Goal: Task Accomplishment & Management: Manage account settings

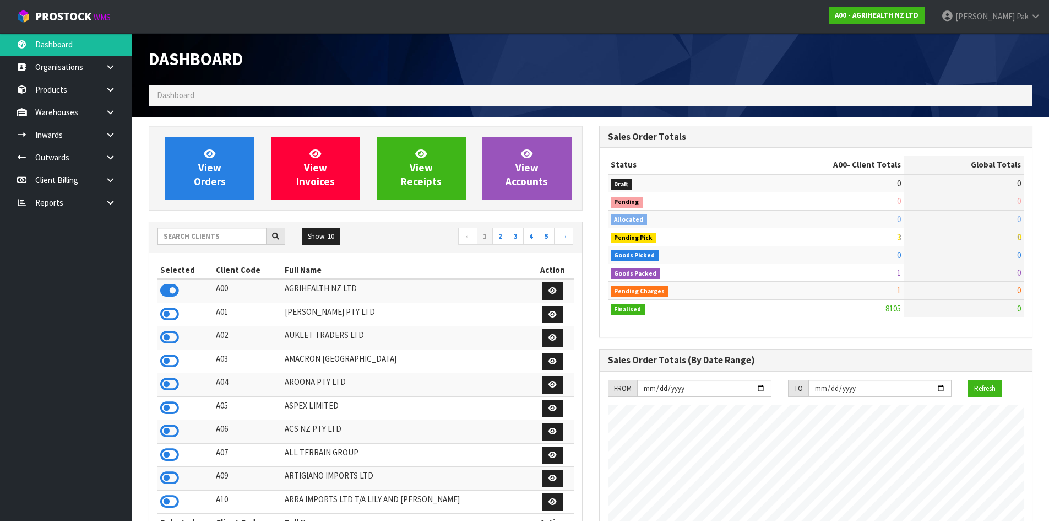
scroll to position [835, 450]
click at [199, 240] on input "text" at bounding box center [212, 236] width 109 height 17
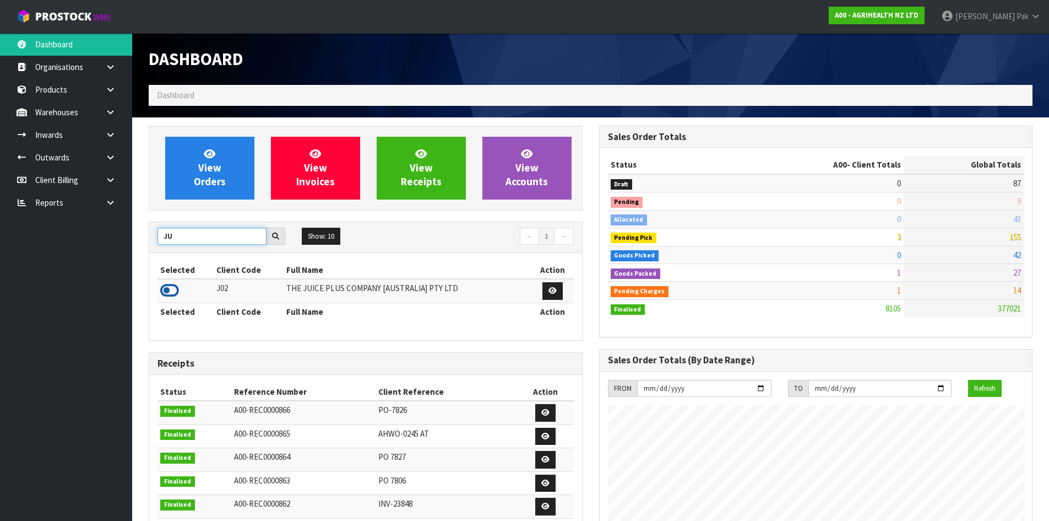
type input "JU"
click at [169, 285] on icon at bounding box center [169, 290] width 19 height 17
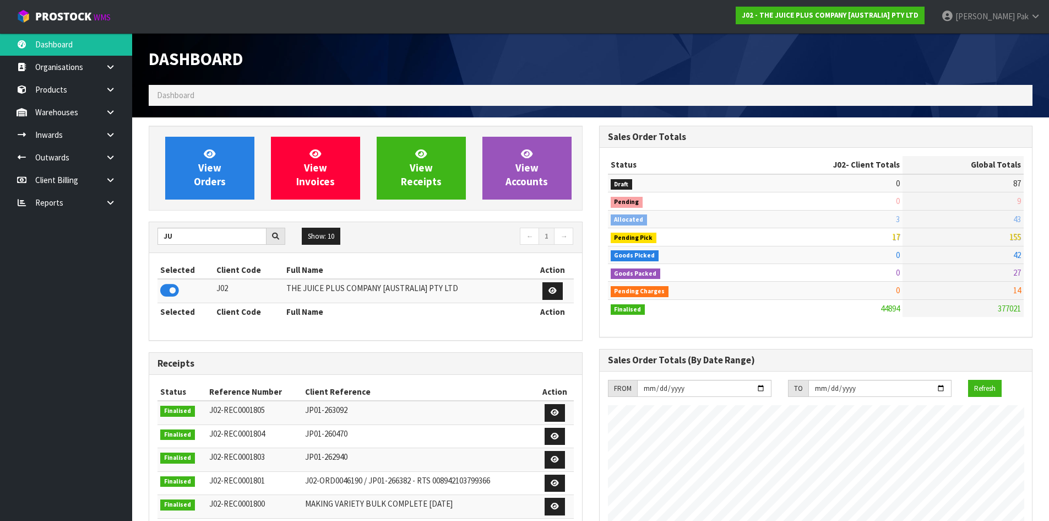
click at [708, 281] on td "Pending Charges" at bounding box center [677, 290] width 138 height 18
drag, startPoint x: 746, startPoint y: 248, endPoint x: 1019, endPoint y: 292, distance: 276.2
click at [1019, 292] on tbody "Draft 0 87 Pending 0 9 Allocated 3 43 Pending Pick 17 155 Goods Picked 0 42 0 2…" at bounding box center [816, 245] width 416 height 143
click at [898, 262] on td "0" at bounding box center [824, 255] width 157 height 18
drag, startPoint x: 895, startPoint y: 219, endPoint x: 1017, endPoint y: 215, distance: 122.9
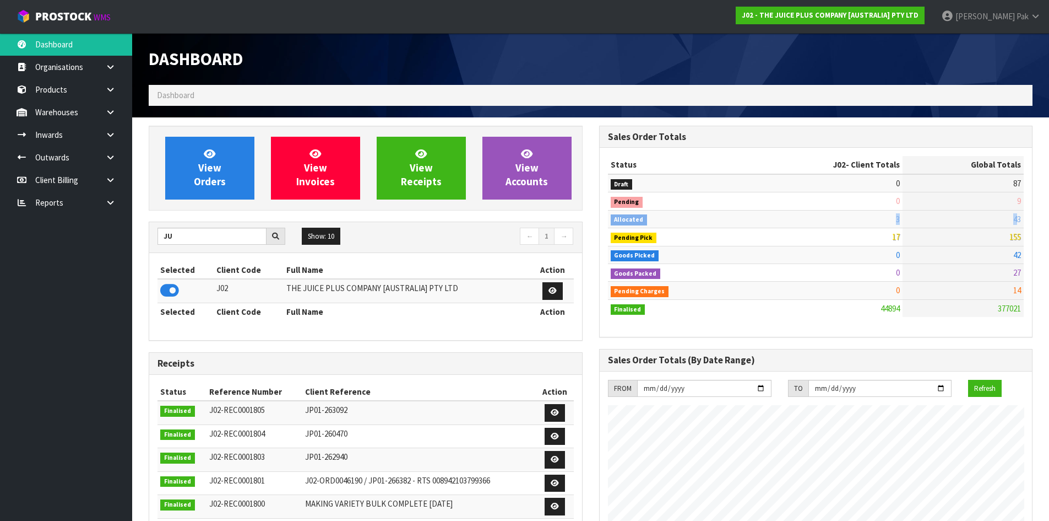
click at [1017, 215] on tr "Allocated 3 43" at bounding box center [816, 219] width 416 height 18
click at [908, 247] on td "42" at bounding box center [963, 255] width 121 height 18
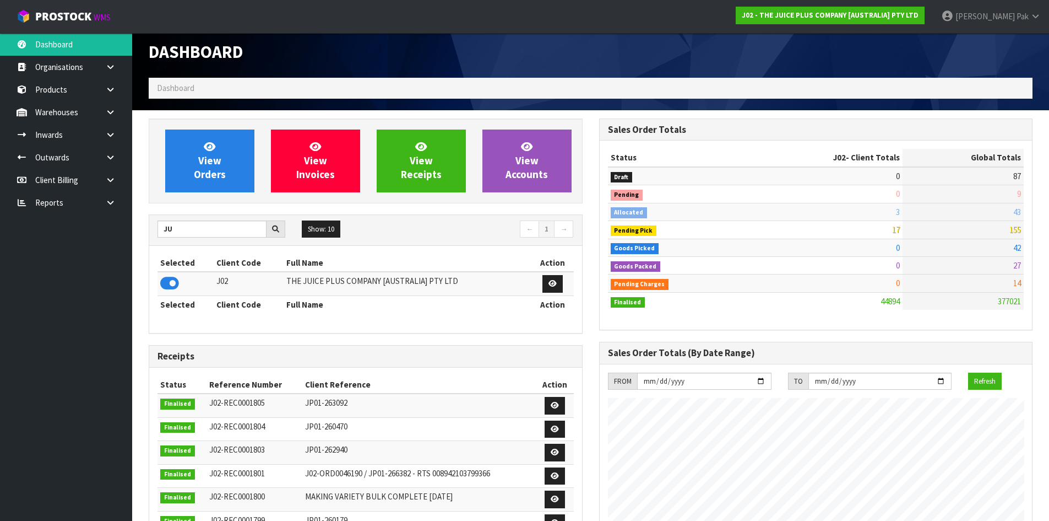
scroll to position [0, 0]
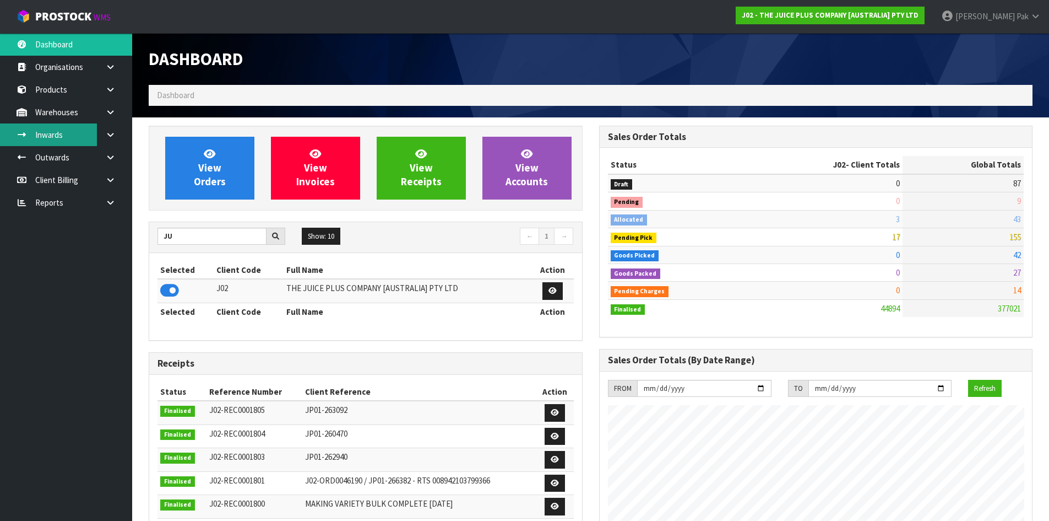
click at [84, 139] on link "Inwards" at bounding box center [66, 134] width 132 height 23
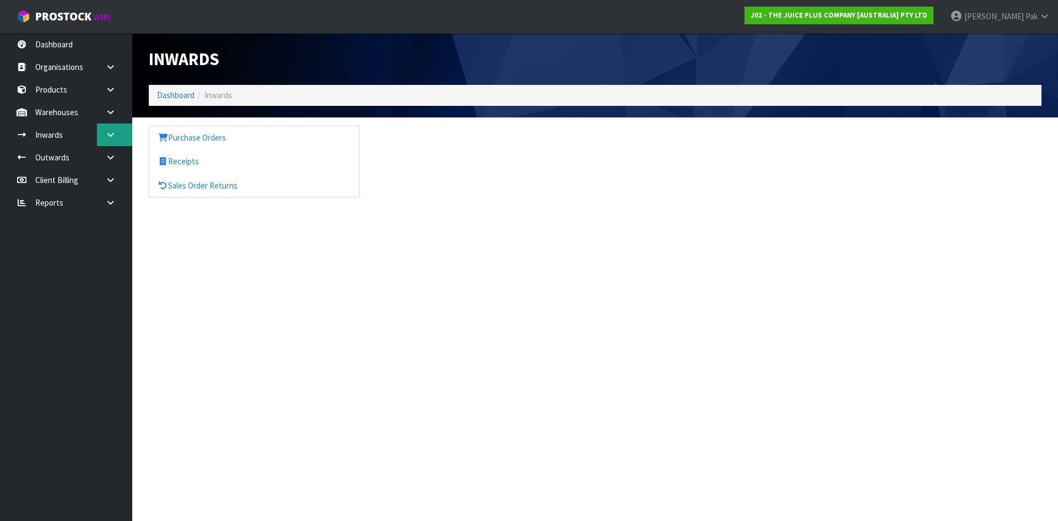
click at [100, 133] on link at bounding box center [114, 134] width 35 height 23
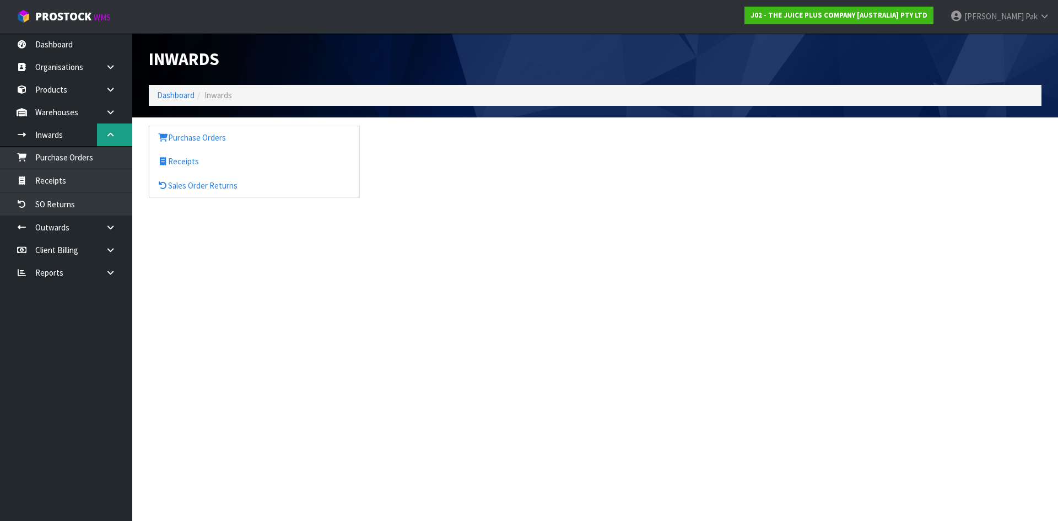
click at [101, 134] on link at bounding box center [114, 134] width 35 height 23
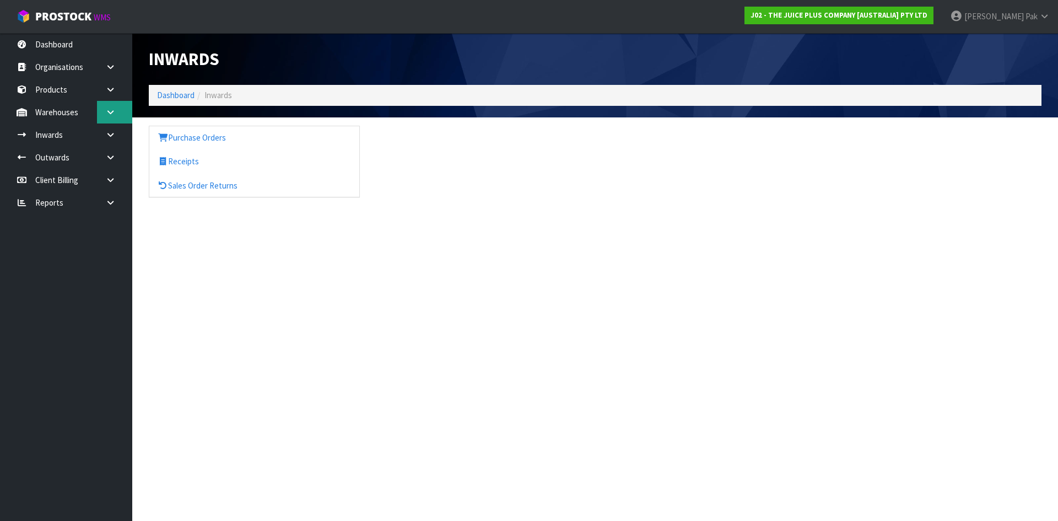
click at [105, 116] on link at bounding box center [114, 112] width 35 height 23
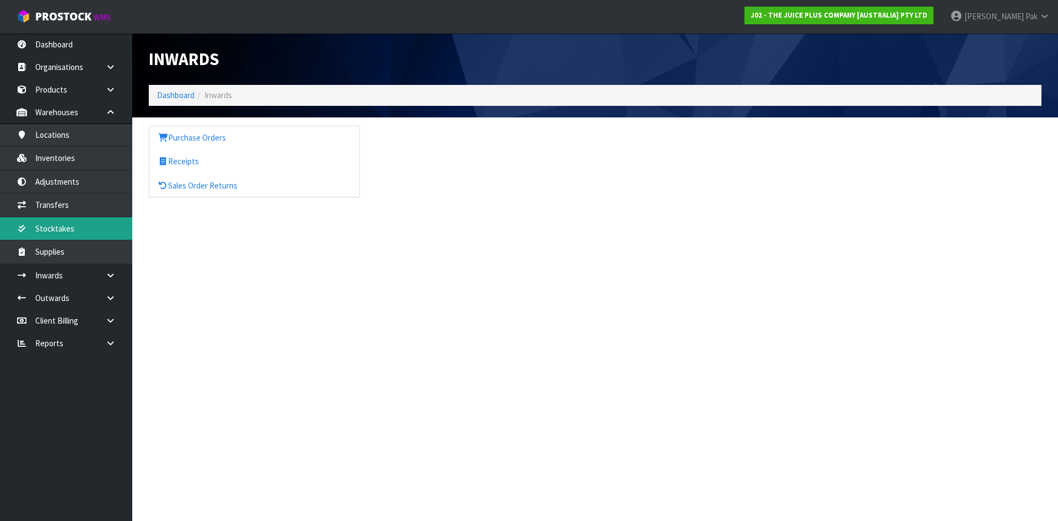
click at [77, 230] on link "Stocktakes" at bounding box center [66, 228] width 132 height 23
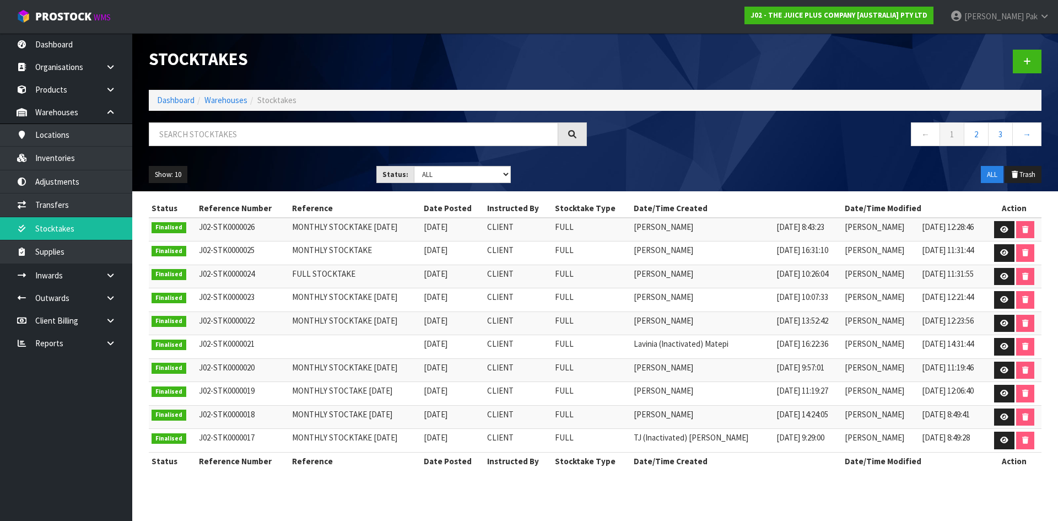
drag, startPoint x: 192, startPoint y: 228, endPoint x: 972, endPoint y: 234, distance: 780.0
click at [972, 234] on tr "Finalised J02-STK0000026 MONTHLY STOCKTAKE [DATE] [DATE] CLIENT FULL [PERSON_NA…" at bounding box center [595, 230] width 892 height 24
click at [1003, 228] on icon at bounding box center [1004, 229] width 8 height 7
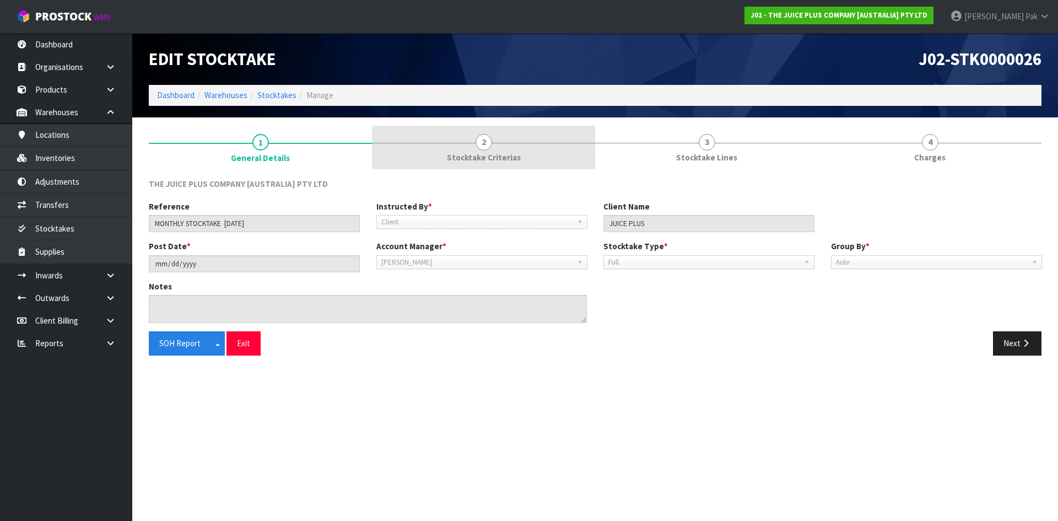
click at [486, 144] on span "2" at bounding box center [483, 142] width 17 height 17
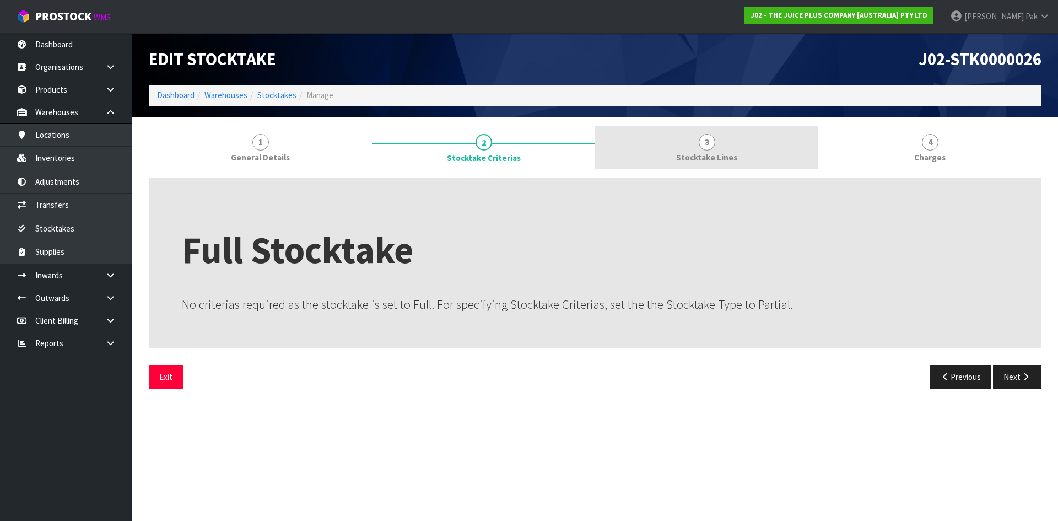
click at [672, 136] on link "3 Stocktake Lines" at bounding box center [706, 148] width 223 height 44
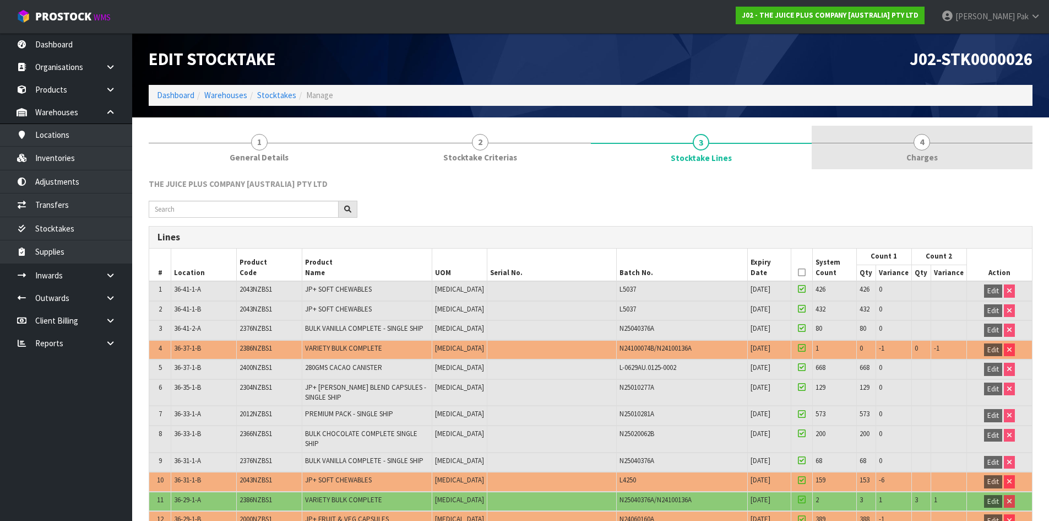
click at [947, 141] on link "4 [GEOGRAPHIC_DATA]" at bounding box center [922, 148] width 221 height 44
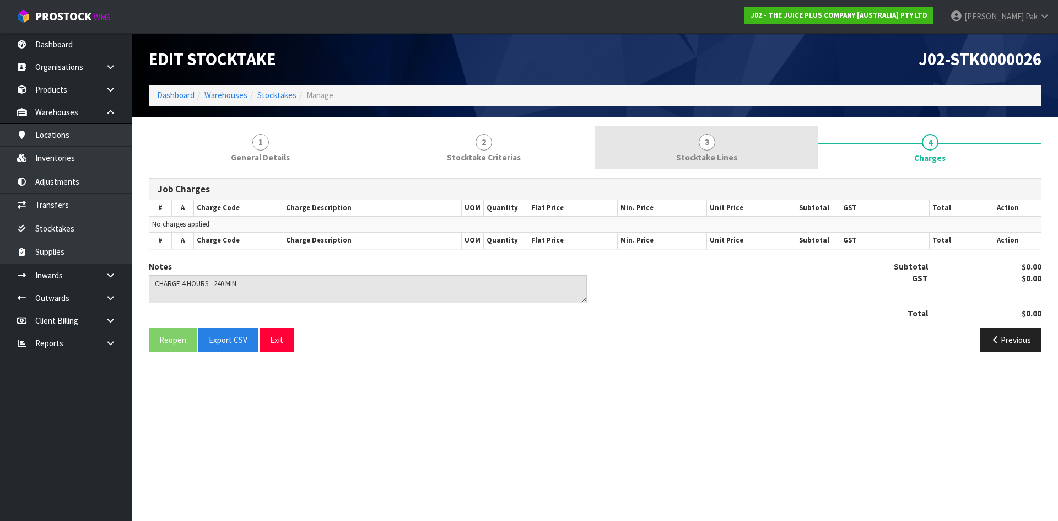
click at [739, 154] on link "3 Stocktake Lines" at bounding box center [706, 148] width 223 height 44
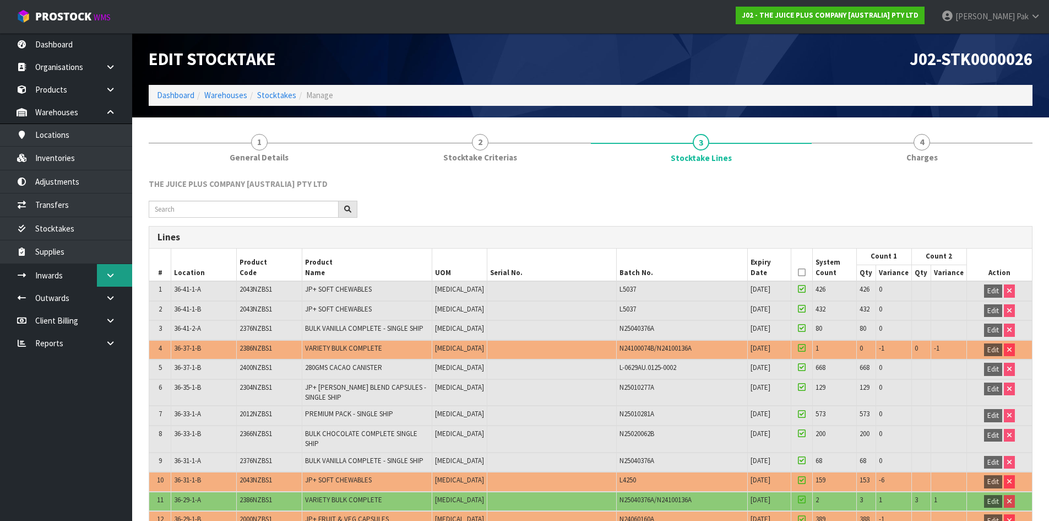
click at [105, 272] on icon at bounding box center [110, 275] width 10 height 8
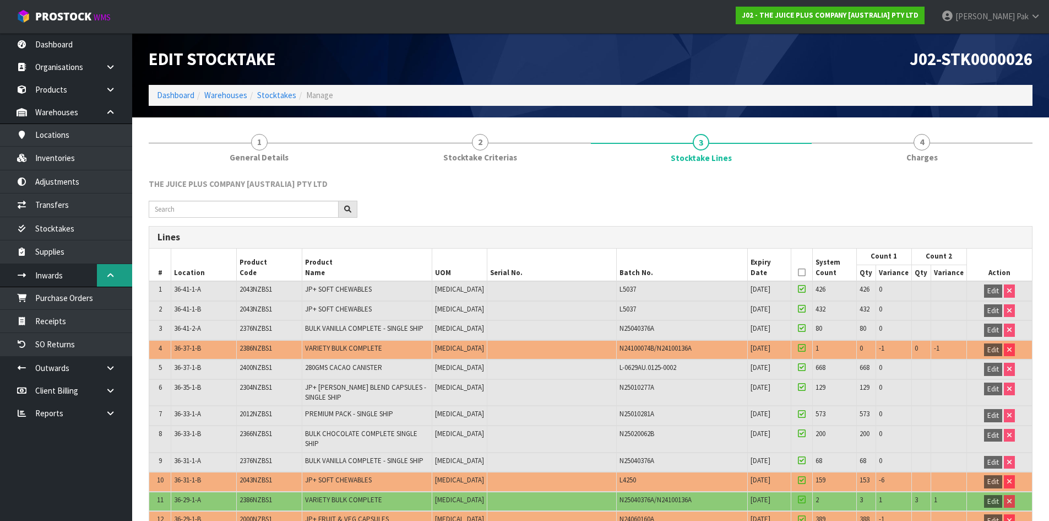
click at [105, 272] on link at bounding box center [114, 275] width 35 height 23
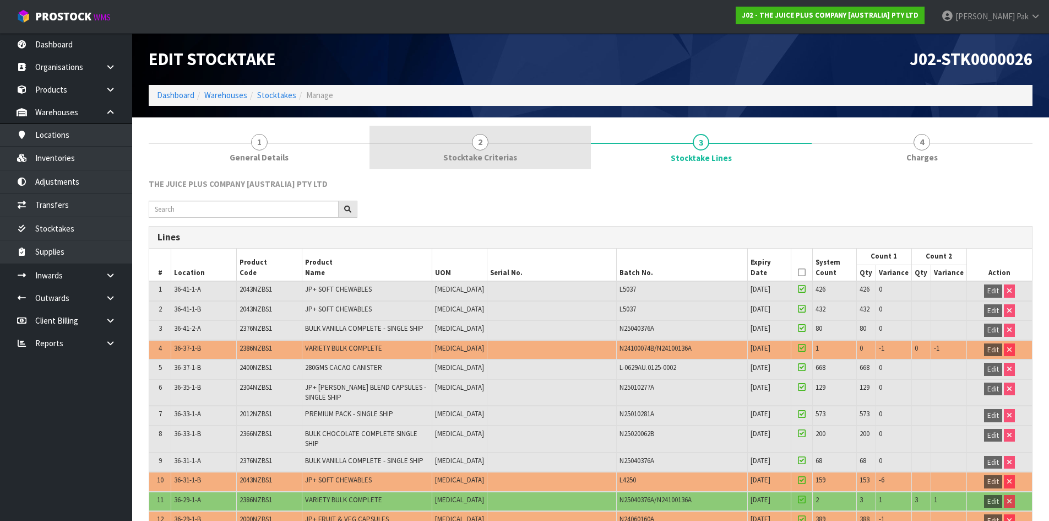
click at [459, 149] on link "2 Stocktake Criterias" at bounding box center [480, 148] width 221 height 44
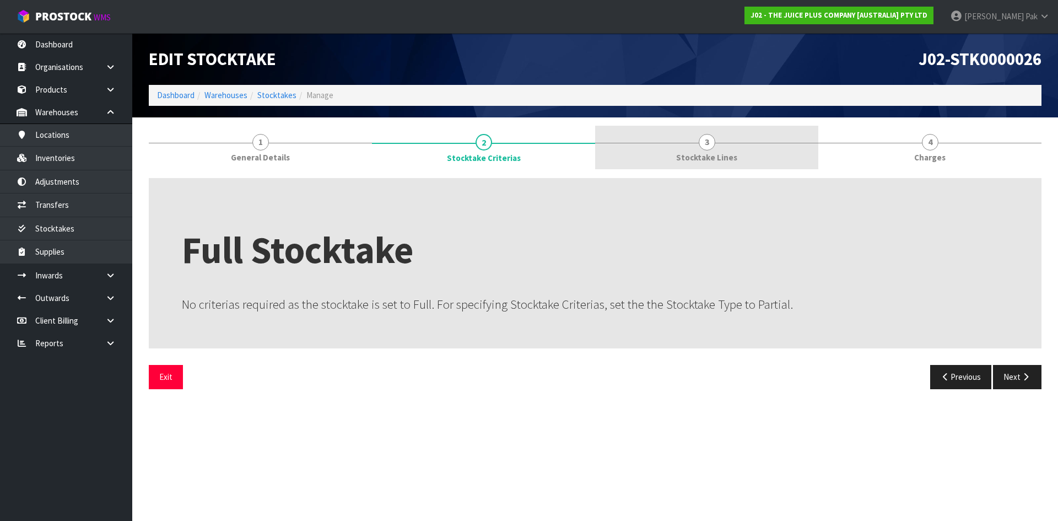
click at [765, 154] on link "3 Stocktake Lines" at bounding box center [706, 148] width 223 height 44
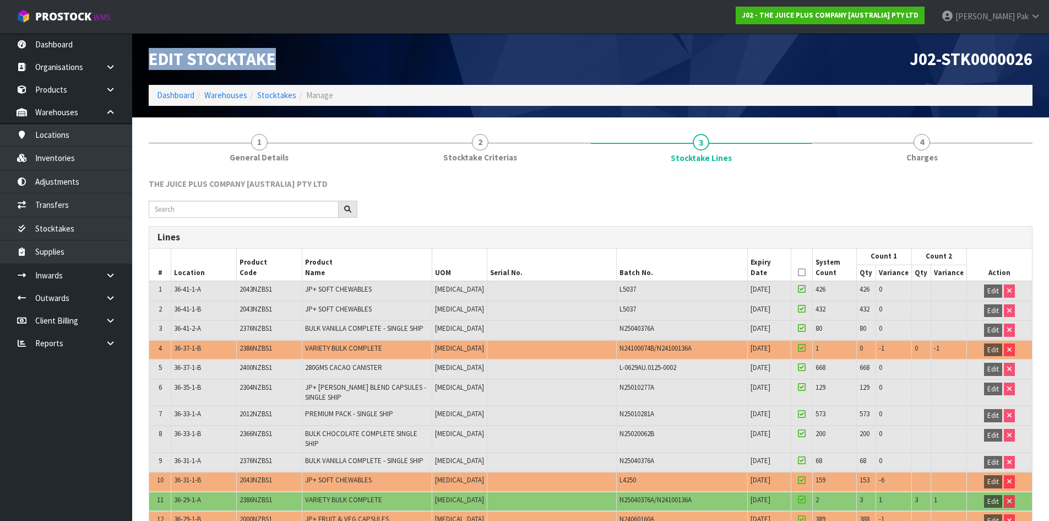
drag, startPoint x: 278, startPoint y: 60, endPoint x: 143, endPoint y: 64, distance: 134.5
click at [143, 64] on div "Edit Stocktake" at bounding box center [365, 59] width 451 height 52
click at [301, 63] on h1 "Edit Stocktake" at bounding box center [366, 59] width 434 height 19
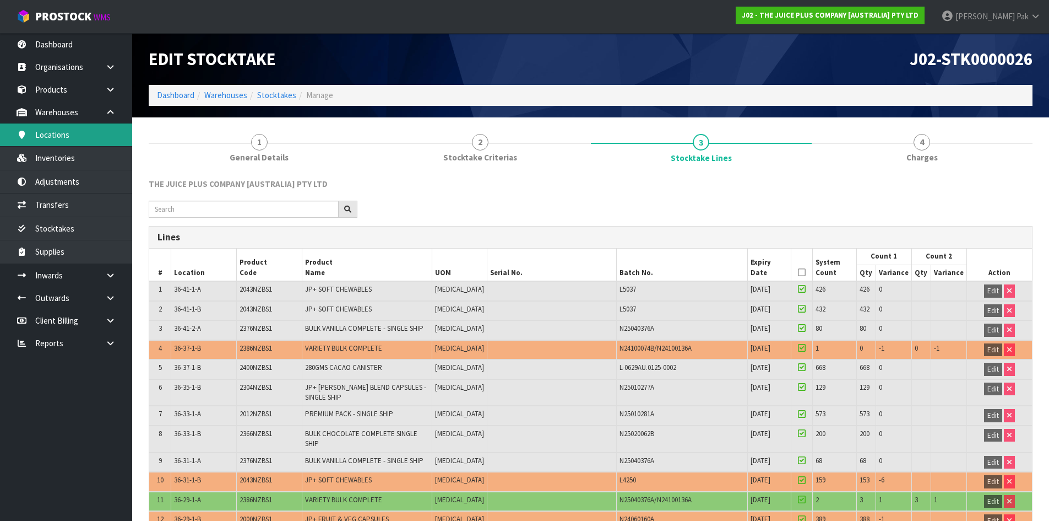
click at [84, 137] on link "Locations" at bounding box center [66, 134] width 132 height 23
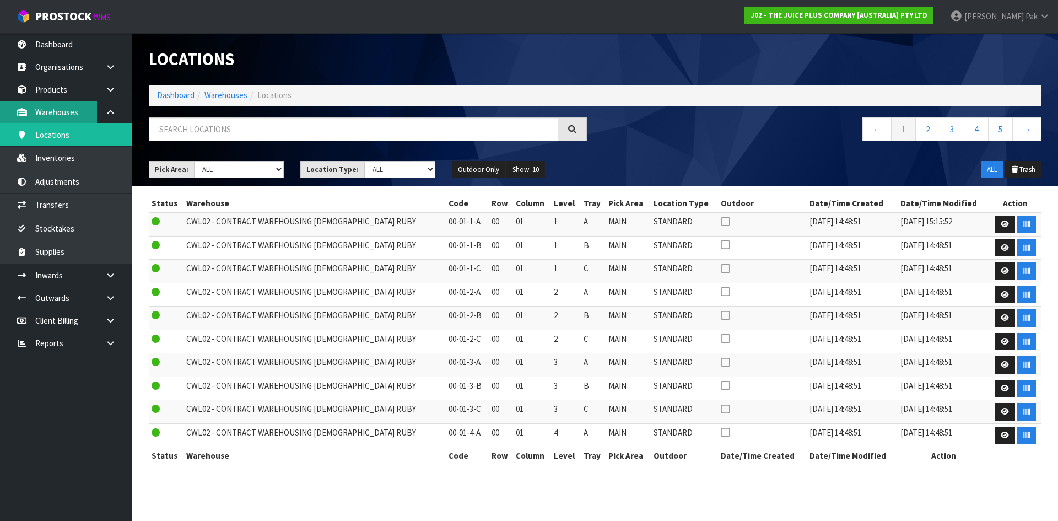
click at [80, 109] on link "Warehouses" at bounding box center [66, 112] width 132 height 23
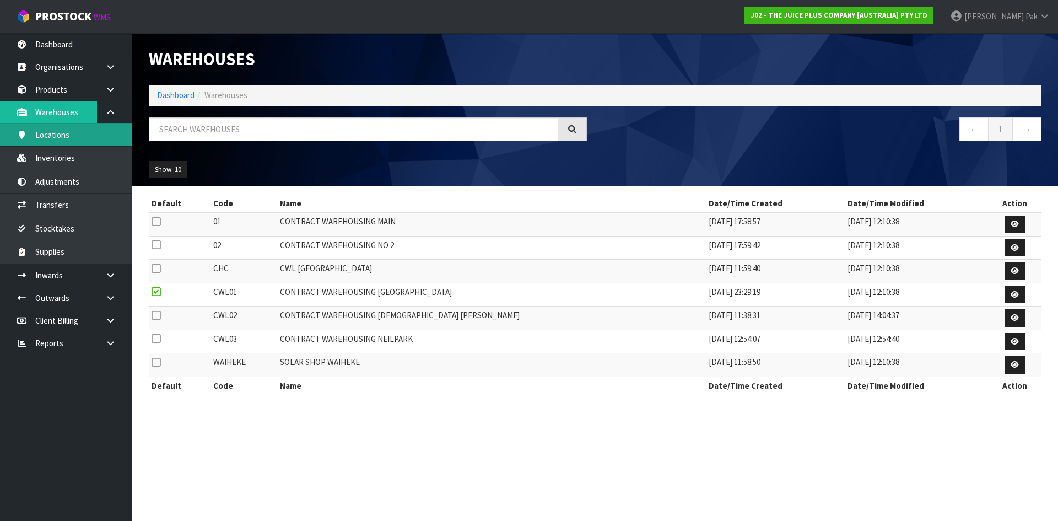
click at [80, 134] on link "Locations" at bounding box center [66, 134] width 132 height 23
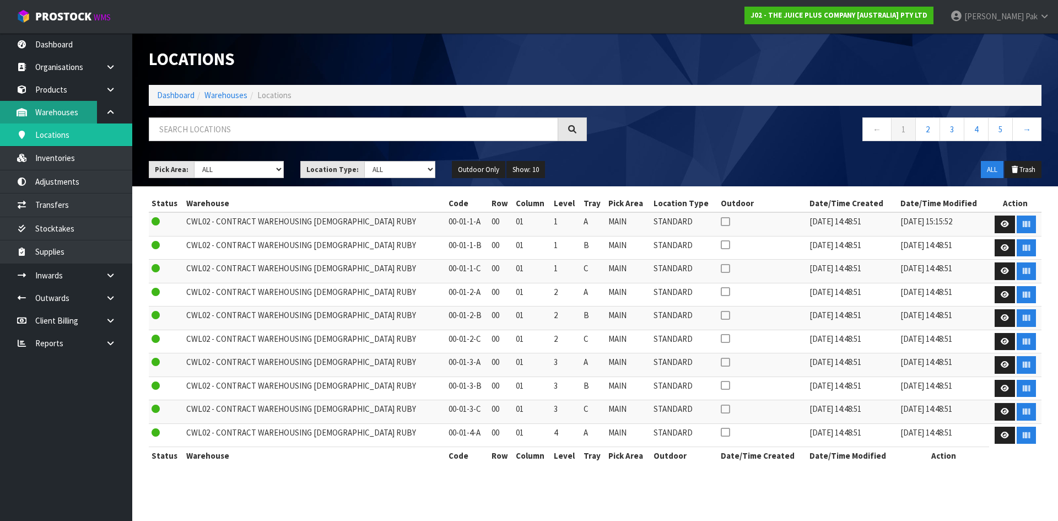
click at [67, 109] on link "Warehouses" at bounding box center [66, 112] width 132 height 23
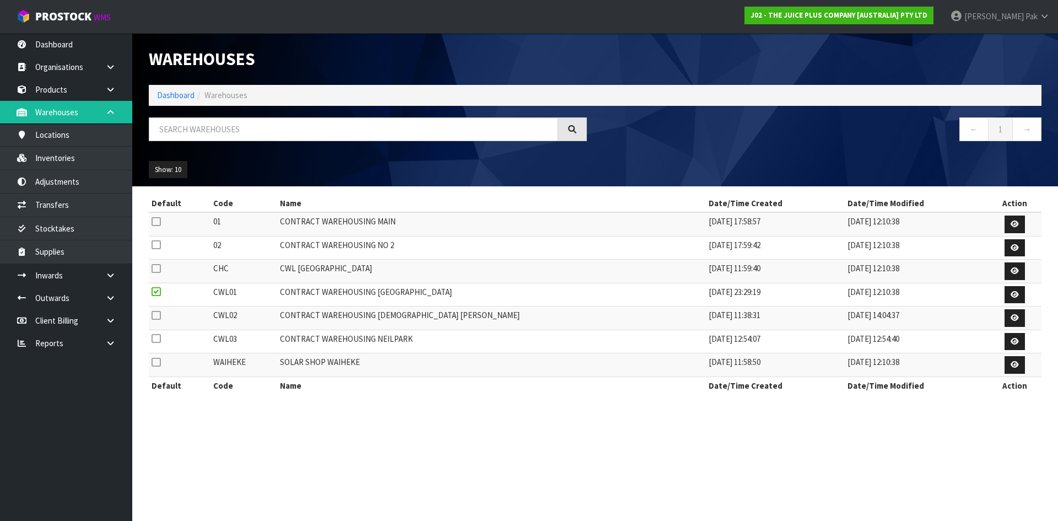
click at [108, 110] on icon at bounding box center [110, 112] width 10 height 8
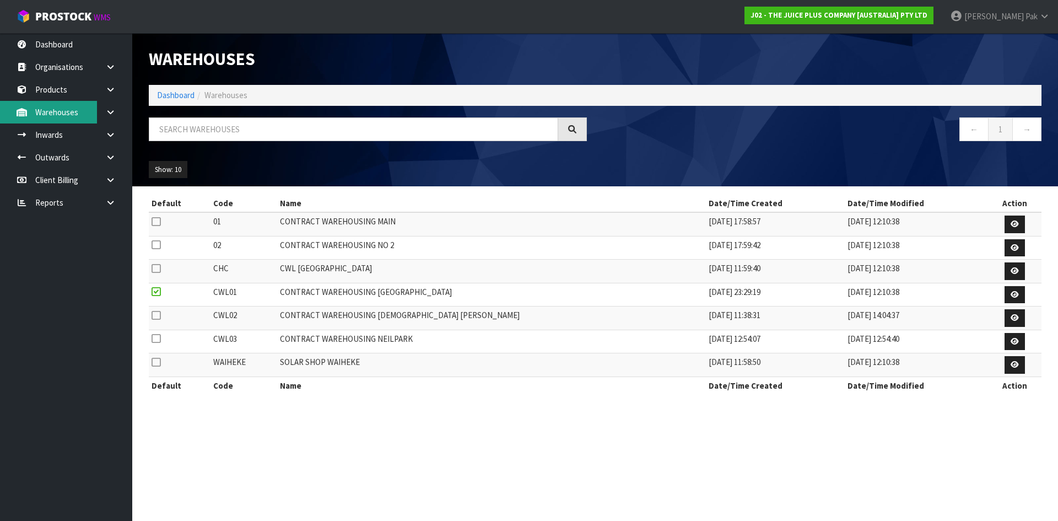
click at [88, 111] on link "Warehouses" at bounding box center [66, 112] width 132 height 23
click at [102, 106] on link at bounding box center [114, 112] width 35 height 23
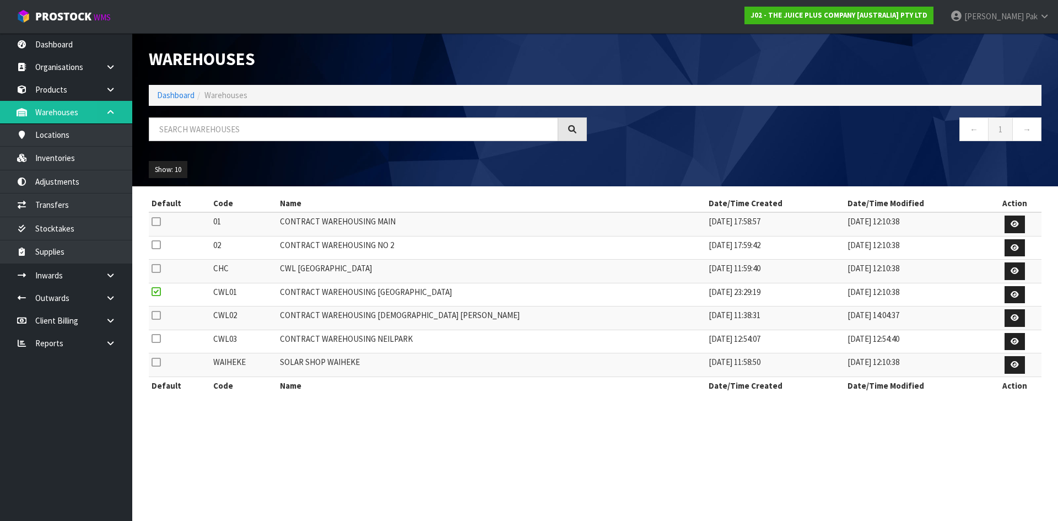
click at [102, 106] on link at bounding box center [114, 112] width 35 height 23
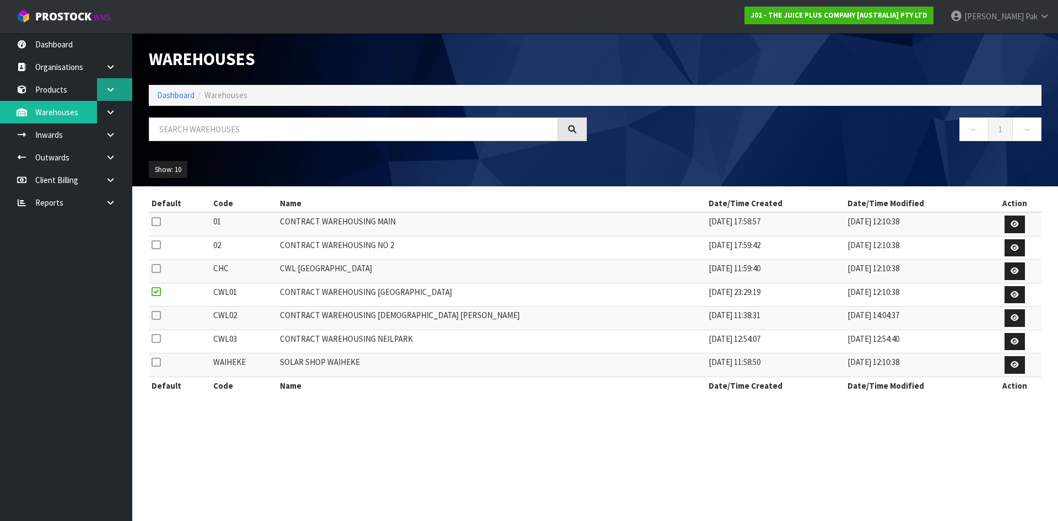
click at [111, 90] on icon at bounding box center [110, 89] width 10 height 8
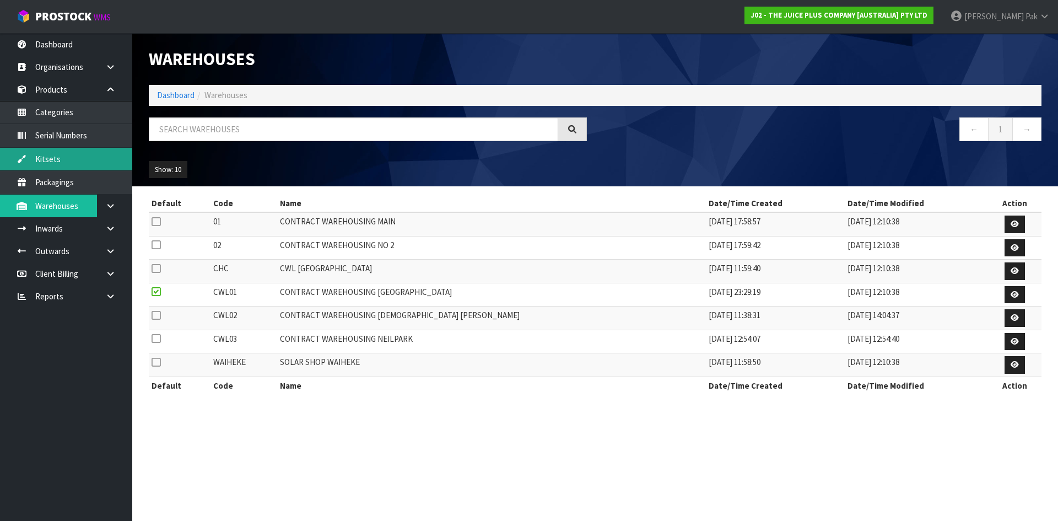
click at [122, 162] on link "Kitsets" at bounding box center [66, 159] width 132 height 23
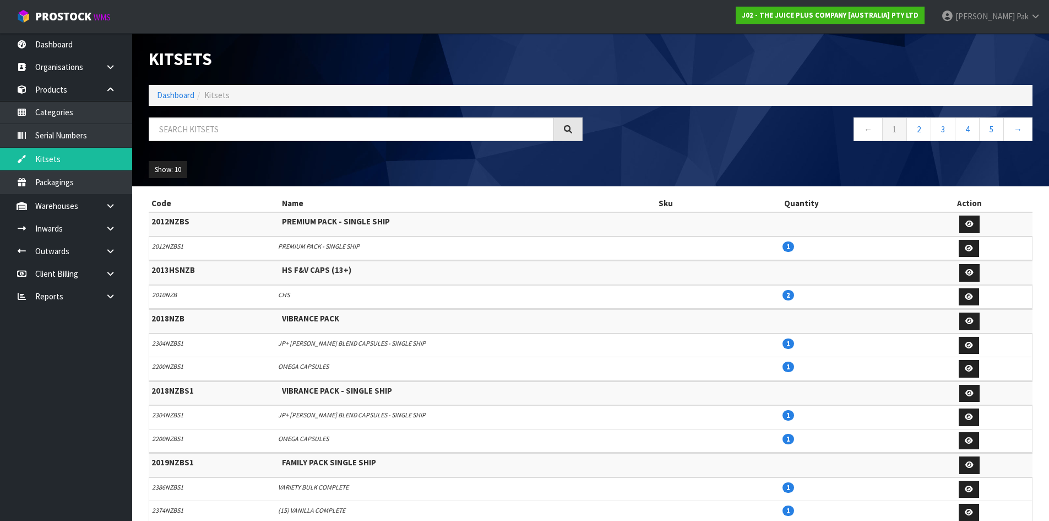
drag, startPoint x: 207, startPoint y: 247, endPoint x: 228, endPoint y: 270, distance: 31.2
drag, startPoint x: 228, startPoint y: 270, endPoint x: 789, endPoint y: 344, distance: 566.1
click at [789, 344] on span "1" at bounding box center [789, 343] width 12 height 10
click at [966, 224] on icon "button" at bounding box center [970, 223] width 8 height 7
click at [59, 159] on link "Kitsets" at bounding box center [66, 159] width 132 height 23
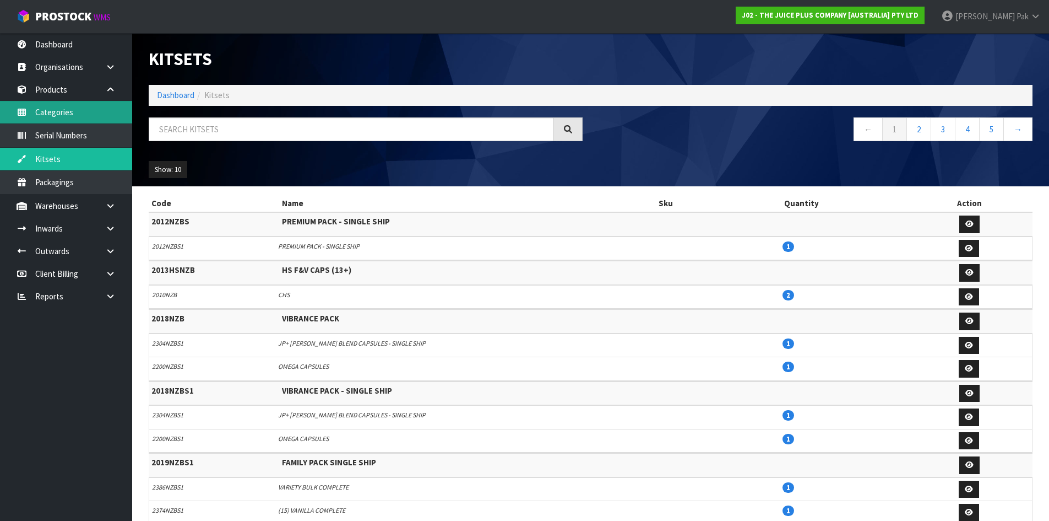
click at [66, 106] on link "Categories" at bounding box center [66, 112] width 132 height 23
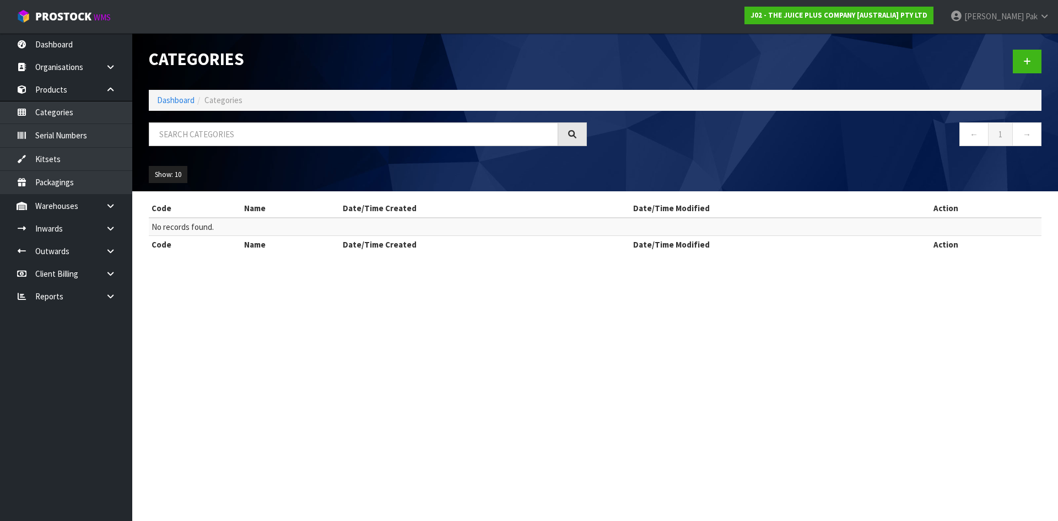
click at [589, 126] on div at bounding box center [367, 138] width 454 height 32
click at [572, 132] on icon at bounding box center [572, 134] width 8 height 8
click at [82, 224] on link "Inwards" at bounding box center [66, 228] width 132 height 23
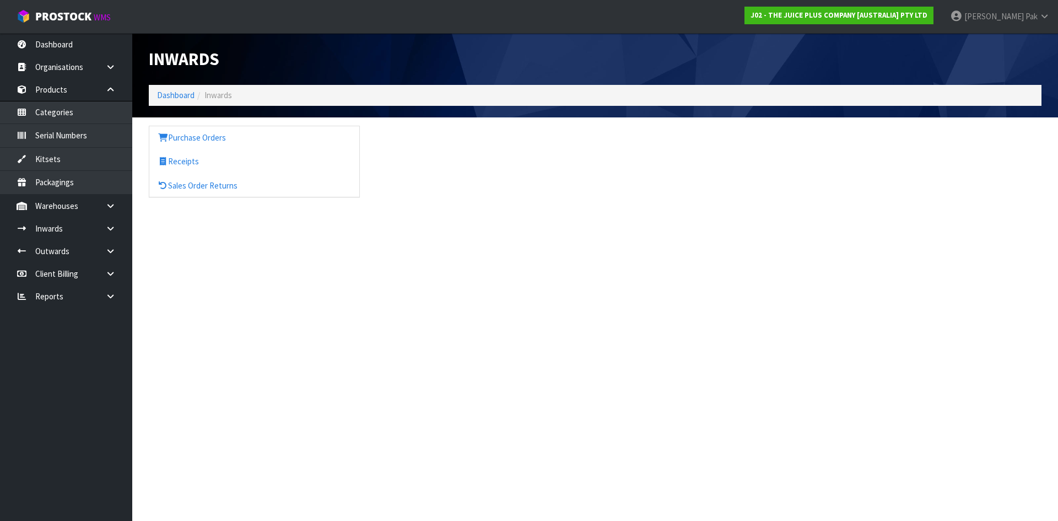
click at [110, 227] on icon at bounding box center [110, 228] width 10 height 8
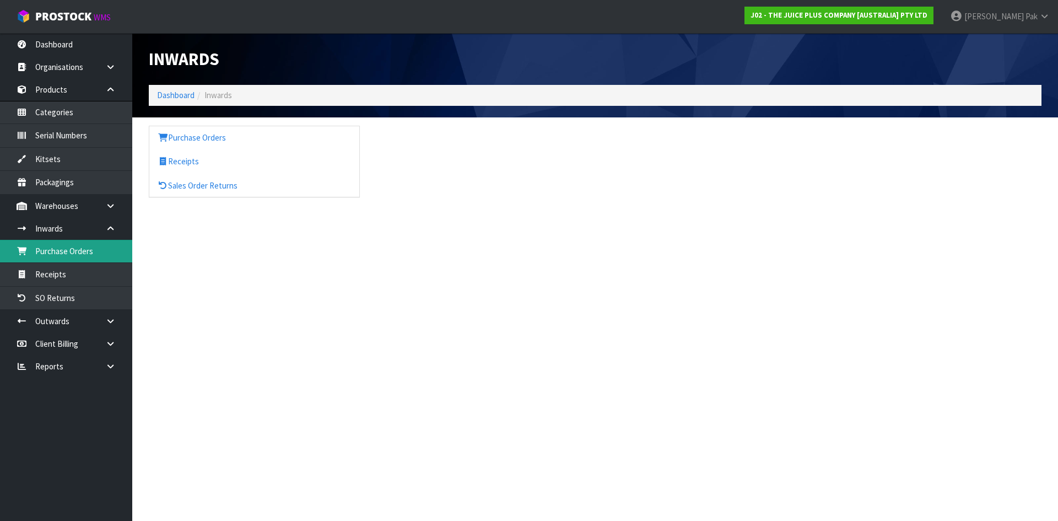
click at [68, 251] on link "Purchase Orders" at bounding box center [66, 251] width 132 height 23
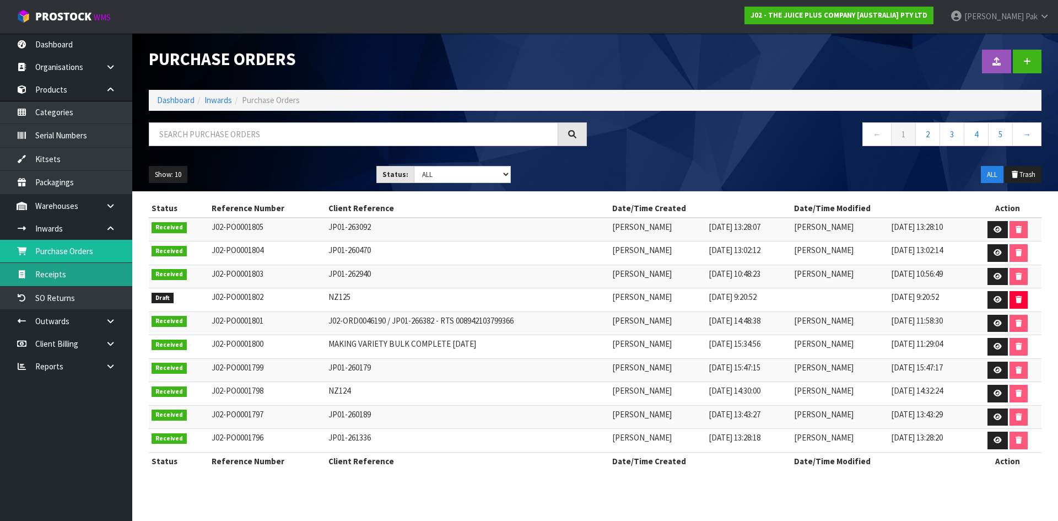
click at [66, 269] on link "Receipts" at bounding box center [66, 274] width 132 height 23
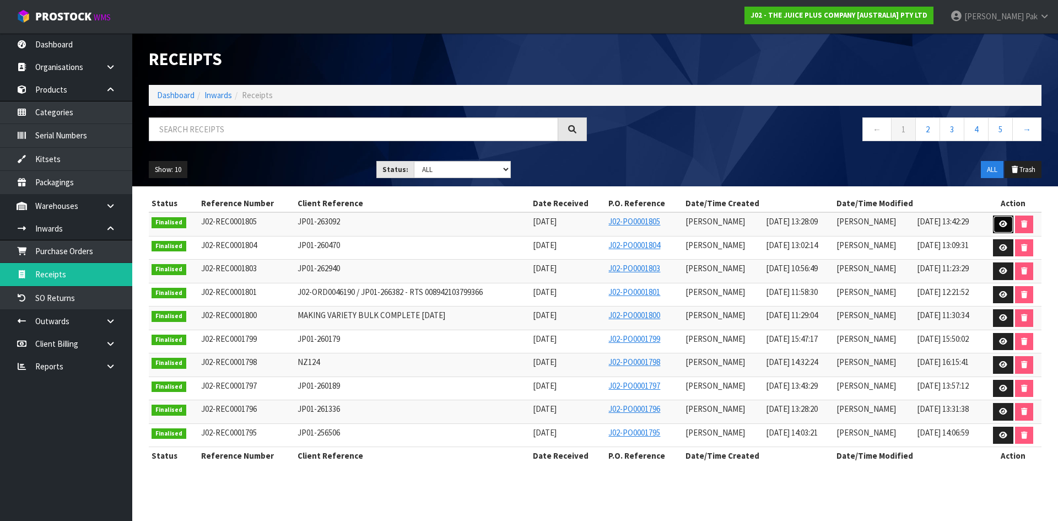
click at [1007, 221] on icon at bounding box center [1003, 223] width 8 height 7
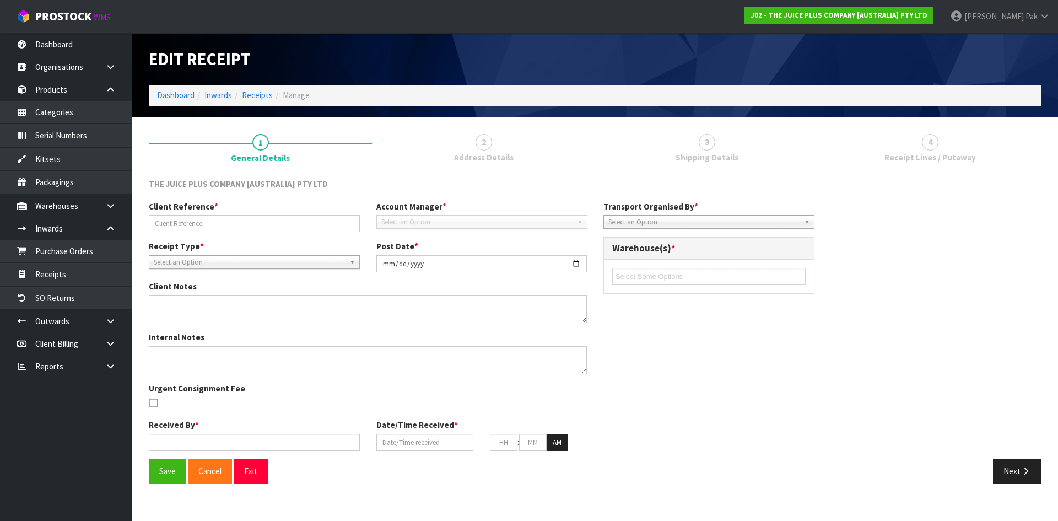
type input "JP01-263092"
type input "[DATE]"
type input "[PERSON_NAME]"
type input "[DATE]"
type input "01"
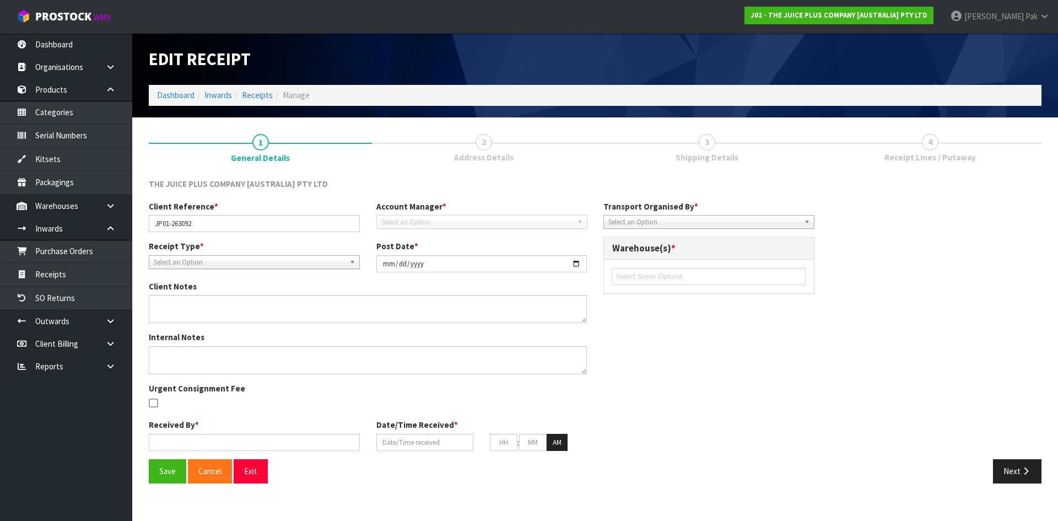
type input "28"
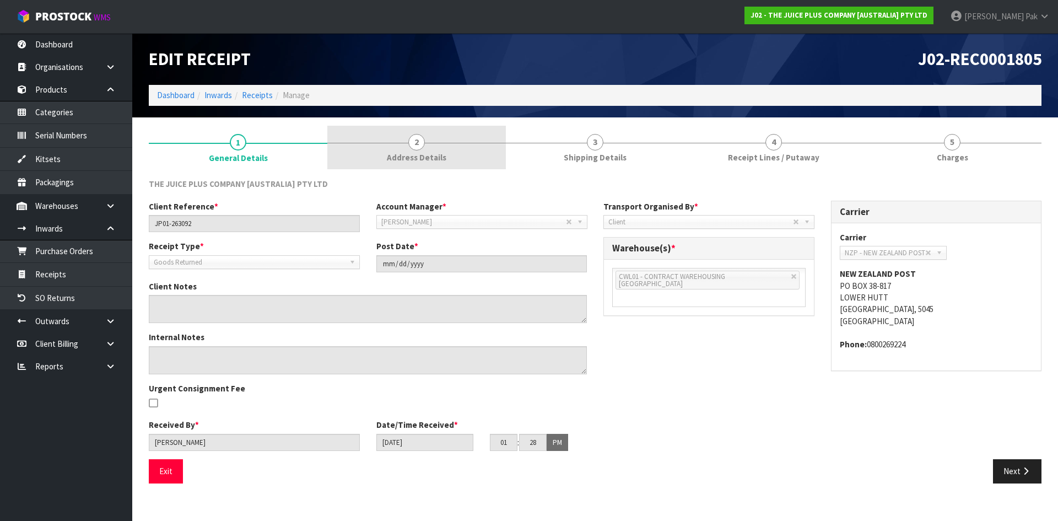
click at [420, 154] on span "Address Details" at bounding box center [416, 157] width 59 height 12
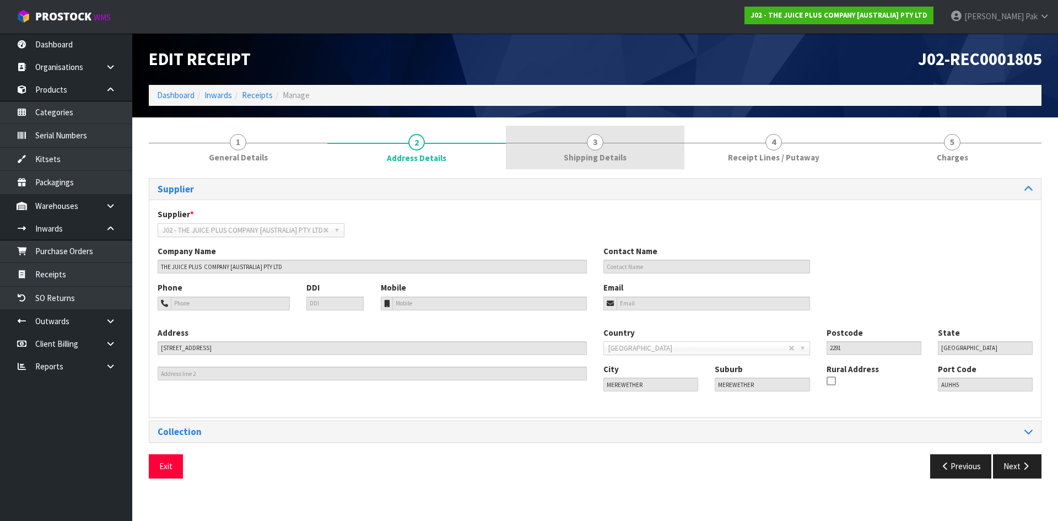
click at [570, 138] on link "3 Shipping Details" at bounding box center [595, 148] width 178 height 44
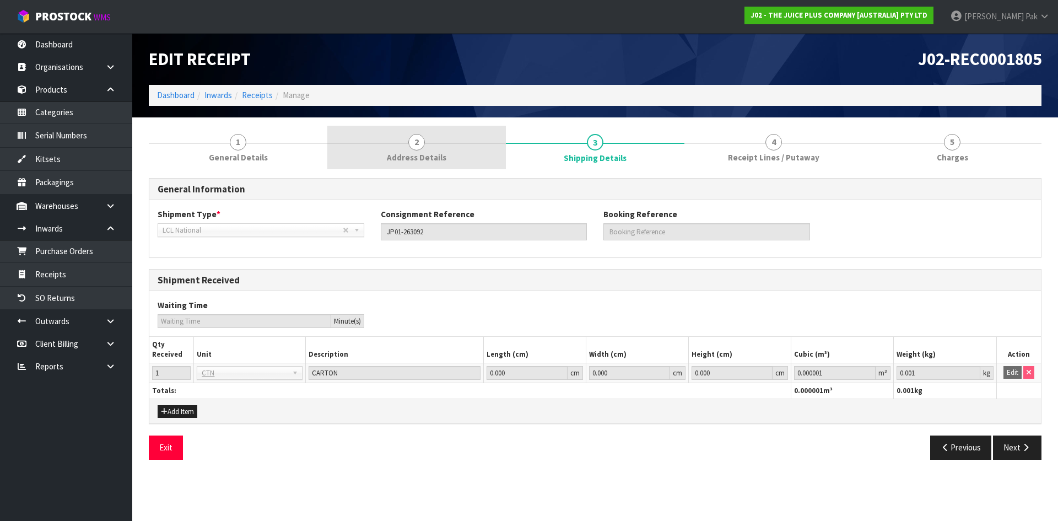
click at [429, 159] on span "Address Details" at bounding box center [416, 157] width 59 height 12
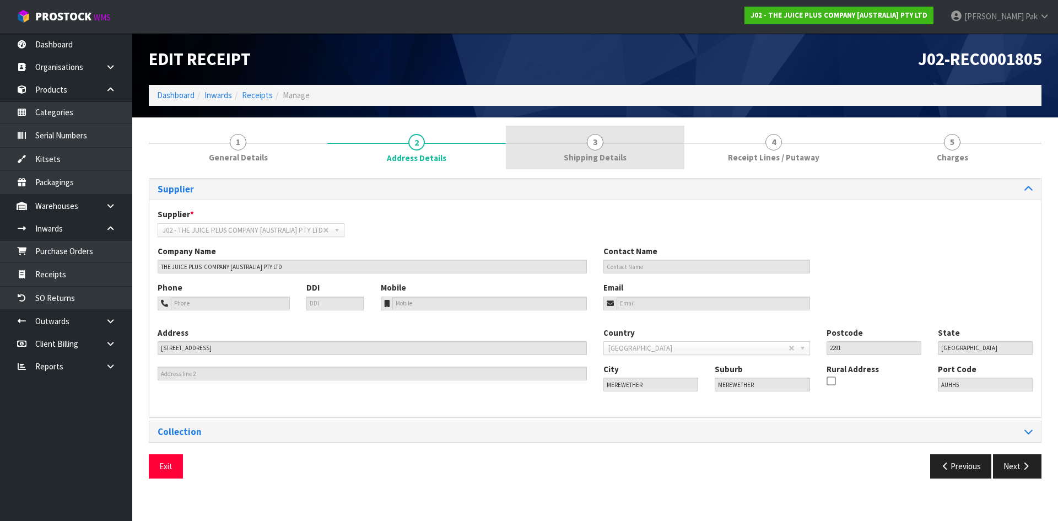
click at [597, 140] on span "3" at bounding box center [595, 142] width 17 height 17
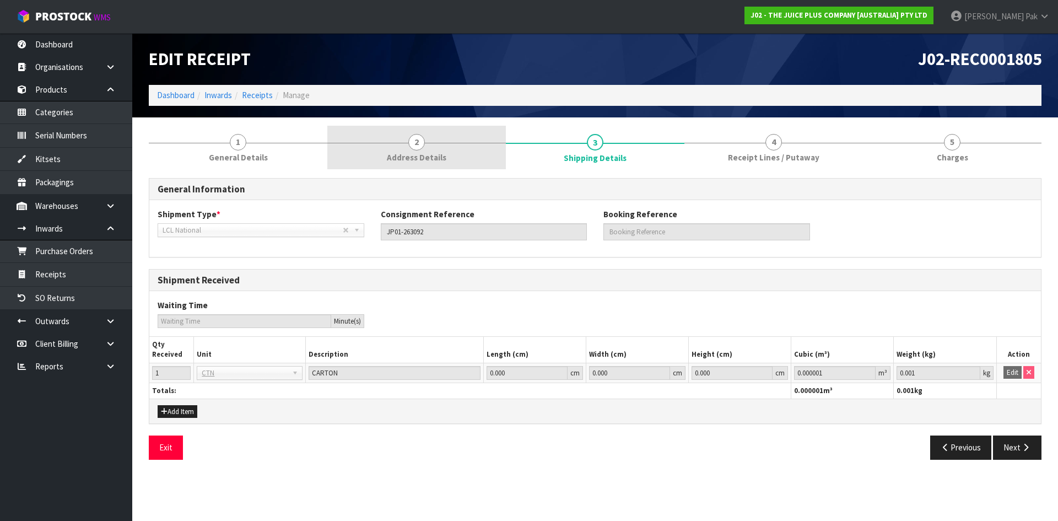
click at [429, 166] on link "2 Address Details" at bounding box center [416, 148] width 178 height 44
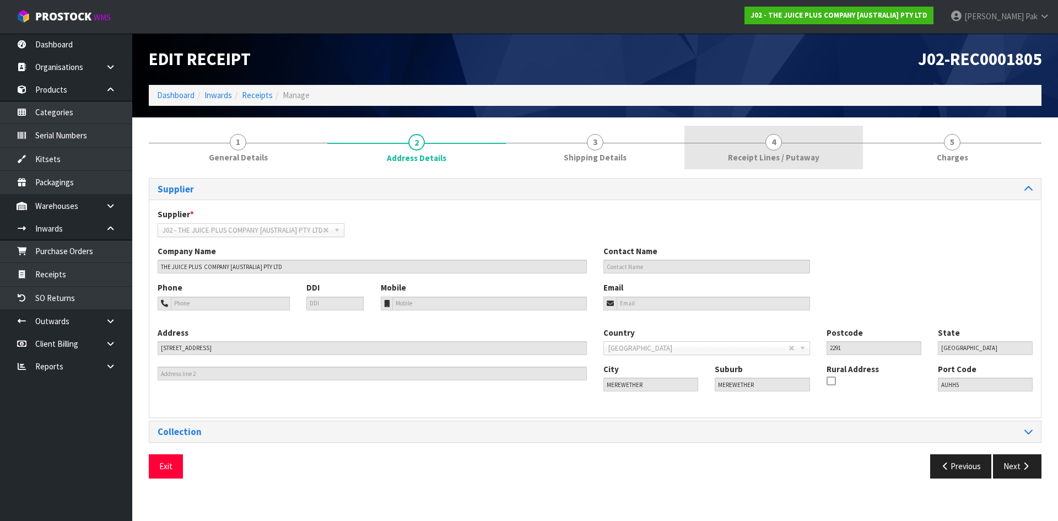
click at [842, 141] on link "4 Receipt Lines / Putaway" at bounding box center [773, 148] width 178 height 44
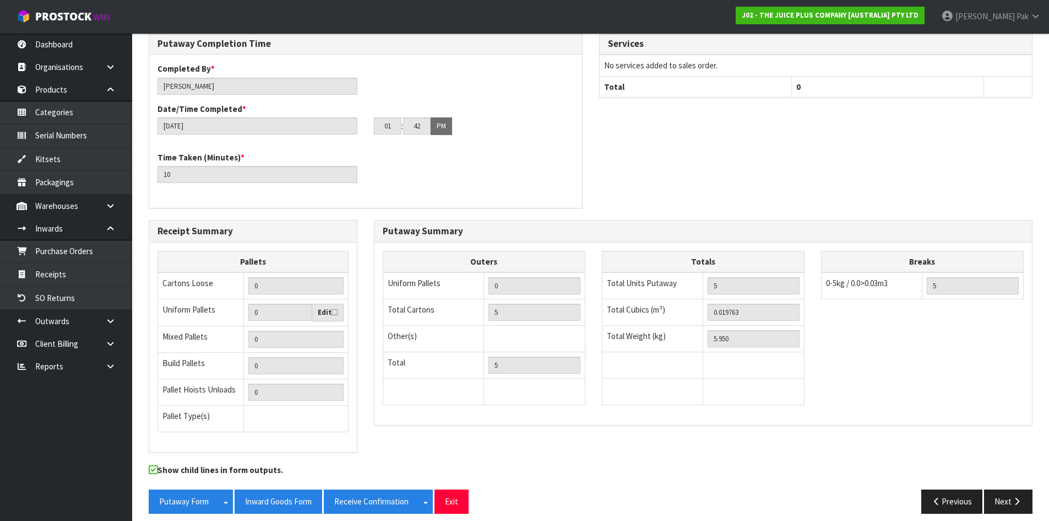
scroll to position [320, 0]
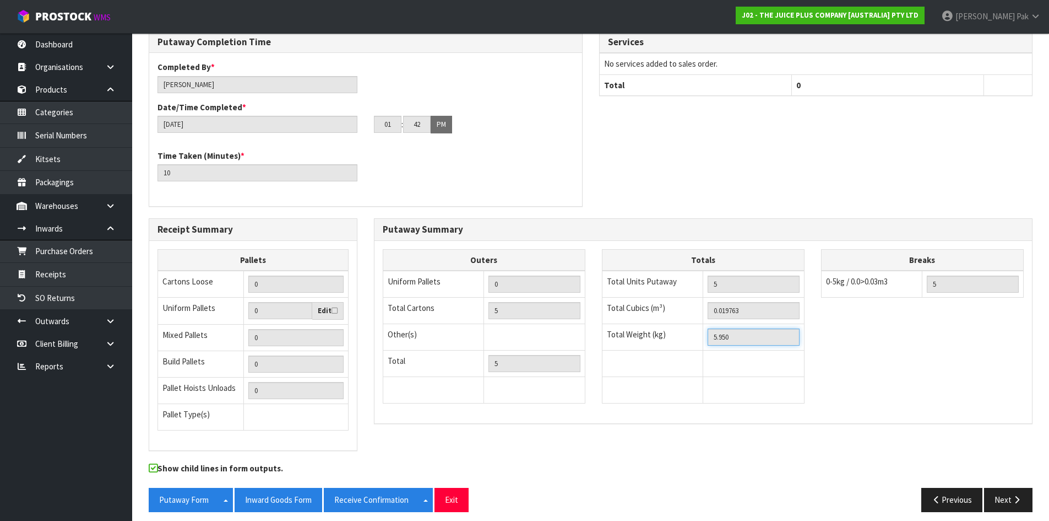
drag, startPoint x: 736, startPoint y: 331, endPoint x: 696, endPoint y: 334, distance: 40.3
click at [696, 334] on tr "Total Weight (kg) 5.950" at bounding box center [703, 337] width 202 height 26
drag, startPoint x: 756, startPoint y: 302, endPoint x: 712, endPoint y: 302, distance: 44.1
click at [712, 302] on input "0.019763" at bounding box center [754, 310] width 92 height 17
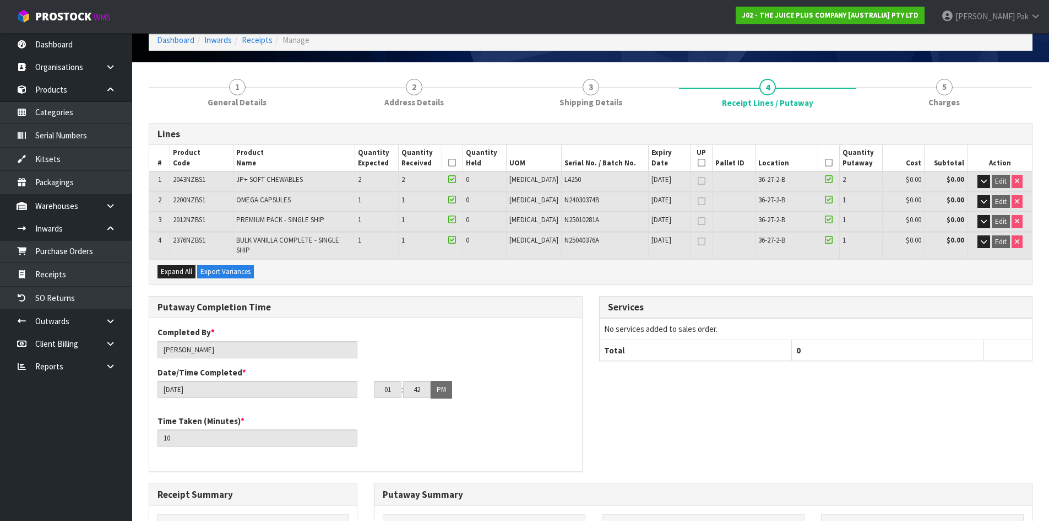
scroll to position [0, 0]
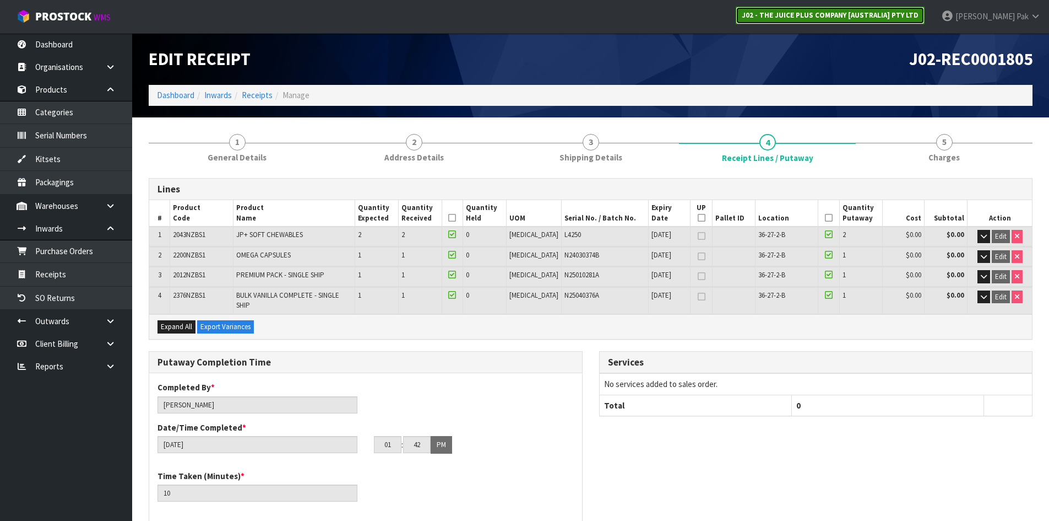
click at [786, 10] on strong "J02 - THE JUICE PLUS COMPANY [AUSTRALIA] PTY LTD" at bounding box center [830, 14] width 177 height 9
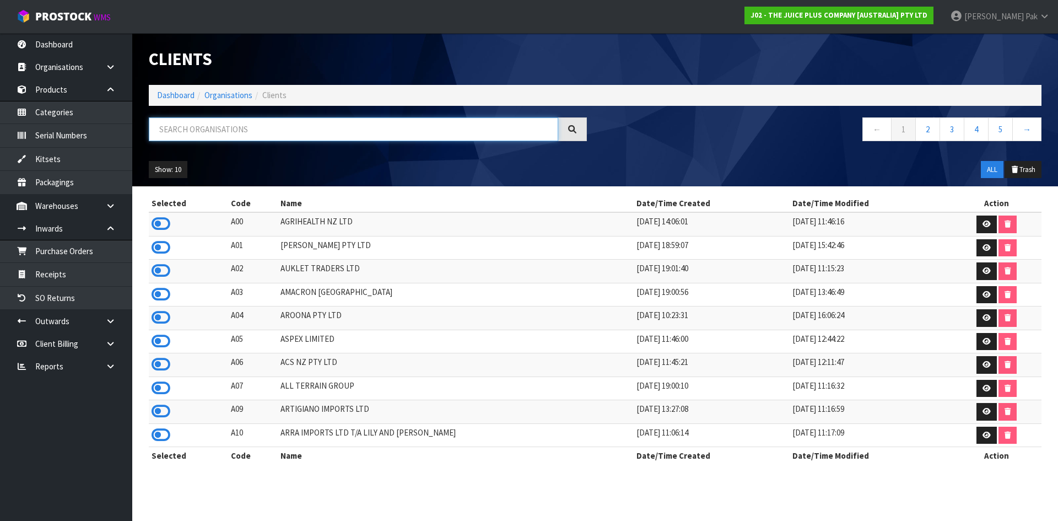
click at [225, 126] on input "text" at bounding box center [353, 129] width 409 height 24
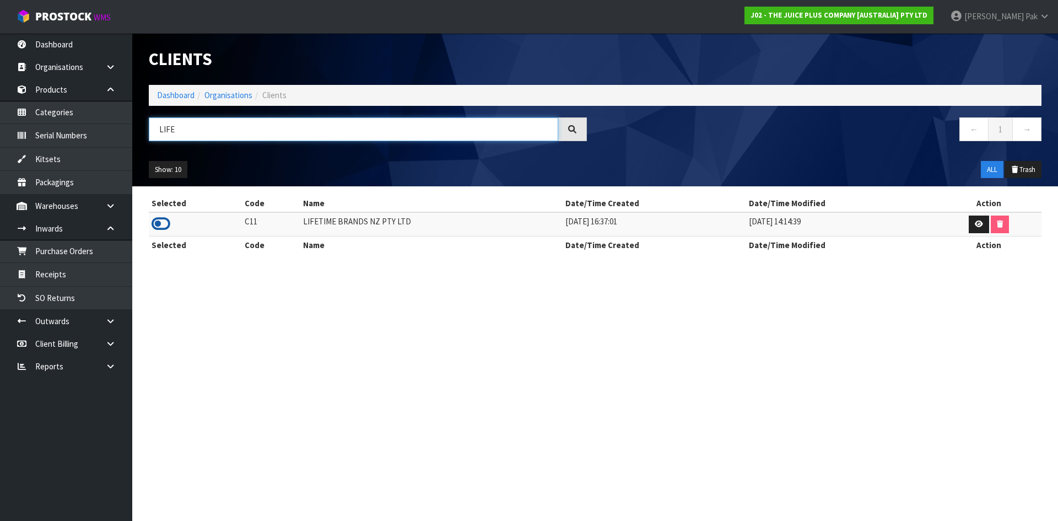
type input "LIFE"
click at [157, 225] on icon at bounding box center [160, 223] width 19 height 17
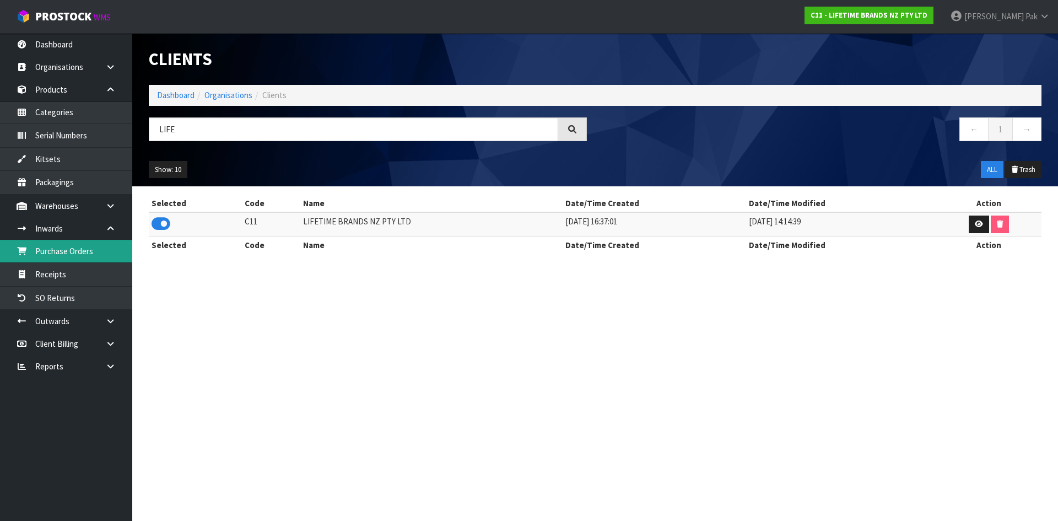
click at [83, 256] on link "Purchase Orders" at bounding box center [66, 251] width 132 height 23
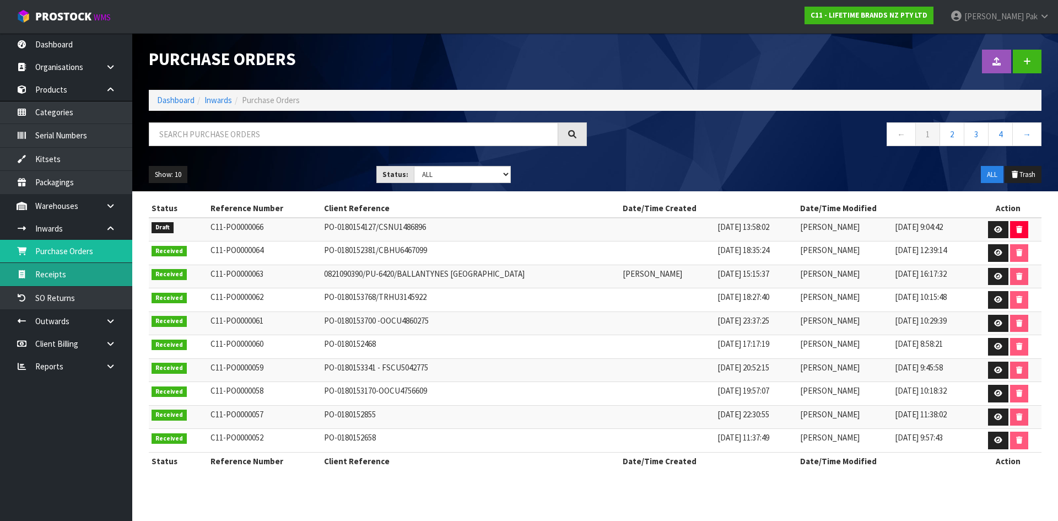
click at [71, 272] on link "Receipts" at bounding box center [66, 274] width 132 height 23
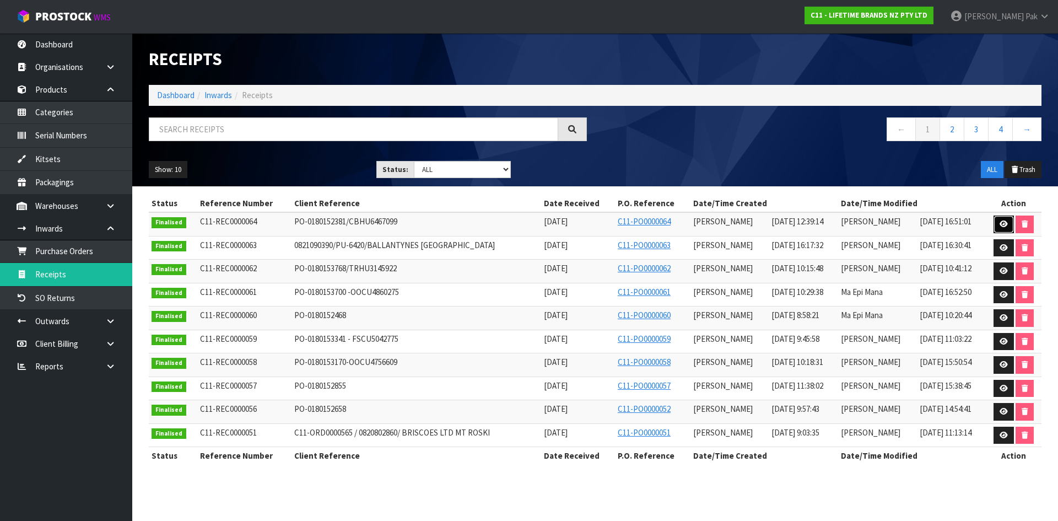
click at [1000, 222] on icon at bounding box center [1003, 223] width 8 height 7
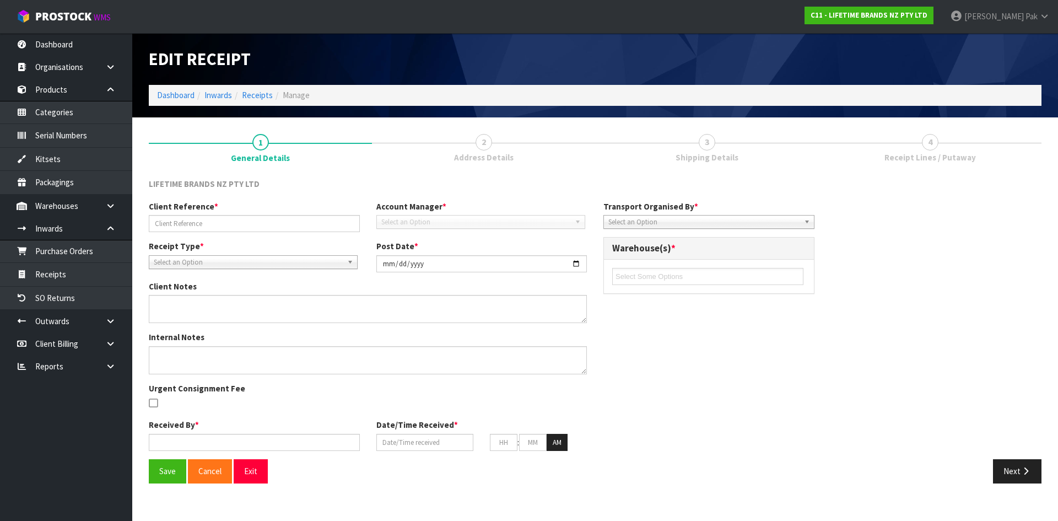
type input "PO-0180152381/CBHU6467099"
type input "[DATE]"
type textarea "PURCHASE ORDER: 4500341764-000010/CBHU6467099"
type textarea "CONTAINER-CBHU6467099 - 813 CARTONS"
type input "[PERSON_NAME]"
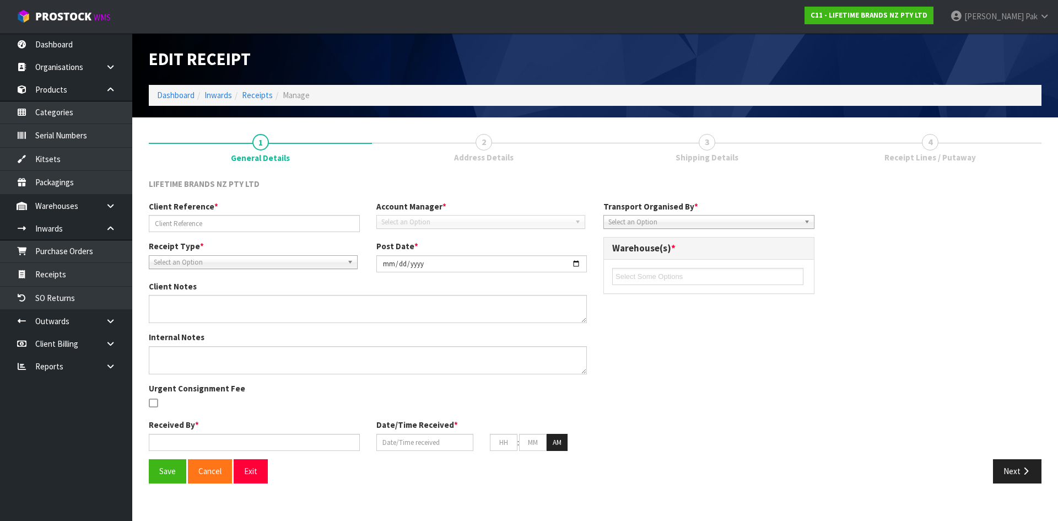
type input "[DATE]"
type input "12"
type input "39"
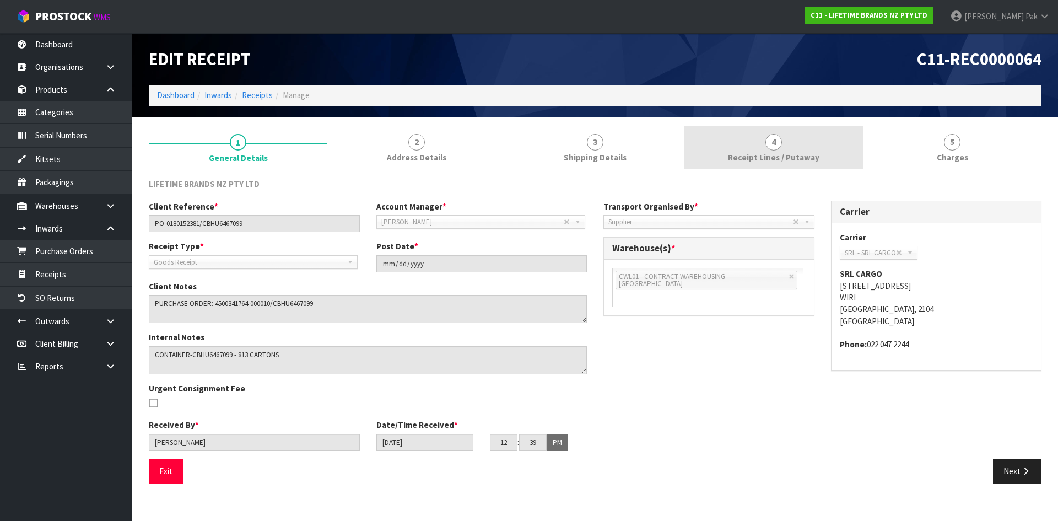
click at [775, 144] on span "4" at bounding box center [773, 142] width 17 height 17
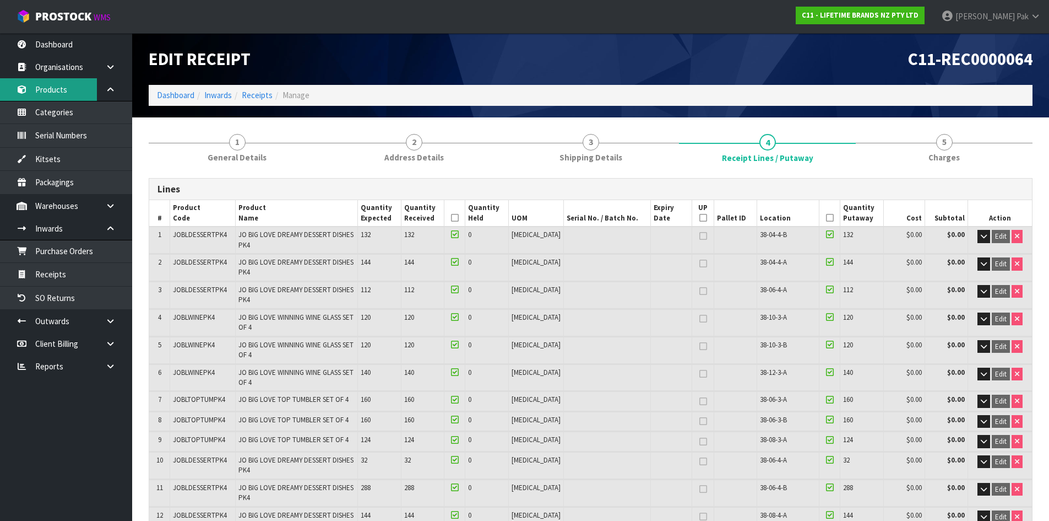
click at [62, 93] on link "Products" at bounding box center [66, 89] width 132 height 23
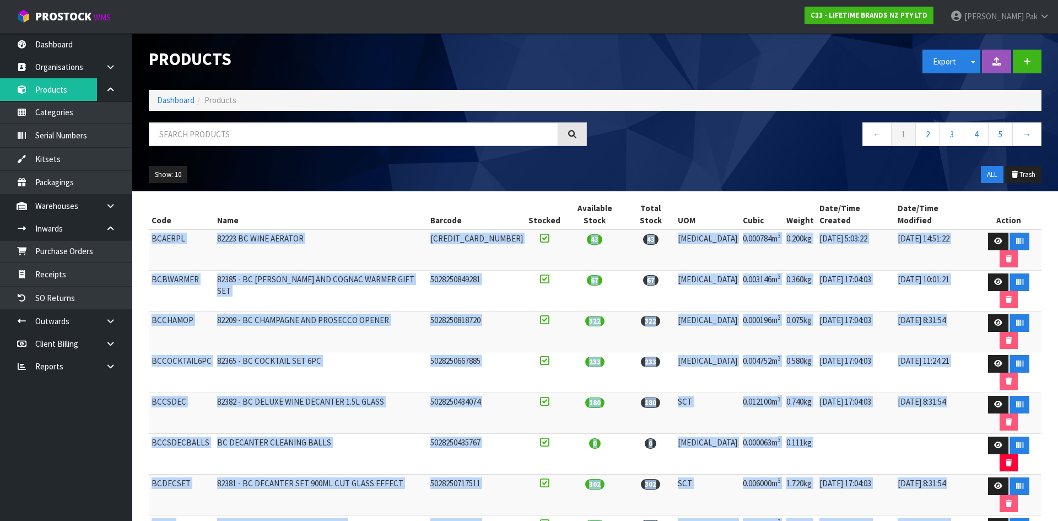
drag, startPoint x: 478, startPoint y: 469, endPoint x: 150, endPoint y: 226, distance: 408.3
click at [150, 226] on table "Code Name Barcode Stocked Available Stock Total Stock UOM Cubic Weight Date/Tim…" at bounding box center [595, 432] width 892 height 467
click at [239, 270] on td "82385 - BC [PERSON_NAME] AND COGNAC WARMER GIFT SET" at bounding box center [320, 290] width 213 height 41
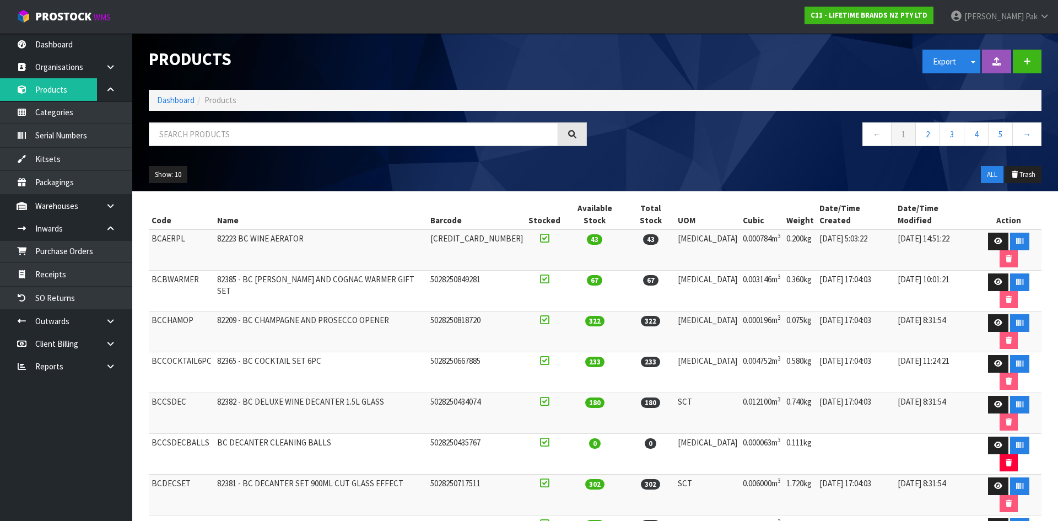
click at [796, 152] on div "← 1 2 3 4 5 →" at bounding box center [822, 139] width 454 height 35
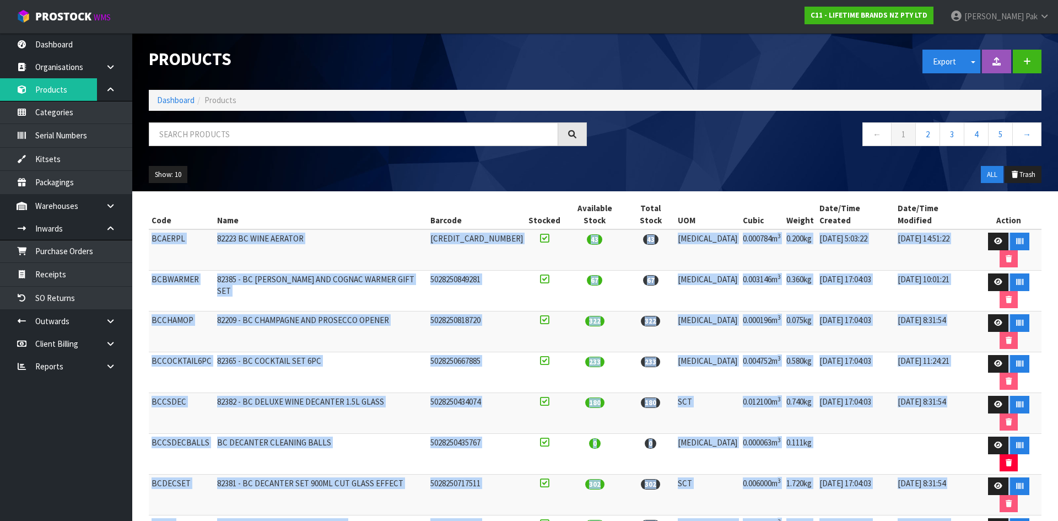
drag, startPoint x: 152, startPoint y: 226, endPoint x: 992, endPoint y: 464, distance: 873.1
click at [992, 464] on table "Code Name Barcode Stocked Available Stock Total Stock UOM Cubic Weight Date/Tim…" at bounding box center [595, 432] width 892 height 467
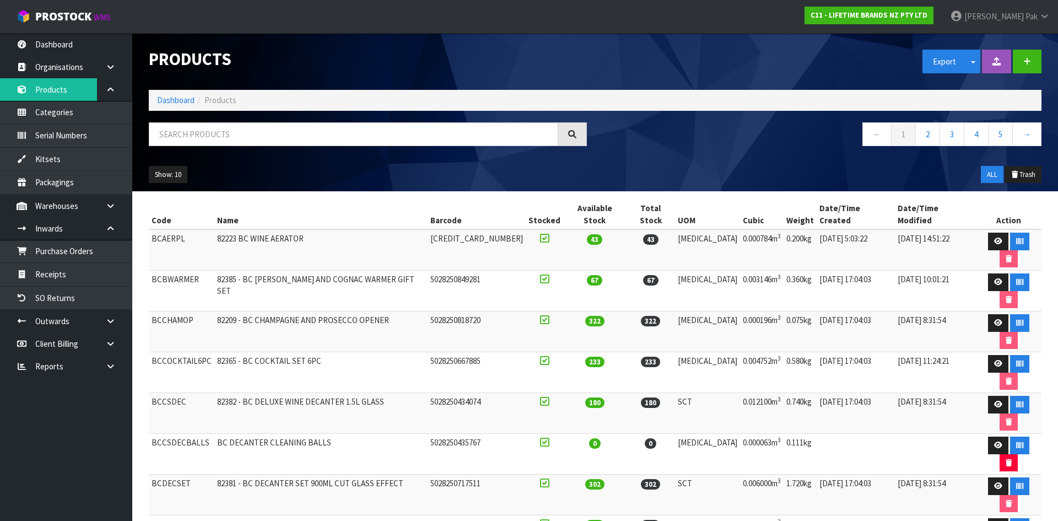
click at [941, 498] on section "Products Export Split button! SOH Summary Measurements Dangerous Goods Import P…" at bounding box center [529, 260] width 1058 height 521
click at [42, 36] on link "Dashboard" at bounding box center [66, 44] width 132 height 23
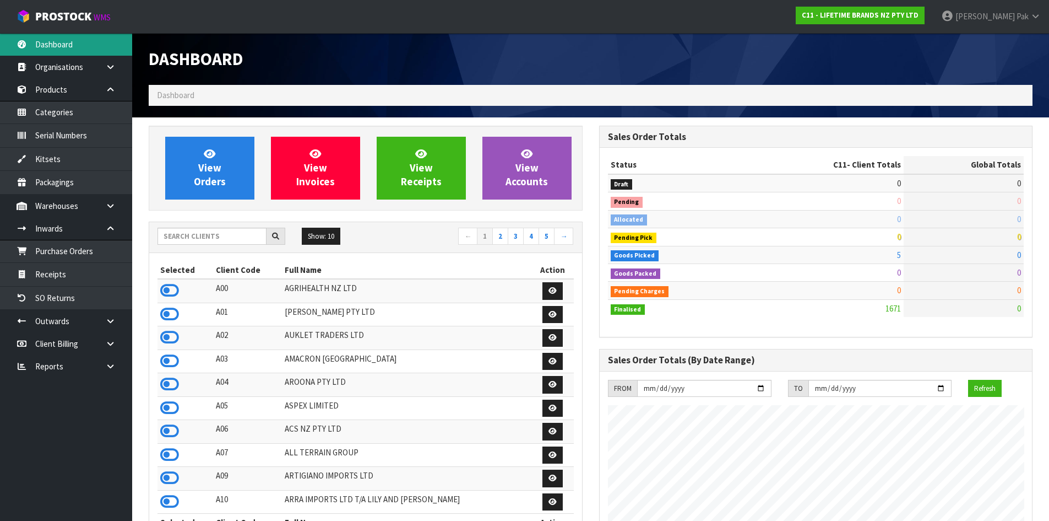
scroll to position [835, 450]
click at [199, 237] on input "text" at bounding box center [212, 236] width 109 height 17
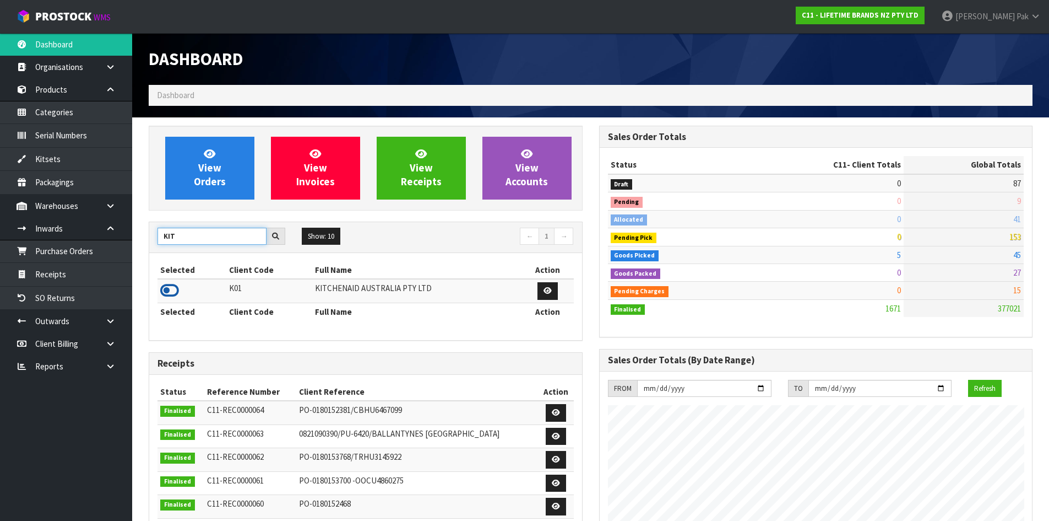
type input "KIT"
click at [174, 286] on icon at bounding box center [169, 290] width 19 height 17
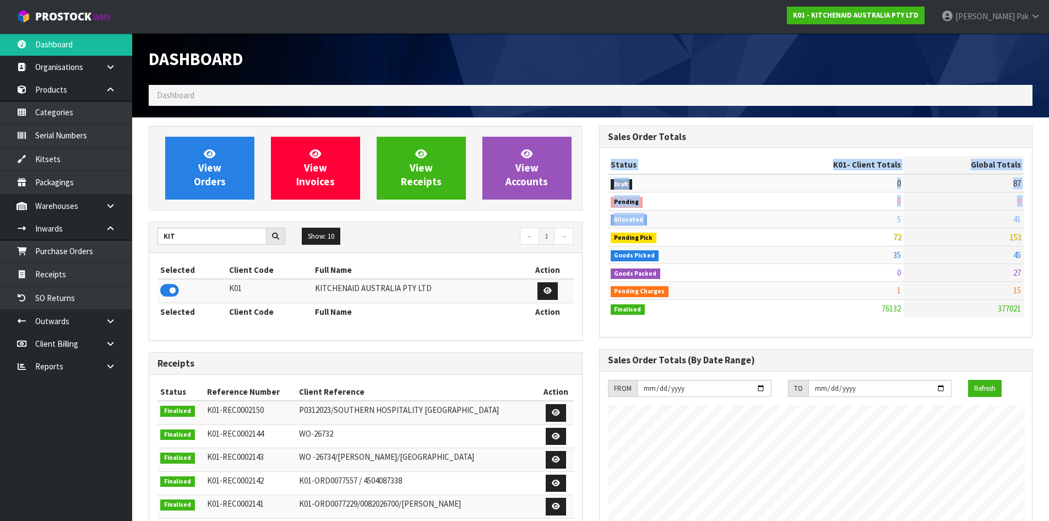
drag, startPoint x: 889, startPoint y: 216, endPoint x: 1027, endPoint y: 213, distance: 138.3
click at [1027, 213] on div "Status K01 - Client Totals Global Totals Draft 0 87 Pending 0 9 Allocated 5 41 …" at bounding box center [816, 242] width 433 height 189
click at [993, 223] on td "41" at bounding box center [964, 219] width 120 height 18
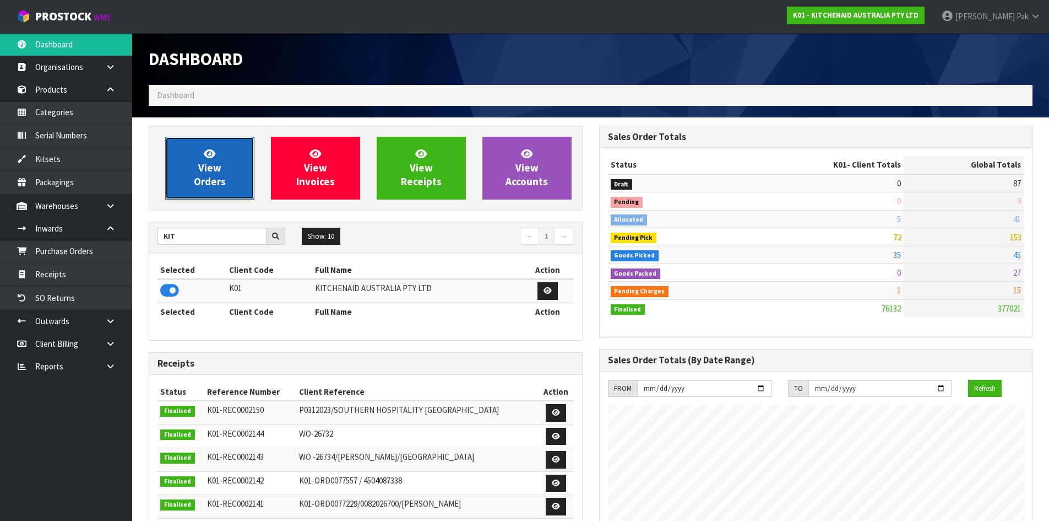
click at [204, 164] on span "View Orders" at bounding box center [210, 167] width 32 height 41
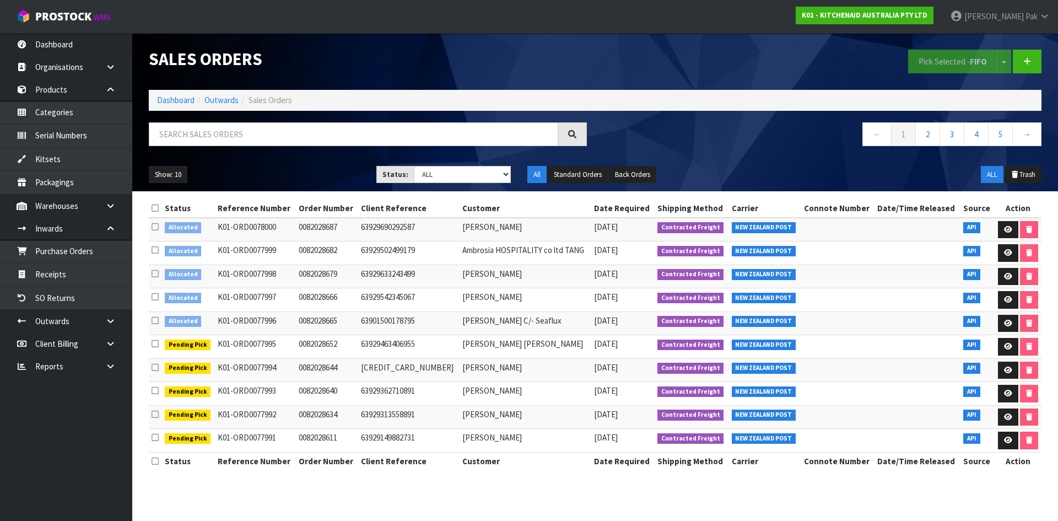
click at [154, 206] on icon at bounding box center [154, 208] width 7 height 8
click at [158, 209] on icon at bounding box center [154, 208] width 7 height 8
click at [156, 319] on icon at bounding box center [154, 320] width 7 height 8
click at [0, 0] on input "checkbox" at bounding box center [0, 0] width 0 height 0
click at [942, 62] on button "Pick Selected - FIFO" at bounding box center [952, 62] width 89 height 24
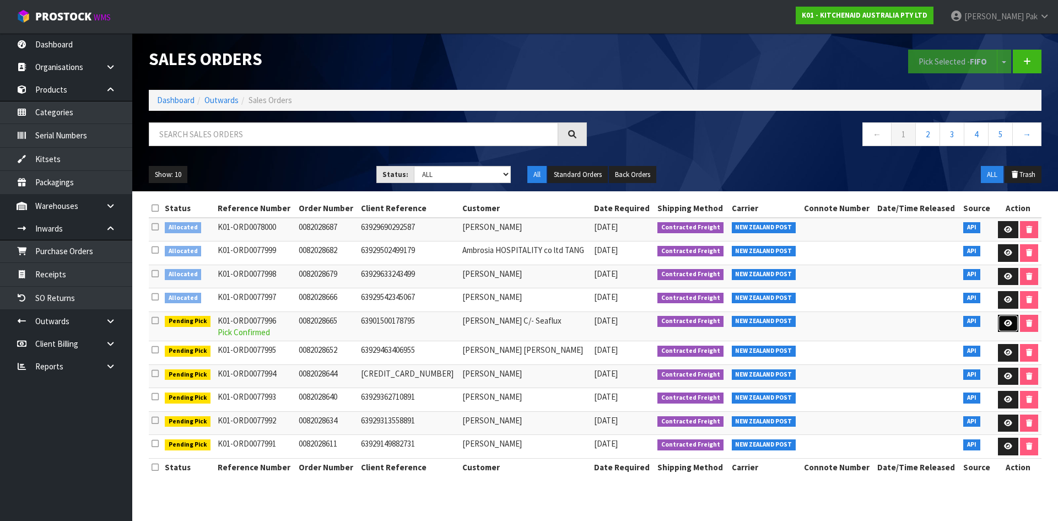
click at [1001, 324] on link at bounding box center [1008, 324] width 20 height 18
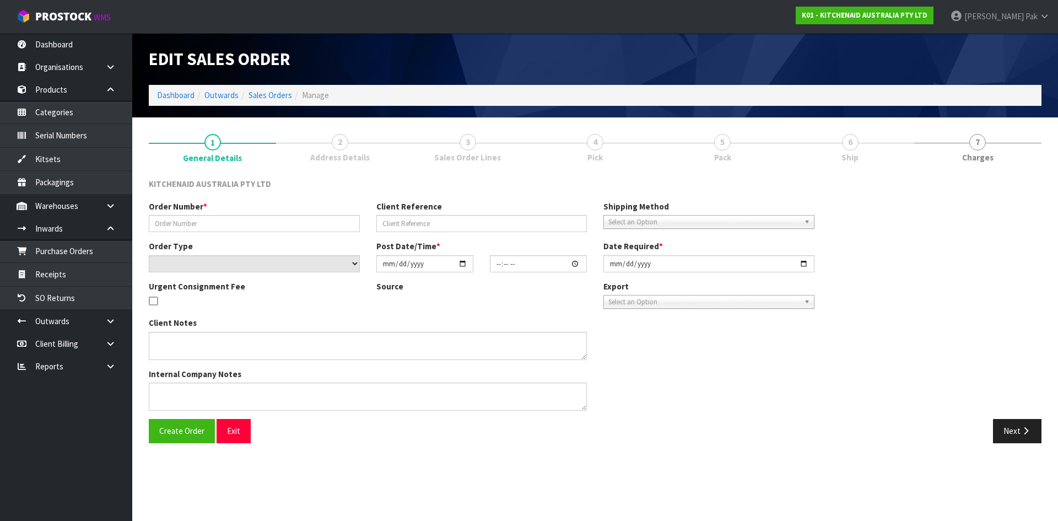
type input "0082028665"
type input "63901500178795"
select select "number:0"
type input "[DATE]"
type input "21:33:19.000"
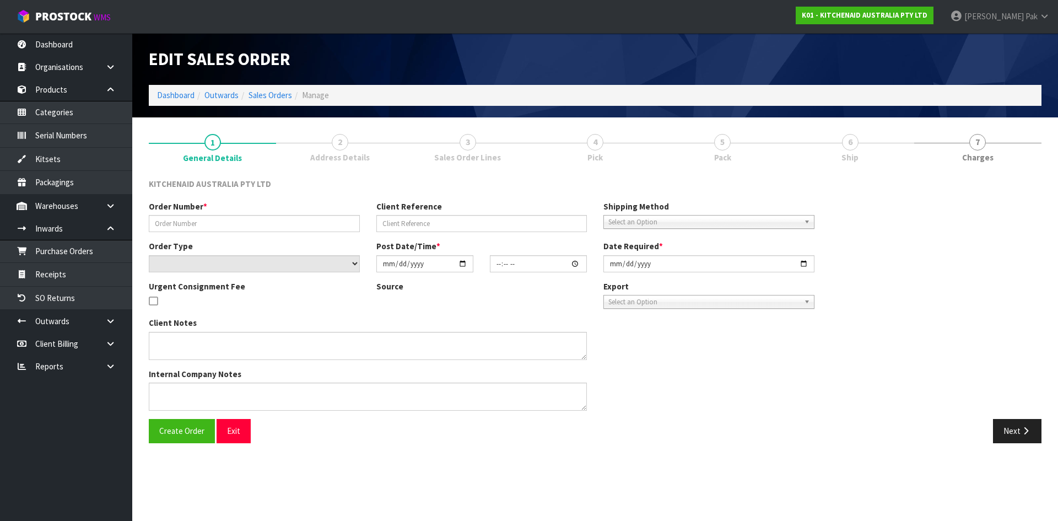
type input "[DATE]"
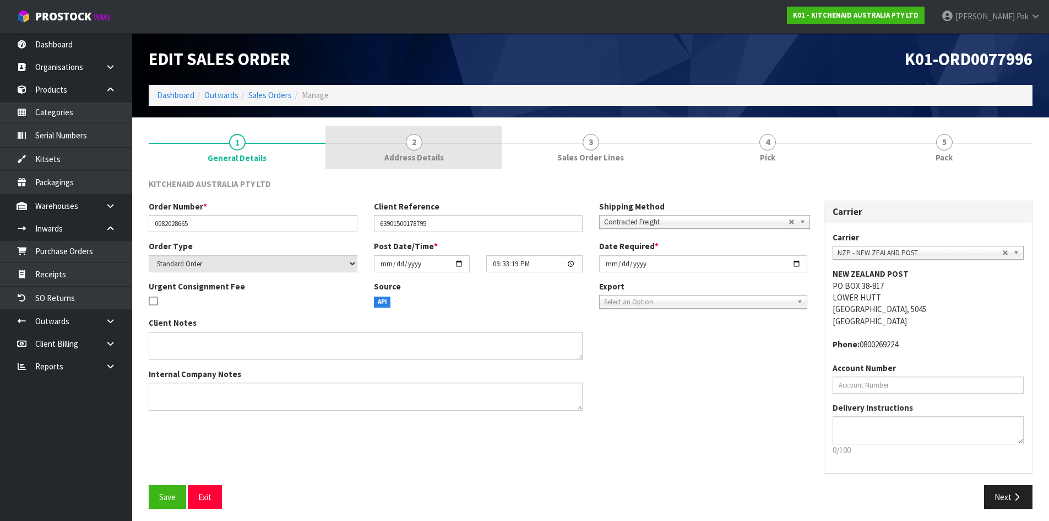
click at [404, 146] on link "2 Address Details" at bounding box center [414, 148] width 177 height 44
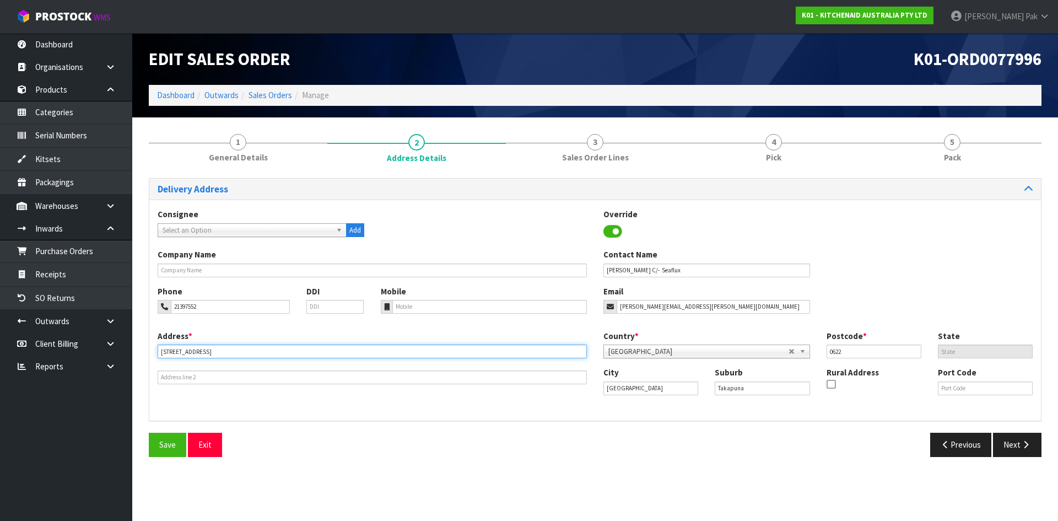
click at [234, 352] on input "[STREET_ADDRESS]" at bounding box center [372, 351] width 429 height 14
type input "[STREET_ADDRESS]"
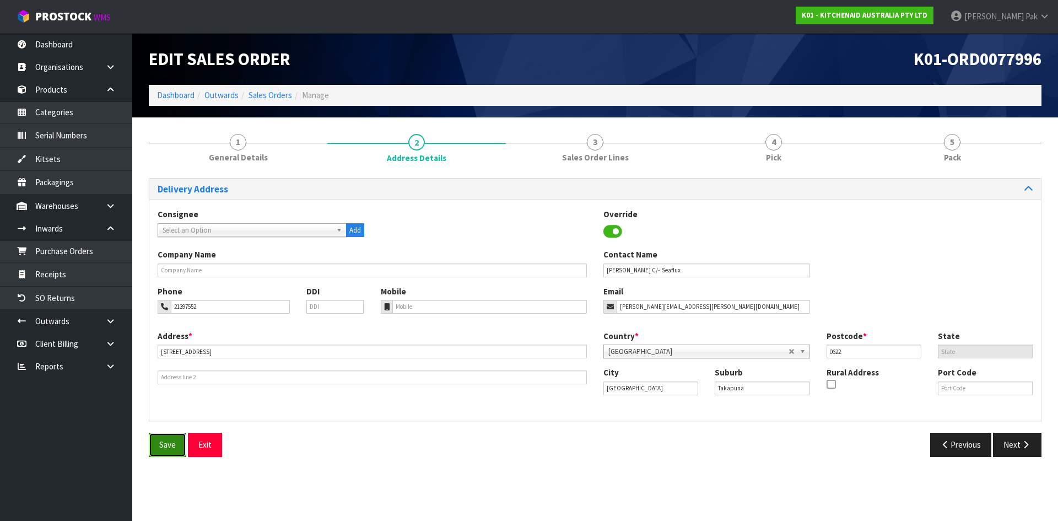
click at [167, 440] on span "Save" at bounding box center [167, 444] width 17 height 10
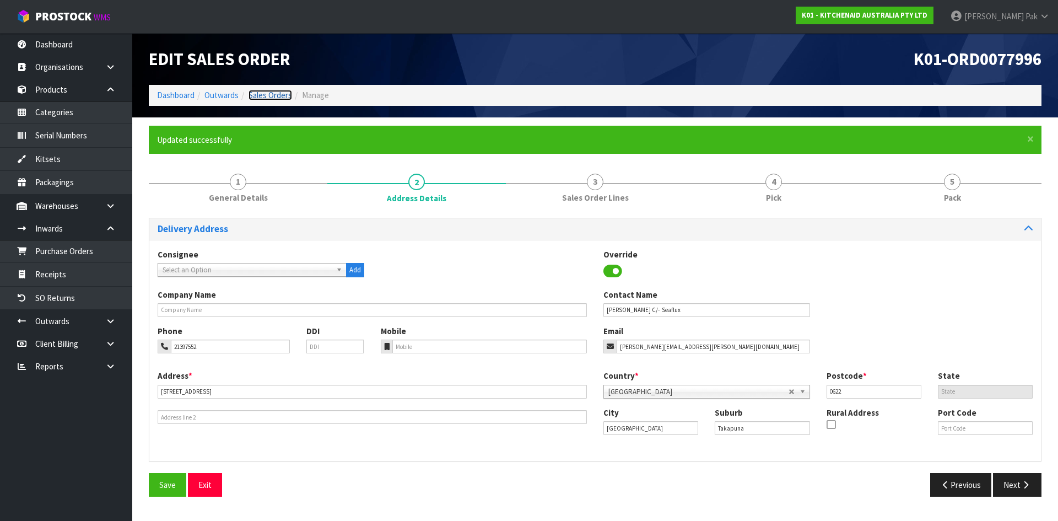
click at [250, 99] on link "Sales Orders" at bounding box center [270, 95] width 44 height 10
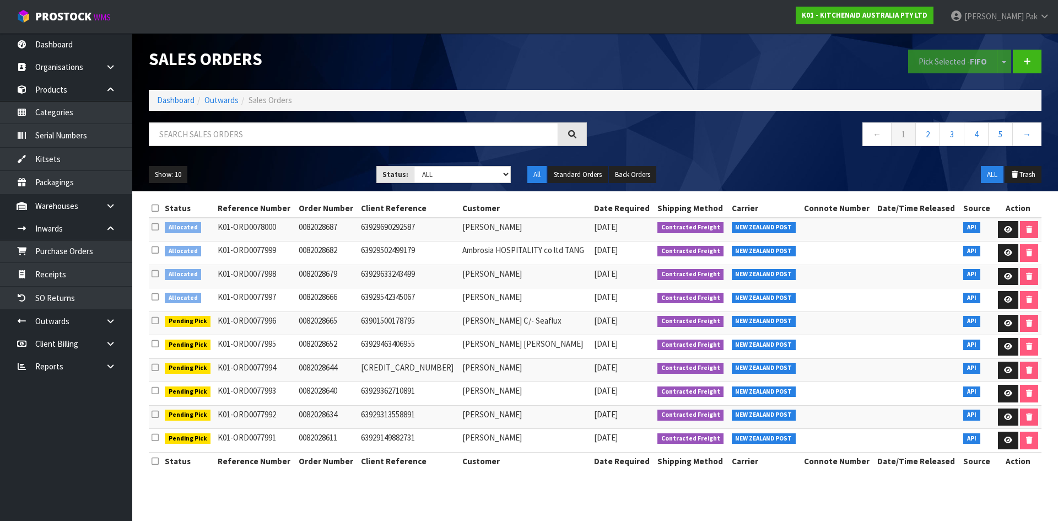
click at [158, 210] on icon at bounding box center [154, 208] width 7 height 8
click at [156, 207] on icon at bounding box center [154, 208] width 7 height 8
click at [155, 206] on icon at bounding box center [154, 208] width 7 height 8
click at [154, 205] on icon at bounding box center [154, 208] width 7 height 8
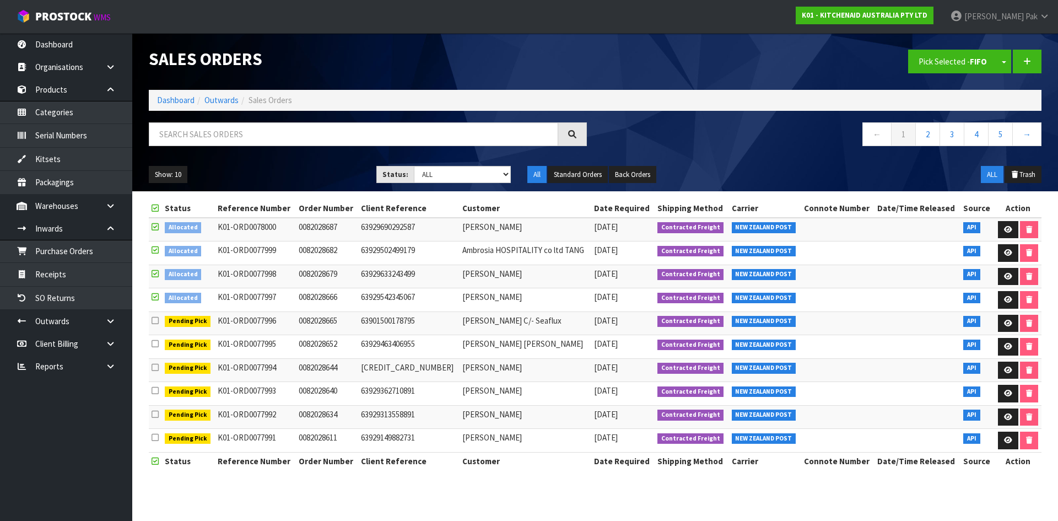
click at [154, 207] on icon at bounding box center [154, 208] width 7 height 8
click at [1000, 304] on link at bounding box center [1008, 300] width 20 height 18
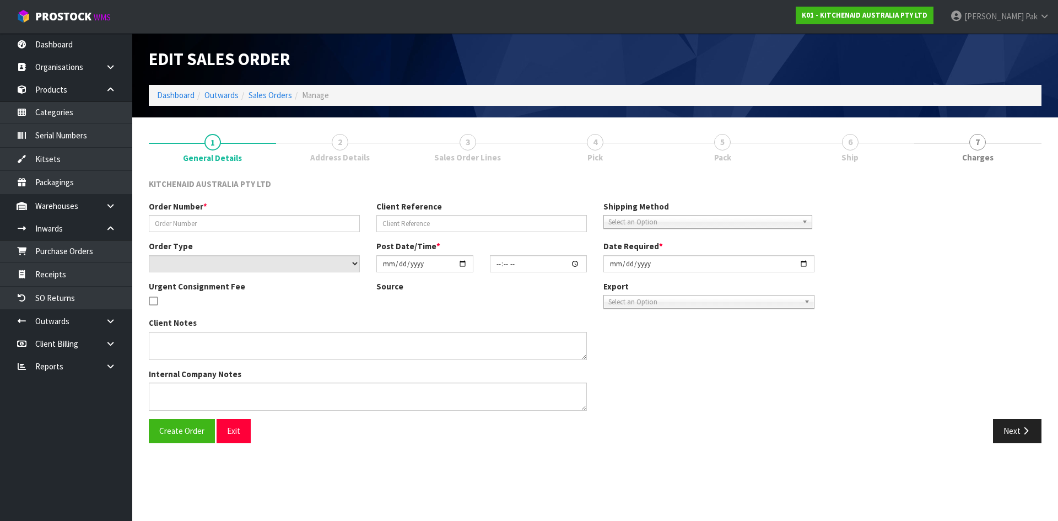
type input "0082028666"
type input "63929542345067"
select select "number:0"
type input "[DATE]"
type input "21:33:20.000"
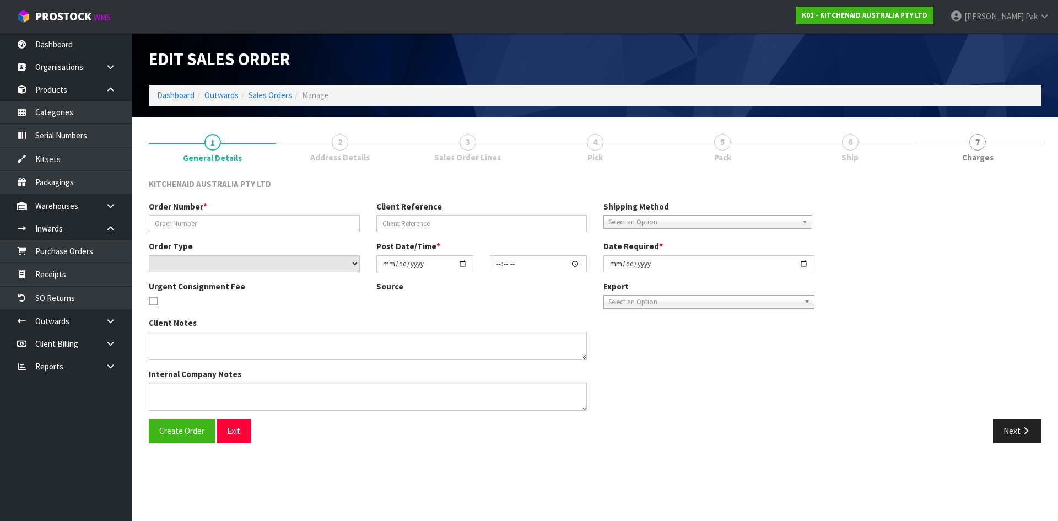
type input "[DATE]"
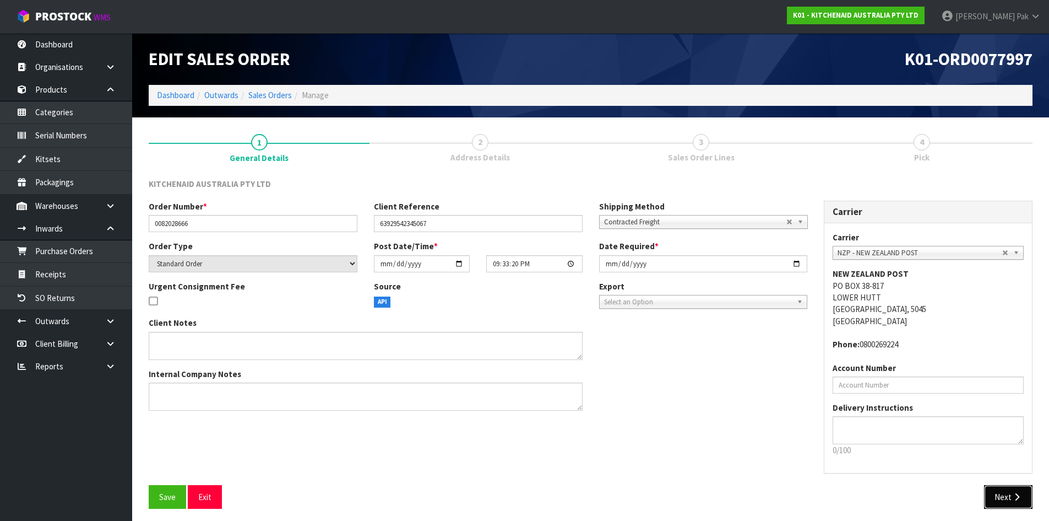
click at [1019, 491] on button "Next" at bounding box center [1008, 497] width 48 height 24
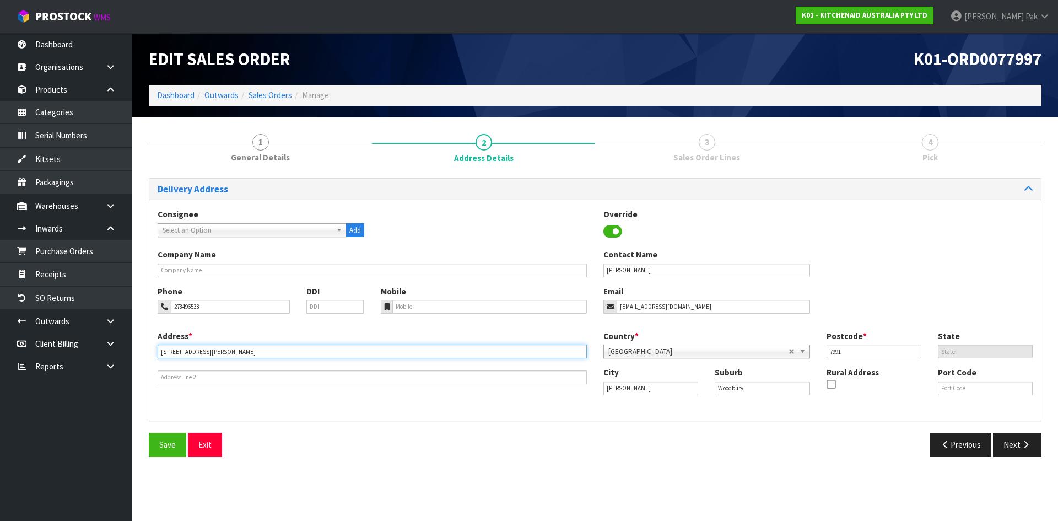
click at [218, 354] on input "[STREET_ADDRESS][PERSON_NAME]" at bounding box center [372, 351] width 429 height 14
drag, startPoint x: 225, startPoint y: 353, endPoint x: 209, endPoint y: 365, distance: 20.1
click at [209, 365] on div "Address * [STREET_ADDRESS][PERSON_NAME]" at bounding box center [372, 357] width 446 height 54
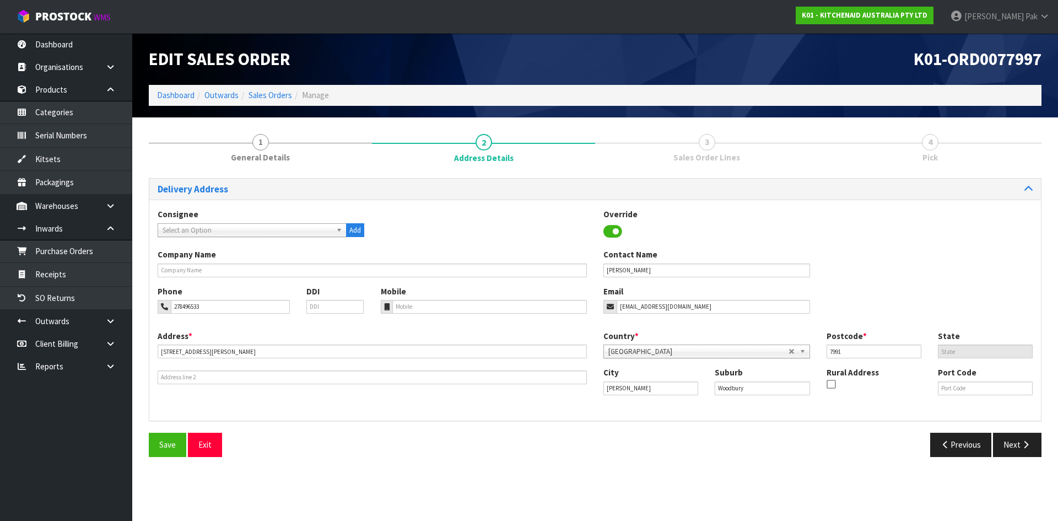
click at [612, 450] on div "Previous Next" at bounding box center [822, 444] width 454 height 24
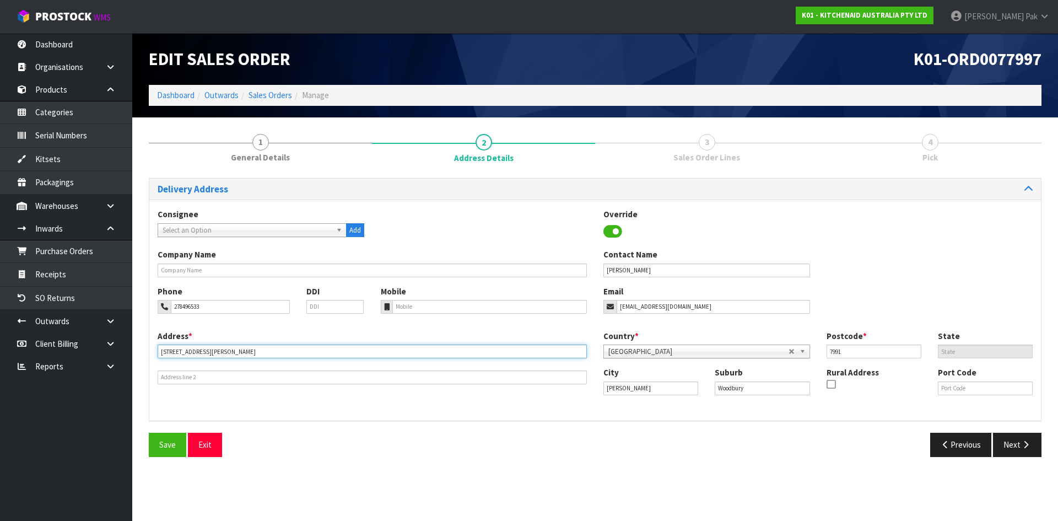
click at [216, 347] on input "[STREET_ADDRESS][PERSON_NAME]" at bounding box center [372, 351] width 429 height 14
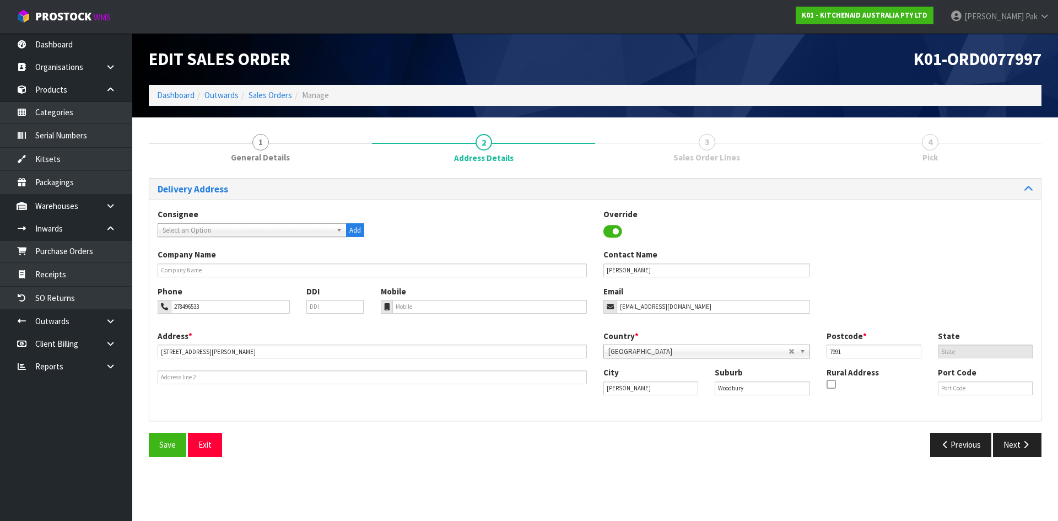
drag, startPoint x: 731, startPoint y: 424, endPoint x: 645, endPoint y: 403, distance: 88.4
click at [730, 424] on div "Delivery Address Consignee 000001.BAY MECHANICS - BAY MECHANICS 000001A - BRAKE…" at bounding box center [595, 321] width 892 height 287
click at [1004, 455] on button "Next" at bounding box center [1017, 444] width 48 height 24
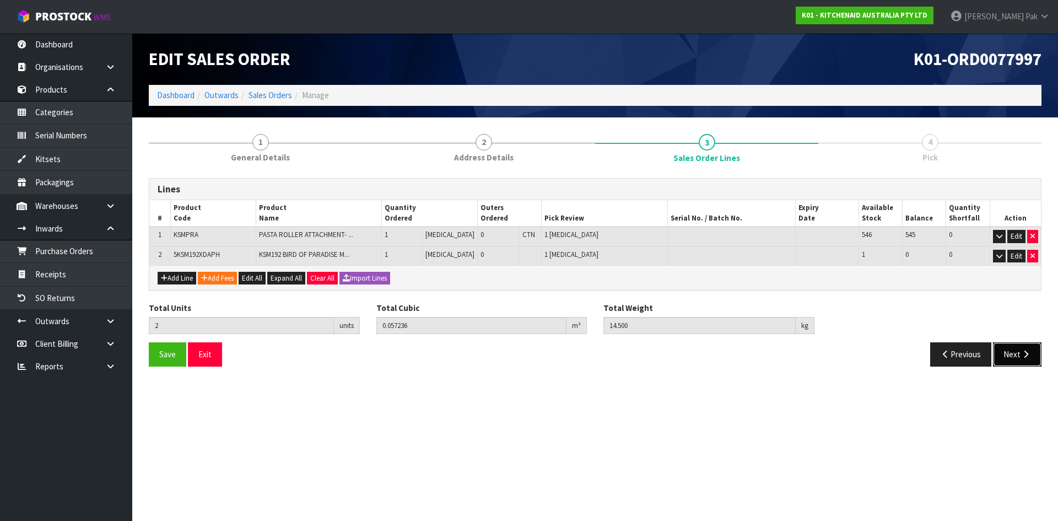
click at [1010, 364] on button "Next" at bounding box center [1017, 354] width 48 height 24
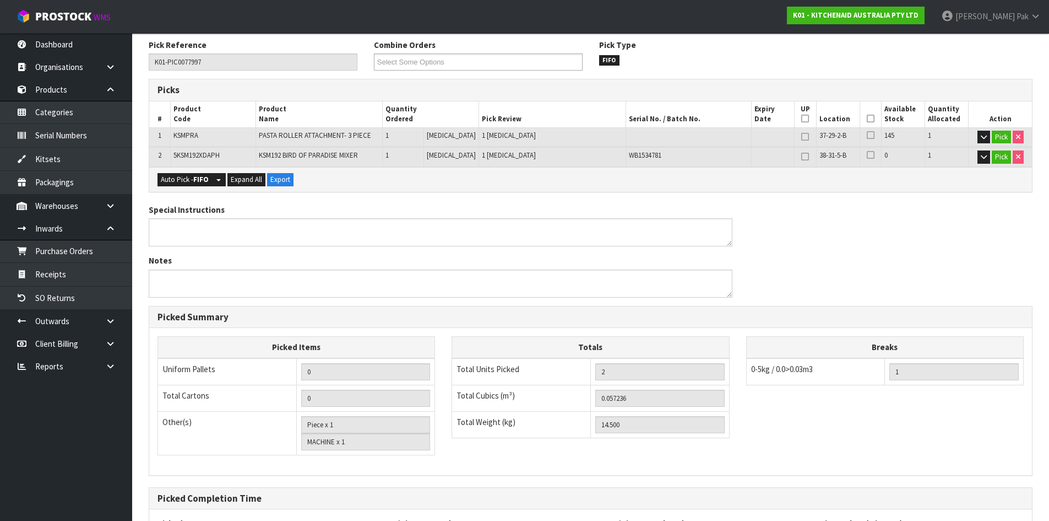
scroll to position [245, 0]
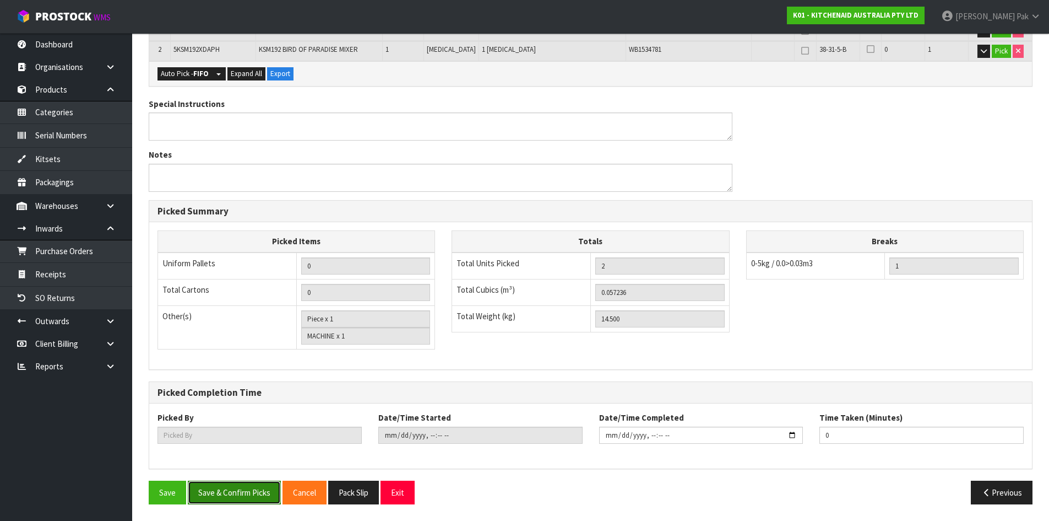
click at [222, 485] on button "Save & Confirm Picks" at bounding box center [234, 492] width 93 height 24
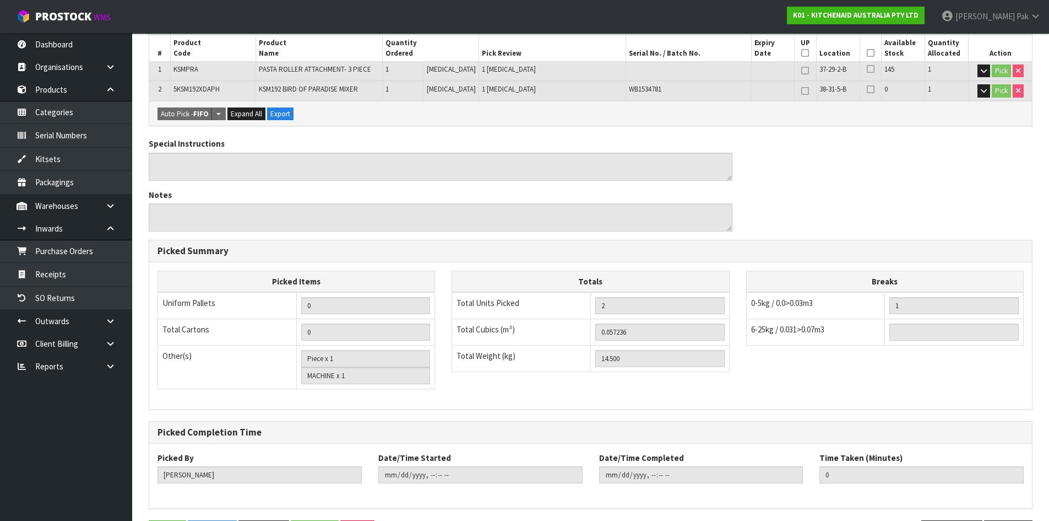
type input "[PERSON_NAME]"
type input "[DATE]T08:20:45"
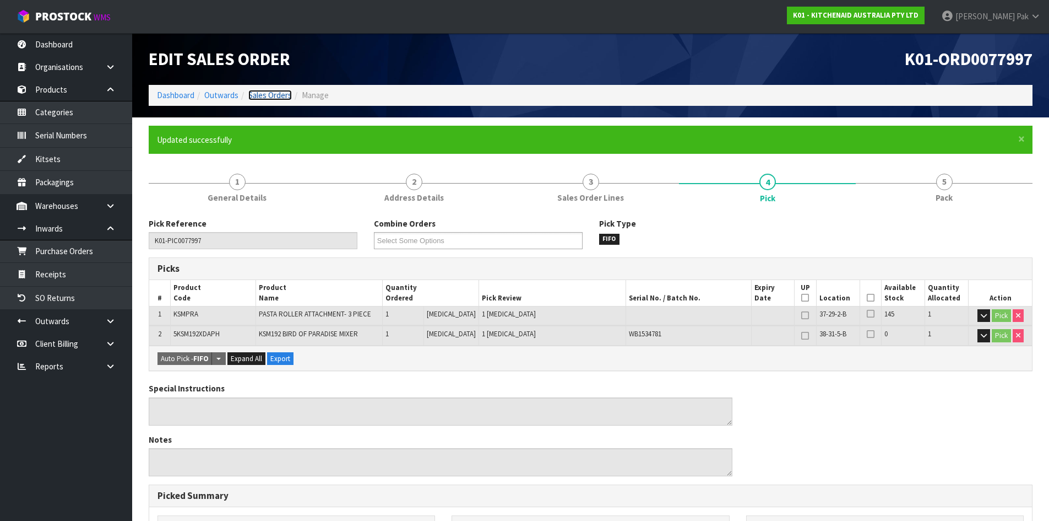
click at [257, 93] on link "Sales Orders" at bounding box center [270, 95] width 44 height 10
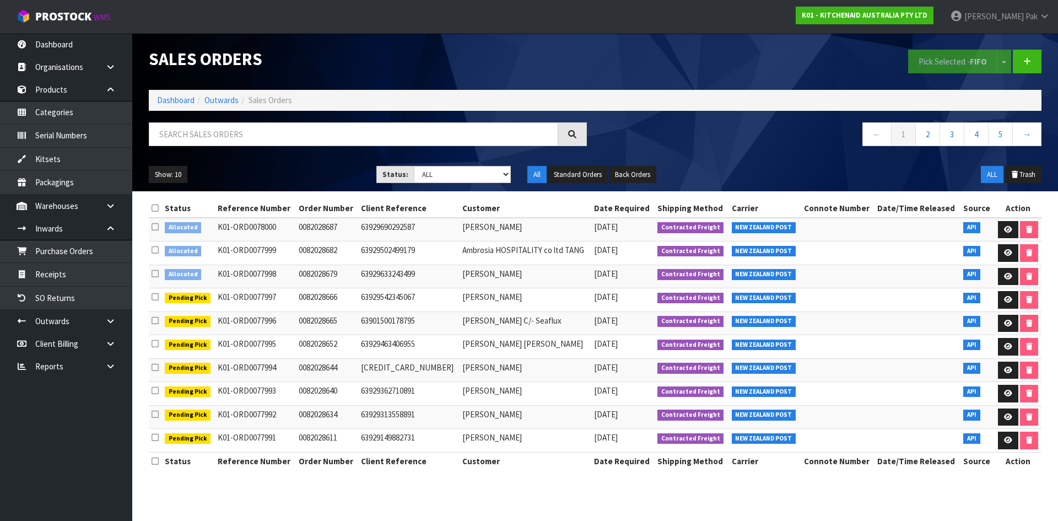
click at [156, 209] on icon at bounding box center [154, 208] width 7 height 8
click at [957, 56] on button "Pick Selected - FIFO" at bounding box center [952, 62] width 89 height 24
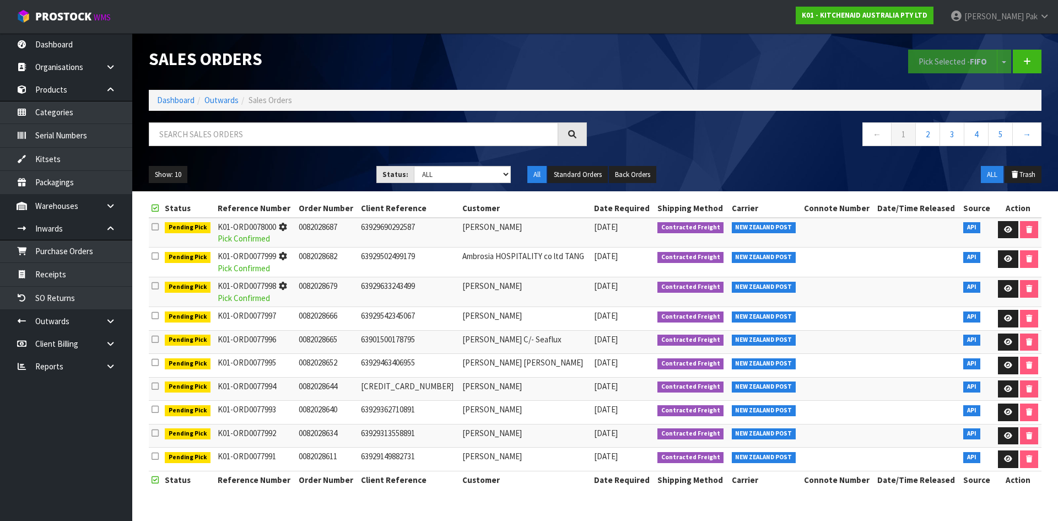
drag, startPoint x: 271, startPoint y: 274, endPoint x: 279, endPoint y: 273, distance: 8.3
click at [279, 273] on tbody "Pending Pick K01-ORD0078000 Pick Confirmed 0082028687 63929690292587 [PERSON_NA…" at bounding box center [595, 344] width 892 height 253
click at [296, 270] on td "K01-ORD0077999 Pick Confirmed" at bounding box center [255, 262] width 81 height 30
click at [995, 257] on td at bounding box center [1017, 262] width 47 height 30
click at [998, 258] on link at bounding box center [1008, 259] width 20 height 18
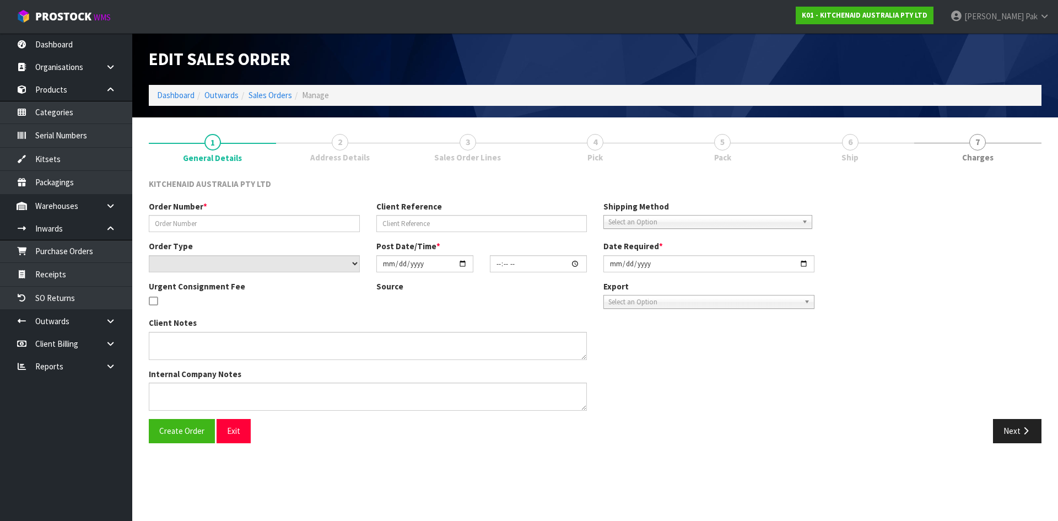
type input "0082028682"
type input "63929502499179"
select select "number:0"
type input "[DATE]"
type input "23:33:28.000"
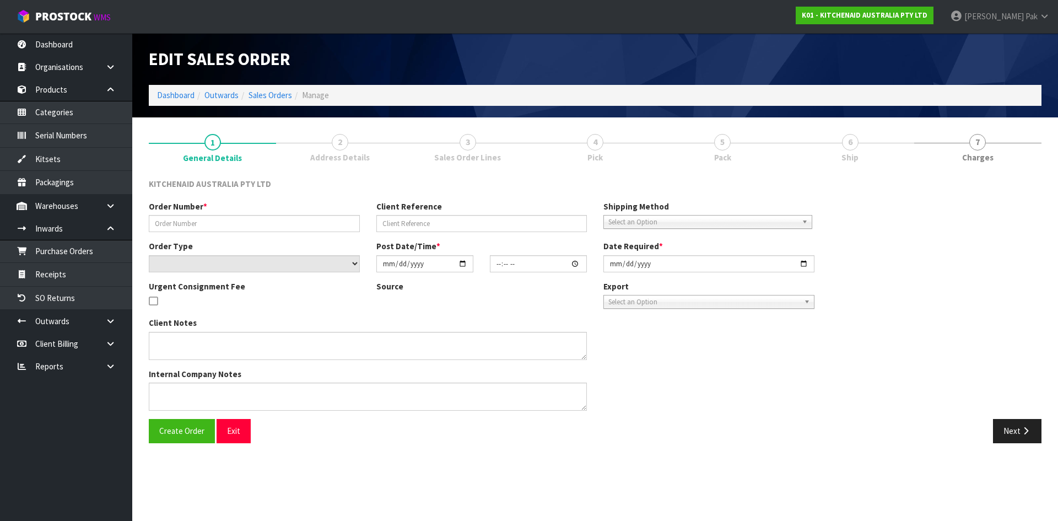
type input "[DATE]"
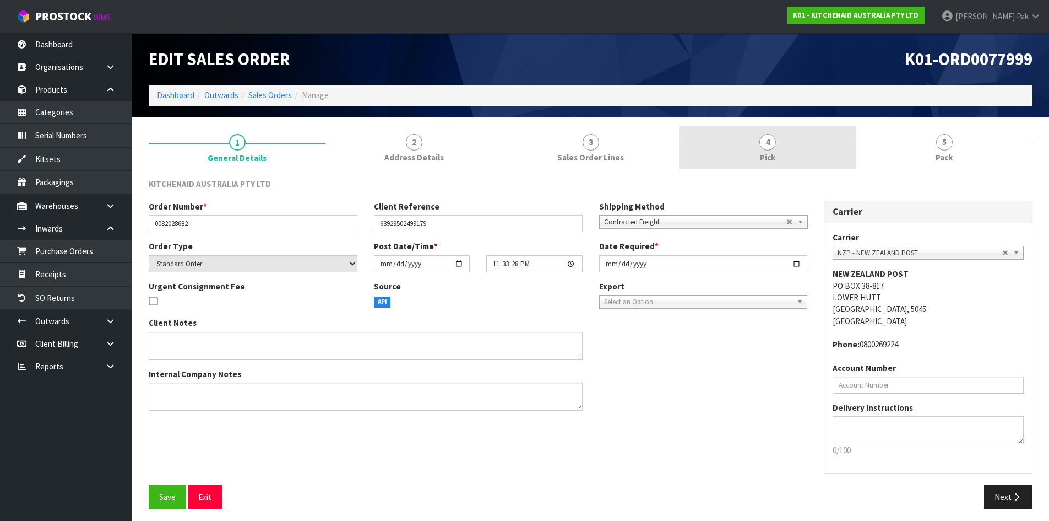
click at [766, 152] on span "Pick" at bounding box center [767, 157] width 15 height 12
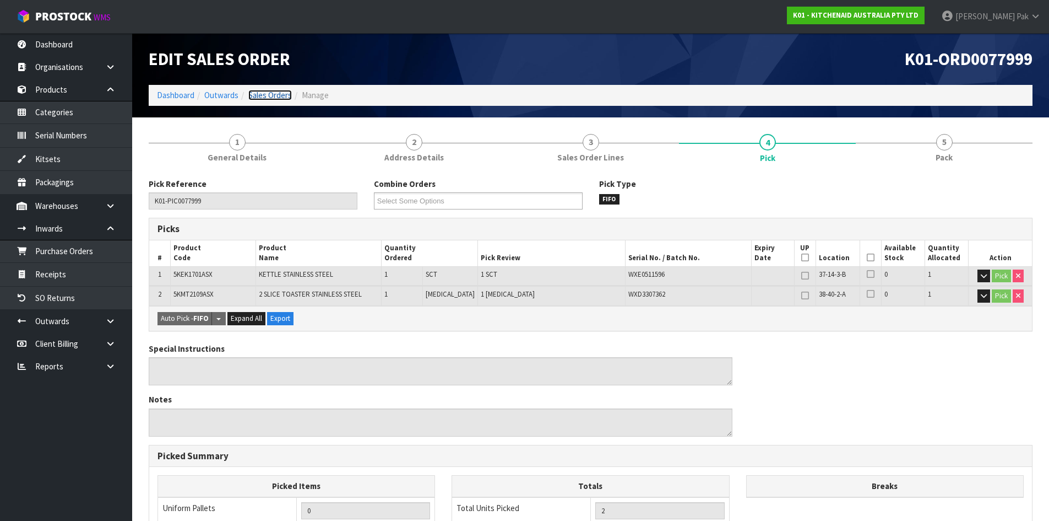
click at [281, 93] on link "Sales Orders" at bounding box center [270, 95] width 44 height 10
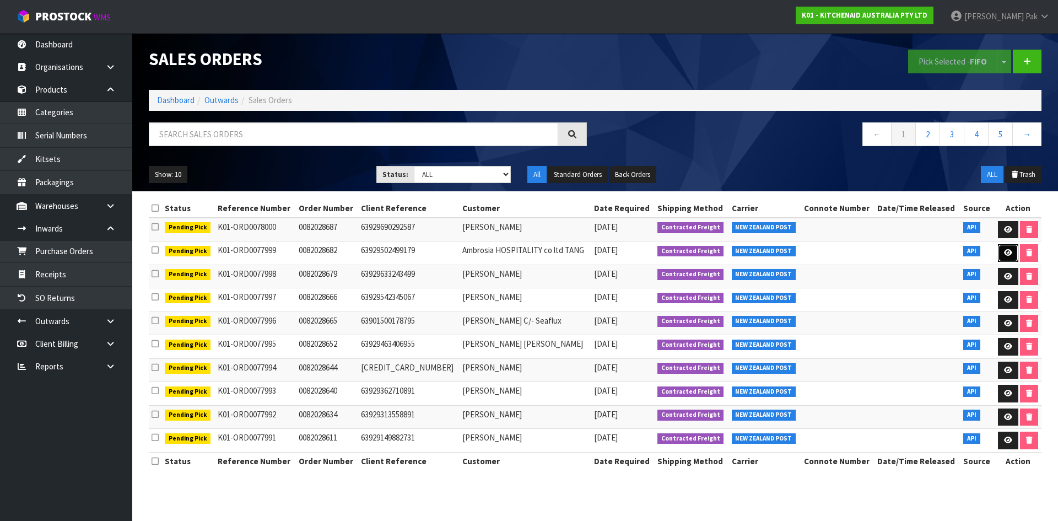
click at [1001, 248] on link at bounding box center [1008, 253] width 20 height 18
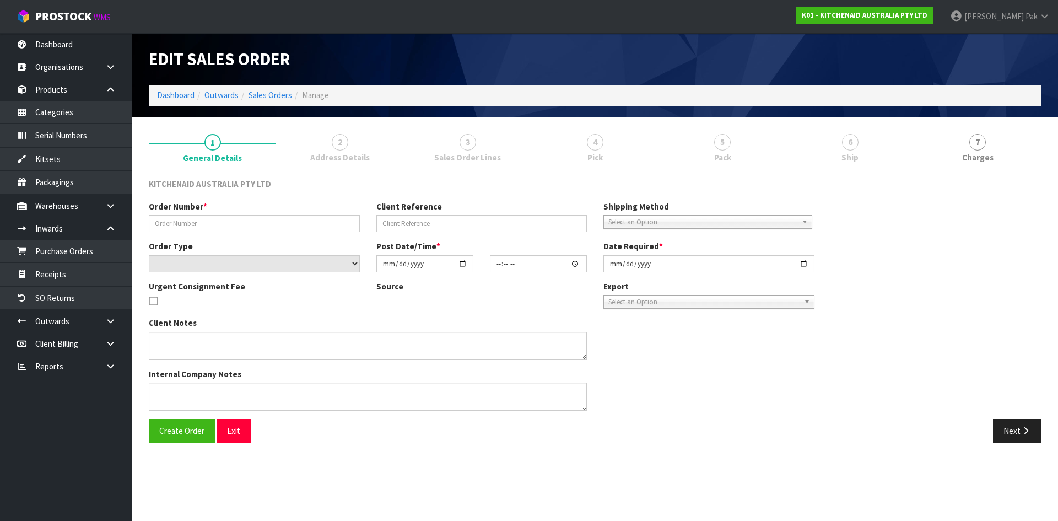
type input "0082028682"
type input "63929502499179"
select select "number:0"
type input "[DATE]"
type input "23:33:28.000"
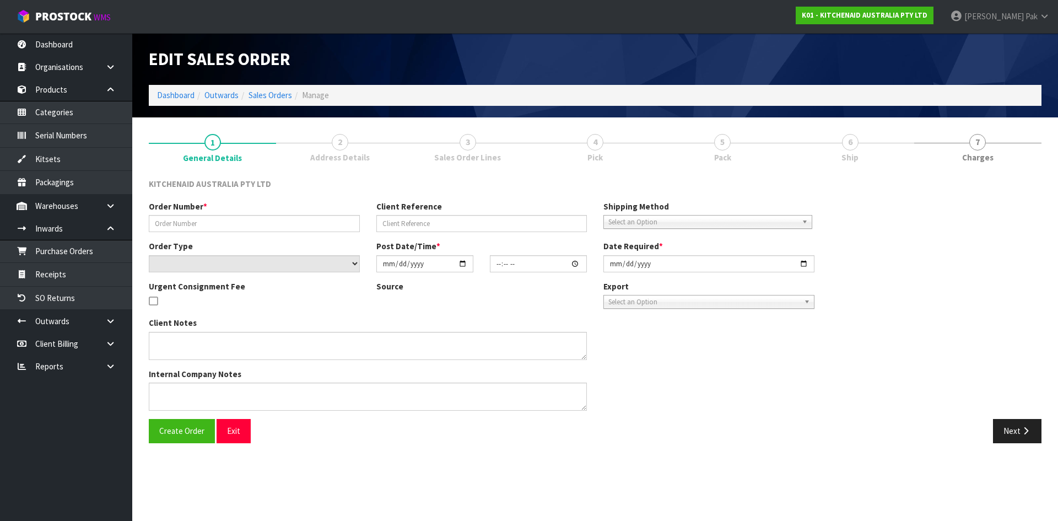
type input "[DATE]"
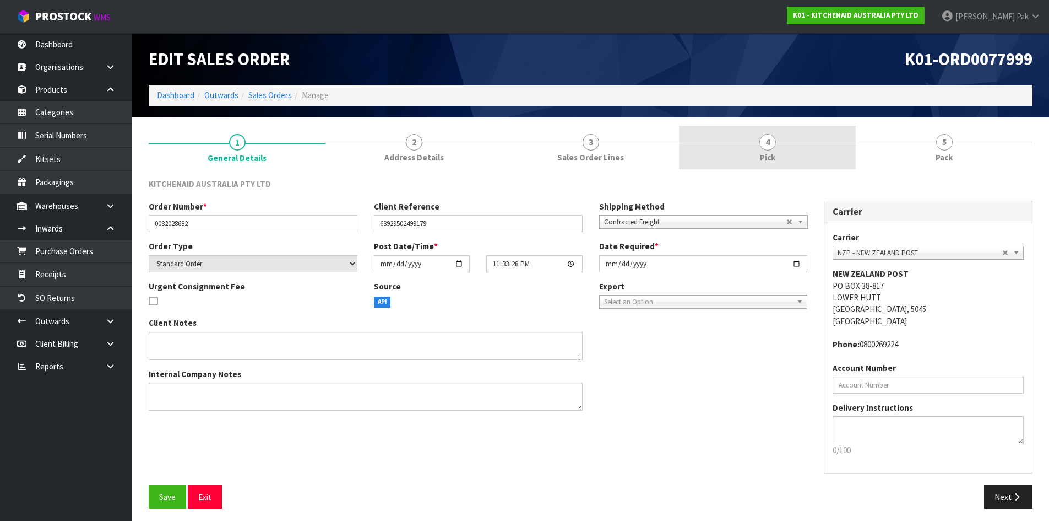
click at [777, 158] on link "4 Pick" at bounding box center [767, 148] width 177 height 44
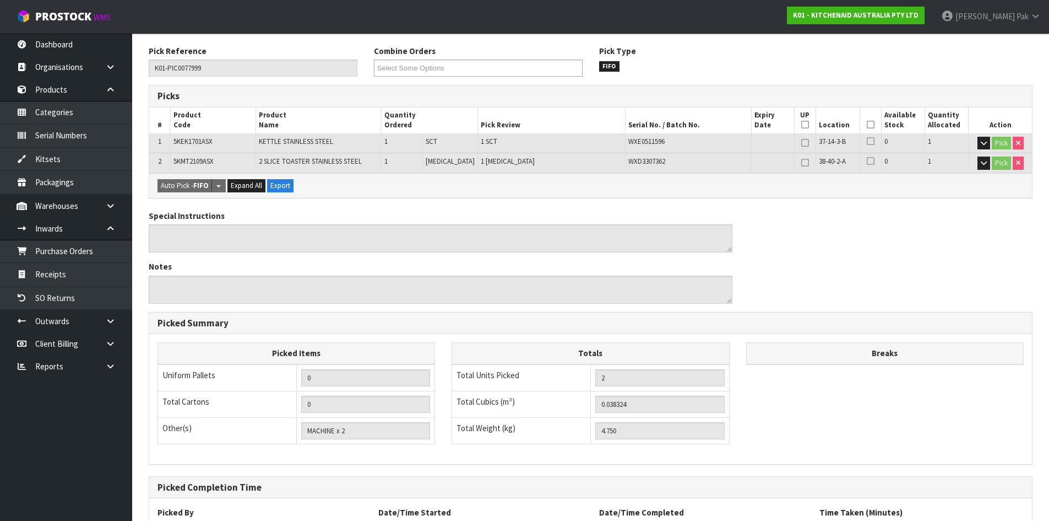
scroll to position [228, 0]
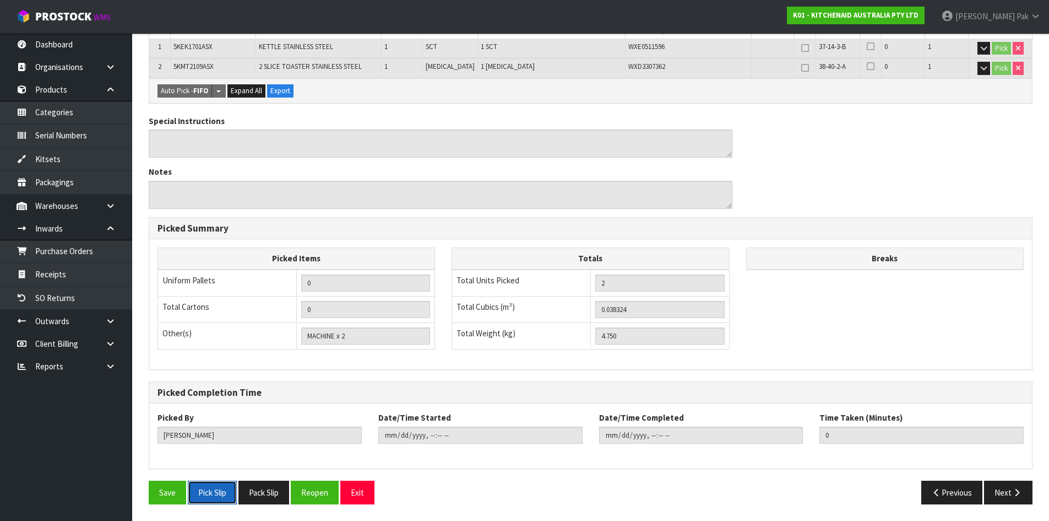
click at [222, 488] on button "Pick Slip" at bounding box center [212, 492] width 49 height 24
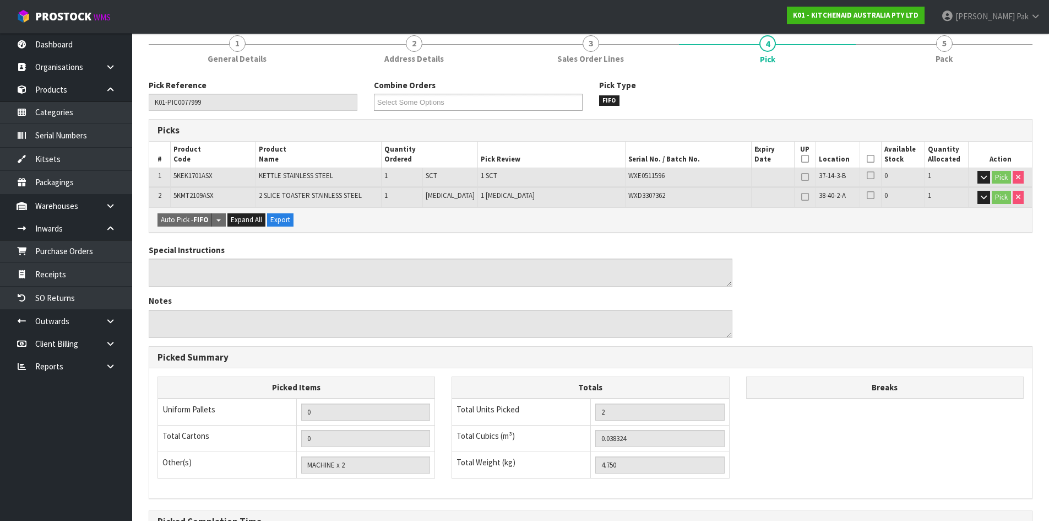
scroll to position [0, 0]
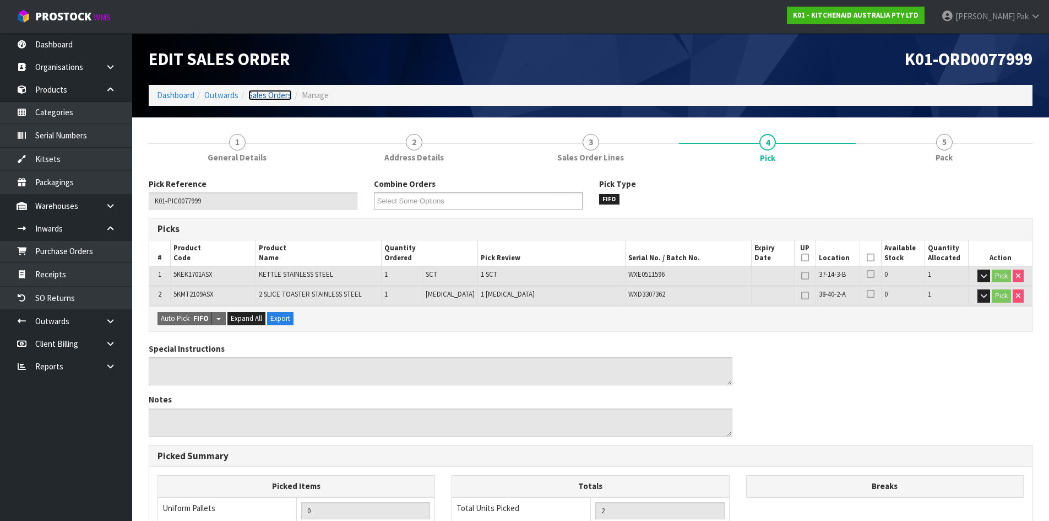
click at [266, 91] on link "Sales Orders" at bounding box center [270, 95] width 44 height 10
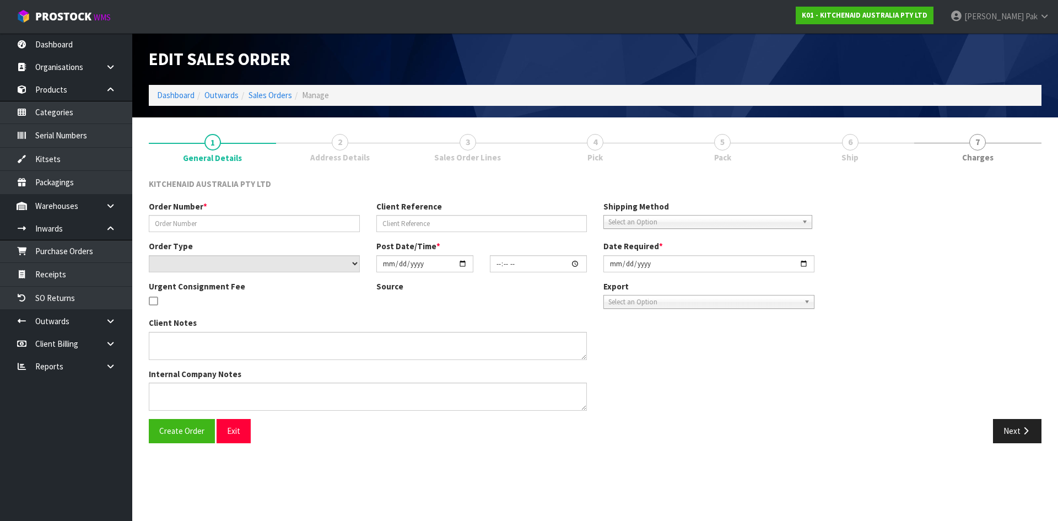
type input "0082028682"
type input "63929502499179"
select select "number:0"
type input "[DATE]"
type input "23:33:28.000"
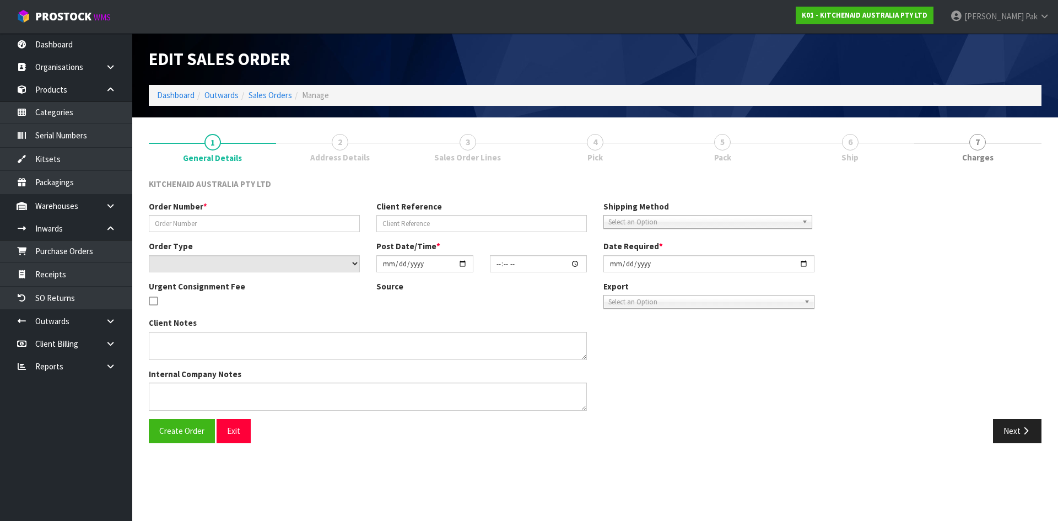
type input "[DATE]"
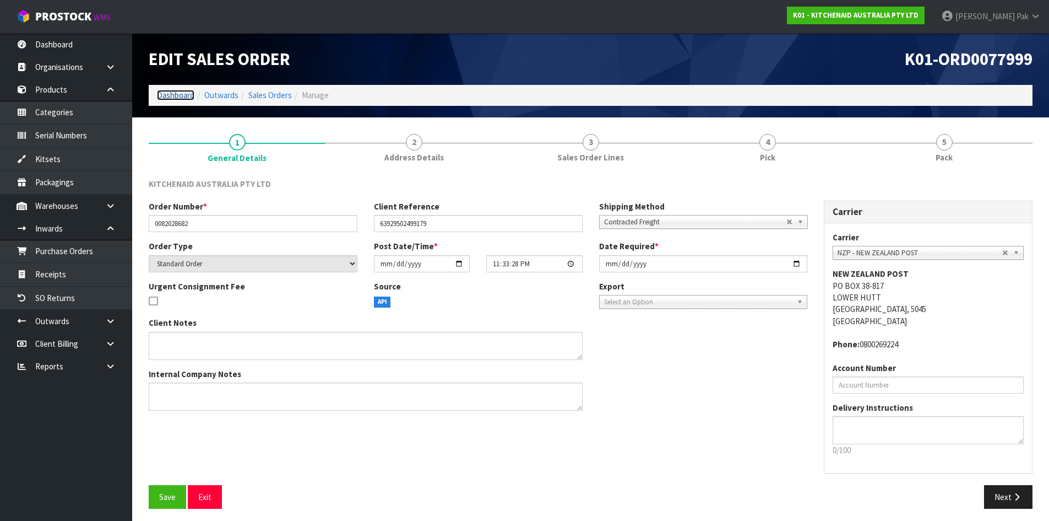
click at [165, 92] on link "Dashboard" at bounding box center [175, 95] width 37 height 10
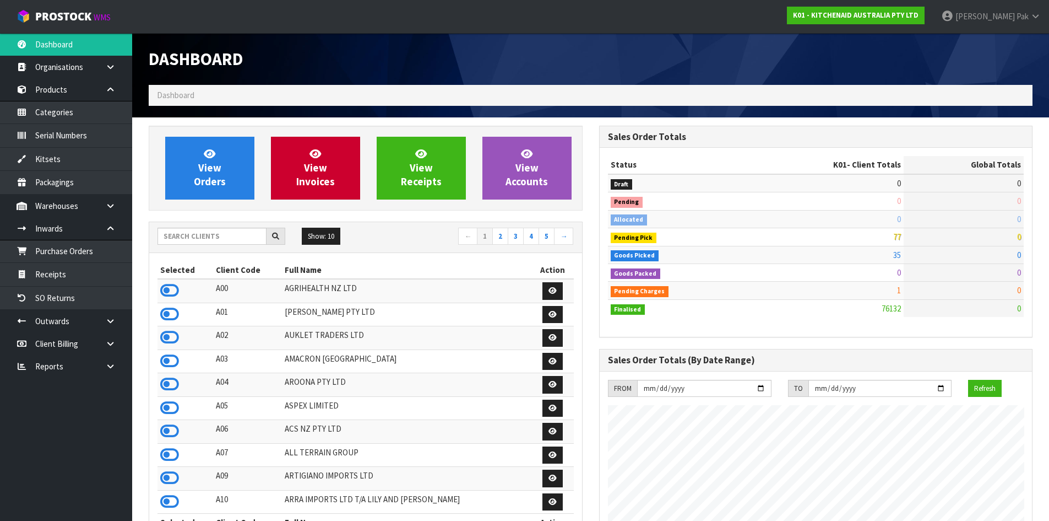
scroll to position [835, 450]
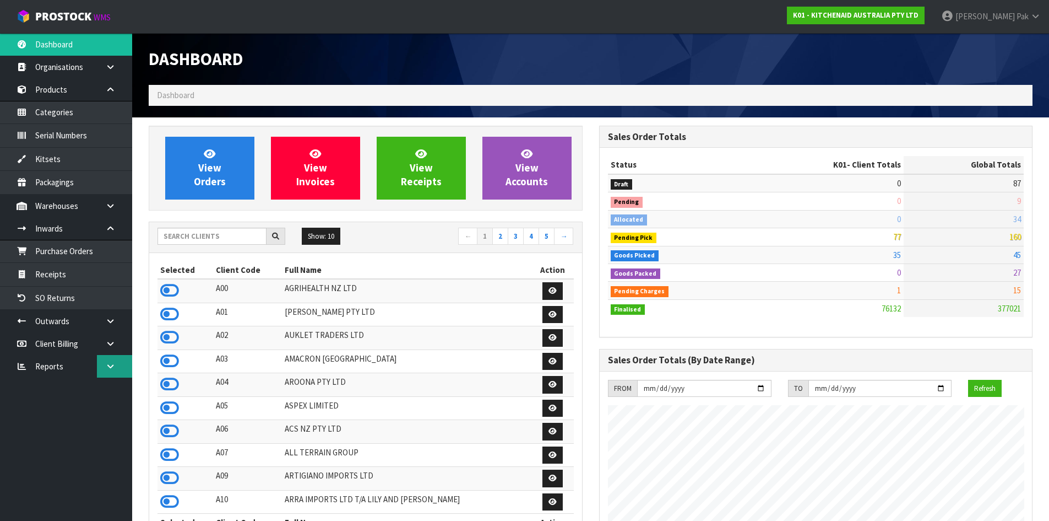
click at [110, 362] on icon at bounding box center [110, 366] width 10 height 8
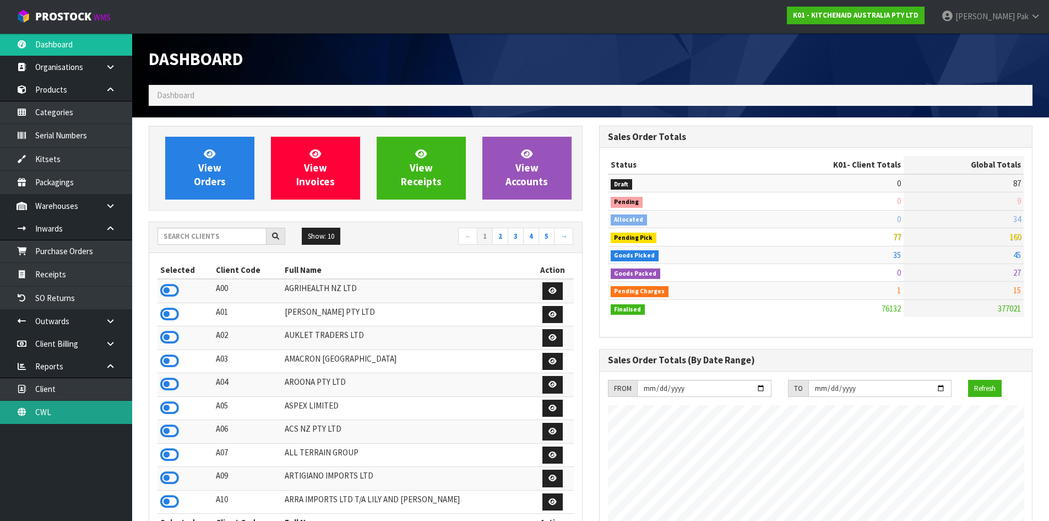
click at [72, 414] on link "CWL" at bounding box center [66, 411] width 132 height 23
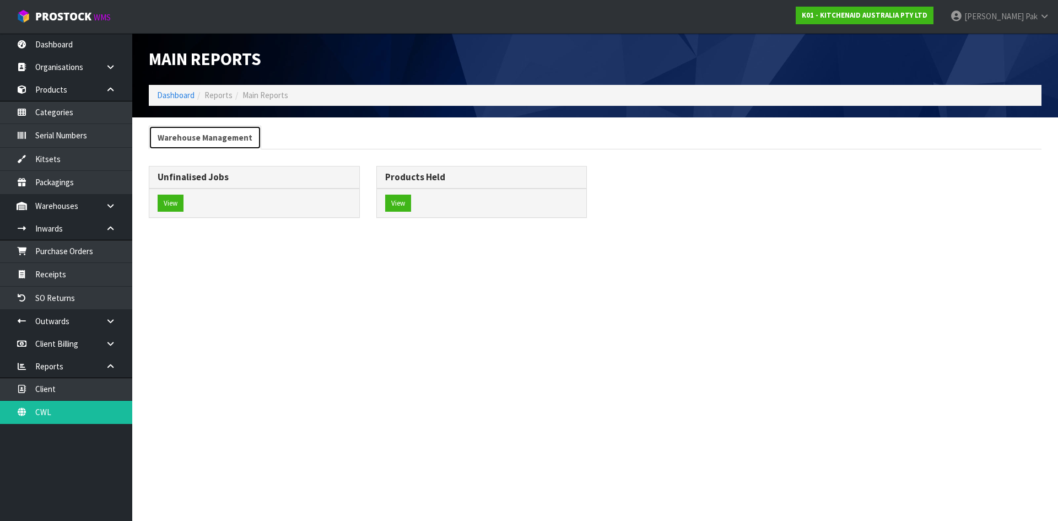
click at [202, 142] on link "Warehouse Management" at bounding box center [205, 138] width 112 height 24
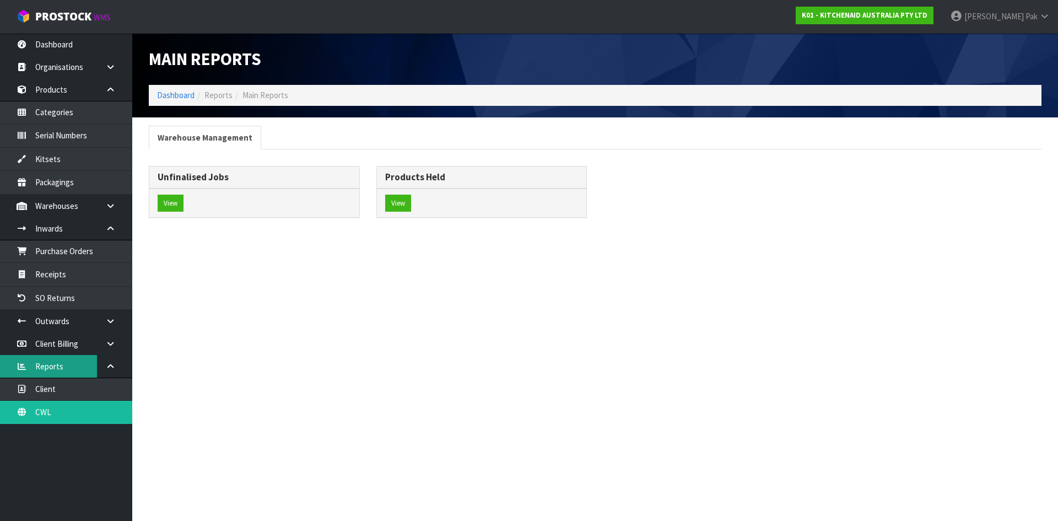
click at [88, 377] on link "Reports" at bounding box center [66, 366] width 132 height 23
click at [80, 383] on link "Client" at bounding box center [66, 388] width 132 height 23
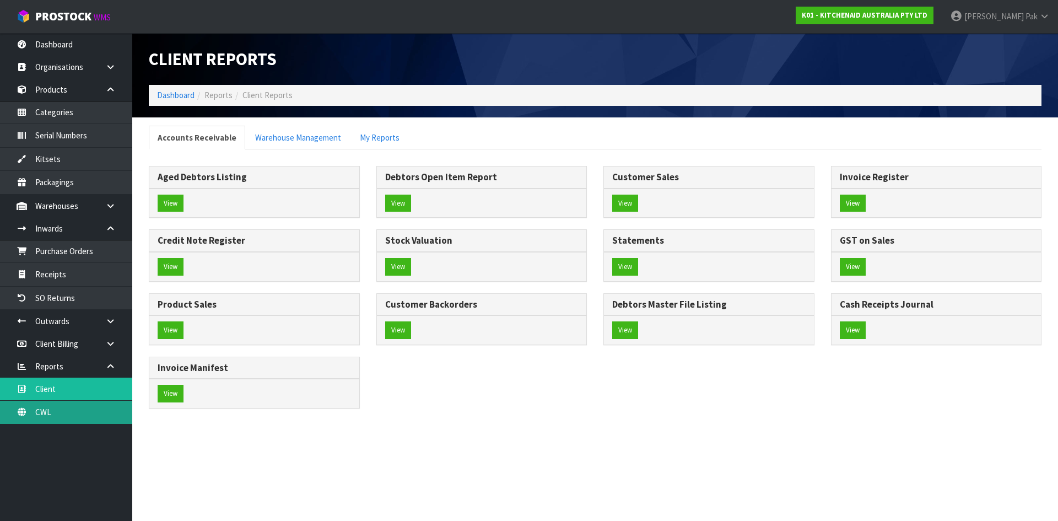
click at [69, 407] on body "Toggle navigation ProStock WMS K01 - KITCHENAID AUSTRALIA PTY LTD [PERSON_NAME]…" at bounding box center [529, 260] width 1058 height 521
click at [66, 412] on link "CWL" at bounding box center [66, 411] width 132 height 23
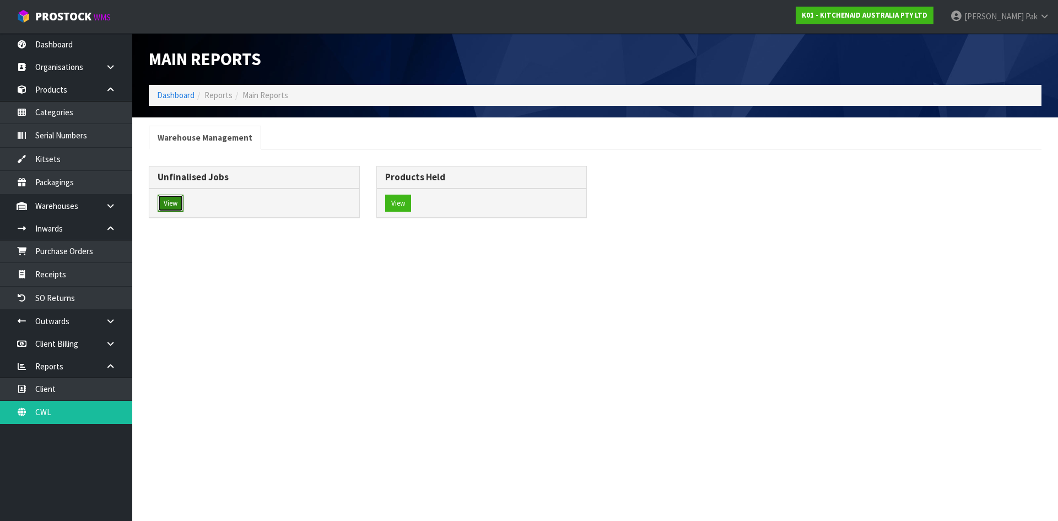
click at [164, 201] on button "View" at bounding box center [171, 203] width 26 height 18
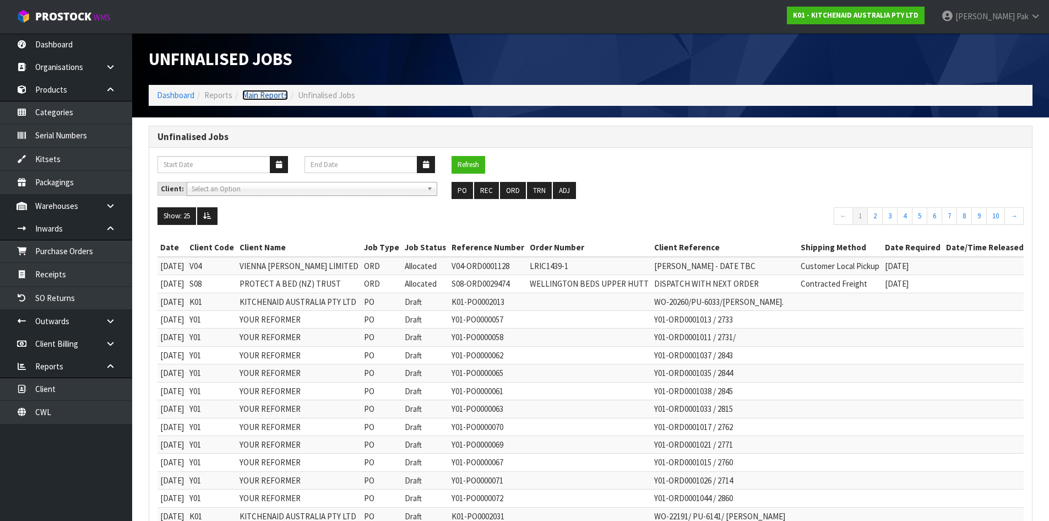
click at [262, 97] on link "Main Reports" at bounding box center [265, 95] width 46 height 10
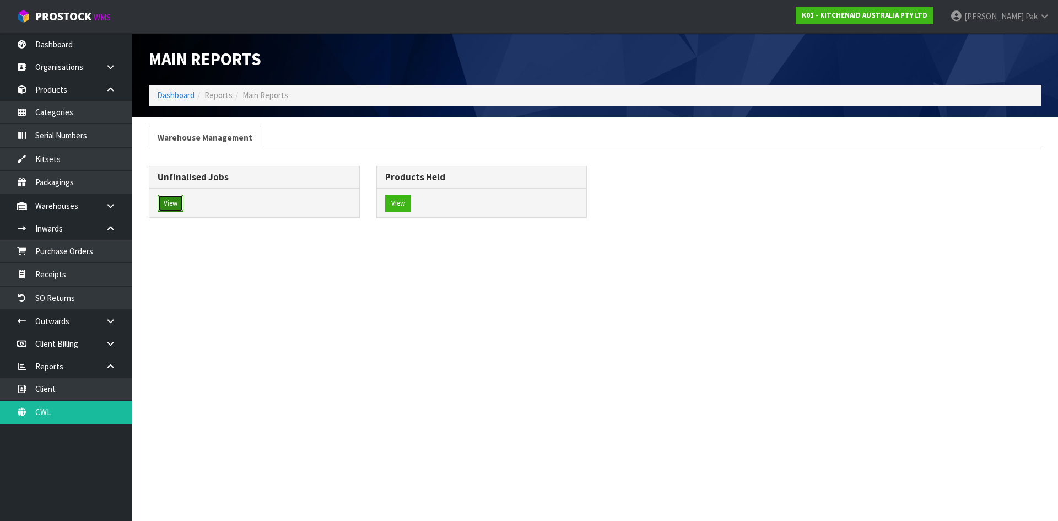
click at [168, 208] on button "View" at bounding box center [171, 203] width 26 height 18
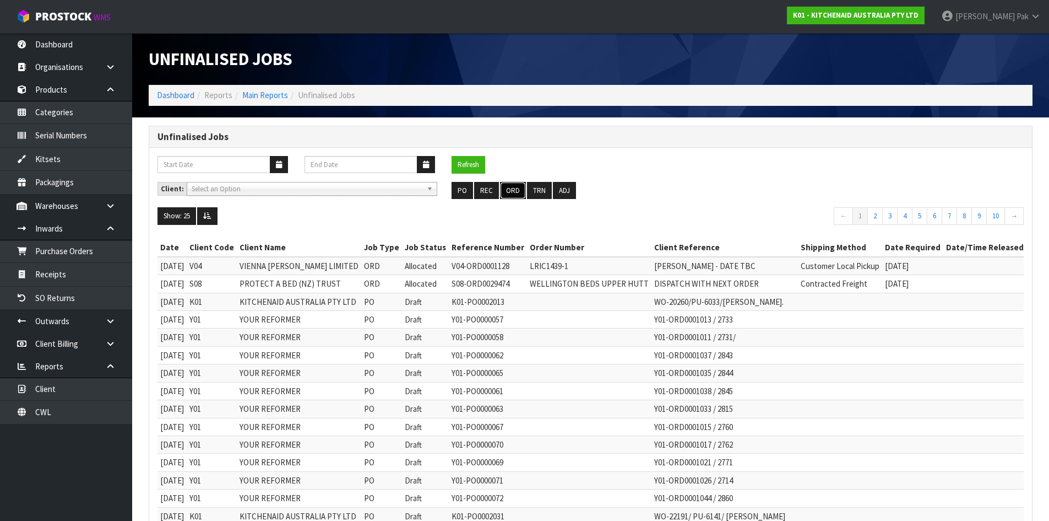
click at [519, 187] on button "ORD" at bounding box center [513, 191] width 26 height 18
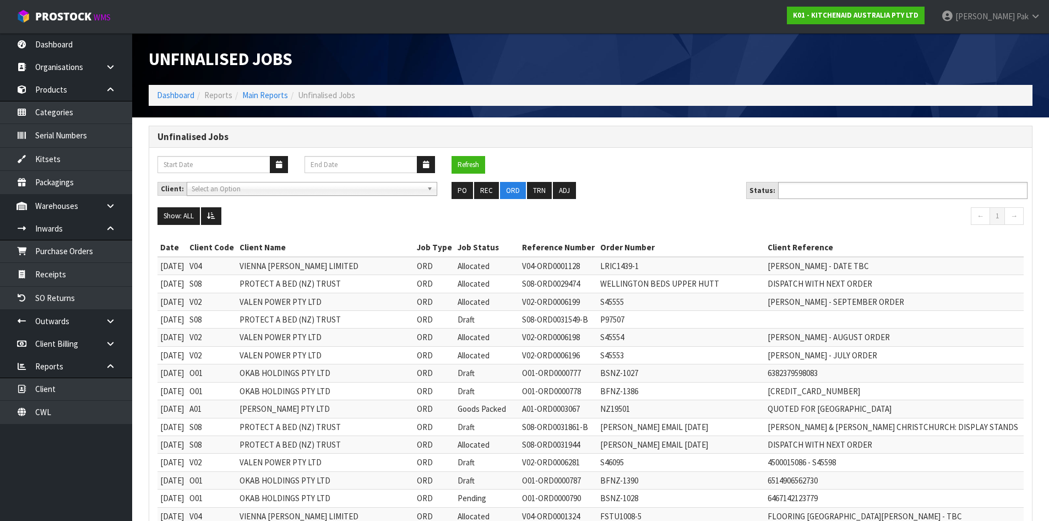
click at [804, 191] on input "text" at bounding box center [822, 190] width 81 height 14
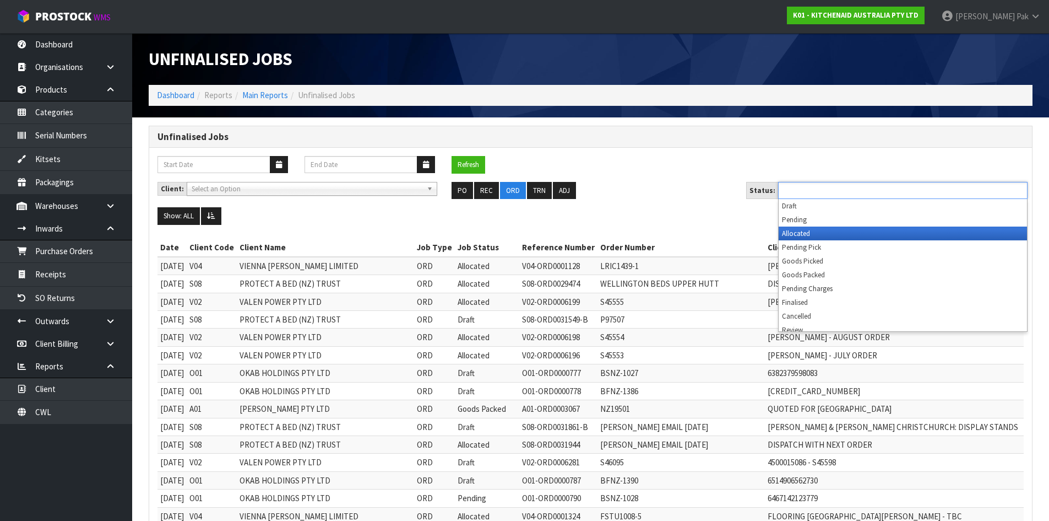
click at [804, 226] on li "Allocated" at bounding box center [903, 233] width 248 height 14
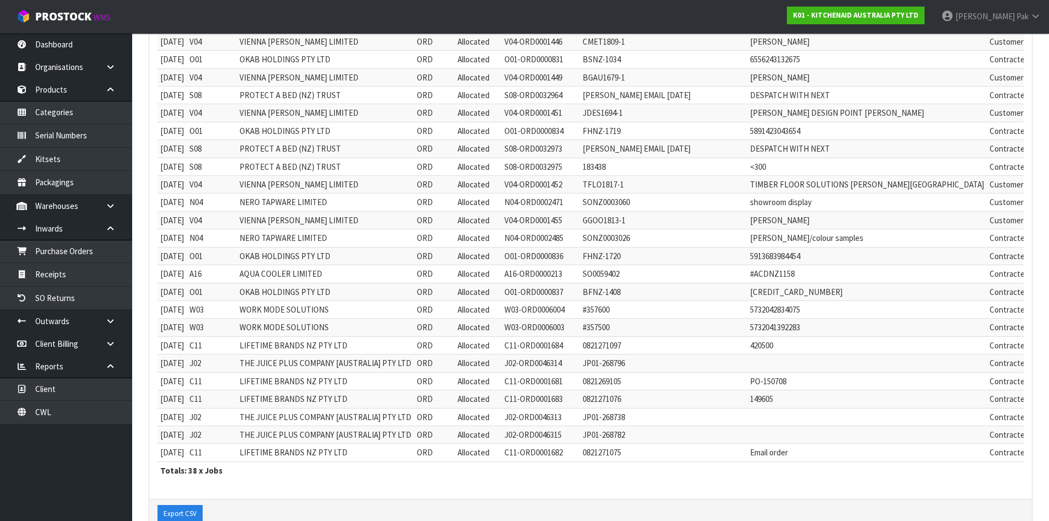
scroll to position [496, 0]
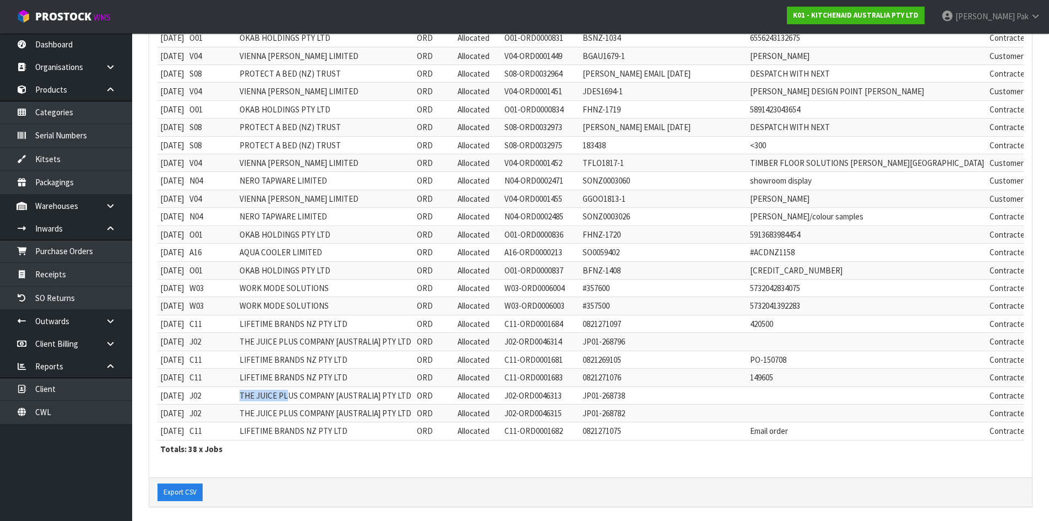
drag, startPoint x: 251, startPoint y: 396, endPoint x: 296, endPoint y: 399, distance: 44.7
click at [298, 399] on td "THE JUICE PLUS COMPANY [AUSTRALIA] PTY LTD" at bounding box center [325, 395] width 177 height 18
drag, startPoint x: 257, startPoint y: 404, endPoint x: 276, endPoint y: 408, distance: 19.2
click at [276, 408] on td "THE JUICE PLUS COMPANY [AUSTRALIA] PTY LTD" at bounding box center [325, 413] width 177 height 18
click at [237, 407] on td "J02" at bounding box center [212, 413] width 50 height 18
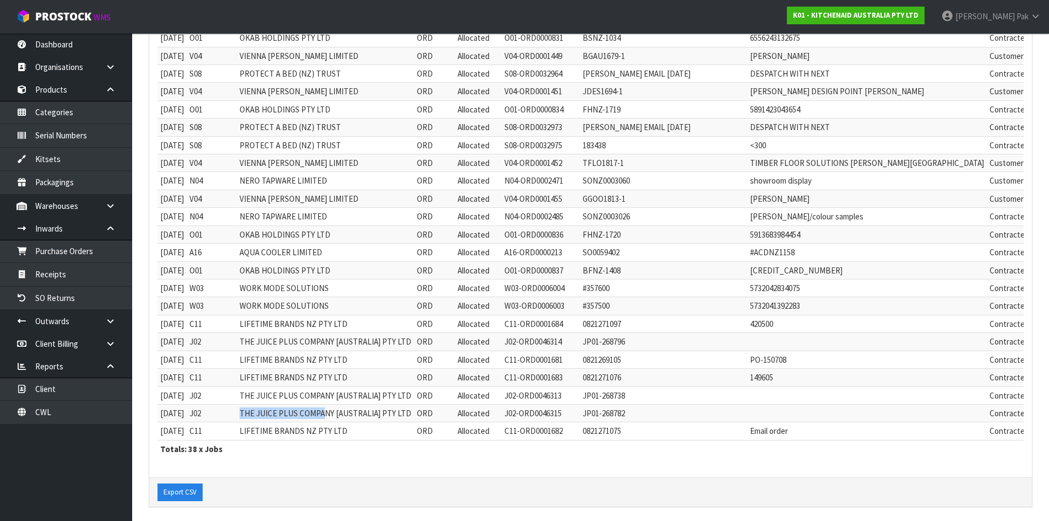
drag, startPoint x: 241, startPoint y: 410, endPoint x: 336, endPoint y: 415, distance: 95.4
click at [336, 415] on tr "[DATE] J02 THE JUICE PLUS COMPANY [AUSTRALIA] PTY LTD ORD Allocated J02-ORD0046…" at bounding box center [690, 413] width 1064 height 18
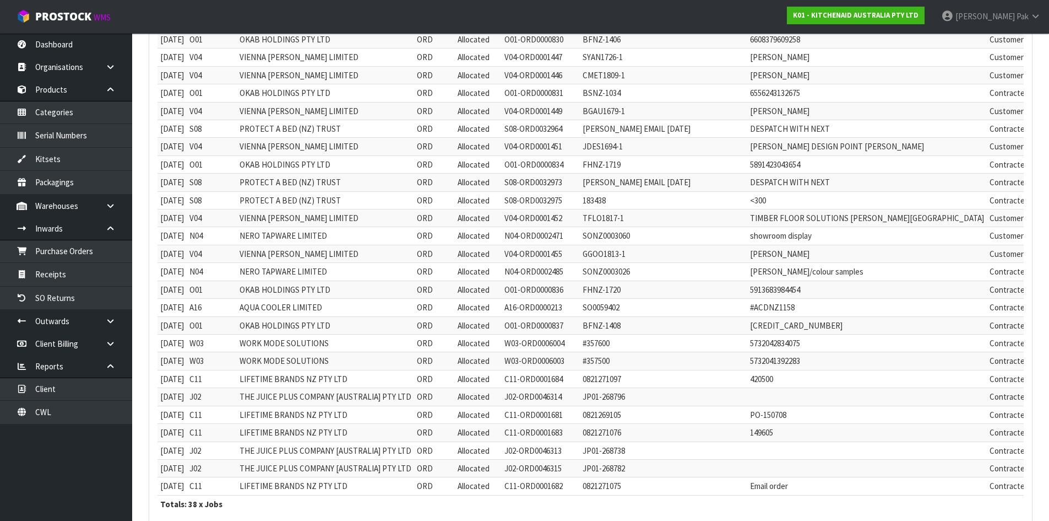
click at [237, 342] on td "W03" at bounding box center [212, 343] width 50 height 18
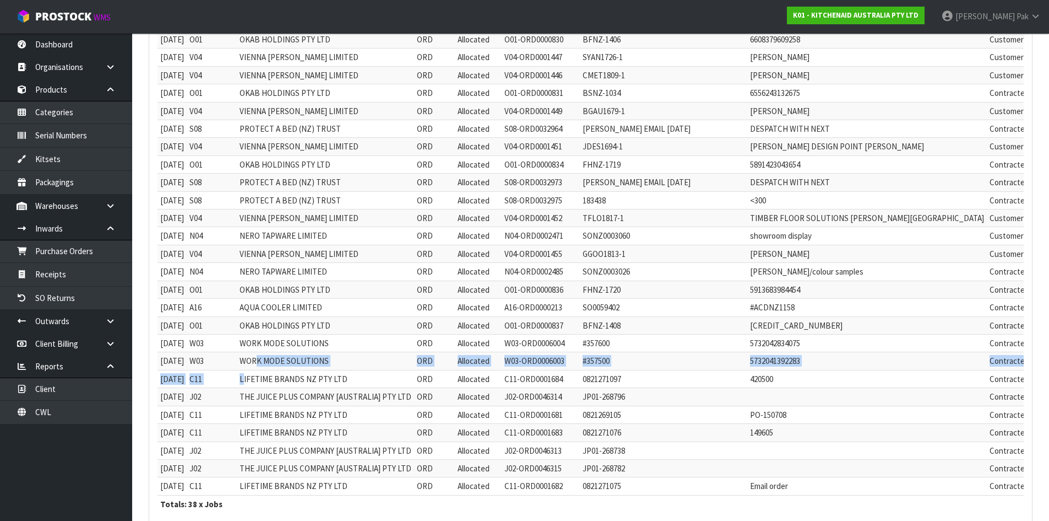
drag, startPoint x: 254, startPoint y: 370, endPoint x: 270, endPoint y: 368, distance: 16.7
click at [270, 368] on tbody "[DATE] V04 VIENNA [PERSON_NAME] LIMITED ORD Allocated V04-ORD0001128 LRIC1439-1…" at bounding box center [690, 155] width 1064 height 679
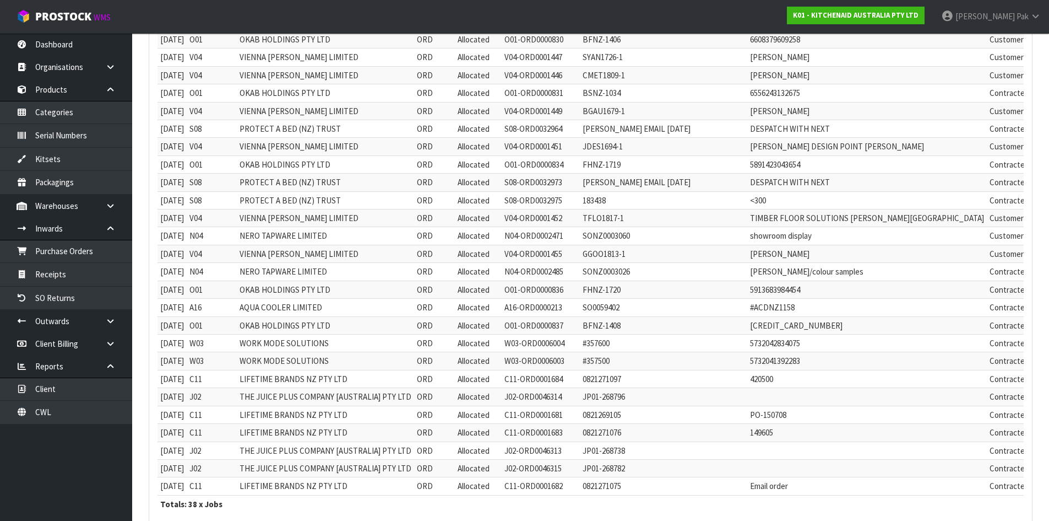
click at [263, 300] on td "AQUA COOLER LIMITED" at bounding box center [325, 308] width 177 height 18
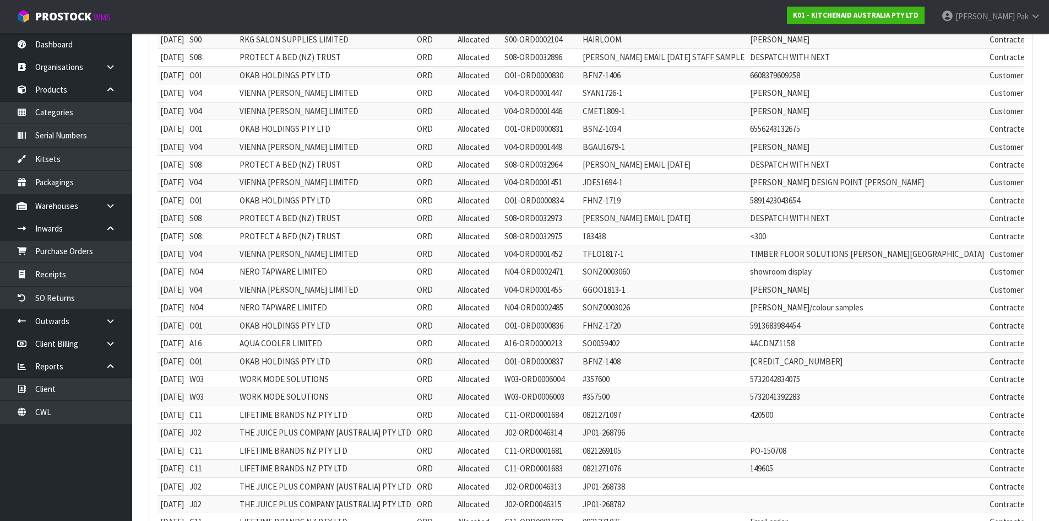
scroll to position [386, 0]
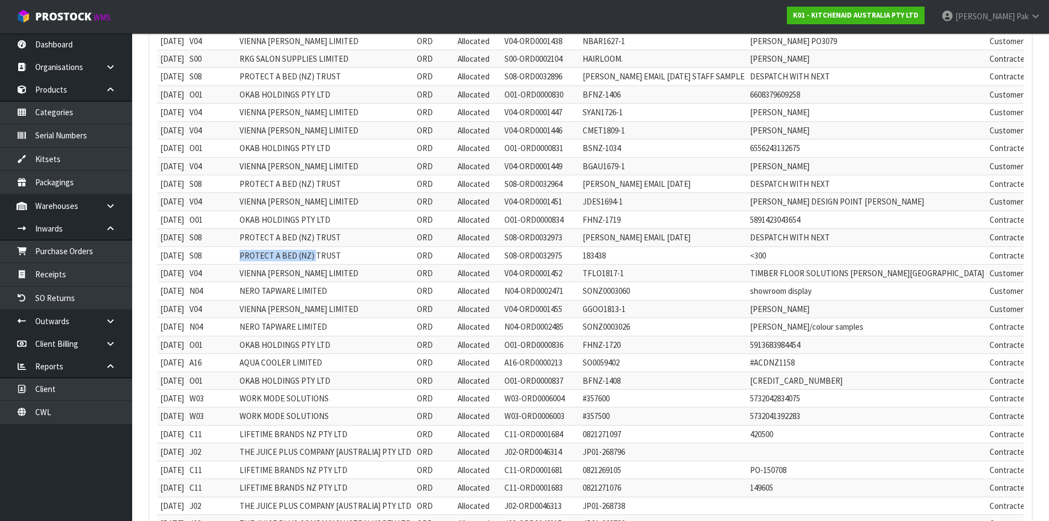
drag, startPoint x: 248, startPoint y: 259, endPoint x: 325, endPoint y: 259, distance: 77.1
click at [325, 259] on tr "[DATE] S08 PROTECT A BED (NZ) TRUST ORD Allocated S08-ORD0032975 183438 <300 Co…" at bounding box center [690, 255] width 1064 height 18
click at [325, 262] on td "PROTECT A BED (NZ) TRUST" at bounding box center [325, 255] width 177 height 18
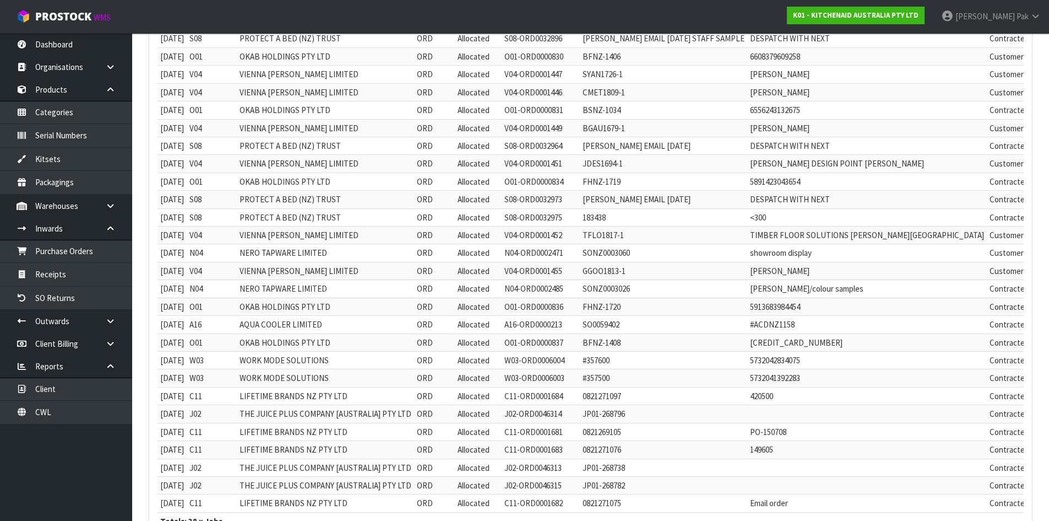
scroll to position [441, 0]
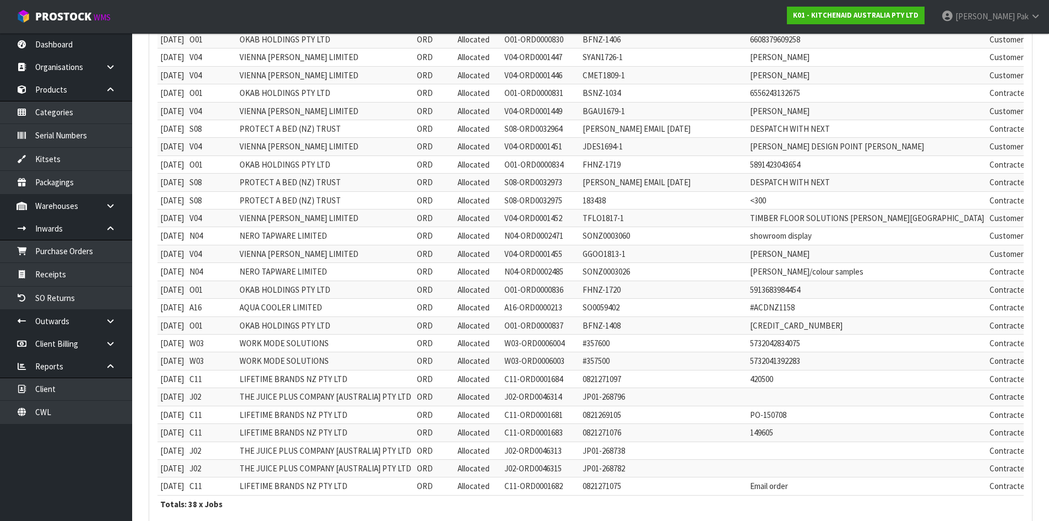
drag, startPoint x: 959, startPoint y: 221, endPoint x: 981, endPoint y: 221, distance: 21.5
drag, startPoint x: 955, startPoint y: 236, endPoint x: 987, endPoint y: 239, distance: 32.0
click at [987, 239] on tr "[DATE] N04 NERO TAPWARE LIMITED ORD Allocated N04-ORD0002471 SONZ0003060 showro…" at bounding box center [690, 236] width 1064 height 18
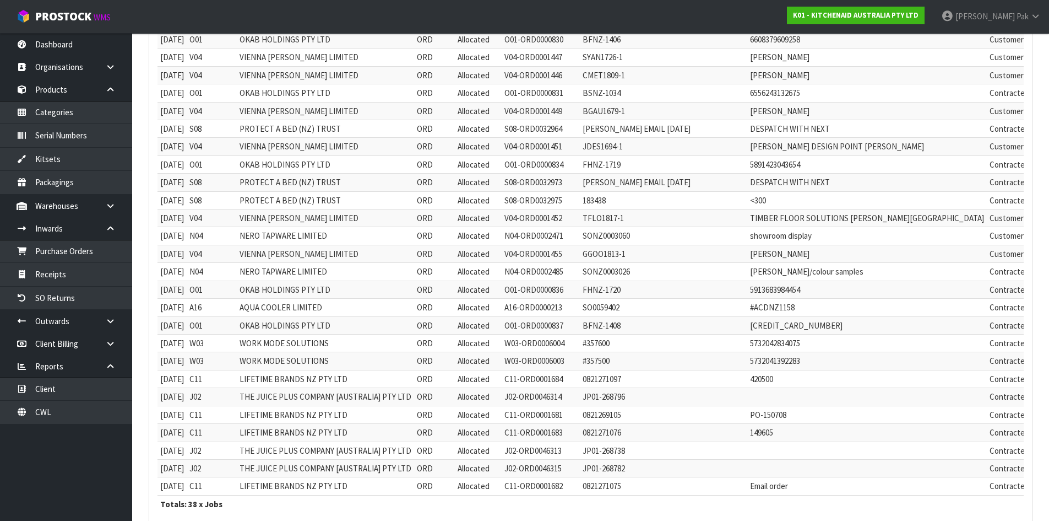
drag, startPoint x: 957, startPoint y: 255, endPoint x: 991, endPoint y: 256, distance: 33.6
drag, startPoint x: 249, startPoint y: 273, endPoint x: 318, endPoint y: 276, distance: 68.9
click at [315, 274] on td "NERO TAPWARE LIMITED" at bounding box center [325, 272] width 177 height 18
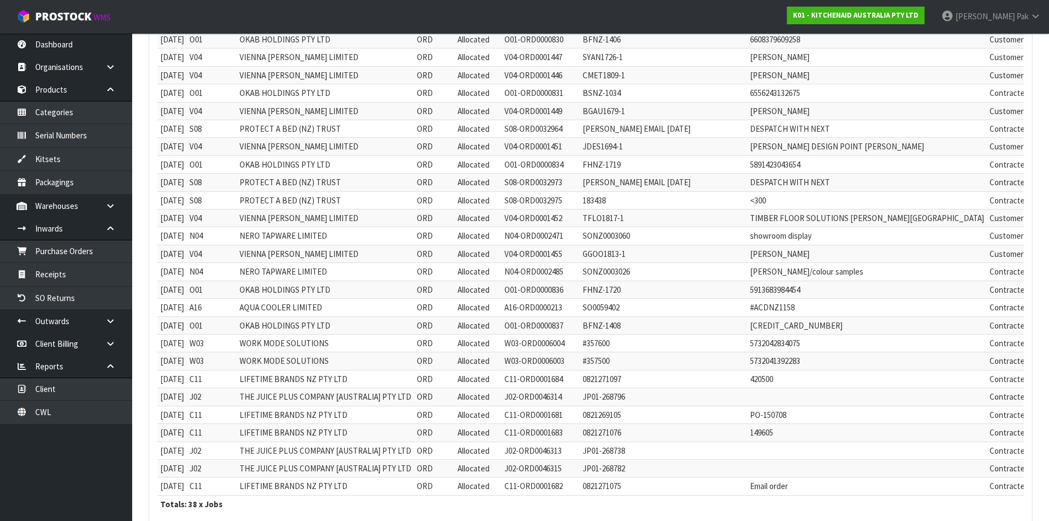
click at [348, 279] on td "NERO TAPWARE LIMITED" at bounding box center [325, 272] width 177 height 18
drag, startPoint x: 246, startPoint y: 305, endPoint x: 305, endPoint y: 307, distance: 59.0
click at [305, 307] on tr "[DATE] A16 AQUA COOLER LIMITED ORD Allocated A16-ORD0000213 SO0059402 #ACDNZ115…" at bounding box center [690, 308] width 1064 height 18
drag, startPoint x: 239, startPoint y: 287, endPoint x: 344, endPoint y: 291, distance: 105.9
click at [344, 291] on tr "[DATE] O01 OKAB HOLDINGS PTY LTD ORD Allocated O01-ORD0000836 FHNZ-1720 5913683…" at bounding box center [690, 289] width 1064 height 18
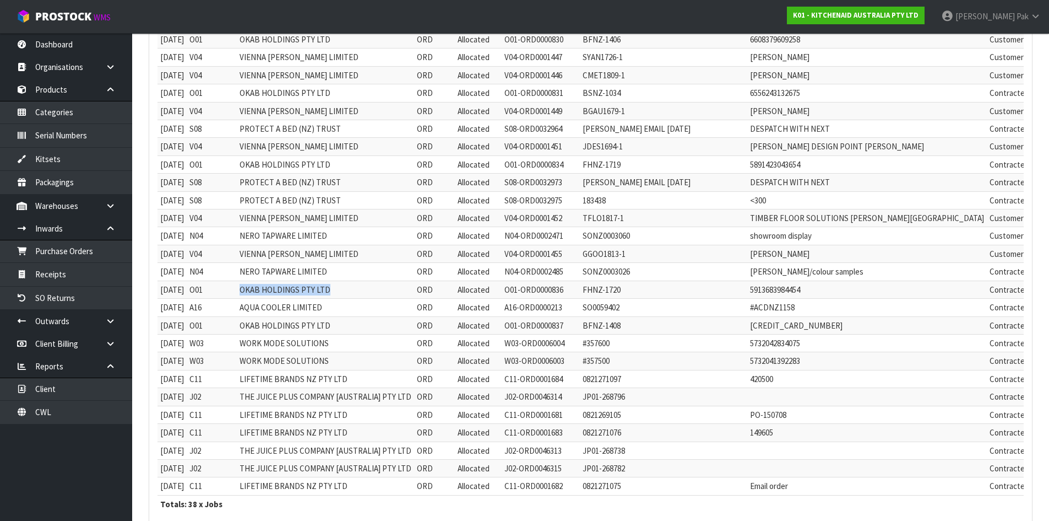
click at [344, 291] on td "OKAB HOLDINGS PTY LTD" at bounding box center [325, 289] width 177 height 18
drag, startPoint x: 248, startPoint y: 342, endPoint x: 345, endPoint y: 340, distance: 97.0
click at [345, 340] on td "WORK MODE SOLUTIONS" at bounding box center [325, 343] width 177 height 18
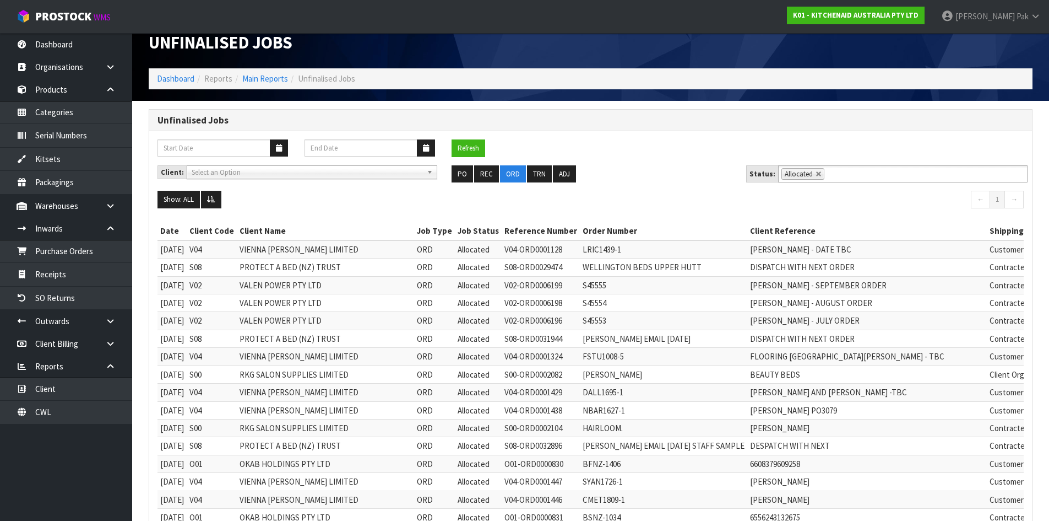
scroll to position [0, 0]
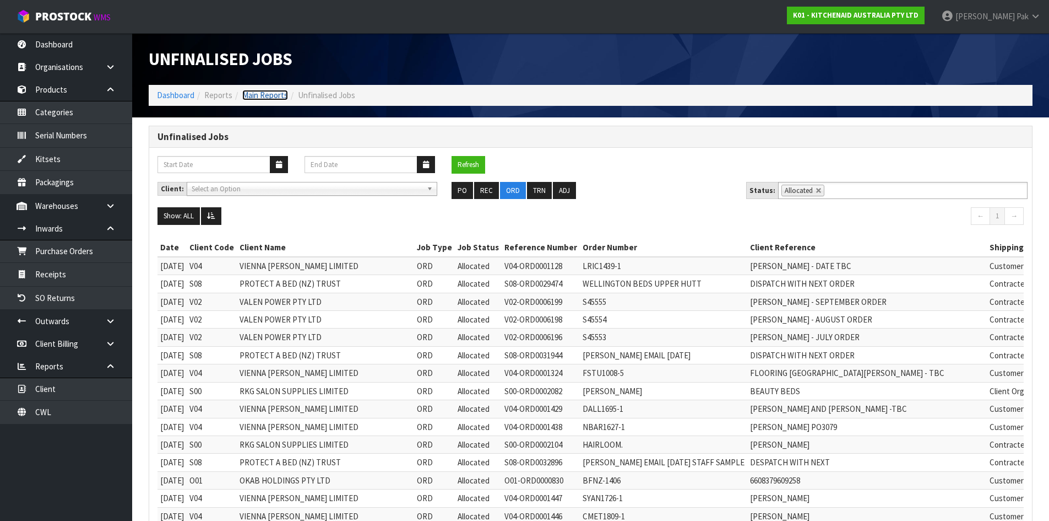
click at [280, 98] on link "Main Reports" at bounding box center [265, 95] width 46 height 10
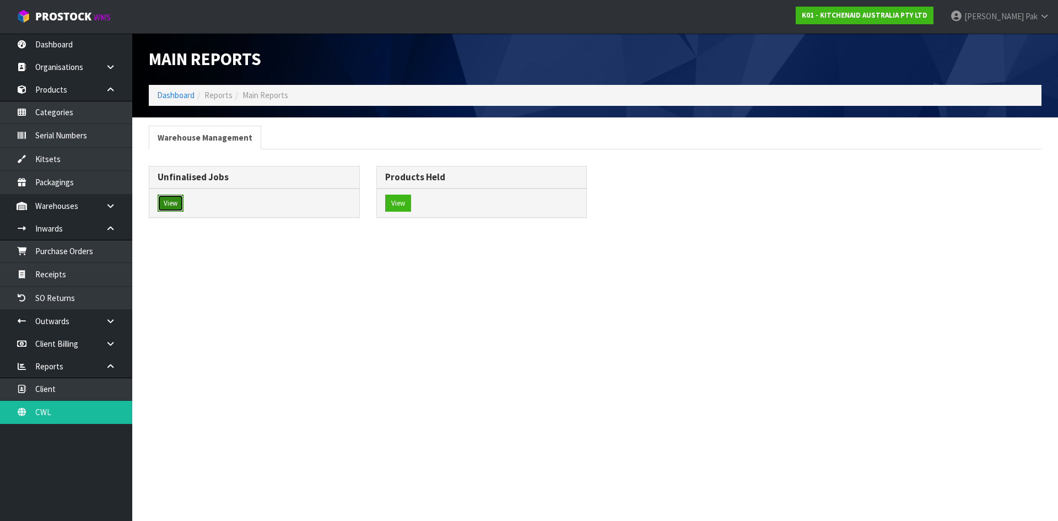
click at [171, 203] on button "View" at bounding box center [171, 203] width 26 height 18
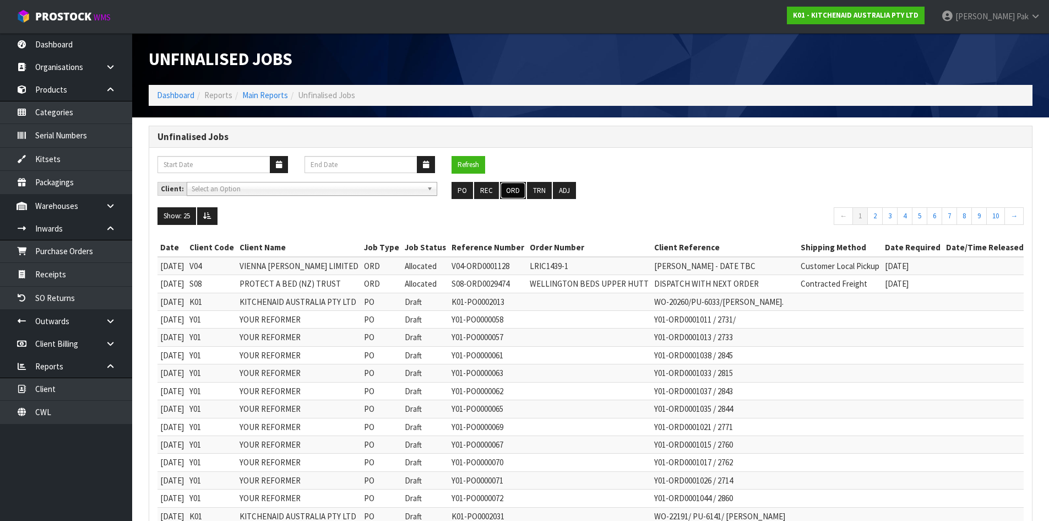
click at [515, 192] on button "ORD" at bounding box center [513, 191] width 26 height 18
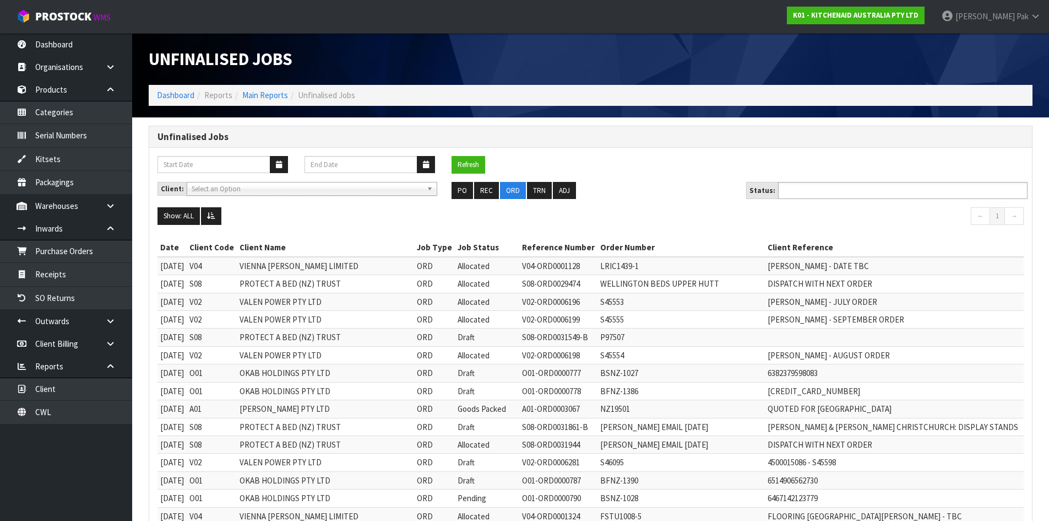
click at [831, 186] on input "text" at bounding box center [822, 190] width 81 height 14
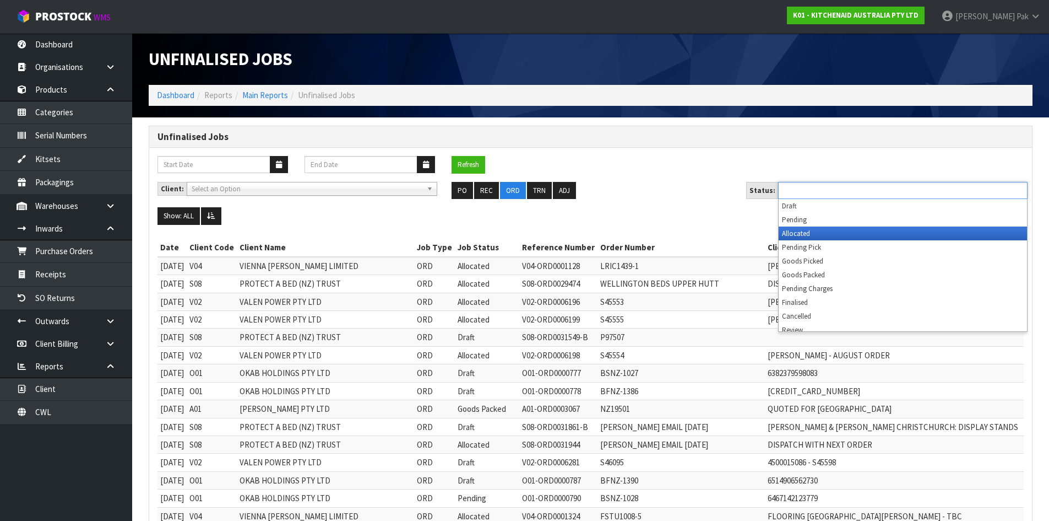
click at [808, 235] on li "Allocated" at bounding box center [903, 233] width 248 height 14
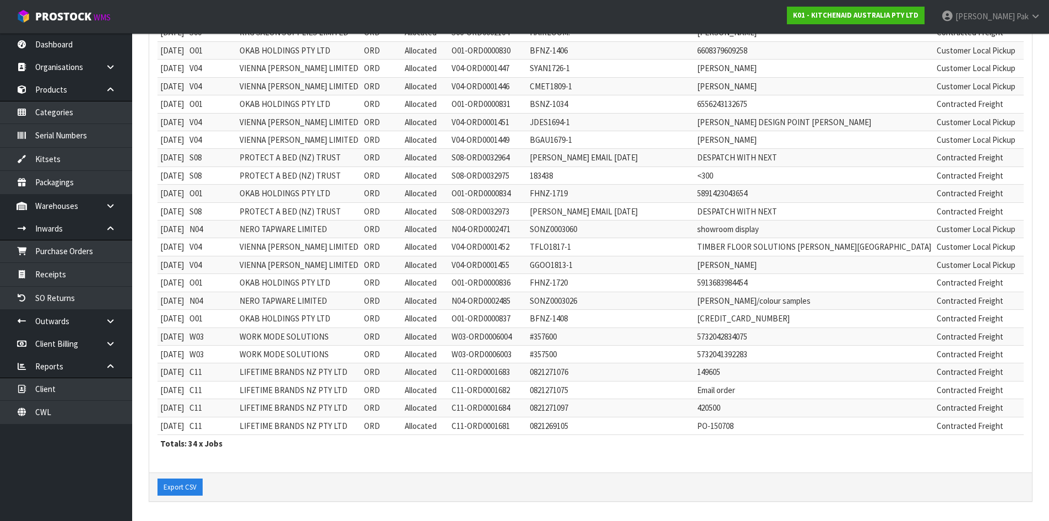
scroll to position [438, 0]
drag, startPoint x: 250, startPoint y: 366, endPoint x: 284, endPoint y: 371, distance: 34.5
click at [283, 367] on td "LIFETIME BRANDS NZ PTY LTD" at bounding box center [299, 371] width 124 height 18
click at [286, 383] on td "LIFETIME BRANDS NZ PTY LTD" at bounding box center [299, 389] width 124 height 18
drag, startPoint x: 247, startPoint y: 364, endPoint x: 289, endPoint y: 363, distance: 41.3
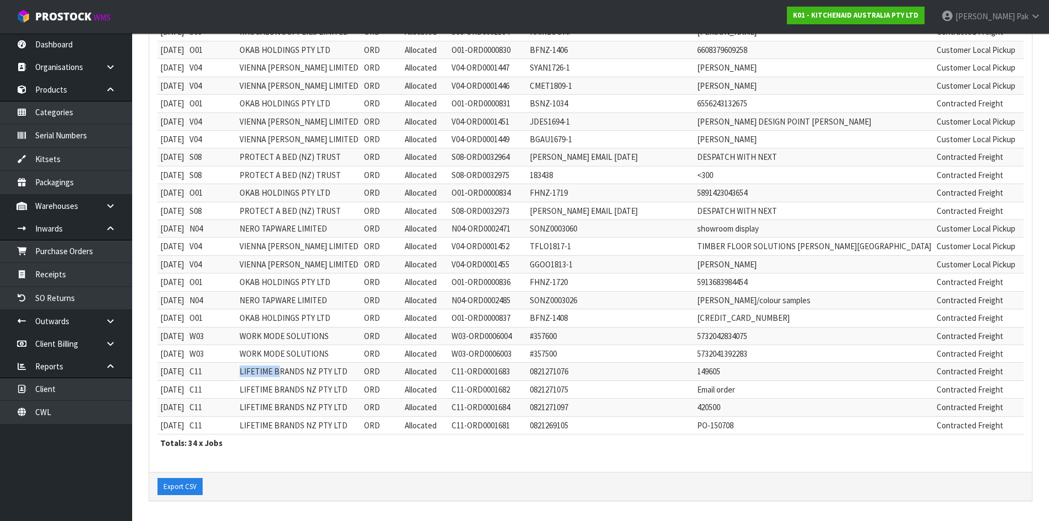
click at [289, 363] on tr "[DATE] C11 LIFETIME BRANDS NZ PTY LTD ORD Allocated C11-ORD0001683 0821271076 1…" at bounding box center [663, 371] width 1011 height 18
click at [284, 380] on td "LIFETIME BRANDS NZ PTY LTD" at bounding box center [299, 389] width 124 height 18
drag, startPoint x: 247, startPoint y: 311, endPoint x: 350, endPoint y: 308, distance: 103.0
click at [350, 309] on tr "[DATE] O01 OKAB HOLDINGS PTY LTD ORD Allocated O01-ORD0000837 BFNZ-1408 [CREDIT…" at bounding box center [663, 318] width 1011 height 18
click at [349, 309] on td "OKAB HOLDINGS PTY LTD" at bounding box center [299, 318] width 124 height 18
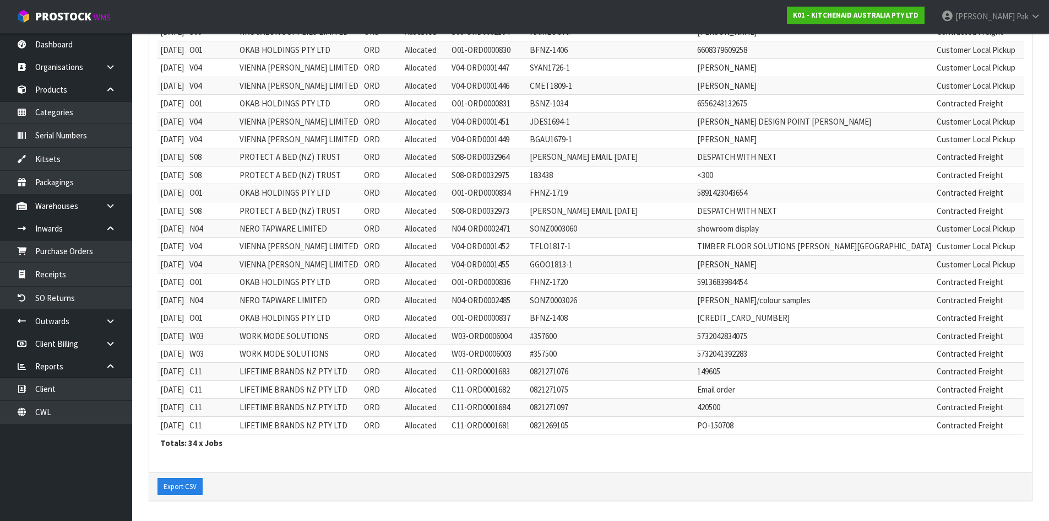
click at [263, 279] on td "OKAB HOLDINGS PTY LTD" at bounding box center [299, 282] width 124 height 18
drag, startPoint x: 243, startPoint y: 254, endPoint x: 353, endPoint y: 253, distance: 109.6
click at [353, 255] on tr "[DATE] V04 VIENNA [PERSON_NAME] LIMITED ORD Allocated V04-ORD0001455 GGOO1813-1…" at bounding box center [663, 264] width 1011 height 18
drag, startPoint x: 902, startPoint y: 254, endPoint x: 924, endPoint y: 254, distance: 22.6
click at [1024, 255] on td "[DATE]" at bounding box center [1054, 264] width 61 height 18
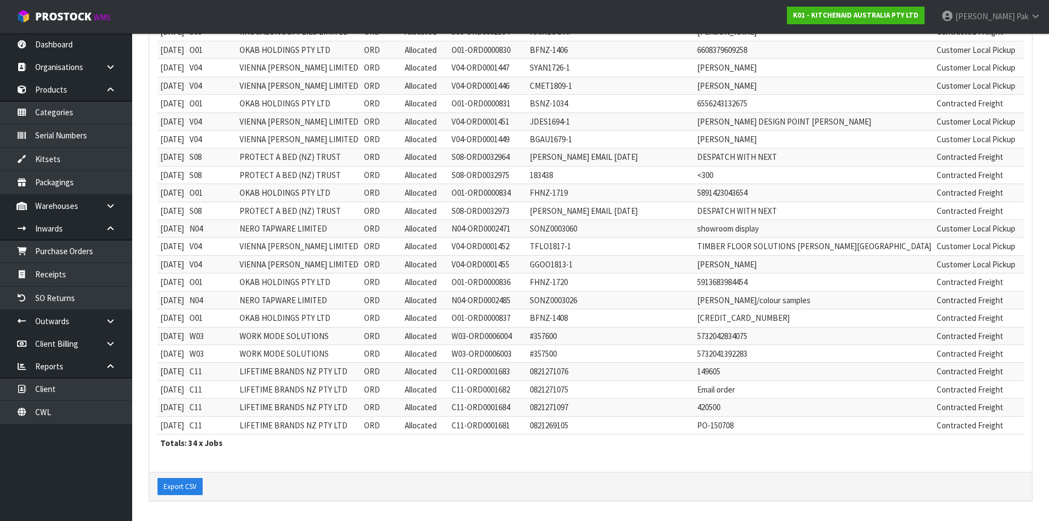
drag, startPoint x: 921, startPoint y: 242, endPoint x: 897, endPoint y: 240, distance: 23.8
click at [1024, 240] on td "[DATE]" at bounding box center [1054, 246] width 61 height 18
click at [1024, 255] on td "[DATE]" at bounding box center [1054, 264] width 61 height 18
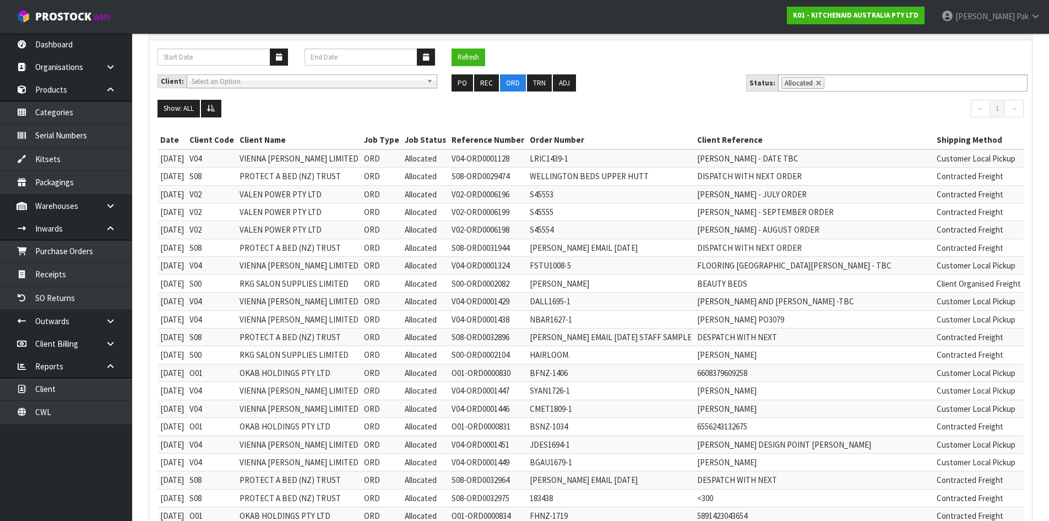
scroll to position [0, 0]
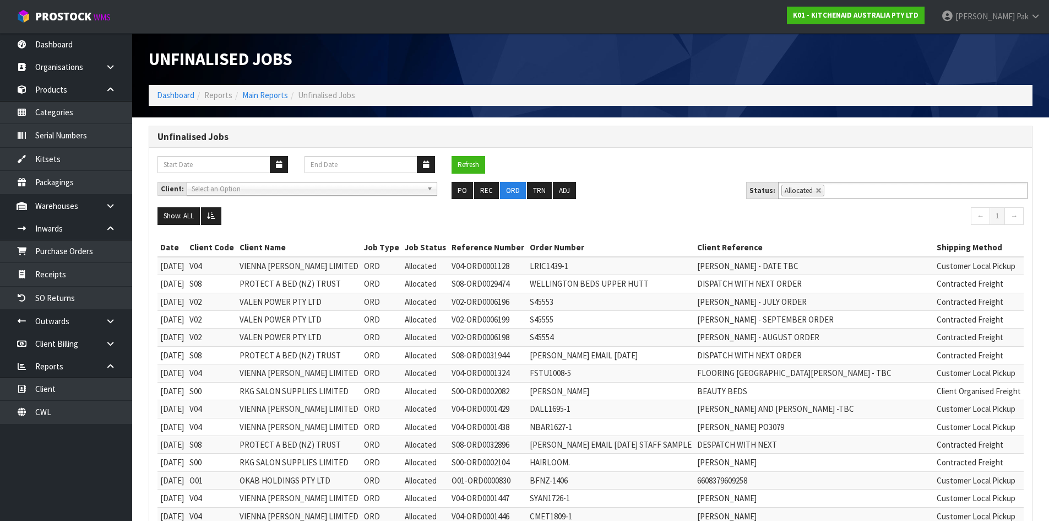
click at [671, 183] on ul "PO REC ORD TRN ADJ" at bounding box center [591, 191] width 278 height 18
click at [816, 192] on link at bounding box center [819, 190] width 7 height 7
type input "Select Some Options"
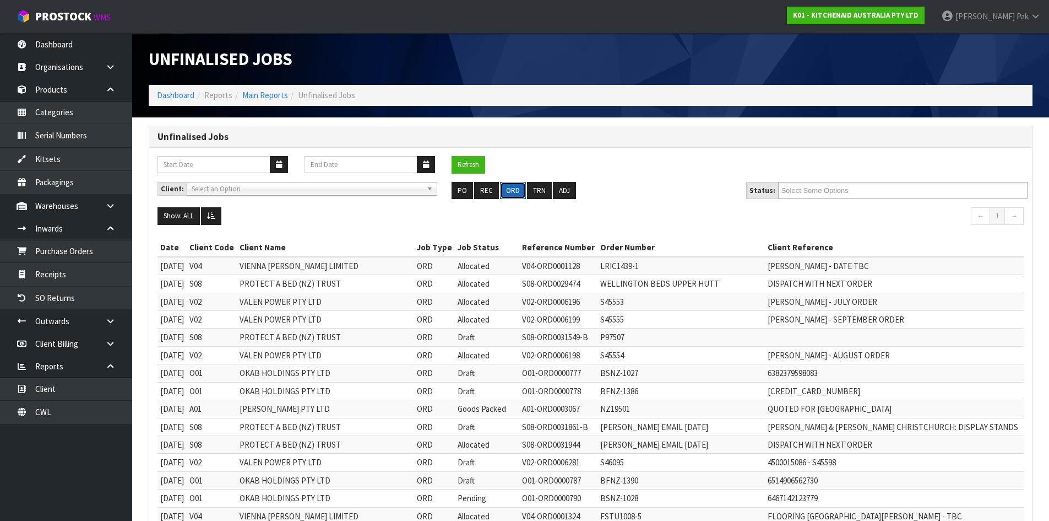
click at [512, 189] on button "ORD" at bounding box center [513, 191] width 26 height 18
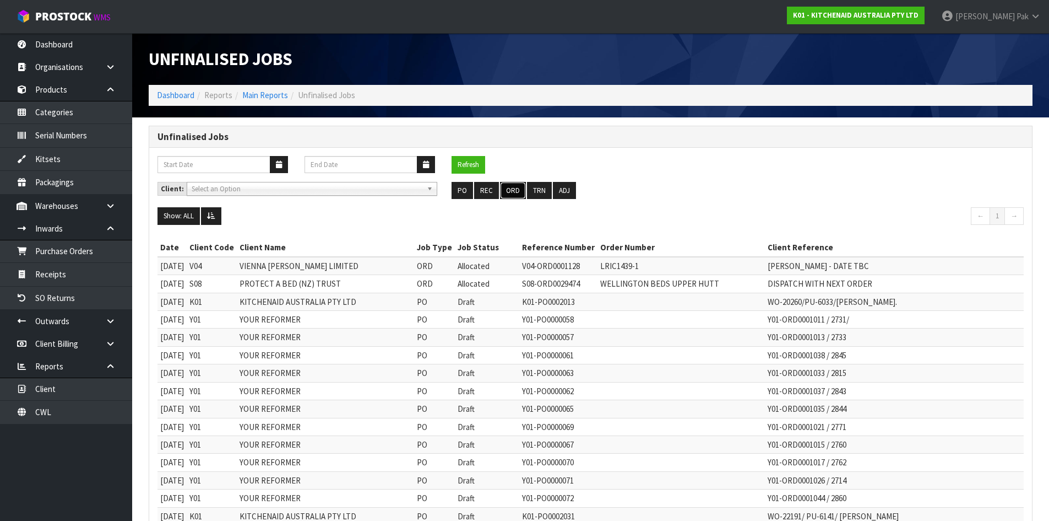
click at [502, 190] on button "ORD" at bounding box center [513, 191] width 26 height 18
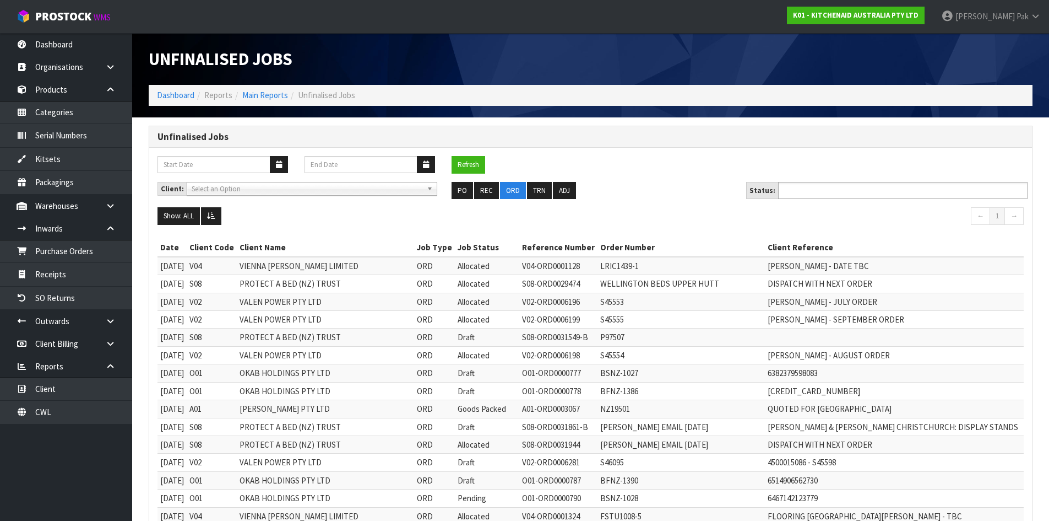
click at [889, 196] on ul at bounding box center [903, 190] width 250 height 17
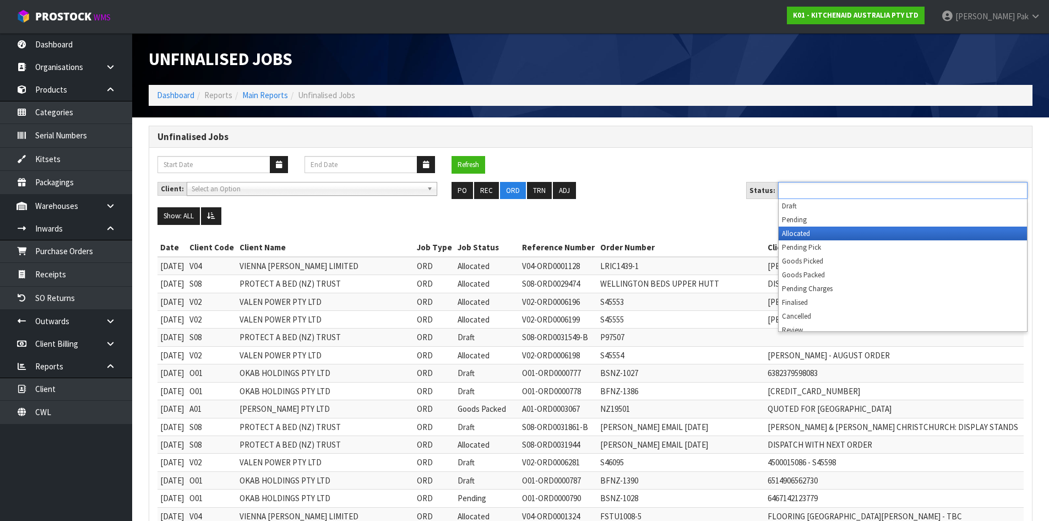
click at [810, 234] on li "Allocated" at bounding box center [903, 233] width 248 height 14
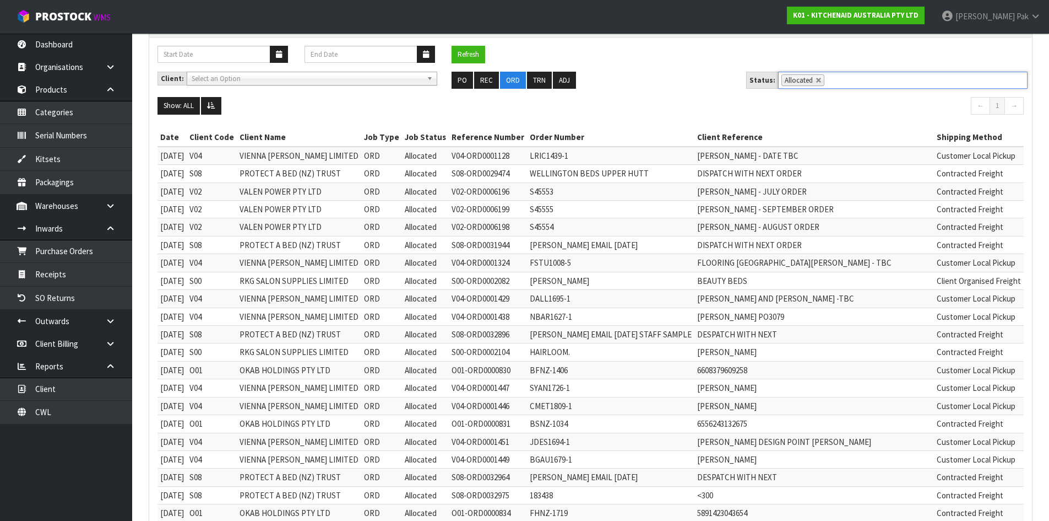
scroll to position [165, 0]
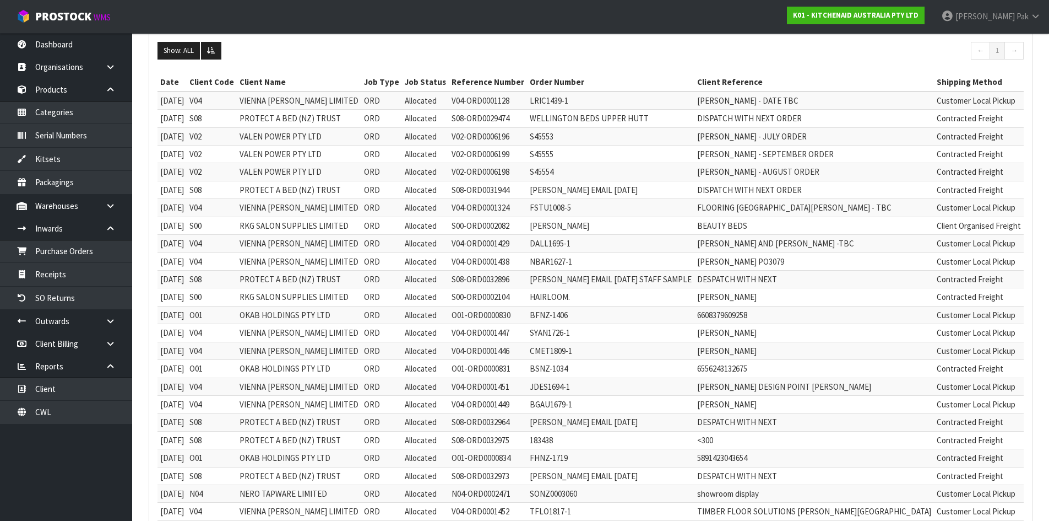
drag, startPoint x: 930, startPoint y: 229, endPoint x: 884, endPoint y: 227, distance: 46.3
click at [884, 227] on tr "[DATE] S00 RKG SALON SUPPLIES LIMITED ORD Allocated S00-ORD0002082 [PERSON_NAME…" at bounding box center [663, 225] width 1011 height 18
click at [934, 215] on td "Customer Local Pickup" at bounding box center [979, 208] width 90 height 18
click at [934, 233] on td "Client Organised Freight" at bounding box center [979, 225] width 90 height 18
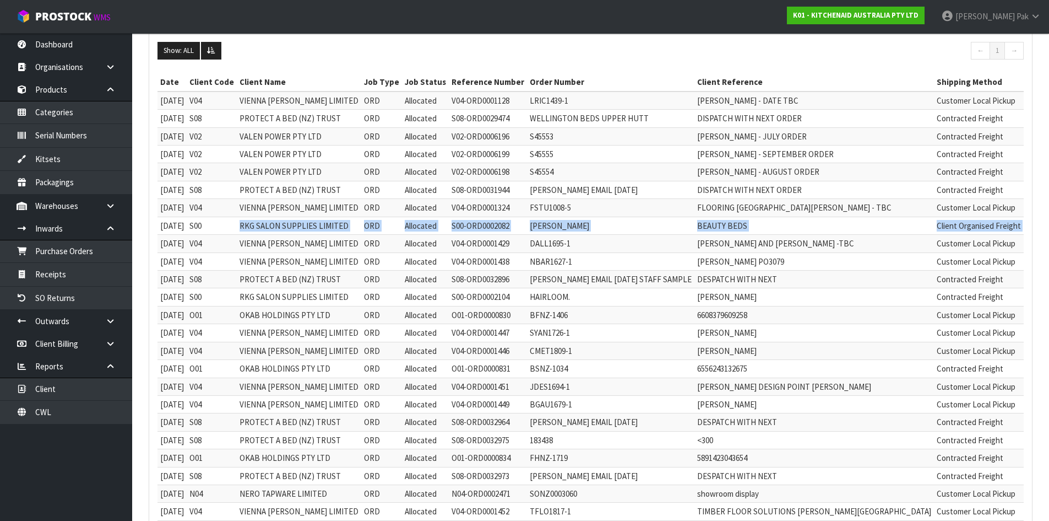
drag, startPoint x: 250, startPoint y: 228, endPoint x: 977, endPoint y: 225, distance: 727.7
click at [979, 225] on tr "[DATE] S00 RKG SALON SUPPLIES LIMITED ORD Allocated S00-ORD0002082 [PERSON_NAME…" at bounding box center [663, 225] width 1011 height 18
click at [1024, 227] on td "[DATE]" at bounding box center [1054, 225] width 61 height 18
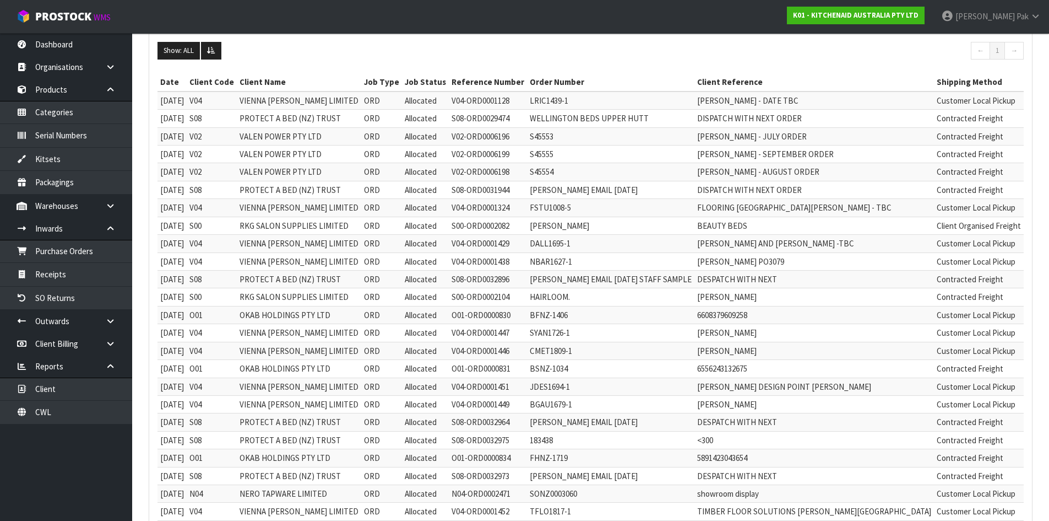
click at [1024, 133] on td "[DATE]" at bounding box center [1054, 136] width 61 height 18
drag, startPoint x: 942, startPoint y: 120, endPoint x: 875, endPoint y: 120, distance: 67.2
click at [879, 119] on tr "[DATE] S08 PROTECT A BED (NZ) TRUST ORD Allocated S08-ORD0029474 [GEOGRAPHIC_DA…" at bounding box center [663, 119] width 1011 height 18
drag, startPoint x: 646, startPoint y: 121, endPoint x: 766, endPoint y: 121, distance: 120.1
click at [766, 121] on td "DISPATCH WITH NEXT ORDER" at bounding box center [815, 119] width 240 height 18
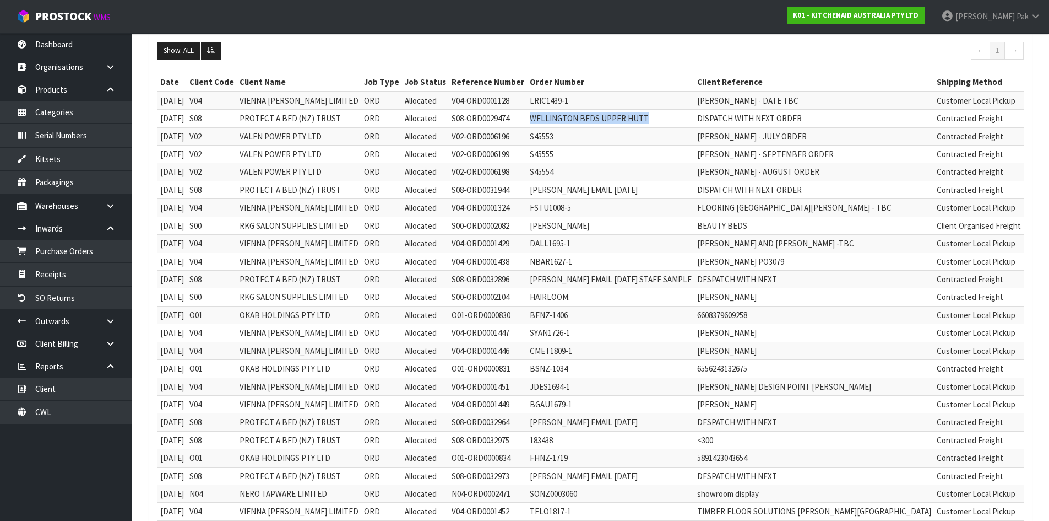
drag, startPoint x: 609, startPoint y: 117, endPoint x: 516, endPoint y: 115, distance: 93.7
click at [527, 115] on td "WELLINGTON BEDS UPPER HUTT" at bounding box center [610, 119] width 167 height 18
click at [527, 116] on td "WELLINGTON BEDS UPPER HUTT" at bounding box center [610, 119] width 167 height 18
drag, startPoint x: 907, startPoint y: 121, endPoint x: 889, endPoint y: 120, distance: 18.7
click at [889, 120] on tr "[DATE] S08 PROTECT A BED (NZ) TRUST ORD Allocated S08-ORD0029474 [GEOGRAPHIC_DA…" at bounding box center [663, 119] width 1011 height 18
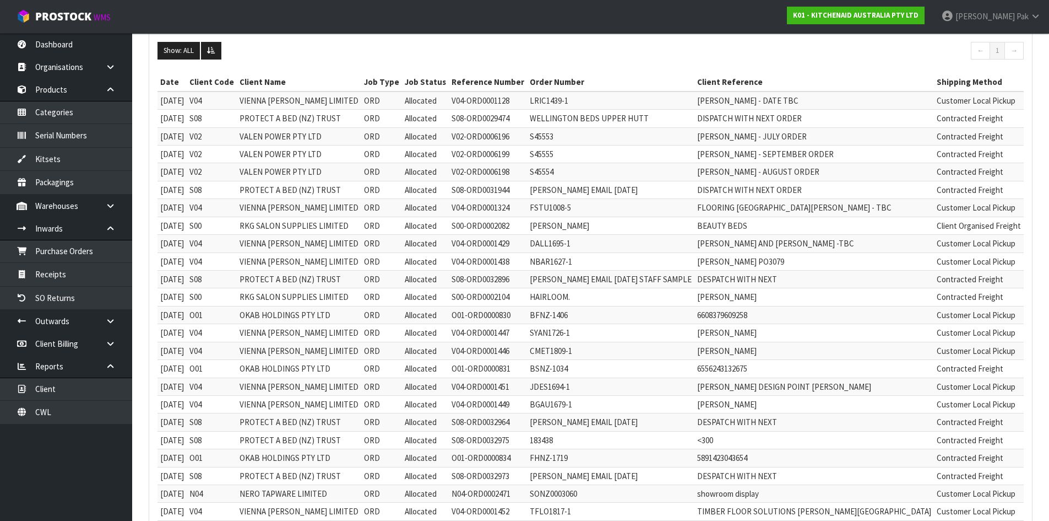
click at [1024, 141] on td "[DATE]" at bounding box center [1054, 136] width 61 height 18
drag, startPoint x: 175, startPoint y: 118, endPoint x: 188, endPoint y: 119, distance: 12.7
click at [183, 117] on td "[DATE]" at bounding box center [172, 119] width 29 height 18
click at [187, 124] on td "[DATE]" at bounding box center [172, 119] width 29 height 18
drag, startPoint x: 924, startPoint y: 140, endPoint x: 912, endPoint y: 140, distance: 12.1
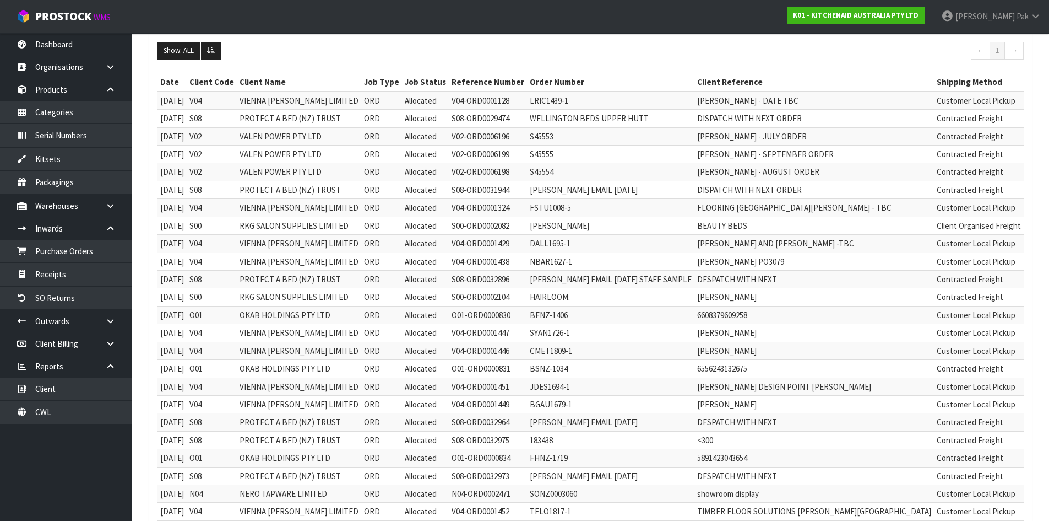
click at [1024, 140] on td "[DATE]" at bounding box center [1054, 136] width 61 height 18
drag, startPoint x: 906, startPoint y: 153, endPoint x: 907, endPoint y: 167, distance: 14.4
click at [1024, 156] on td "[DATE]" at bounding box center [1054, 154] width 61 height 18
drag, startPoint x: 912, startPoint y: 168, endPoint x: 924, endPoint y: 169, distance: 12.7
click at [1024, 169] on td "[DATE]" at bounding box center [1054, 172] width 61 height 18
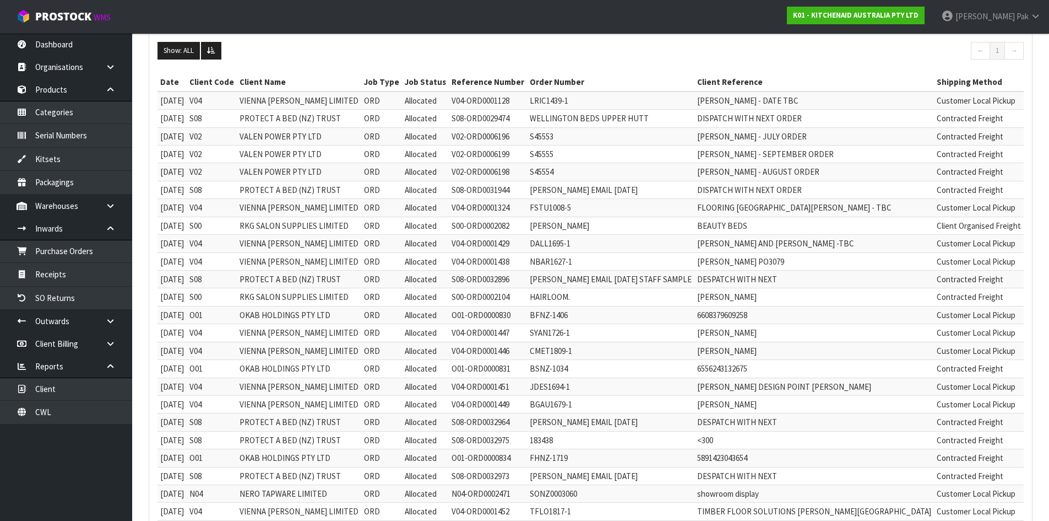
drag, startPoint x: 941, startPoint y: 190, endPoint x: 287, endPoint y: 192, distance: 653.9
click at [287, 192] on tr "[DATE] S08 PROTECT A BED (NZ) TRUST ORD Allocated S08-ORD0031944 [PERSON_NAME] …" at bounding box center [663, 190] width 1011 height 18
click at [695, 184] on td "DISPATCH WITH NEXT ORDER" at bounding box center [815, 190] width 240 height 18
drag, startPoint x: 252, startPoint y: 225, endPoint x: 358, endPoint y: 228, distance: 105.8
click at [358, 228] on td "RKG SALON SUPPLIES LIMITED" at bounding box center [299, 225] width 124 height 18
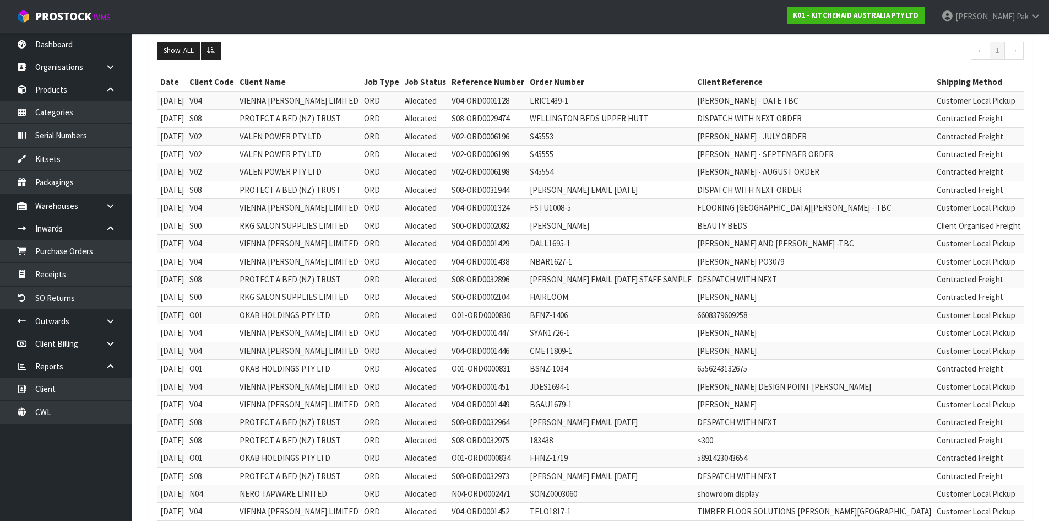
drag, startPoint x: 893, startPoint y: 245, endPoint x: 924, endPoint y: 247, distance: 31.5
click at [924, 247] on tr "[DATE] V04 VIENNA [PERSON_NAME] LIMITED ORD Allocated V04-ORD0001429 DALL1695-1…" at bounding box center [663, 244] width 1011 height 18
drag, startPoint x: 653, startPoint y: 282, endPoint x: 717, endPoint y: 283, distance: 64.5
click at [717, 283] on td "DESPATCH WITH NEXT" at bounding box center [815, 279] width 240 height 18
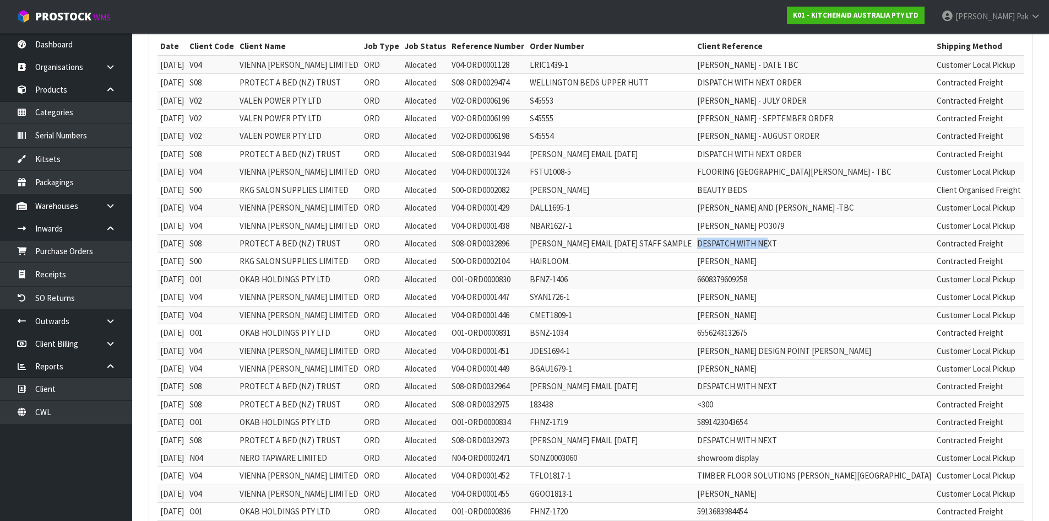
scroll to position [220, 0]
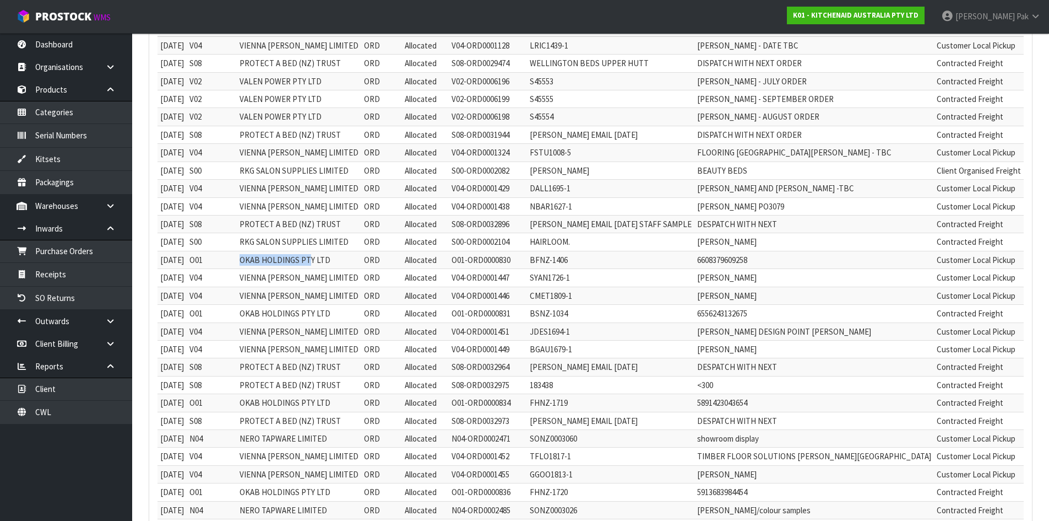
drag, startPoint x: 247, startPoint y: 261, endPoint x: 344, endPoint y: 262, distance: 97.0
click at [322, 259] on tr "[DATE] O01 OKAB HOLDINGS PTY LTD ORD Allocated O01-ORD0000830 BFNZ-1406 6608379…" at bounding box center [663, 260] width 1011 height 18
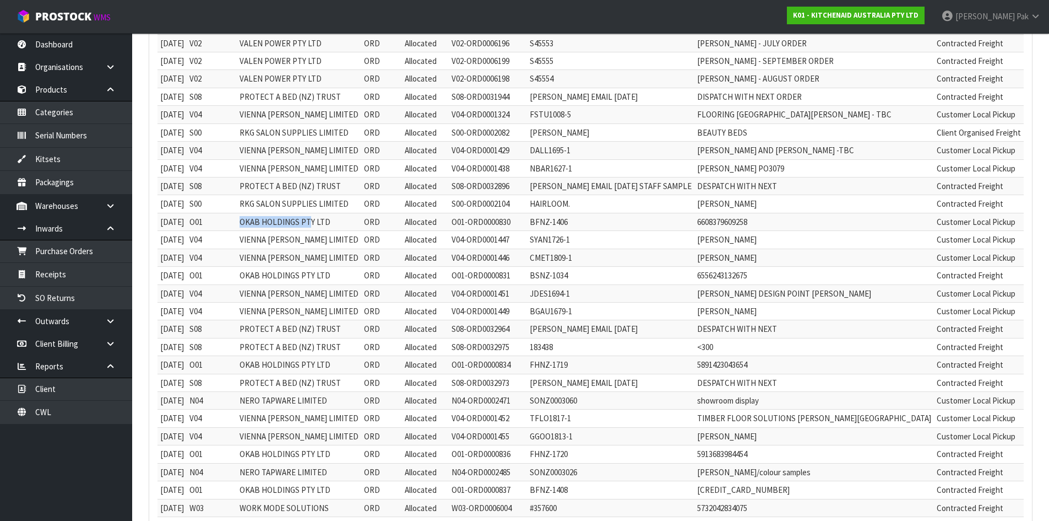
scroll to position [275, 0]
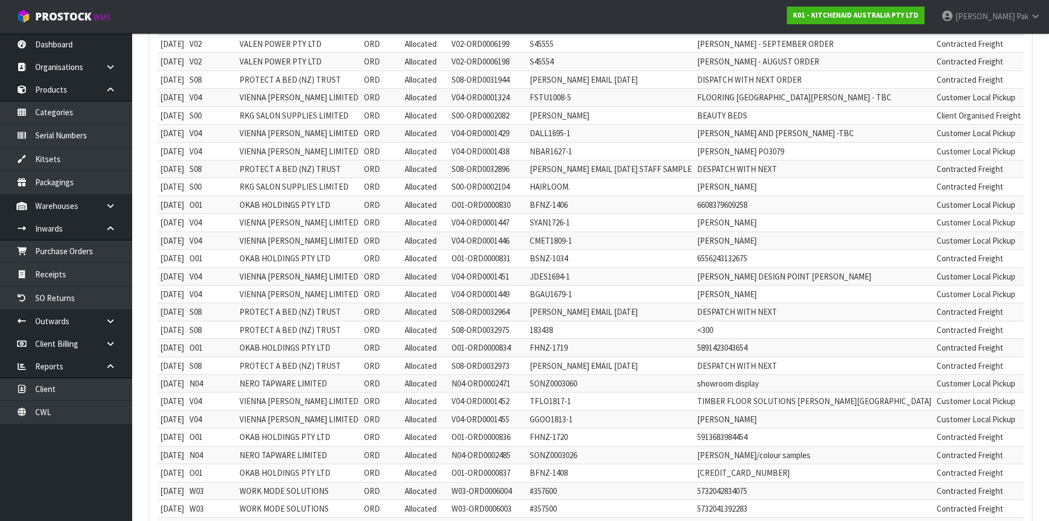
drag, startPoint x: 895, startPoint y: 280, endPoint x: 905, endPoint y: 285, distance: 11.1
click at [905, 284] on tr "[DATE] V04 VIENNA [PERSON_NAME] LIMITED ORD Allocated V04-ORD0001451 JDES1694-1…" at bounding box center [663, 276] width 1011 height 18
drag, startPoint x: 901, startPoint y: 296, endPoint x: 919, endPoint y: 305, distance: 19.7
click at [1024, 299] on td "[DATE]" at bounding box center [1054, 294] width 61 height 18
drag, startPoint x: 685, startPoint y: 312, endPoint x: 646, endPoint y: 312, distance: 39.1
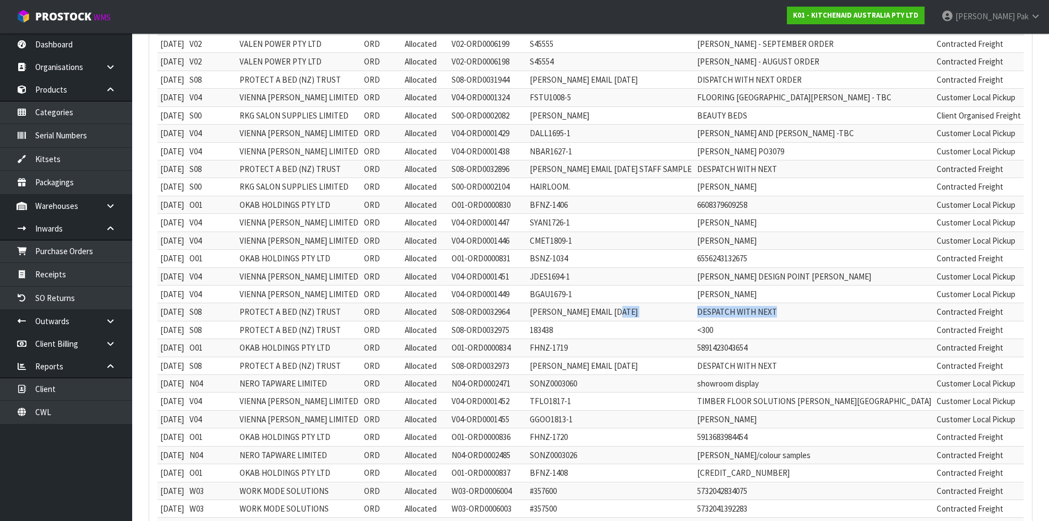
click at [646, 312] on tr "[DATE] S08 PROTECT A BED (NZ) TRUST ORD Allocated S08-ORD0032964 [PERSON_NAME] …" at bounding box center [663, 312] width 1011 height 18
drag, startPoint x: 670, startPoint y: 331, endPoint x: 642, endPoint y: 330, distance: 28.1
click at [642, 330] on tr "[DATE] S08 PROTECT A BED (NZ) TRUST ORD Allocated S08-ORD0032975 183438 <300 Co…" at bounding box center [663, 330] width 1011 height 18
click at [695, 323] on td "<300" at bounding box center [815, 330] width 240 height 18
drag, startPoint x: 660, startPoint y: 329, endPoint x: 645, endPoint y: 329, distance: 15.4
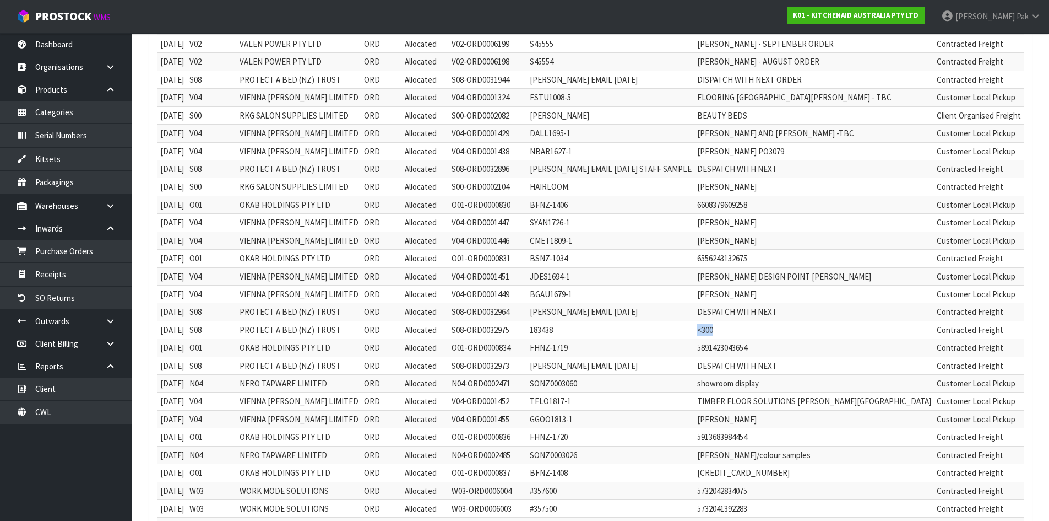
click at [645, 329] on tr "[DATE] S08 PROTECT A BED (NZ) TRUST ORD Allocated S08-ORD0032975 183438 <300 Co…" at bounding box center [663, 330] width 1011 height 18
drag, startPoint x: 243, startPoint y: 348, endPoint x: 321, endPoint y: 359, distance: 77.8
click at [342, 352] on tr "[DATE] O01 OKAB HOLDINGS PTY LTD ORD Allocated O01-ORD0000834 FHNZ-1719 5891423…" at bounding box center [663, 348] width 1011 height 18
drag, startPoint x: 664, startPoint y: 369, endPoint x: 743, endPoint y: 369, distance: 78.8
click at [743, 369] on tr "[DATE] S08 PROTECT A BED (NZ) TRUST ORD Allocated S08-ORD0032973 [PERSON_NAME] …" at bounding box center [663, 365] width 1011 height 18
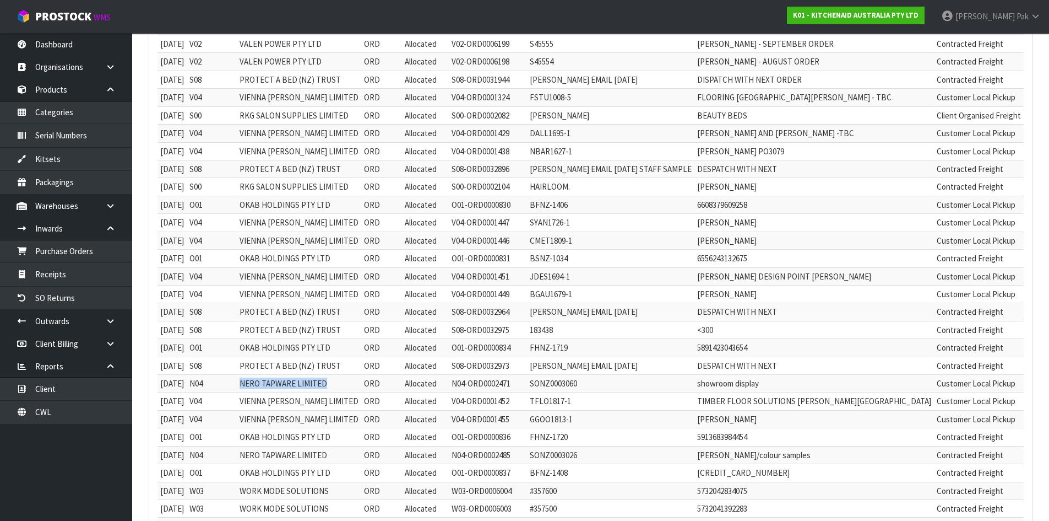
drag, startPoint x: 242, startPoint y: 385, endPoint x: 459, endPoint y: 396, distance: 217.3
click at [375, 389] on tr "[DATE] N04 NERO TAPWARE LIMITED ORD Allocated N04-ORD0002471 SONZ0003060 showro…" at bounding box center [663, 384] width 1011 height 18
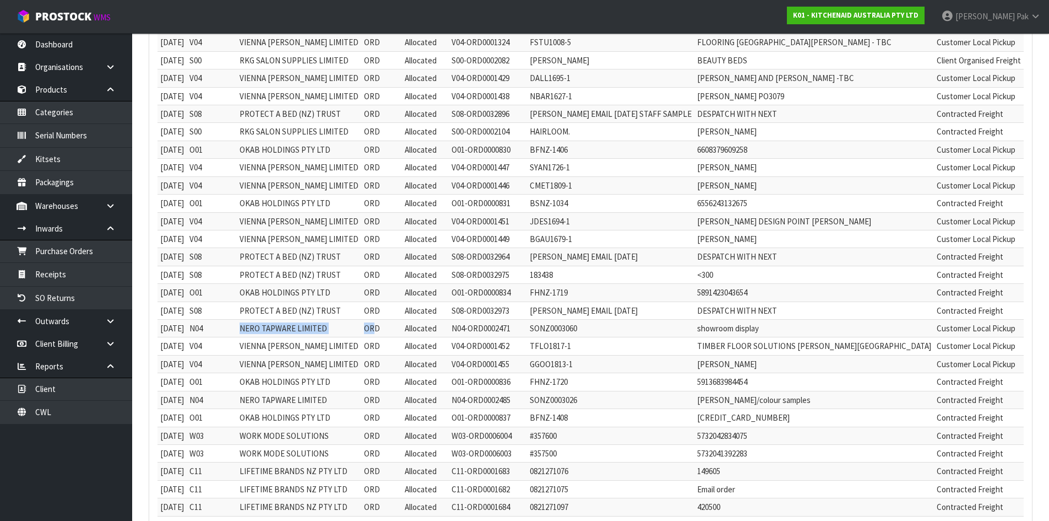
scroll to position [386, 0]
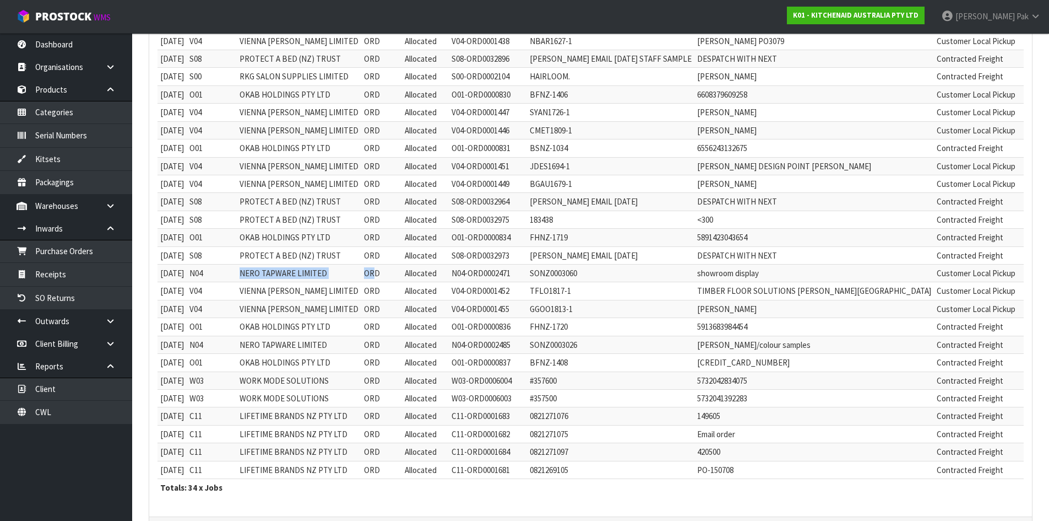
drag, startPoint x: 897, startPoint y: 293, endPoint x: 927, endPoint y: 291, distance: 29.8
click at [1024, 291] on td "[DATE]" at bounding box center [1054, 291] width 61 height 18
drag, startPoint x: 895, startPoint y: 310, endPoint x: 748, endPoint y: 319, distance: 147.3
click at [930, 312] on tr "[DATE] V04 VIENNA [PERSON_NAME] LIMITED ORD Allocated V04-ORD0001455 GGOO1813-1…" at bounding box center [663, 309] width 1011 height 18
drag, startPoint x: 245, startPoint y: 325, endPoint x: 345, endPoint y: 329, distance: 99.8
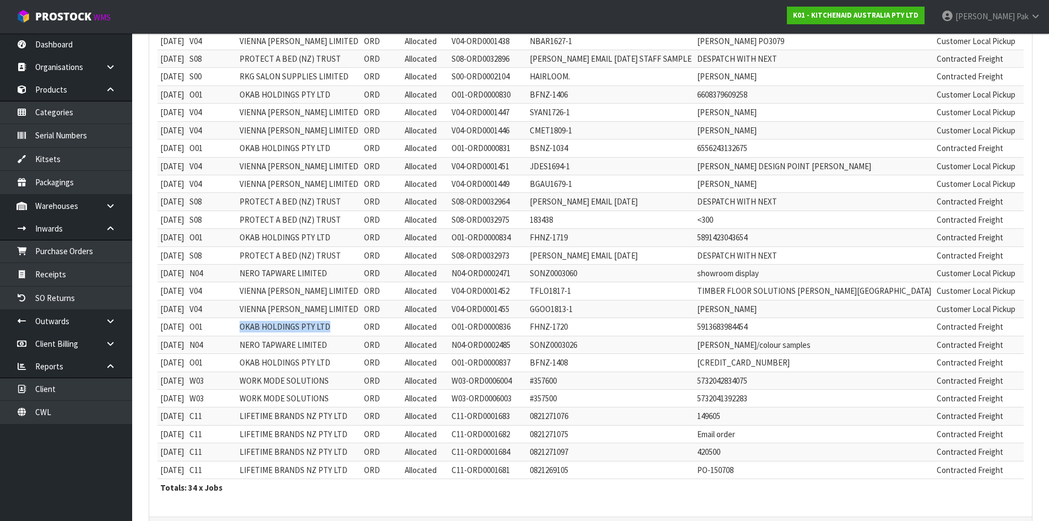
click at [345, 329] on tr "[DATE] O01 OKAB HOLDINGS PTY LTD ORD Allocated O01-ORD0000836 FHNZ-1720 5913683…" at bounding box center [663, 327] width 1011 height 18
drag, startPoint x: 241, startPoint y: 360, endPoint x: 371, endPoint y: 367, distance: 130.8
click at [371, 367] on tr "[DATE] O01 OKAB HOLDINGS PTY LTD ORD Allocated O01-ORD0000837 BFNZ-1408 [CREDIT…" at bounding box center [663, 363] width 1011 height 18
click at [308, 385] on td "WORK MODE SOLUTIONS" at bounding box center [299, 380] width 124 height 18
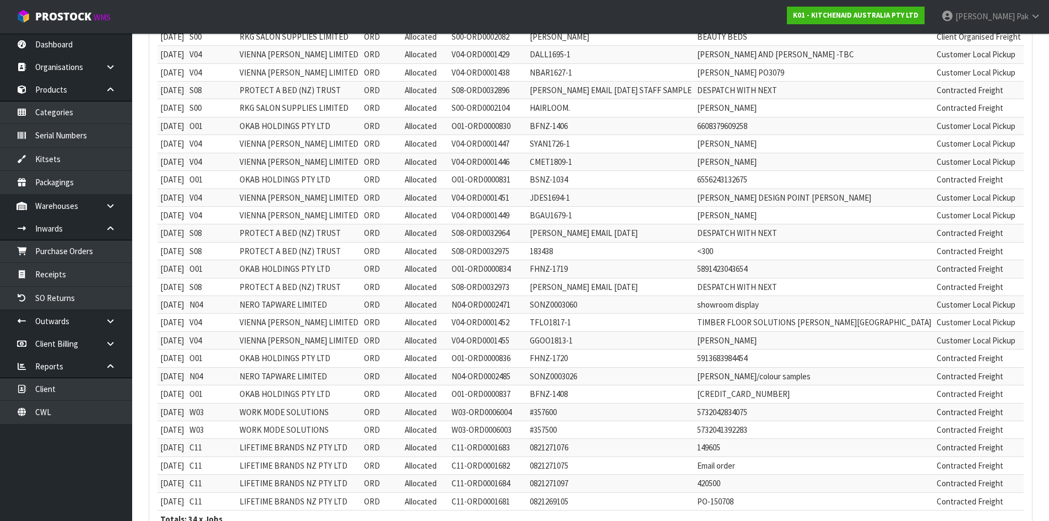
scroll to position [0, 0]
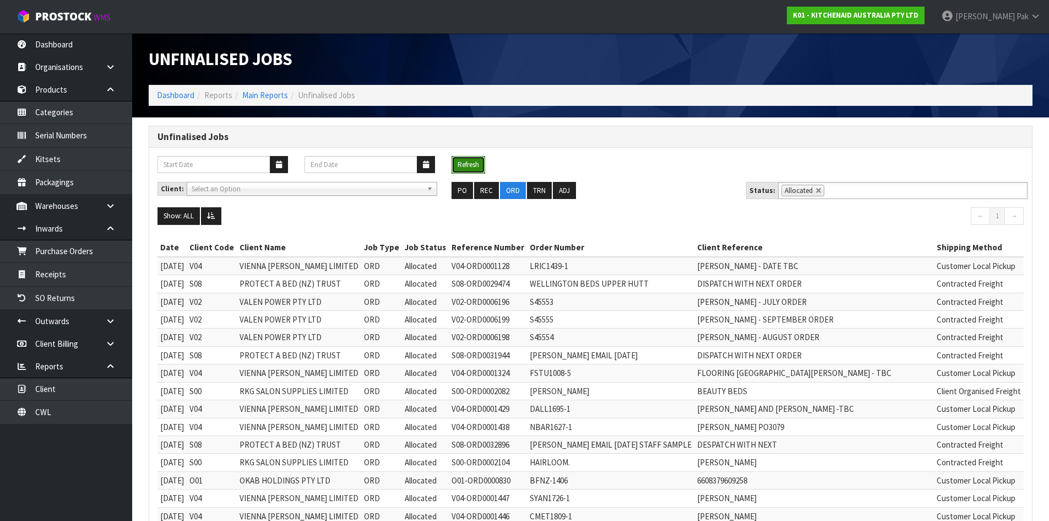
click at [471, 165] on button "Refresh" at bounding box center [469, 165] width 34 height 18
click at [458, 161] on button "Refresh" at bounding box center [469, 165] width 34 height 18
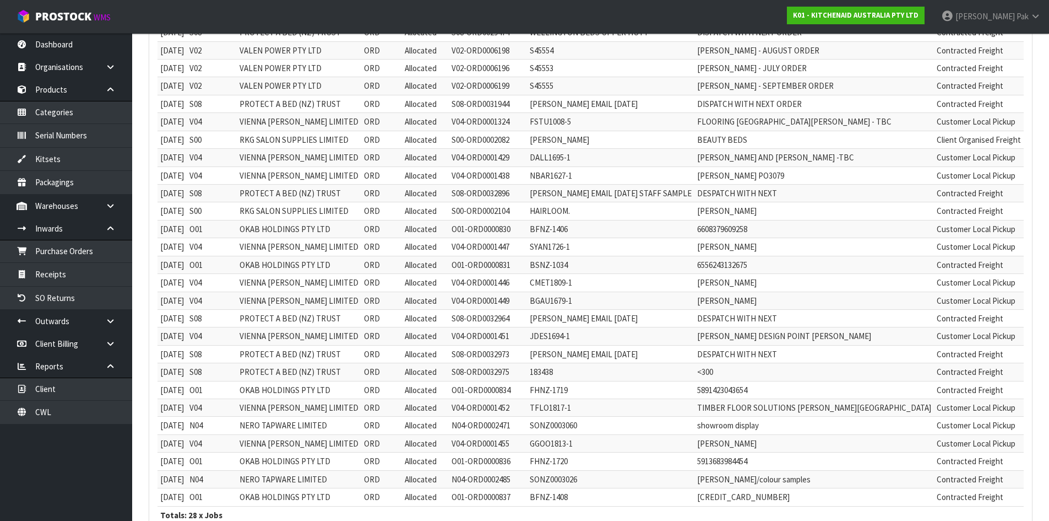
scroll to position [323, 0]
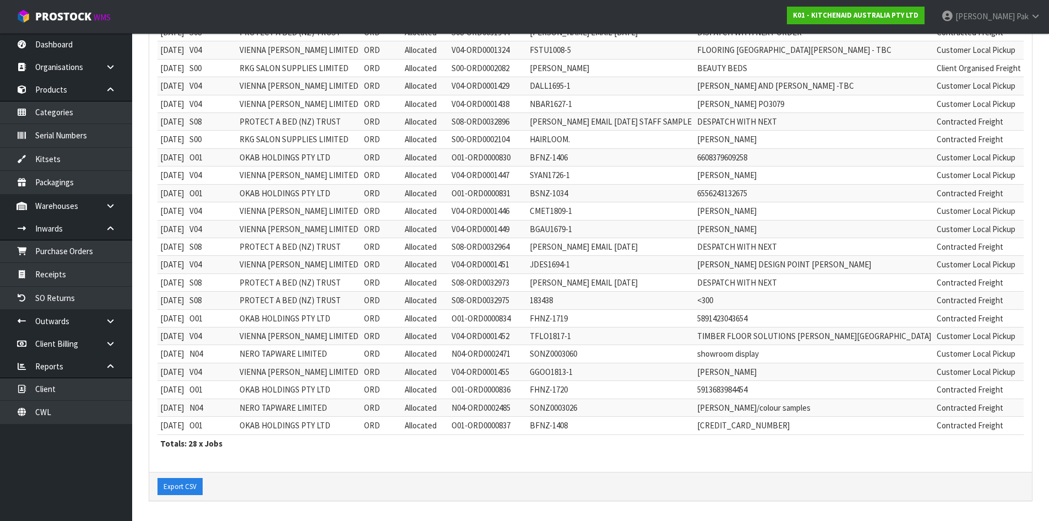
drag, startPoint x: 941, startPoint y: 426, endPoint x: 203, endPoint y: 429, distance: 737.6
click at [203, 429] on tr "[DATE] O01 OKAB HOLDINGS PTY LTD ORD Allocated O01-ORD0000837 BFNZ-1408 [CREDIT…" at bounding box center [663, 425] width 1011 height 18
click at [320, 441] on th "Totals: 28 x Jobs" at bounding box center [663, 443] width 1011 height 18
drag, startPoint x: 241, startPoint y: 405, endPoint x: 282, endPoint y: 378, distance: 48.9
click at [322, 402] on tr "[DATE] N04 NERO TAPWARE LIMITED ORD Allocated N04-ORD0002485 SONZ0003026 [PERSO…" at bounding box center [663, 407] width 1011 height 18
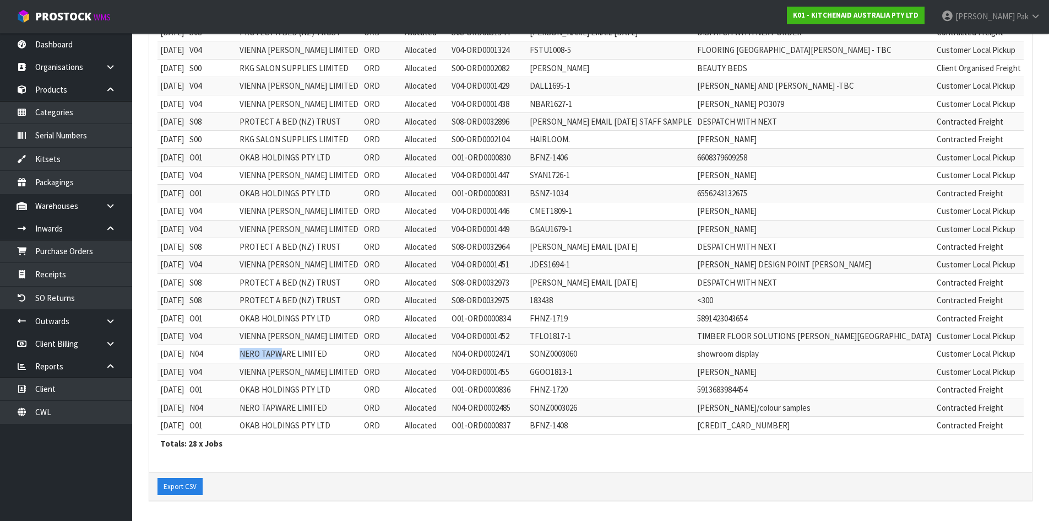
drag, startPoint x: 247, startPoint y: 355, endPoint x: 290, endPoint y: 355, distance: 42.4
click at [290, 355] on tr "[DATE] N04 NERO TAPWARE LIMITED ORD Allocated N04-ORD0002471 SONZ0003060 showro…" at bounding box center [663, 354] width 1011 height 18
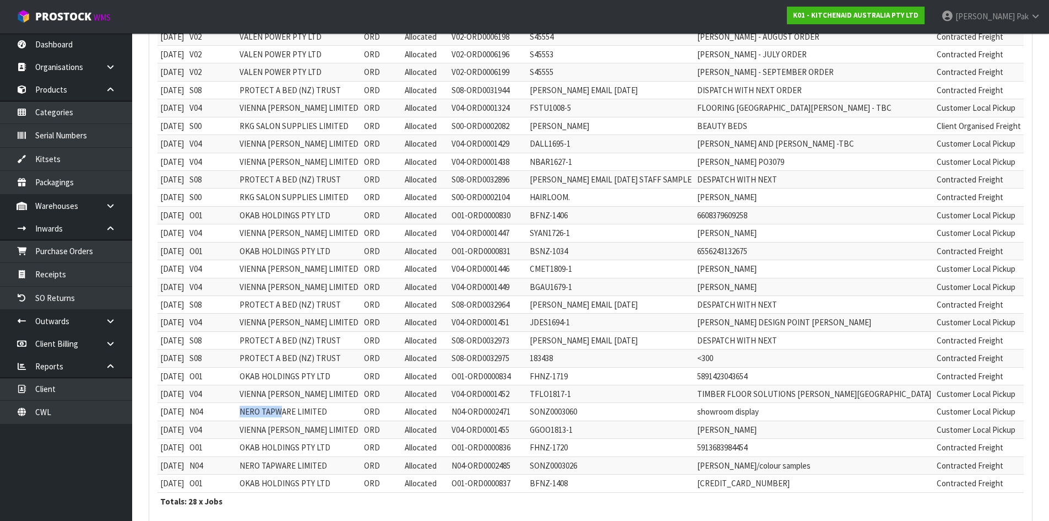
scroll to position [0, 0]
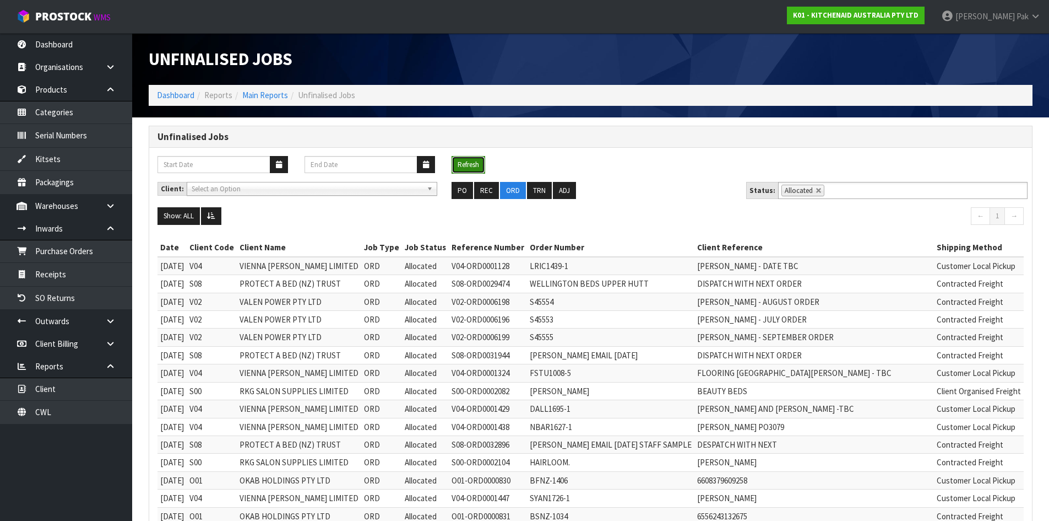
click at [485, 164] on button "Refresh" at bounding box center [469, 165] width 34 height 18
click at [816, 191] on link at bounding box center [819, 190] width 7 height 7
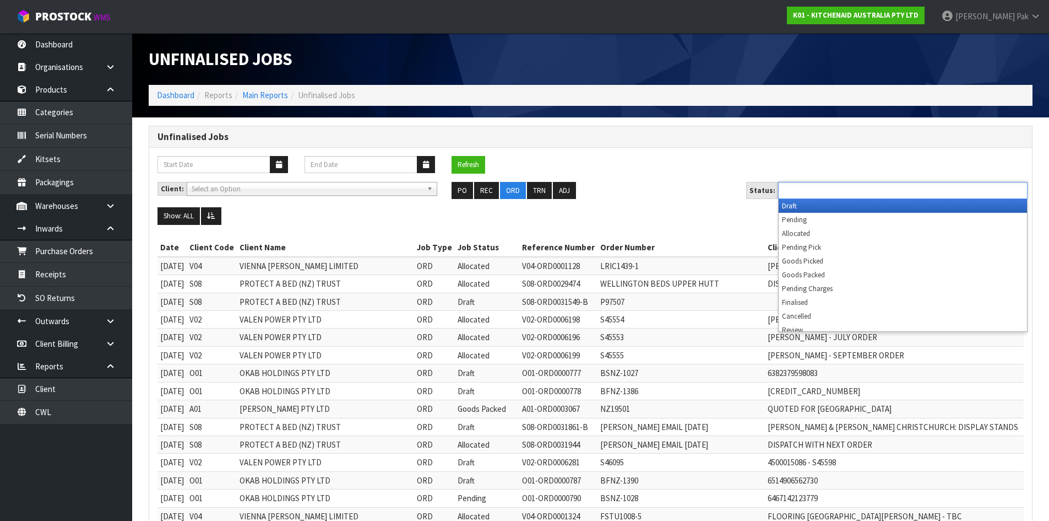
click at [827, 191] on input "text" at bounding box center [822, 190] width 81 height 14
click at [805, 205] on li "Draft" at bounding box center [903, 206] width 248 height 14
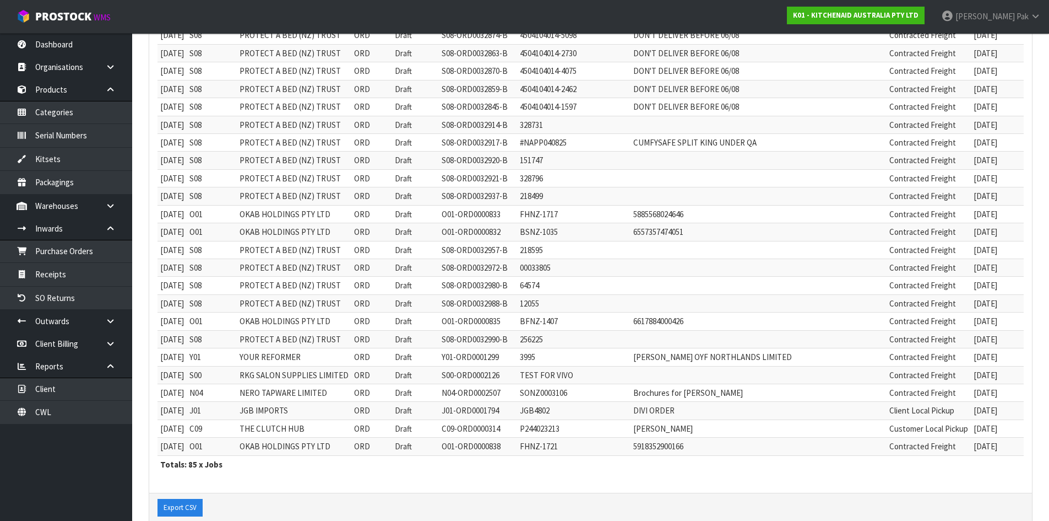
scroll to position [1322, 0]
click at [261, 213] on td "OKAB HOLDINGS PTY LTD" at bounding box center [294, 212] width 115 height 18
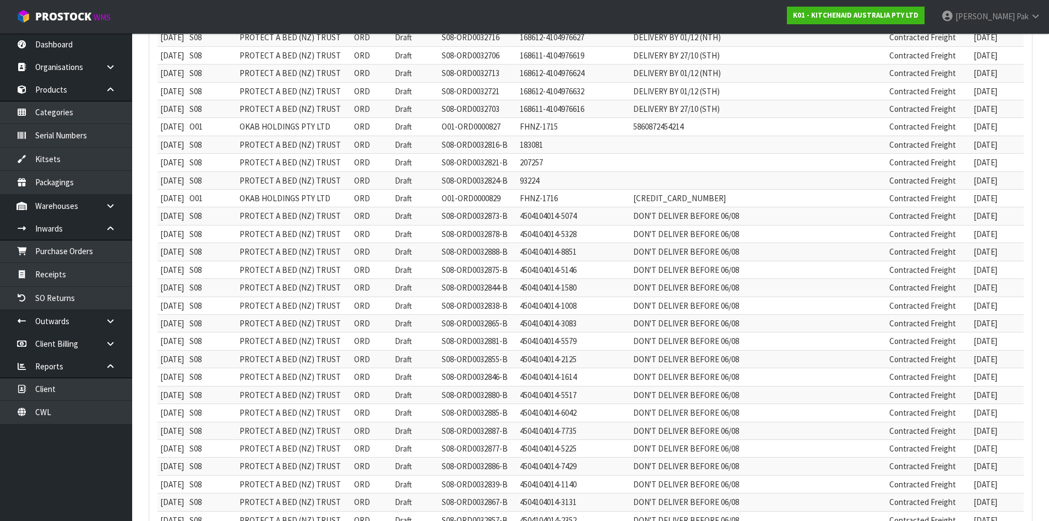
scroll to position [826, 0]
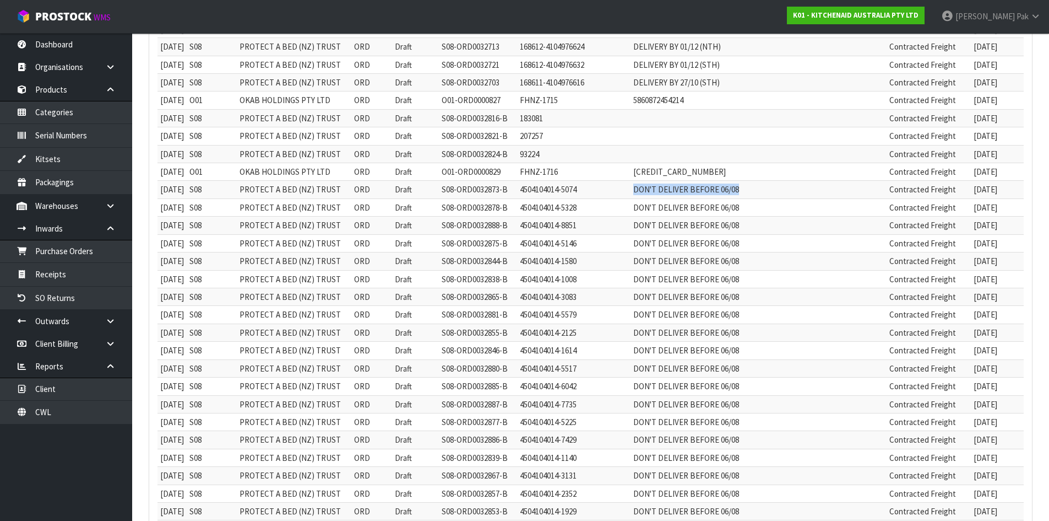
drag, startPoint x: 715, startPoint y: 189, endPoint x: 600, endPoint y: 198, distance: 115.4
click at [600, 198] on tr "[DATE] S08 PROTECT A BED (NZ) TRUST ORD Draft S08-ORD0032873-B 4504104014-5074 …" at bounding box center [637, 190] width 958 height 18
click at [603, 204] on td "4504104014-5328" at bounding box center [573, 207] width 113 height 18
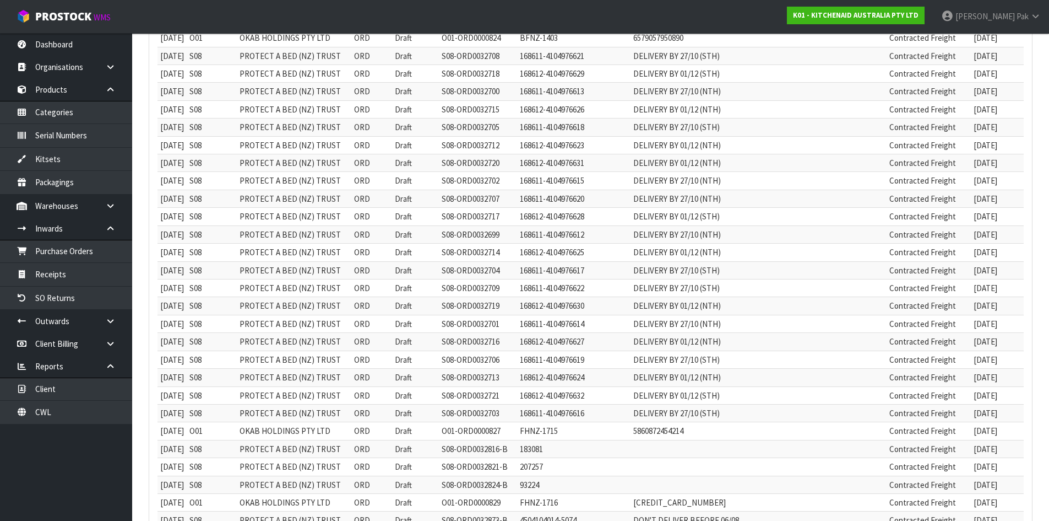
scroll to position [441, 0]
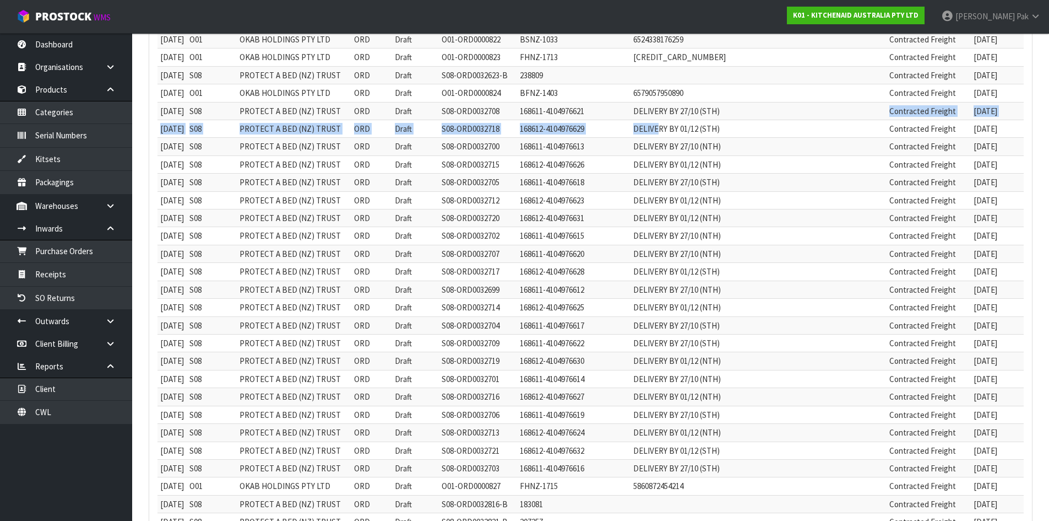
drag, startPoint x: 703, startPoint y: 117, endPoint x: 633, endPoint y: 124, distance: 69.8
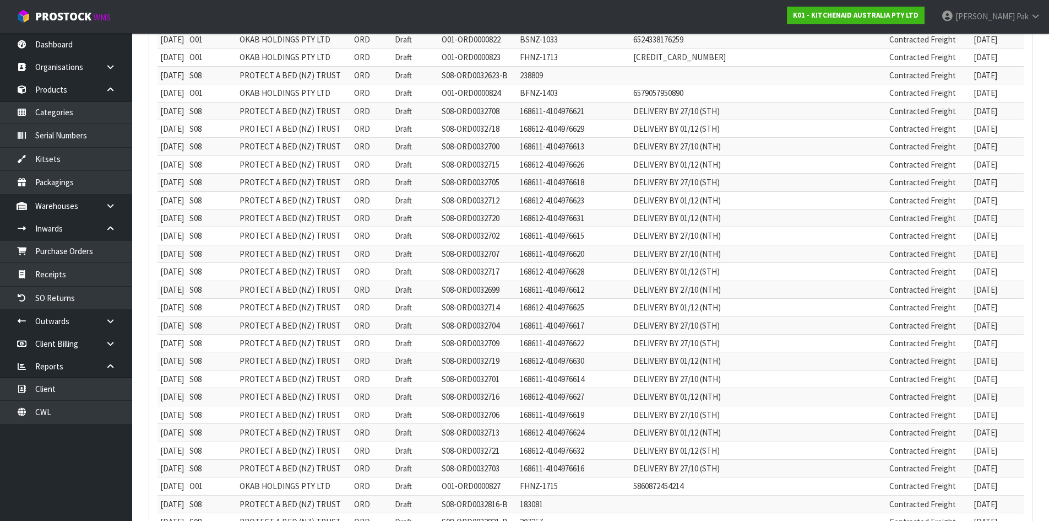
drag, startPoint x: 582, startPoint y: 117, endPoint x: 250, endPoint y: 111, distance: 332.2
click at [572, 117] on td "168611-4104976621" at bounding box center [573, 111] width 113 height 18
drag, startPoint x: 608, startPoint y: 109, endPoint x: 706, endPoint y: 110, distance: 97.5
click at [706, 110] on td "DELIVERY BY 27/10 (STH)" at bounding box center [759, 111] width 256 height 18
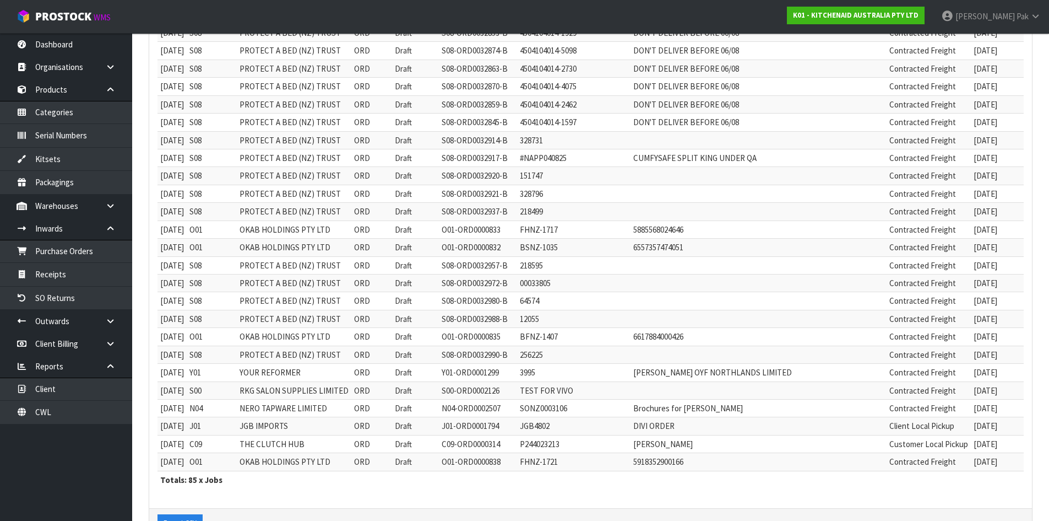
scroll to position [1286, 0]
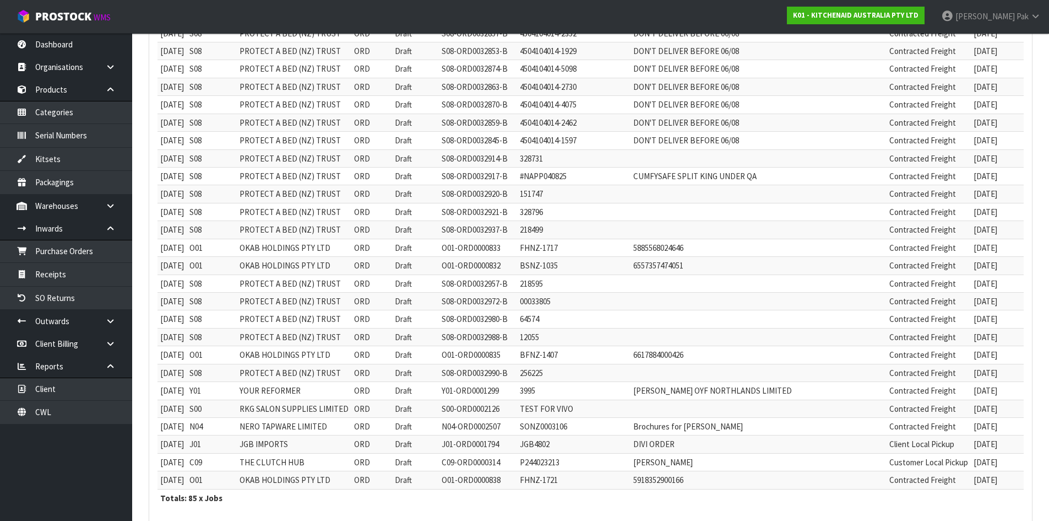
drag, startPoint x: 929, startPoint y: 243, endPoint x: 902, endPoint y: 267, distance: 35.9
click at [885, 251] on tr "[DATE] O01 OKAB HOLDINGS PTY LTD ORD Draft O01-ORD0000833 FHNZ-1717 58855680246…" at bounding box center [637, 248] width 958 height 18
click at [971, 268] on td "[DATE]" at bounding box center [1001, 266] width 61 height 18
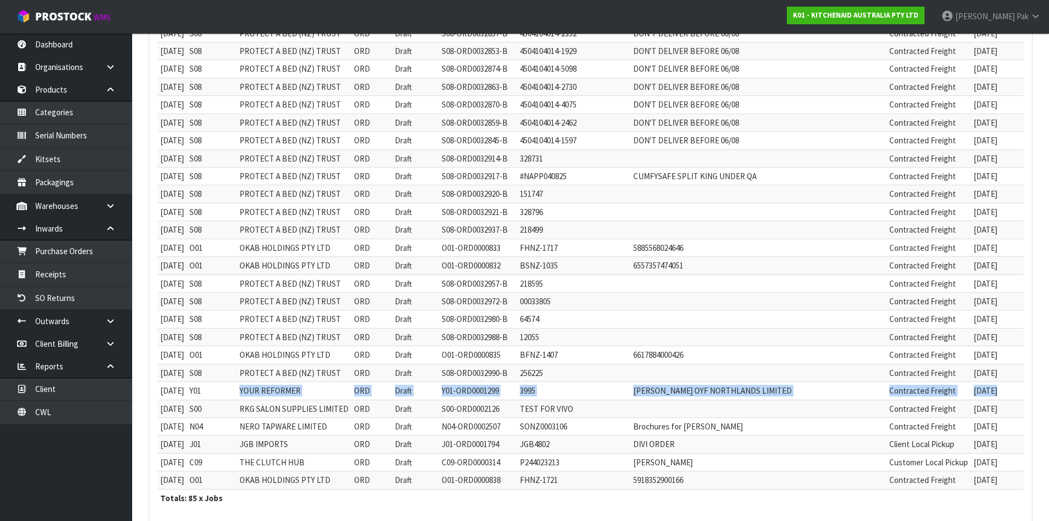
drag, startPoint x: 275, startPoint y: 390, endPoint x: 950, endPoint y: 383, distance: 674.3
click at [950, 383] on tr "[DATE] Y01 YOUR REFORMER ORD Draft Y01-ORD0001299 3995 [PERSON_NAME] OYF NORTHL…" at bounding box center [637, 391] width 958 height 18
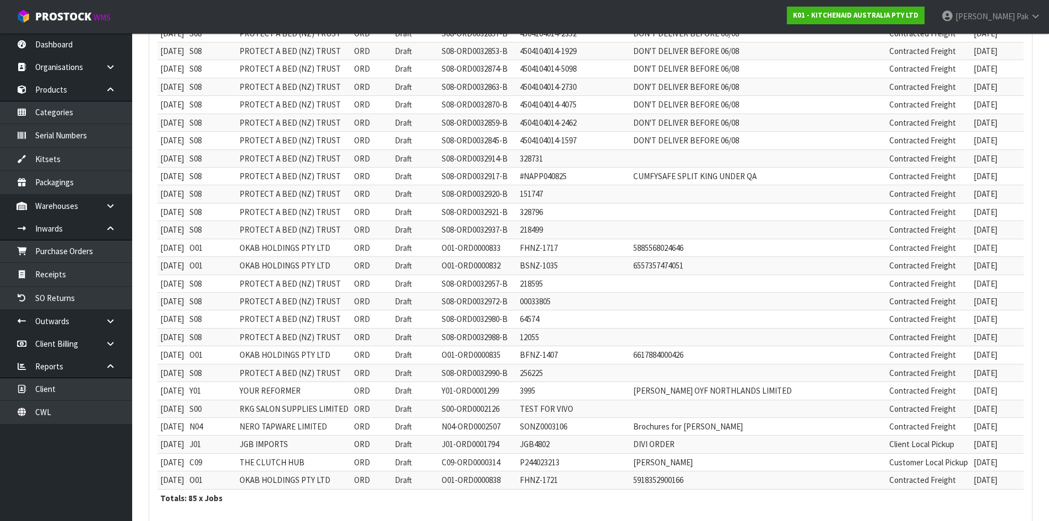
click at [334, 420] on td "NERO TAPWARE LIMITED" at bounding box center [294, 426] width 115 height 18
drag, startPoint x: 299, startPoint y: 412, endPoint x: 403, endPoint y: 412, distance: 103.6
click at [403, 412] on tr "[DATE] S00 RKG SALON SUPPLIES LIMITED ORD Draft S00-ORD0002126 TEST FOR VIVO Co…" at bounding box center [637, 408] width 958 height 18
drag, startPoint x: 245, startPoint y: 425, endPoint x: 308, endPoint y: 427, distance: 63.4
click at [308, 427] on tr "[DATE] N04 NERO TAPWARE LIMITED ORD Draft N04-ORD0002507 SONZ0003106 Brochures …" at bounding box center [637, 426] width 958 height 18
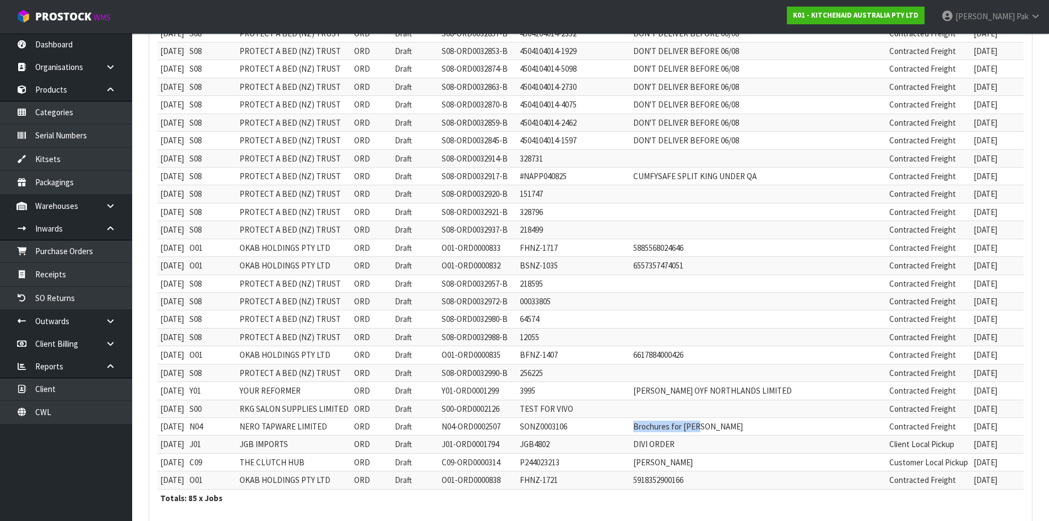
drag, startPoint x: 680, startPoint y: 426, endPoint x: 597, endPoint y: 425, distance: 83.2
click at [597, 425] on tr "[DATE] N04 NERO TAPWARE LIMITED ORD Draft N04-ORD0002507 SONZ0003106 Brochures …" at bounding box center [637, 426] width 958 height 18
drag, startPoint x: 251, startPoint y: 443, endPoint x: 570, endPoint y: 435, distance: 318.5
click at [293, 443] on tr "[DATE] J01 JGB IMPORTS ORD Draft J01-ORD0001794 JGB4802 DIVI ORDER Client Local…" at bounding box center [637, 444] width 958 height 18
drag, startPoint x: 606, startPoint y: 442, endPoint x: 658, endPoint y: 441, distance: 51.8
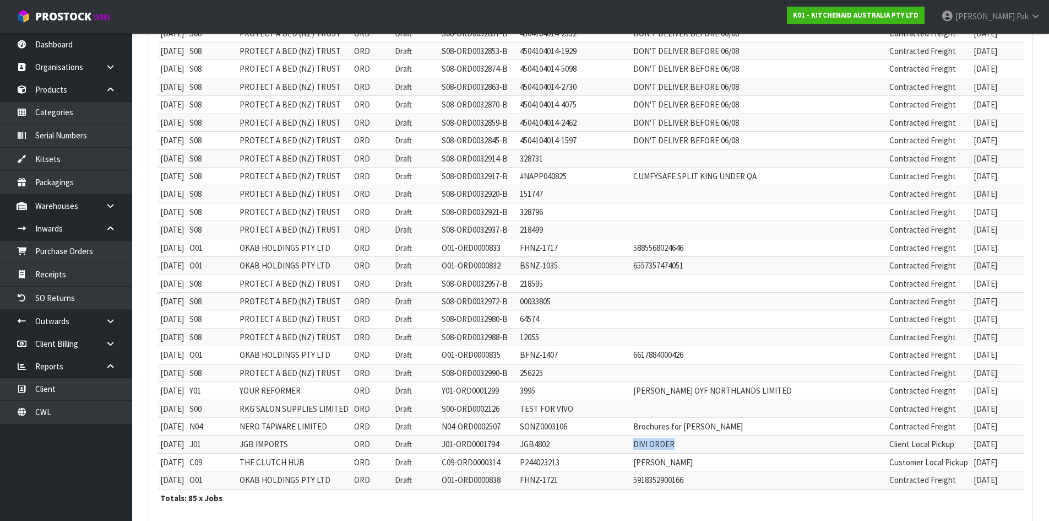
click at [658, 441] on tr "[DATE] J01 JGB IMPORTS ORD Draft J01-ORD0001794 JGB4802 DIVI ORDER Client Local…" at bounding box center [637, 444] width 958 height 18
drag, startPoint x: 243, startPoint y: 466, endPoint x: 318, endPoint y: 465, distance: 74.9
click at [314, 466] on tr "[DATE] C09 THE CLUTCH HUB ORD Draft C09-ORD0000314 P244023213 [PERSON_NAME] Cus…" at bounding box center [637, 462] width 958 height 18
drag, startPoint x: 242, startPoint y: 479, endPoint x: 313, endPoint y: 483, distance: 71.1
click at [313, 483] on tr "[DATE] O01 OKAB HOLDINGS PTY LTD ORD Draft O01-ORD0000838 FHNZ-1721 59183529001…" at bounding box center [637, 480] width 958 height 18
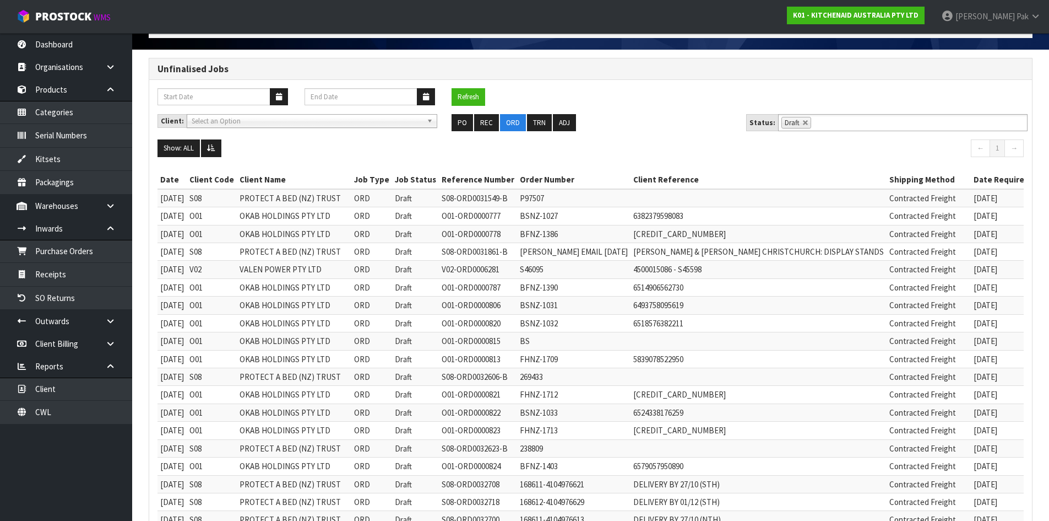
scroll to position [0, 0]
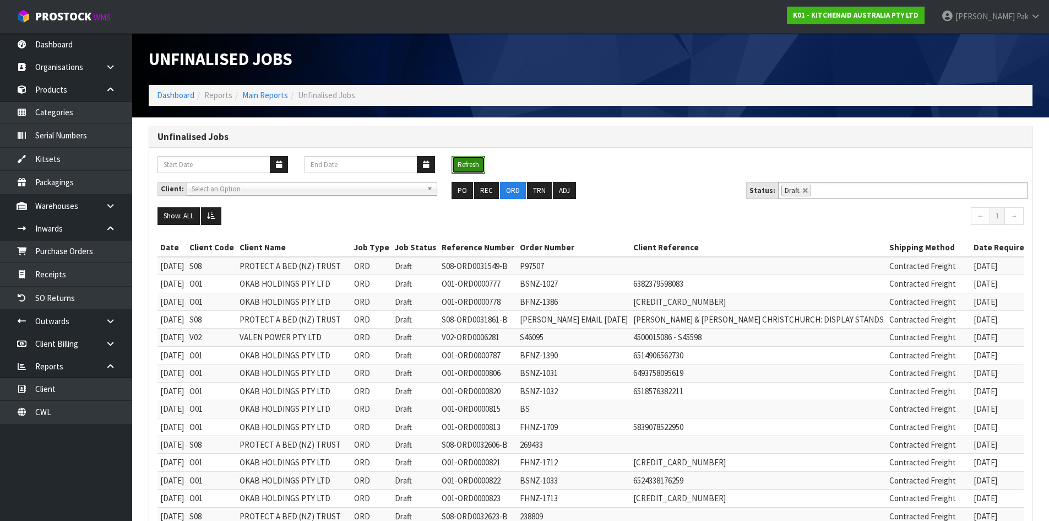
click at [470, 161] on button "Refresh" at bounding box center [469, 165] width 34 height 18
click at [510, 188] on button "ORD" at bounding box center [513, 191] width 26 height 18
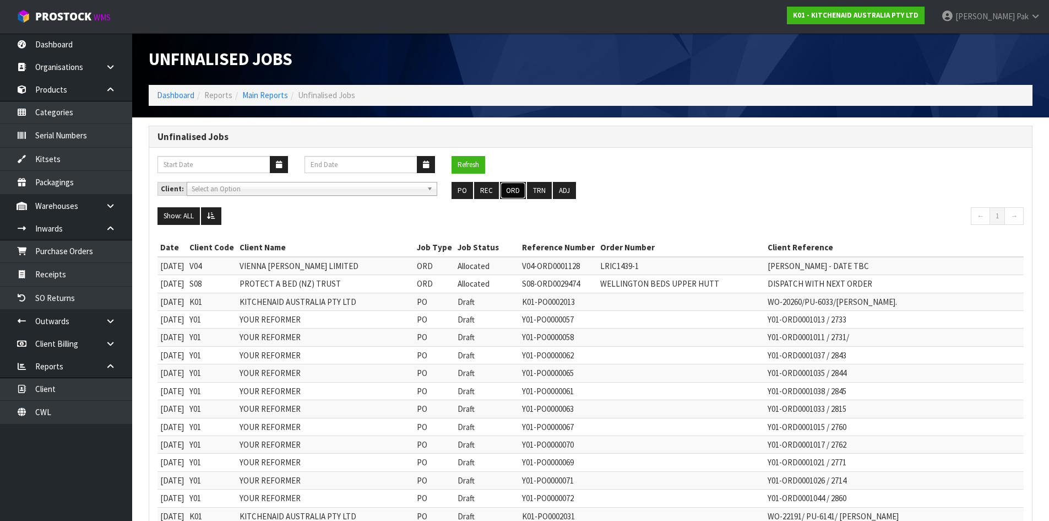
click at [503, 188] on button "ORD" at bounding box center [513, 191] width 26 height 18
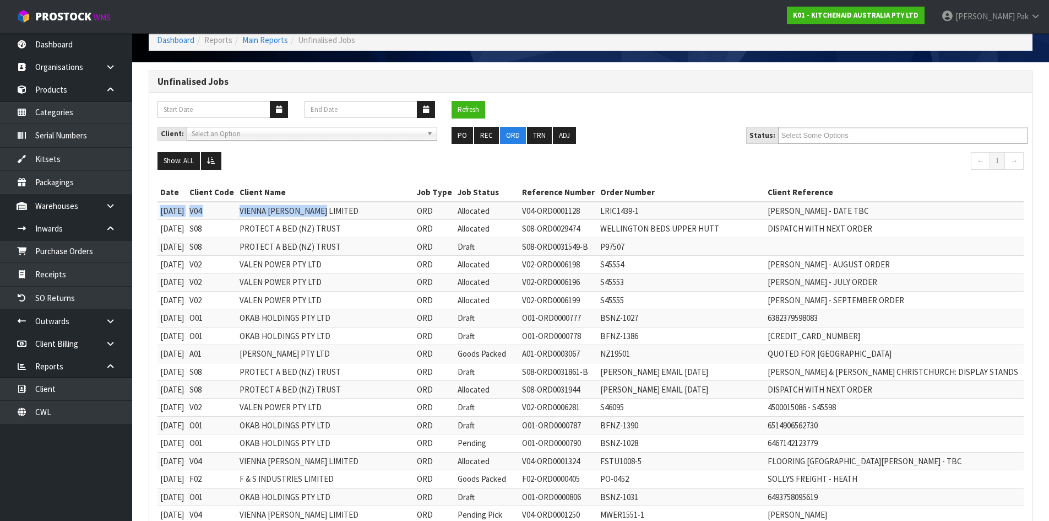
scroll to position [0, 167]
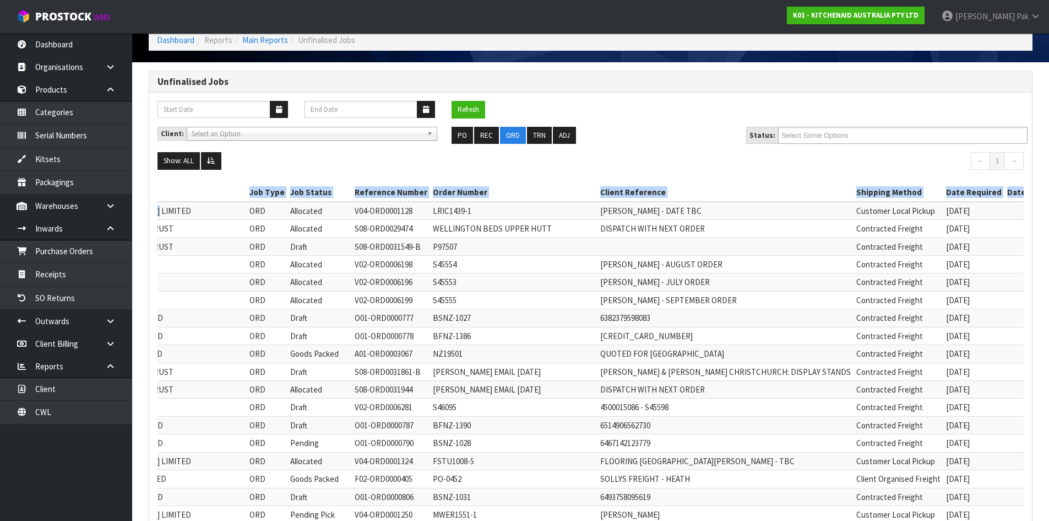
drag, startPoint x: 412, startPoint y: 213, endPoint x: 1055, endPoint y: 198, distance: 643.0
click at [1049, 198] on html "Toggle navigation ProStock WMS K01 - KITCHENAID AUSTRALIA PTY LTD [PERSON_NAME]…" at bounding box center [524, 205] width 1049 height 521
click at [1005, 239] on td at bounding box center [1046, 246] width 83 height 18
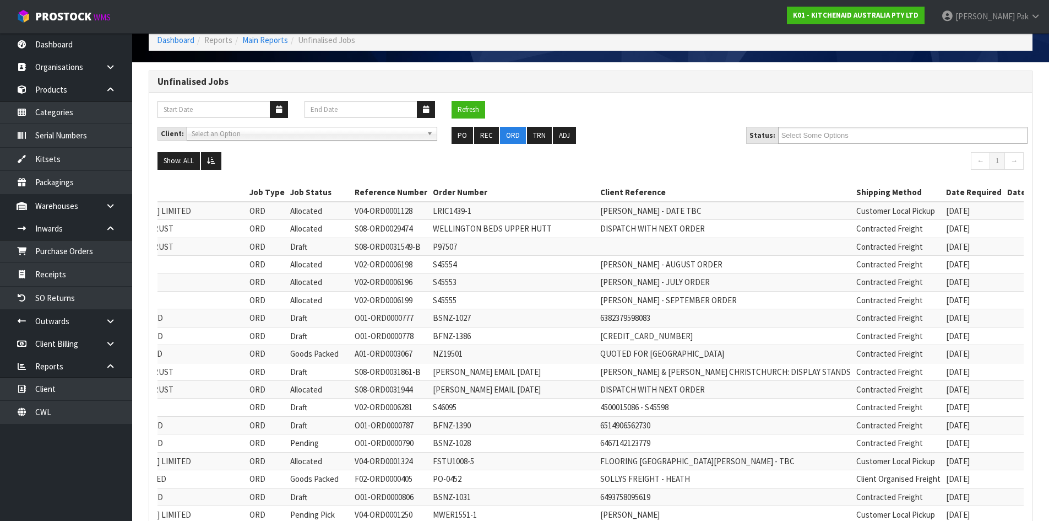
drag, startPoint x: 932, startPoint y: 211, endPoint x: 867, endPoint y: 218, distance: 65.4
click at [867, 218] on tr "[DATE] V04 VIENNA [PERSON_NAME] LIMITED ORD Allocated V04-ORD0001128 LRIC1439-1…" at bounding box center [539, 211] width 1098 height 18
drag, startPoint x: 937, startPoint y: 232, endPoint x: 891, endPoint y: 234, distance: 45.7
click at [944, 234] on td "[DATE]" at bounding box center [974, 229] width 61 height 18
click at [944, 238] on td "[DATE]" at bounding box center [974, 246] width 61 height 18
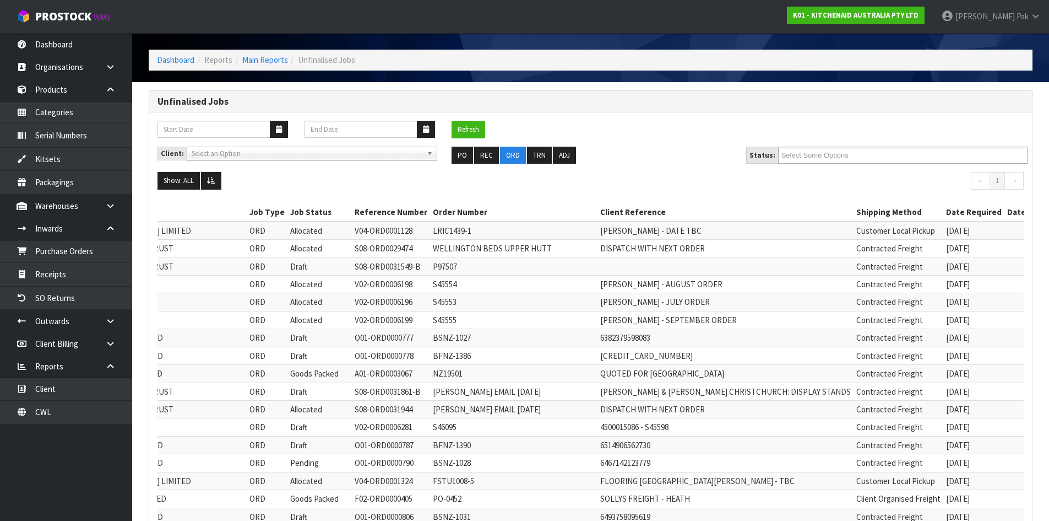
scroll to position [0, 0]
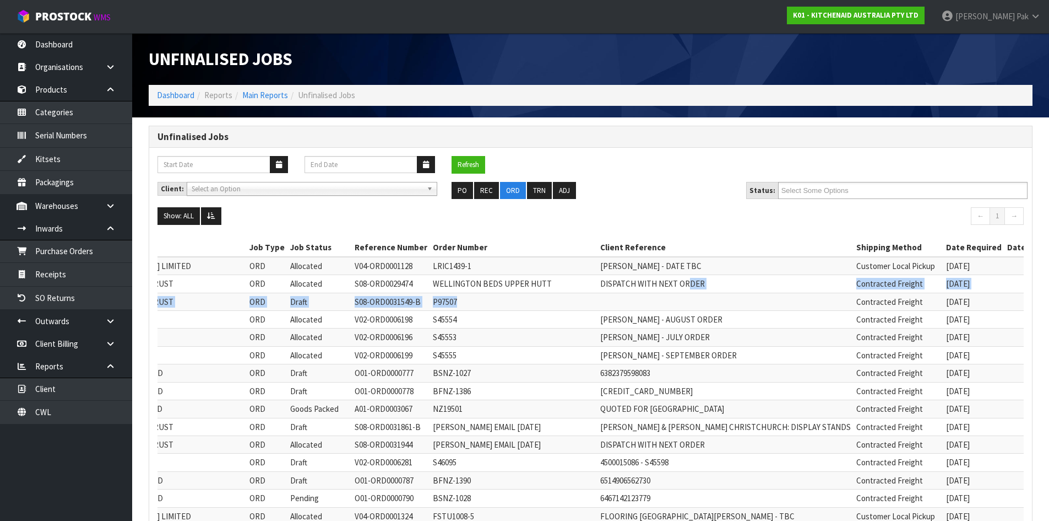
drag, startPoint x: 699, startPoint y: 281, endPoint x: 593, endPoint y: 296, distance: 106.8
click at [717, 275] on td "DISPATCH WITH NEXT ORDER" at bounding box center [726, 284] width 256 height 18
click at [726, 285] on td "DISPATCH WITH NEXT ORDER" at bounding box center [726, 284] width 256 height 18
click at [688, 286] on td "DISPATCH WITH NEXT ORDER" at bounding box center [726, 284] width 256 height 18
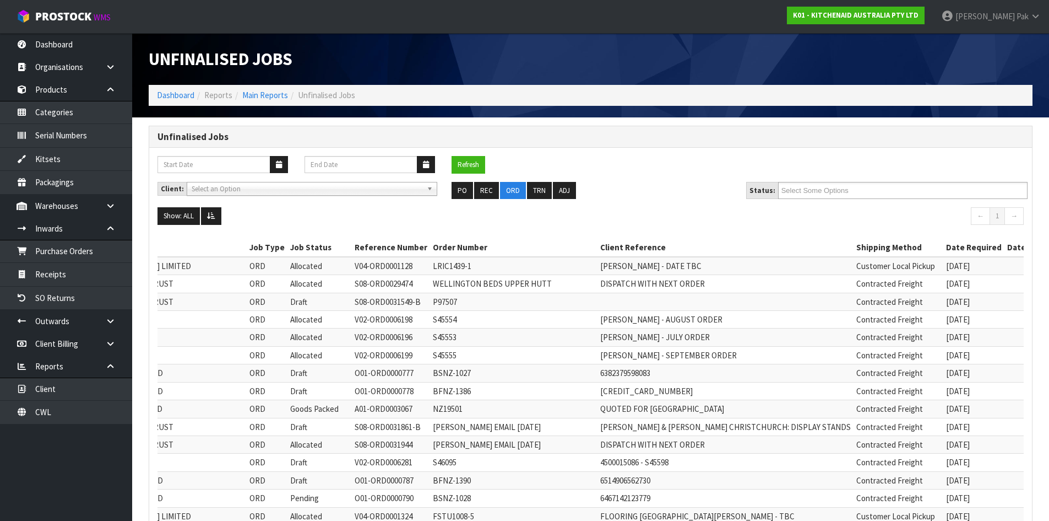
click at [684, 286] on td "DISPATCH WITH NEXT ORDER" at bounding box center [726, 284] width 256 height 18
drag, startPoint x: 825, startPoint y: 279, endPoint x: 906, endPoint y: 277, distance: 81.0
click at [906, 277] on tr "[DATE] S08 PROTECT A BED (NZ) TRUST ORD Allocated S08-ORD0029474 [GEOGRAPHIC_DA…" at bounding box center [539, 284] width 1098 height 18
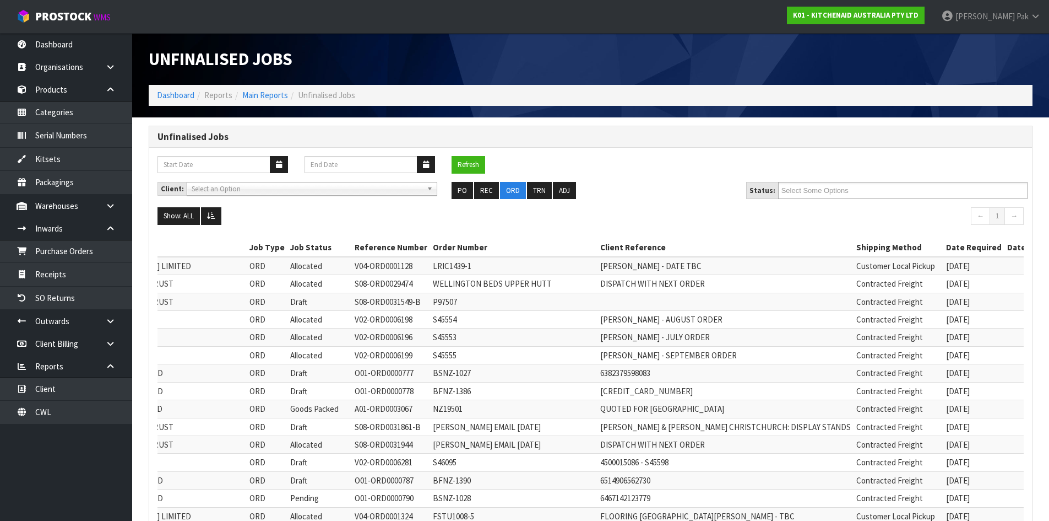
click at [944, 285] on td "[DATE]" at bounding box center [974, 284] width 61 height 18
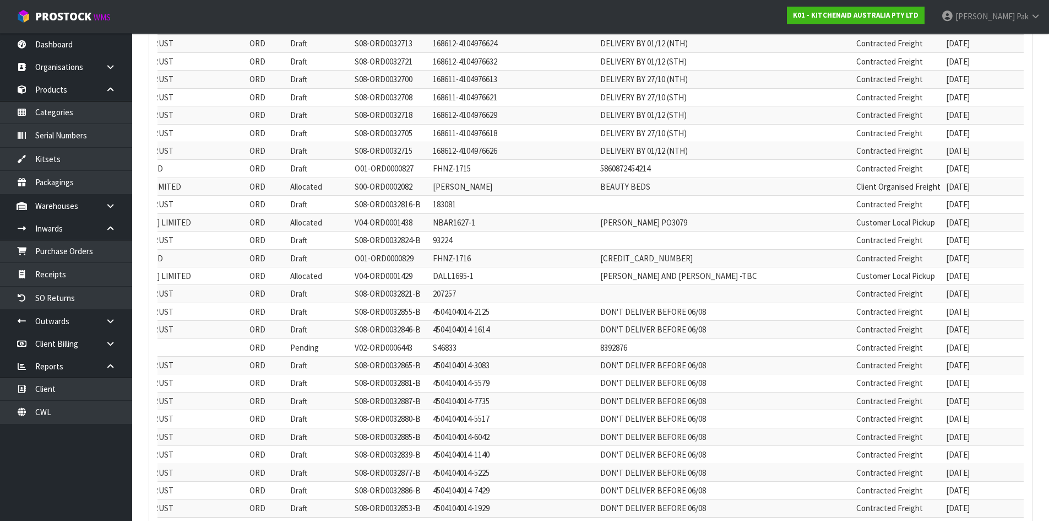
scroll to position [992, 0]
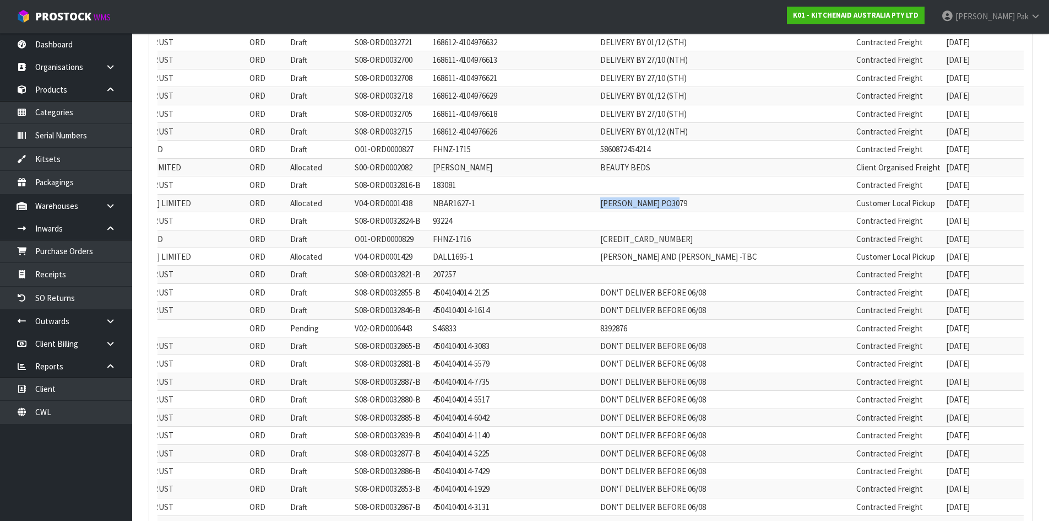
drag, startPoint x: 608, startPoint y: 205, endPoint x: 690, endPoint y: 199, distance: 82.3
click at [690, 199] on tr "[DATE] V04 VIENNA [PERSON_NAME] LIMITED ORD Allocated V04-ORD0001438 NBAR1627-1…" at bounding box center [539, 203] width 1098 height 18
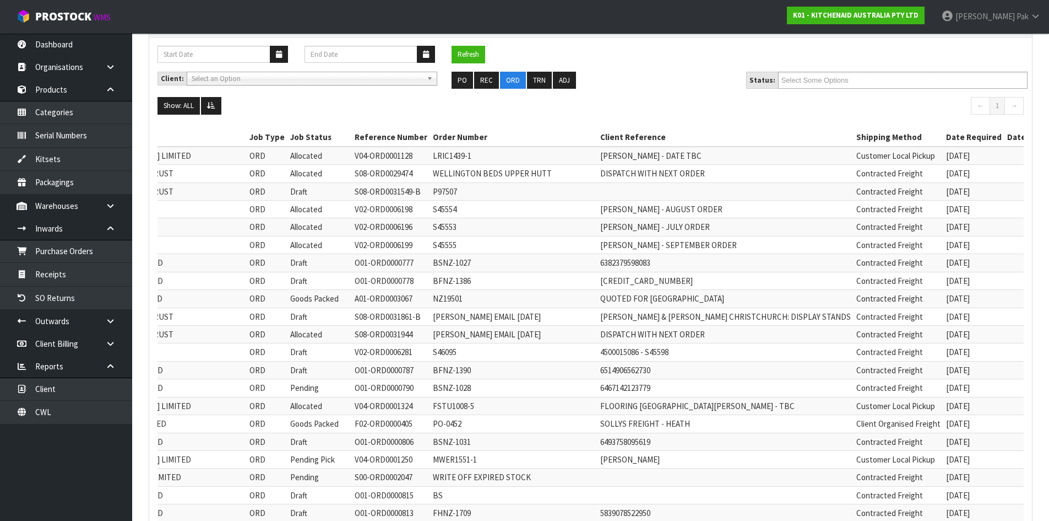
scroll to position [55, 0]
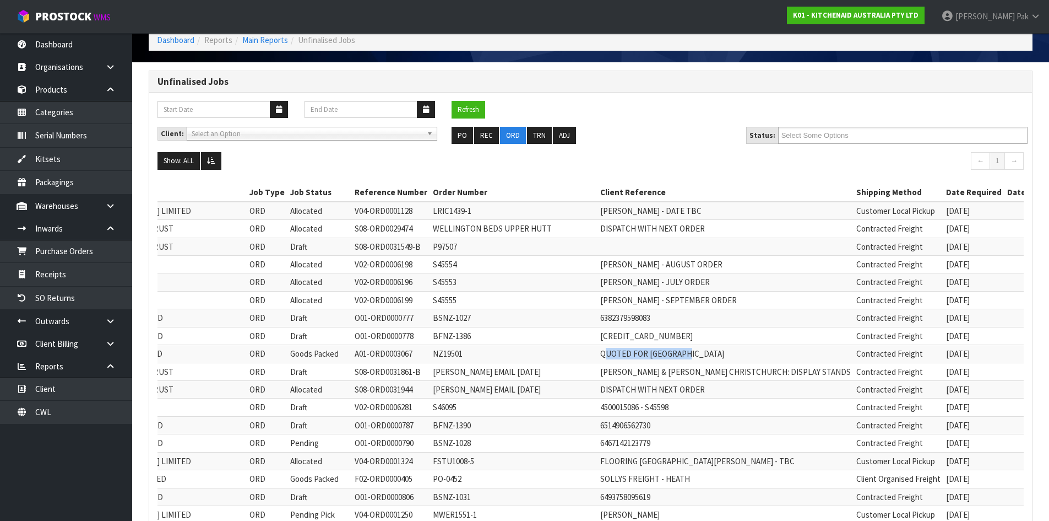
drag, startPoint x: 615, startPoint y: 355, endPoint x: 699, endPoint y: 352, distance: 83.8
click at [699, 350] on td "QUOTED FOR [GEOGRAPHIC_DATA]" at bounding box center [726, 354] width 256 height 18
click at [699, 352] on td "QUOTED FOR [GEOGRAPHIC_DATA]" at bounding box center [726, 354] width 256 height 18
click at [659, 359] on td "QUOTED FOR [GEOGRAPHIC_DATA]" at bounding box center [726, 354] width 256 height 18
drag, startPoint x: 645, startPoint y: 356, endPoint x: 695, endPoint y: 354, distance: 50.8
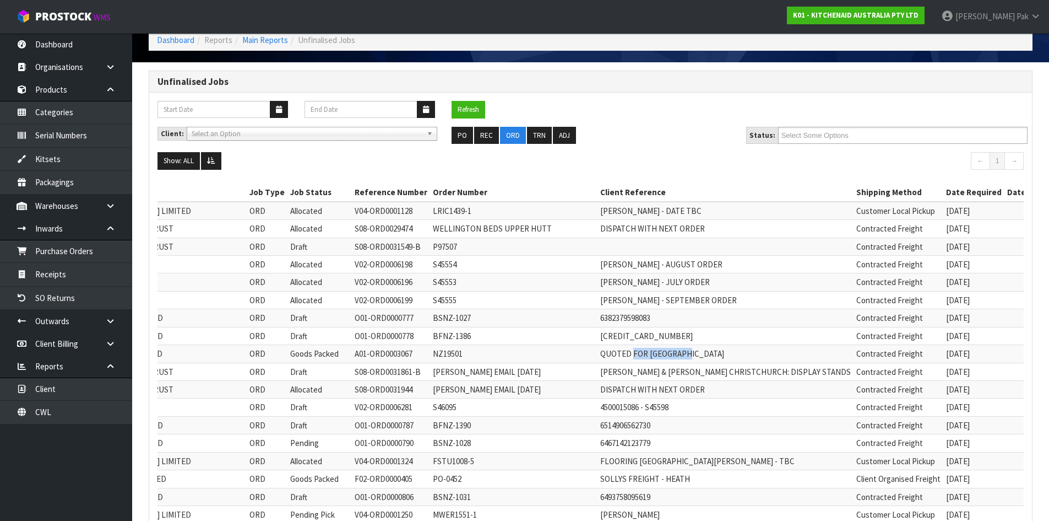
click at [695, 354] on td "QUOTED FOR [GEOGRAPHIC_DATA]" at bounding box center [726, 354] width 256 height 18
drag, startPoint x: 642, startPoint y: 355, endPoint x: 617, endPoint y: 353, distance: 25.4
click at [617, 353] on td "QUOTED FOR [GEOGRAPHIC_DATA]" at bounding box center [726, 354] width 256 height 18
drag, startPoint x: 652, startPoint y: 265, endPoint x: 739, endPoint y: 266, distance: 87.6
drag, startPoint x: 739, startPoint y: 266, endPoint x: 926, endPoint y: 254, distance: 187.1
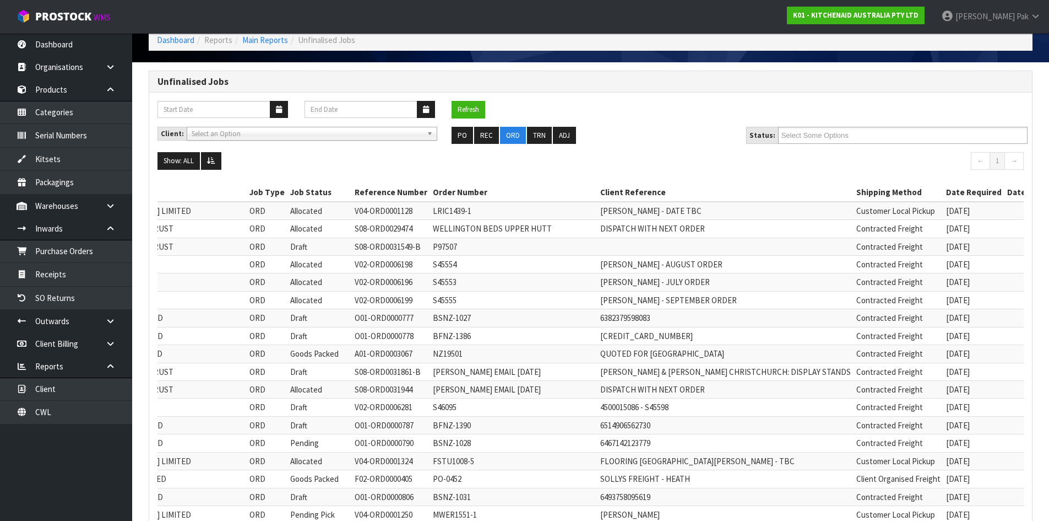
click at [944, 254] on td "[DATE]" at bounding box center [974, 246] width 61 height 18
drag, startPoint x: 931, startPoint y: 262, endPoint x: 605, endPoint y: 261, distance: 325.6
click at [608, 262] on tr "[DATE] V02 VALEN POWER PTY LTD ORD Allocated V02-ORD0006198 S45554 [PERSON_NAME…" at bounding box center [539, 265] width 1098 height 18
click at [612, 229] on td "DISPATCH WITH NEXT ORDER" at bounding box center [726, 229] width 256 height 18
drag, startPoint x: 611, startPoint y: 230, endPoint x: 938, endPoint y: 222, distance: 326.8
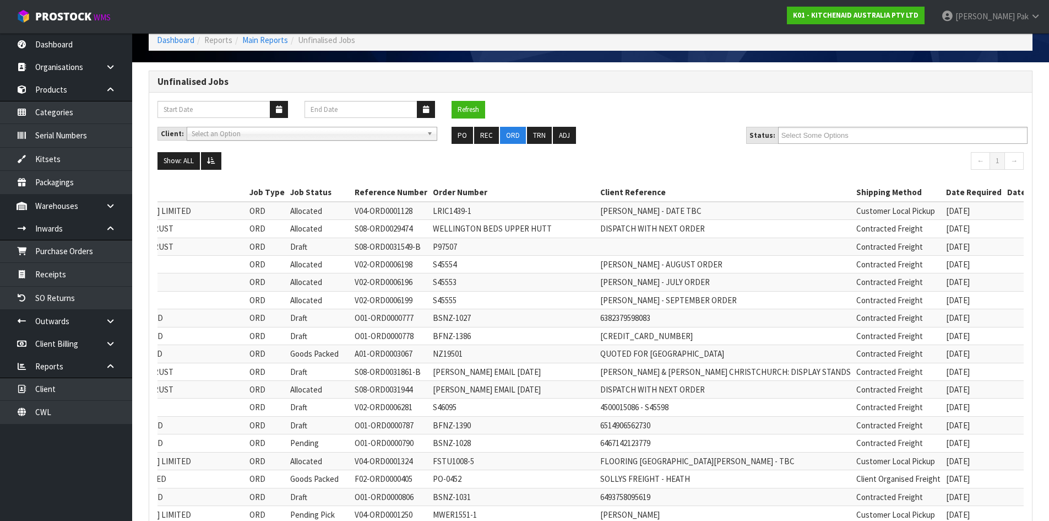
click at [938, 222] on tr "[DATE] S08 PROTECT A BED (NZ) TRUST ORD Allocated S08-ORD0029474 [GEOGRAPHIC_DA…" at bounding box center [539, 229] width 1098 height 18
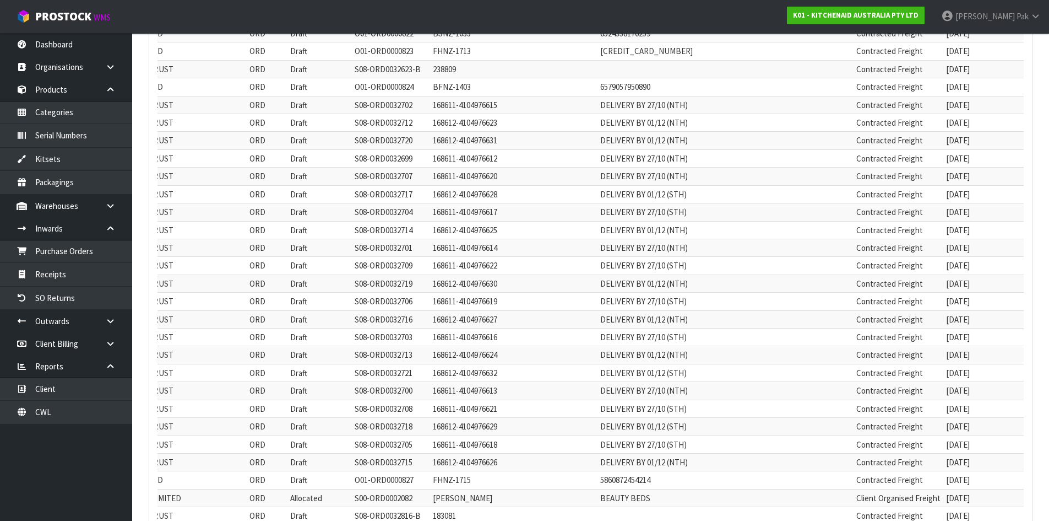
scroll to position [606, 0]
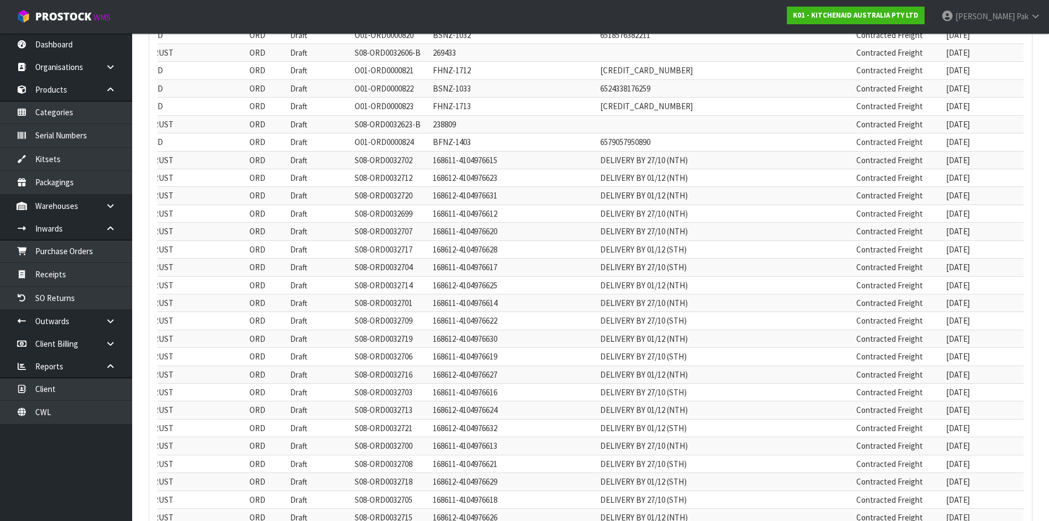
drag, startPoint x: 611, startPoint y: 375, endPoint x: 940, endPoint y: 375, distance: 328.9
click at [940, 375] on tr "[DATE] S08 PROTECT A BED (NZ) TRUST ORD Draft S08-ORD0032716 168612-4104976627 …" at bounding box center [539, 374] width 1098 height 18
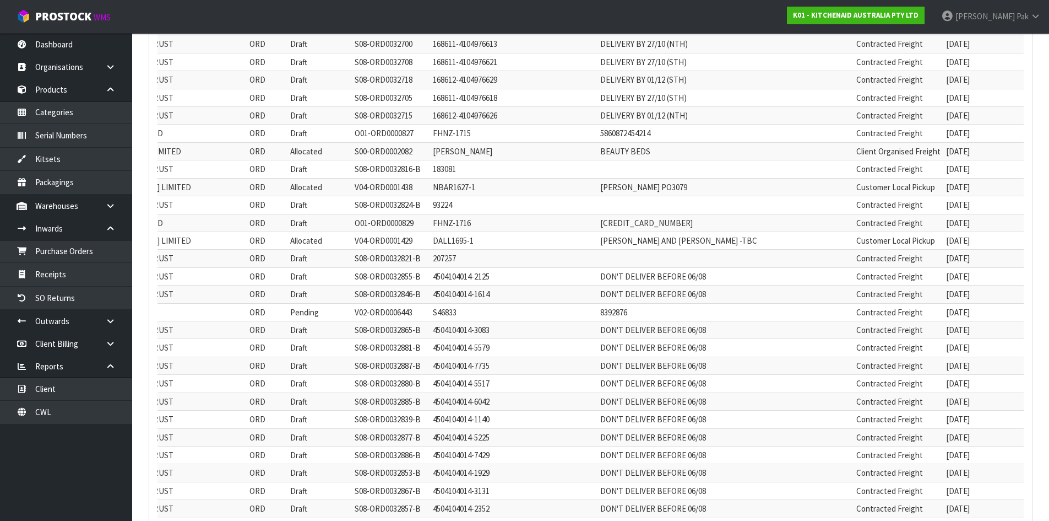
scroll to position [881, 0]
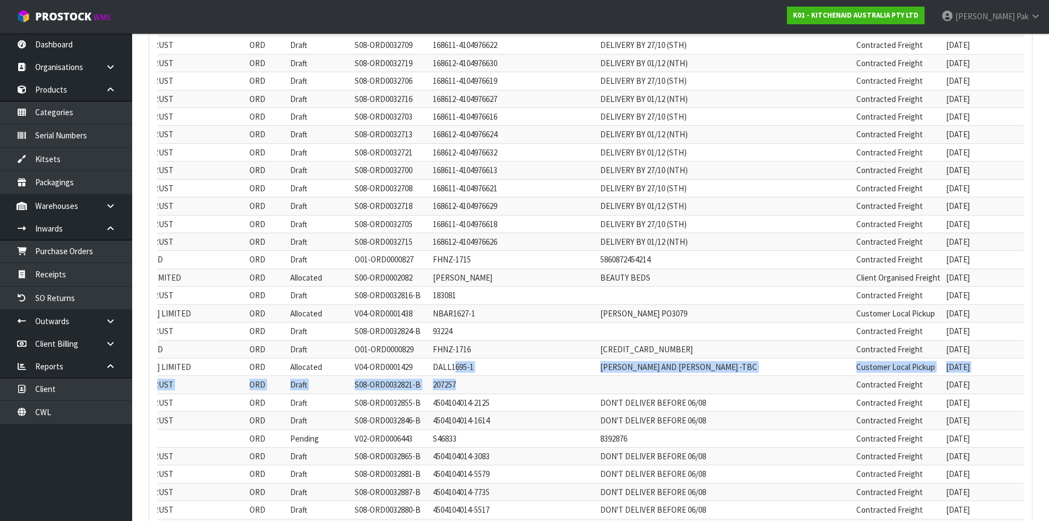
drag, startPoint x: 452, startPoint y: 364, endPoint x: 689, endPoint y: 383, distance: 237.1
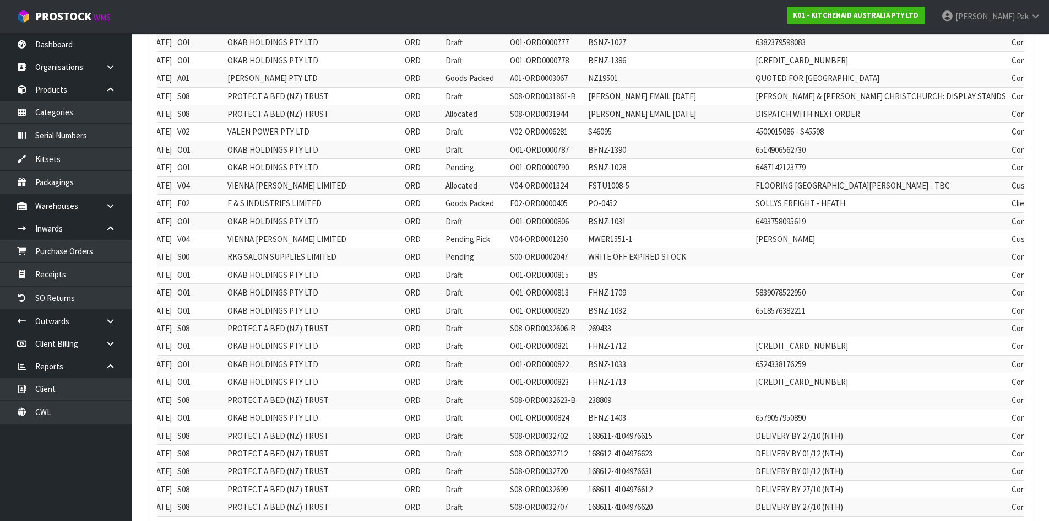
scroll to position [0, 0]
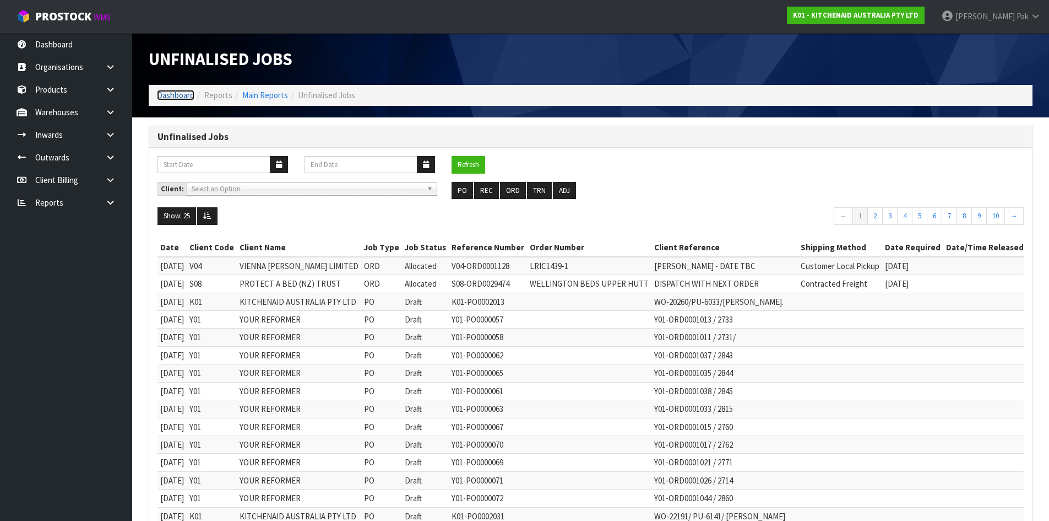
click at [176, 99] on link "Dashboard" at bounding box center [175, 95] width 37 height 10
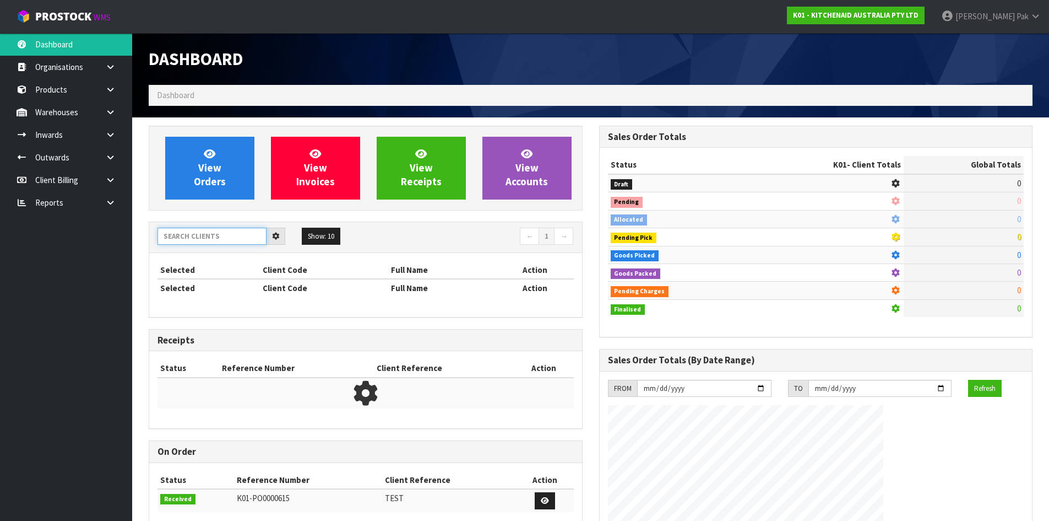
click at [198, 233] on input "text" at bounding box center [212, 236] width 109 height 17
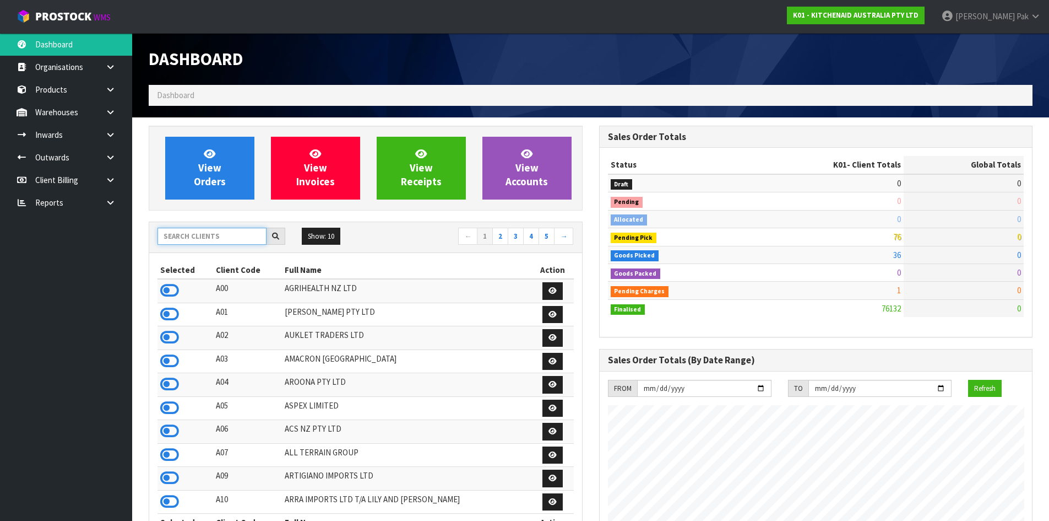
scroll to position [835, 450]
drag, startPoint x: 888, startPoint y: 223, endPoint x: 906, endPoint y: 223, distance: 17.6
click at [906, 223] on tr "Allocated 0 38" at bounding box center [816, 219] width 416 height 18
click at [897, 219] on span "0" at bounding box center [899, 219] width 4 height 10
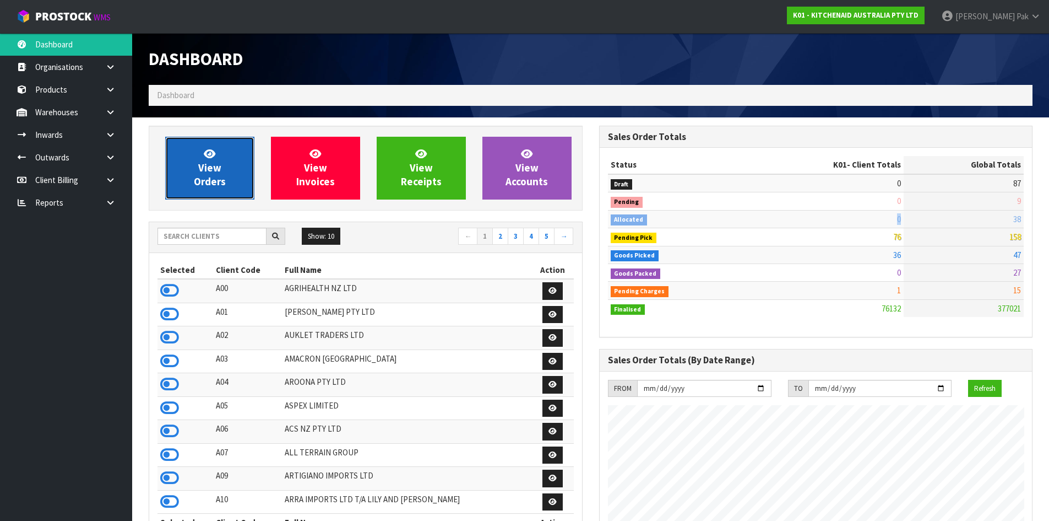
click at [219, 156] on link "View Orders" at bounding box center [209, 168] width 89 height 63
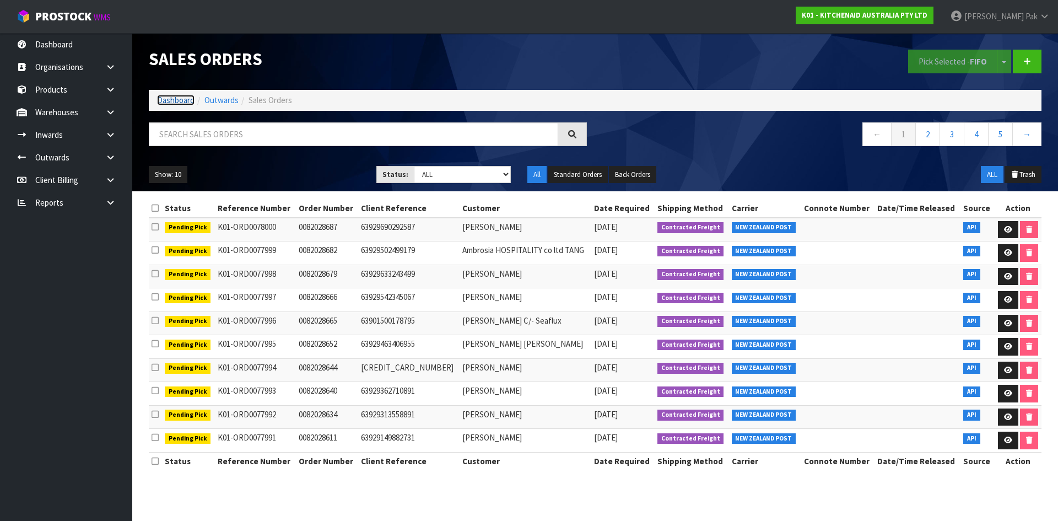
click at [167, 95] on link "Dashboard" at bounding box center [175, 100] width 37 height 10
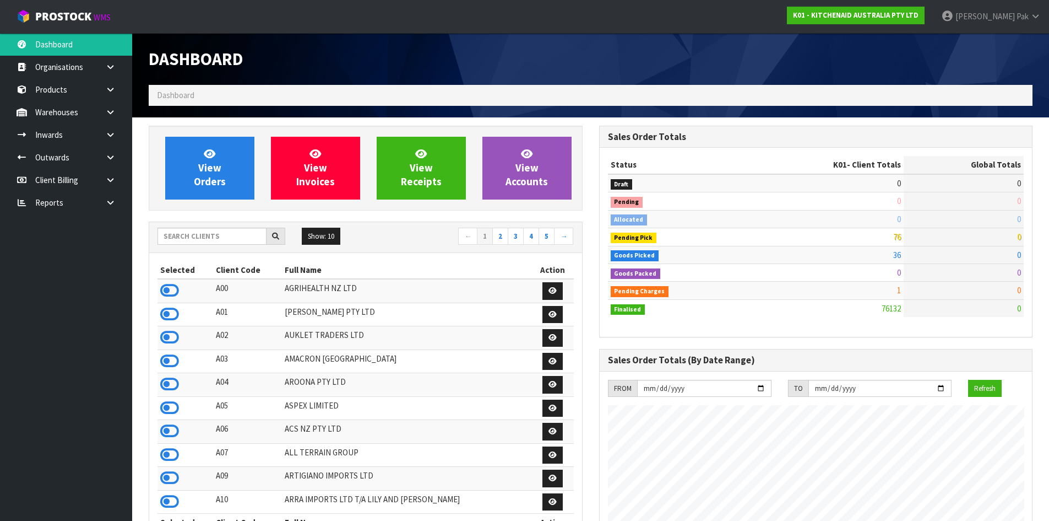
scroll to position [687, 450]
click at [183, 233] on input "text" at bounding box center [212, 236] width 109 height 17
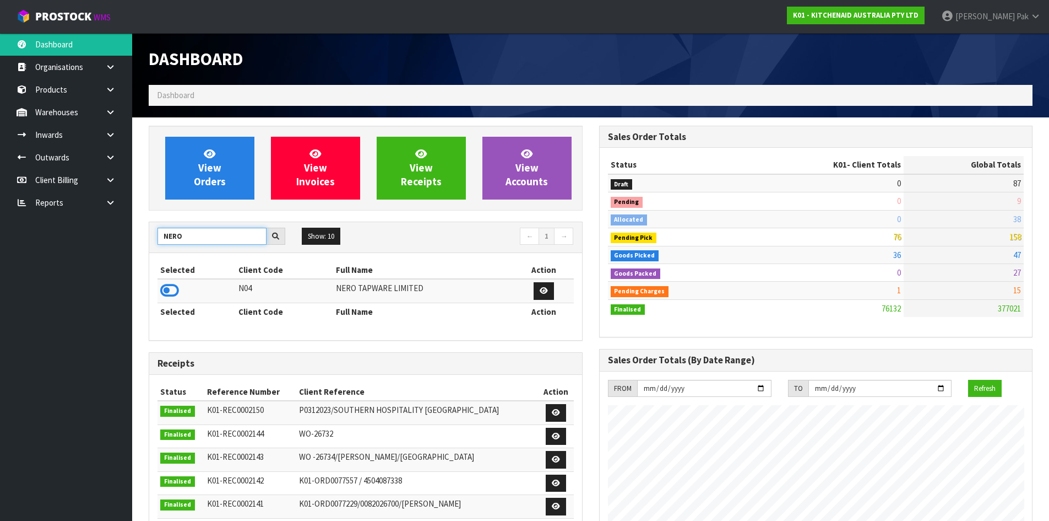
type input "NERO"
click at [155, 290] on div "Selected Client Code Full Name Action N04 NERO TAPWARE LIMITED Selected Client …" at bounding box center [365, 296] width 433 height 87
click at [166, 287] on icon at bounding box center [169, 290] width 19 height 17
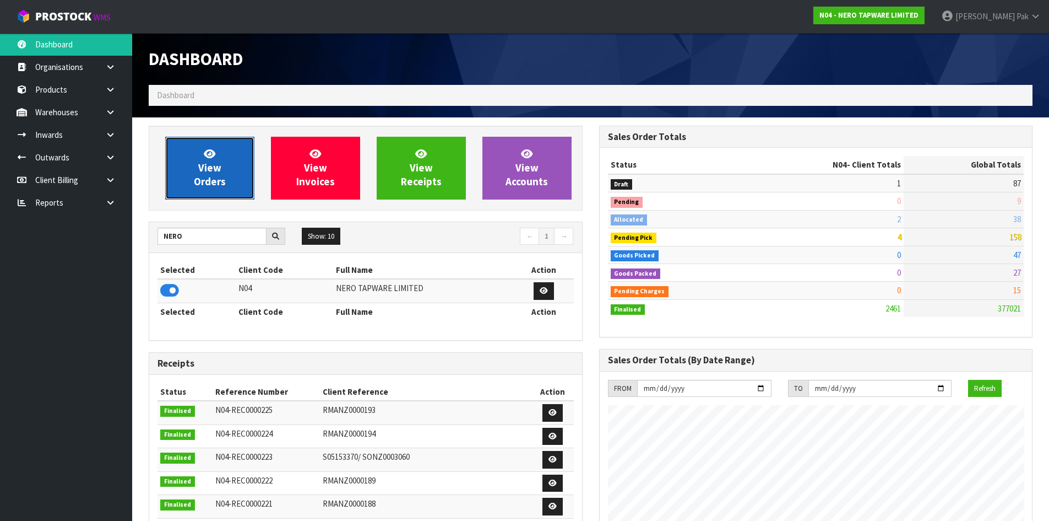
click at [209, 174] on span "View Orders" at bounding box center [210, 167] width 32 height 41
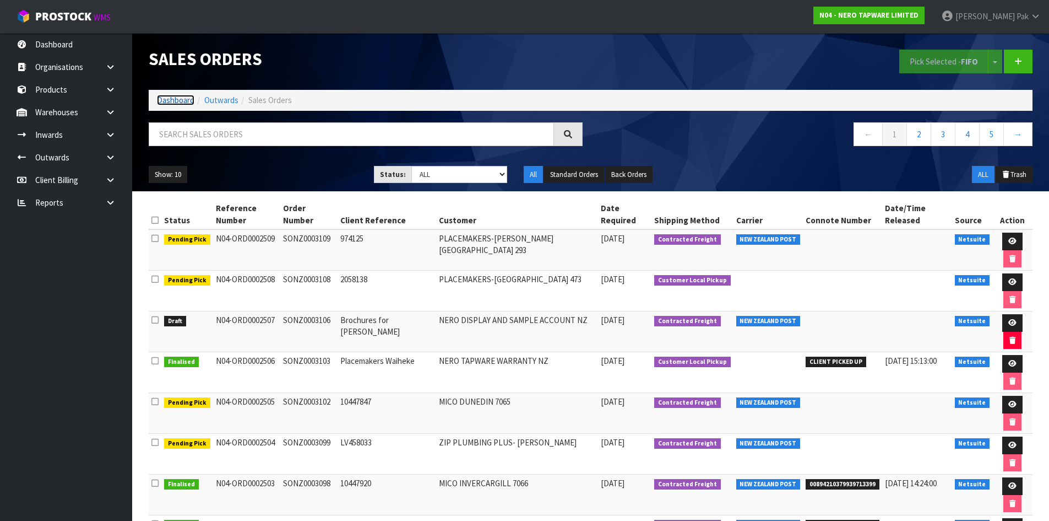
click at [178, 101] on link "Dashboard" at bounding box center [175, 100] width 37 height 10
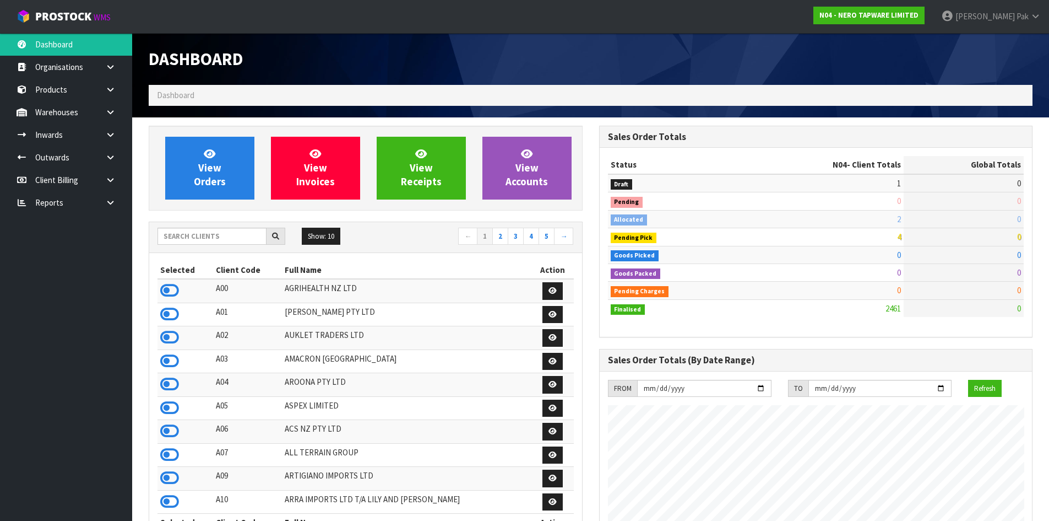
scroll to position [835, 450]
click at [205, 180] on span "View Orders" at bounding box center [210, 167] width 32 height 41
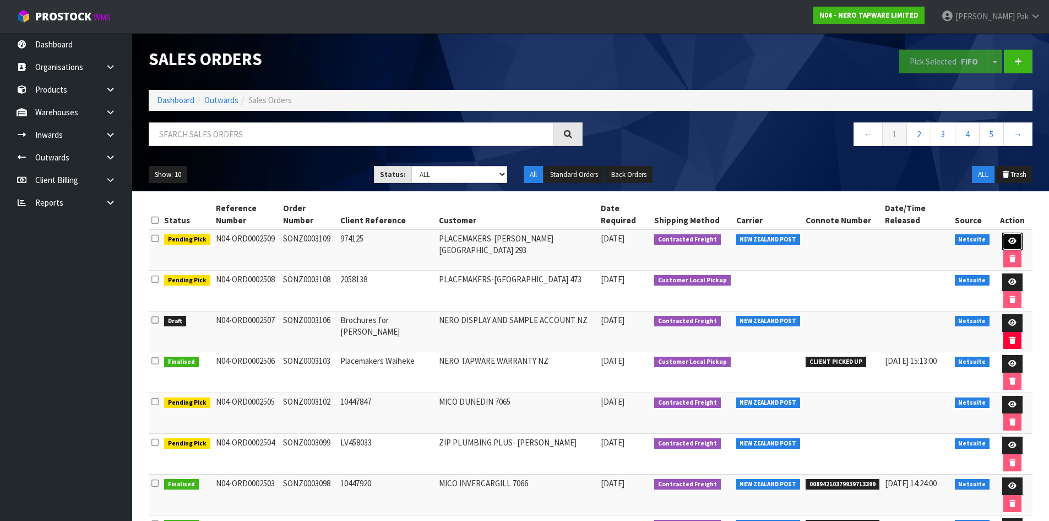
click at [1009, 241] on icon at bounding box center [1013, 240] width 8 height 7
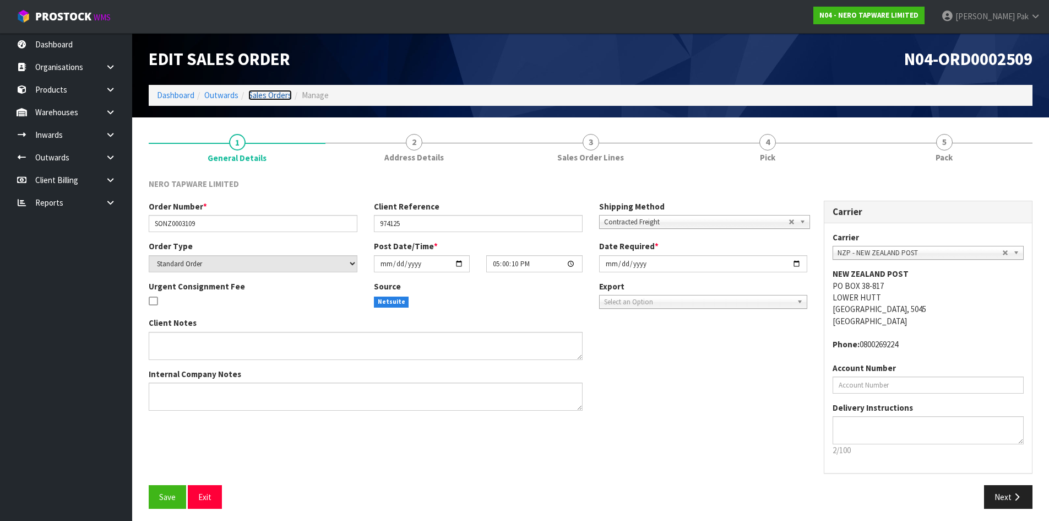
click at [266, 95] on link "Sales Orders" at bounding box center [270, 95] width 44 height 10
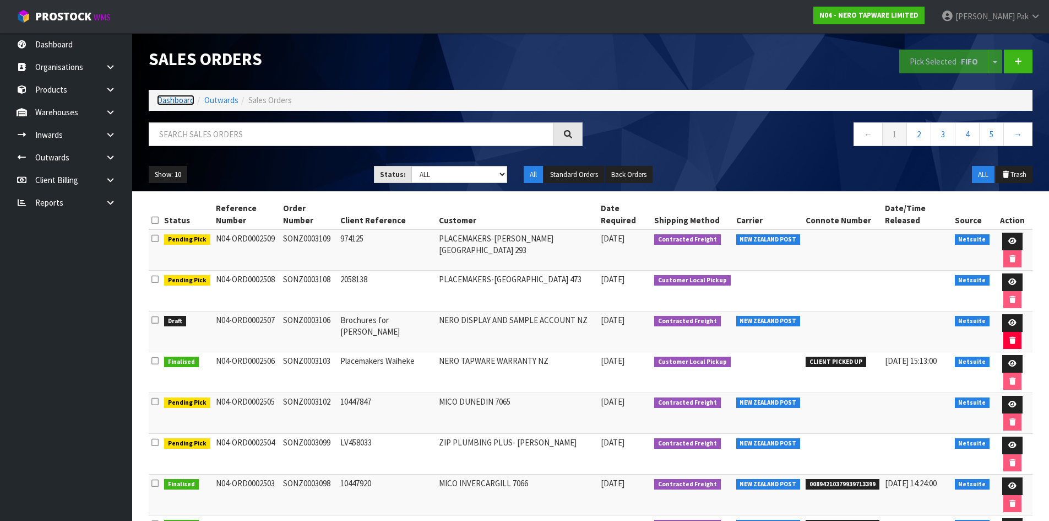
click at [178, 101] on link "Dashboard" at bounding box center [175, 100] width 37 height 10
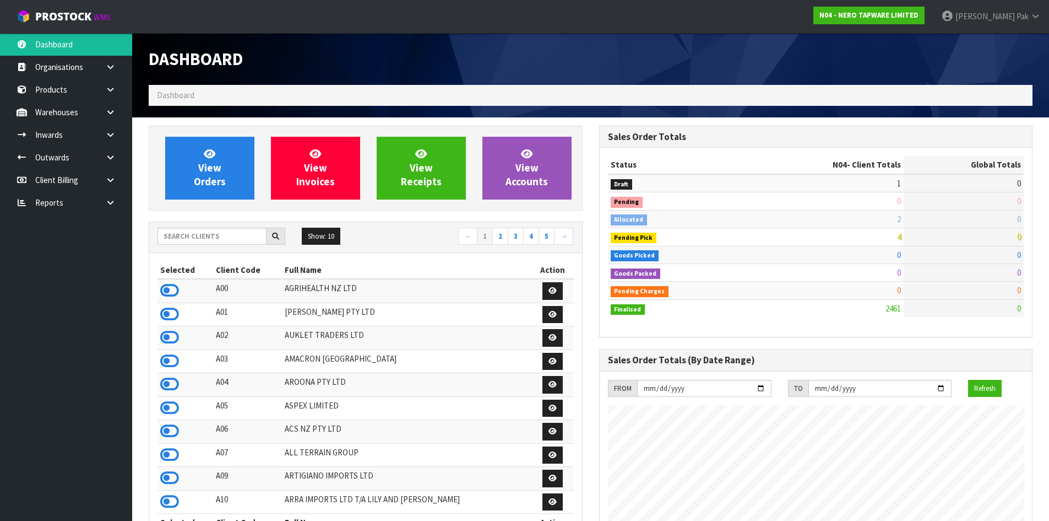
scroll to position [870, 450]
drag, startPoint x: 882, startPoint y: 223, endPoint x: 899, endPoint y: 223, distance: 17.1
click at [899, 223] on td "2" at bounding box center [824, 219] width 159 height 18
click at [225, 160] on link "View Orders" at bounding box center [209, 168] width 89 height 63
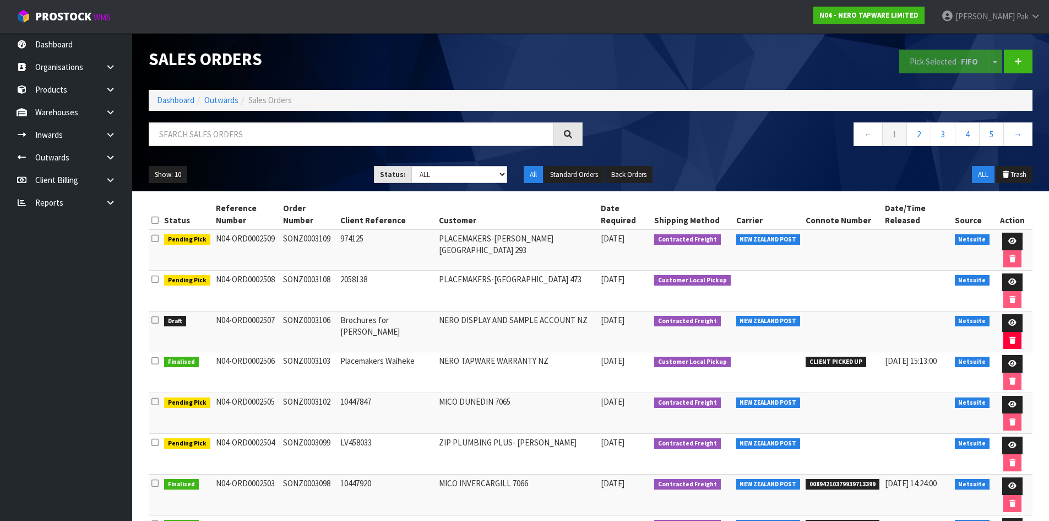
click at [469, 186] on div "Show: 10 5 10 25 50 Status: Draft Pending Allocated Pending Pick Goods Picked G…" at bounding box center [590, 175] width 901 height 34
click at [467, 181] on select "Draft Pending Allocated Pending Pick Goods Picked Goods Packed Pending Charges …" at bounding box center [459, 174] width 96 height 17
select select "string:2"
click at [411, 166] on select "Draft Pending Allocated Pending Pick Goods Picked Goods Packed Pending Charges …" at bounding box center [459, 174] width 96 height 17
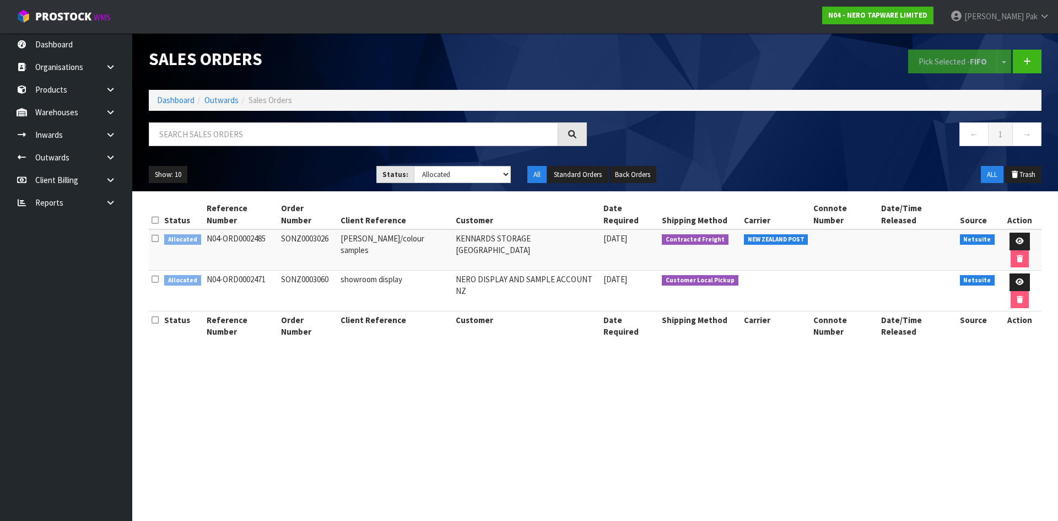
drag, startPoint x: 598, startPoint y: 228, endPoint x: 647, endPoint y: 232, distance: 48.6
click at [647, 232] on tr "Allocated N04-ORD0002485 SONZ0003026 Kirk brochures/colour samples KENNARDS STO…" at bounding box center [595, 249] width 892 height 41
click at [648, 240] on td "[DATE]" at bounding box center [629, 249] width 59 height 41
click at [1009, 232] on link at bounding box center [1019, 241] width 20 height 18
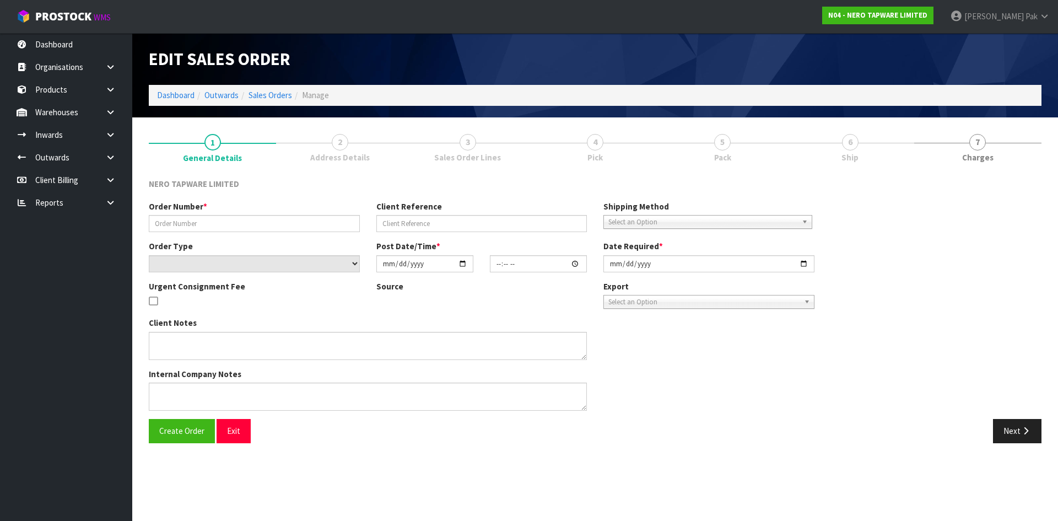
type input "SONZ0003026"
type input "[PERSON_NAME]/colour samples"
select select "number:0"
type input "2025-08-14"
type input "14:30:05.000"
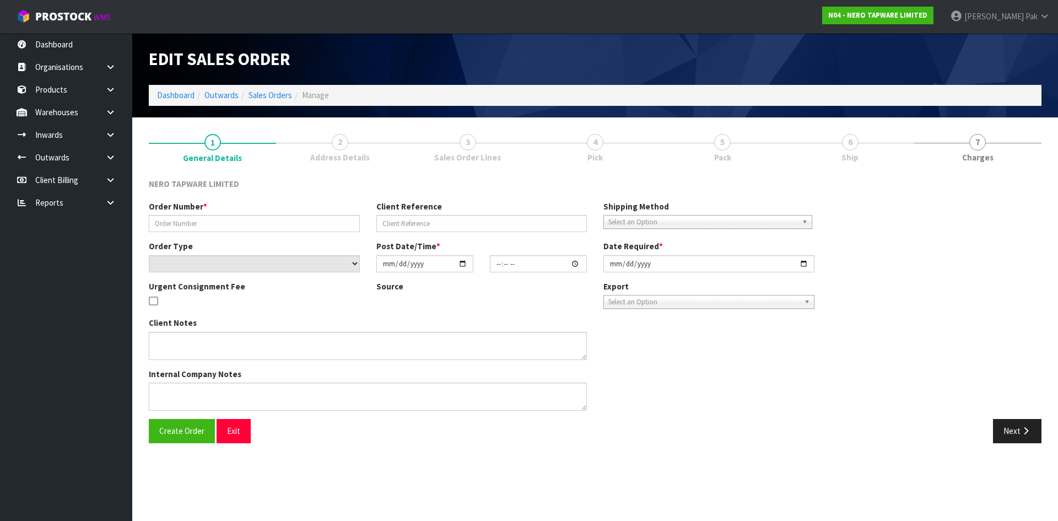
type input "[DATE]"
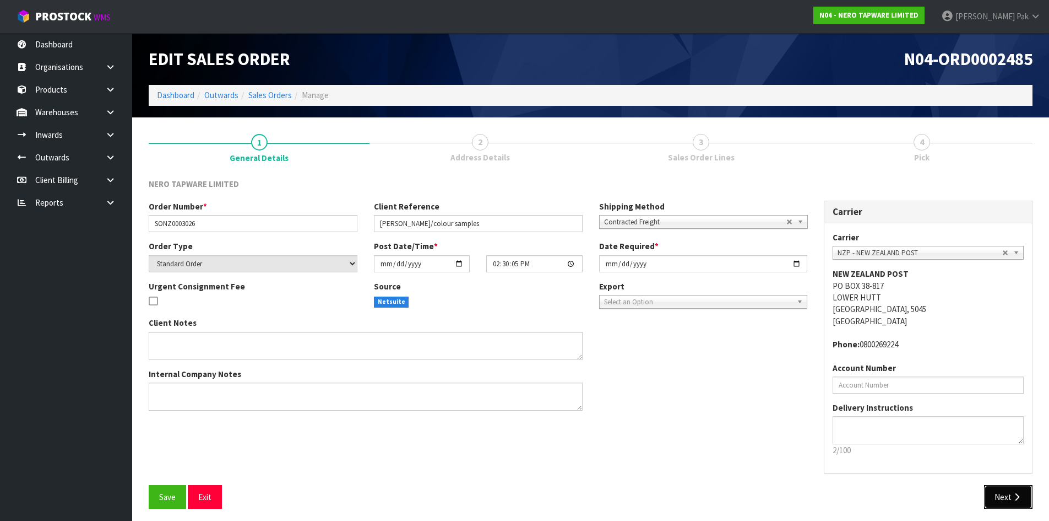
click at [1024, 493] on button "Next" at bounding box center [1008, 497] width 48 height 24
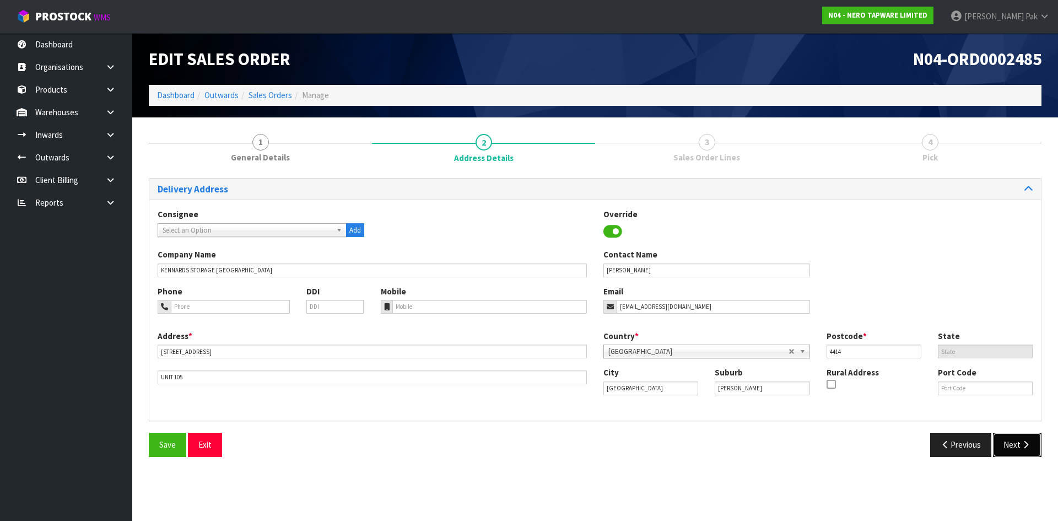
click at [1019, 436] on button "Next" at bounding box center [1017, 444] width 48 height 24
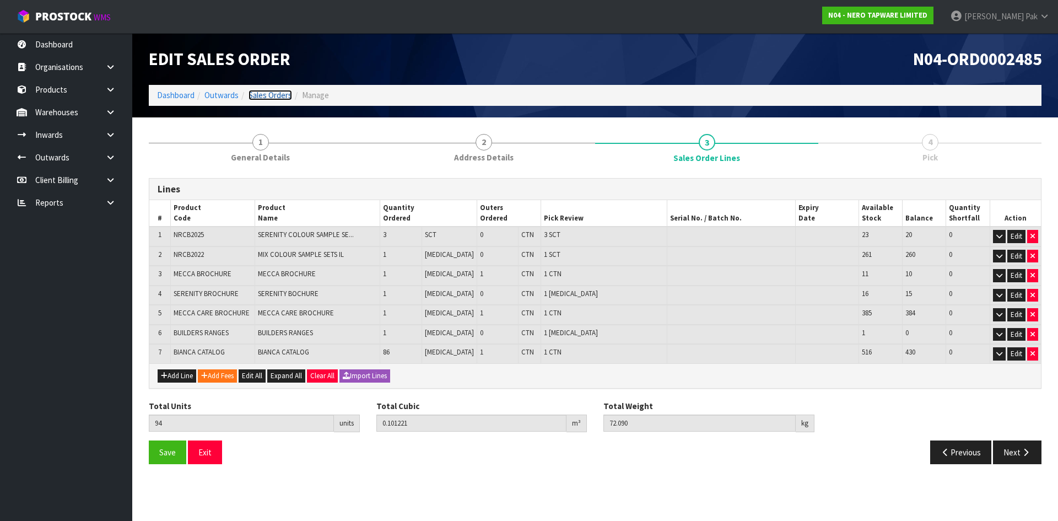
click at [259, 91] on link "Sales Orders" at bounding box center [270, 95] width 44 height 10
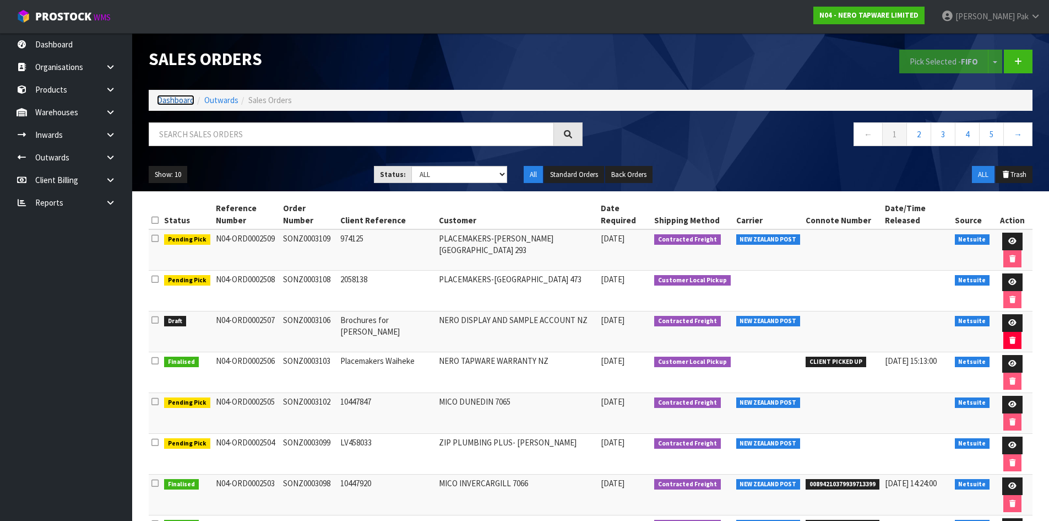
click at [176, 99] on link "Dashboard" at bounding box center [175, 100] width 37 height 10
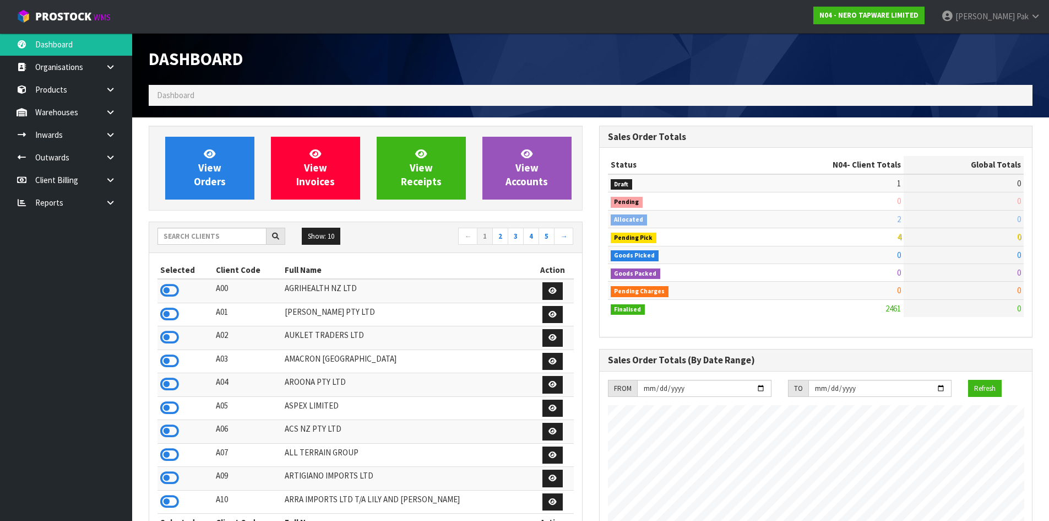
scroll to position [870, 450]
click at [199, 237] on input "text" at bounding box center [212, 236] width 109 height 17
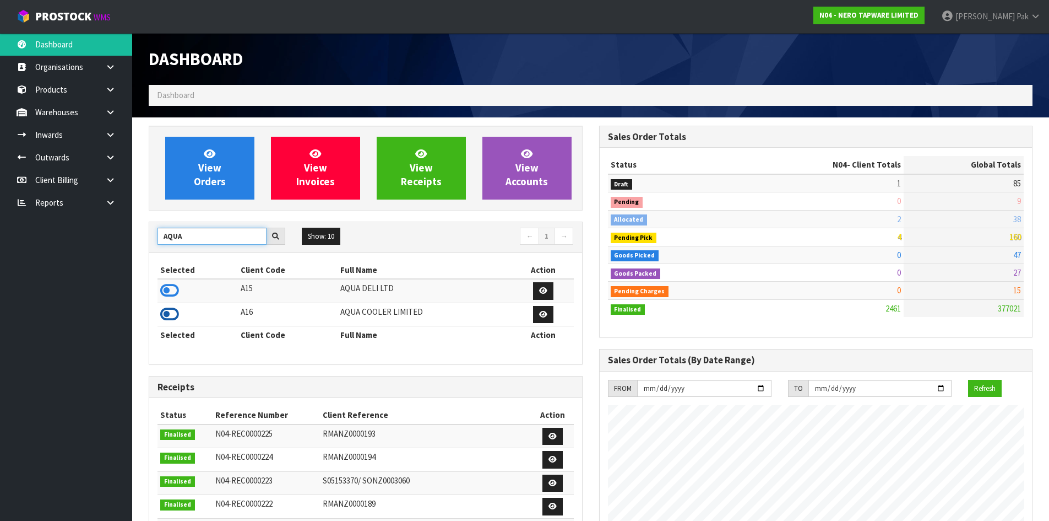
type input "AQUA"
click at [165, 313] on icon at bounding box center [169, 314] width 19 height 17
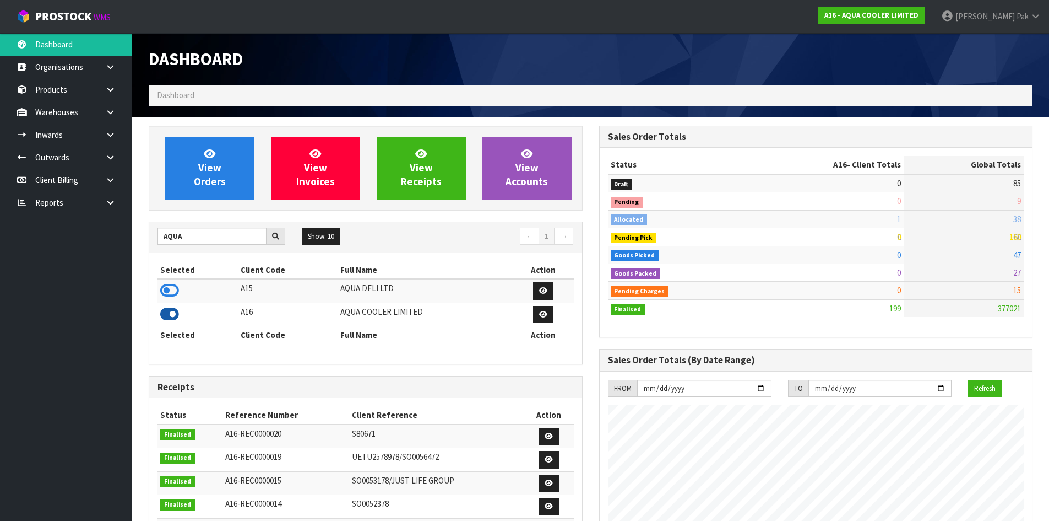
scroll to position [710, 450]
click at [224, 165] on link "View Orders" at bounding box center [209, 168] width 89 height 63
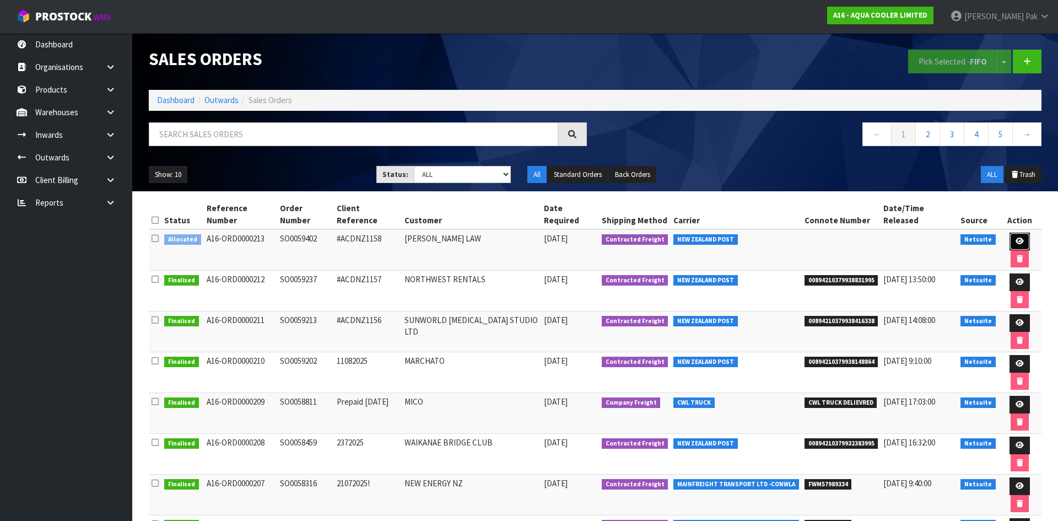
click at [1015, 237] on icon at bounding box center [1019, 240] width 8 height 7
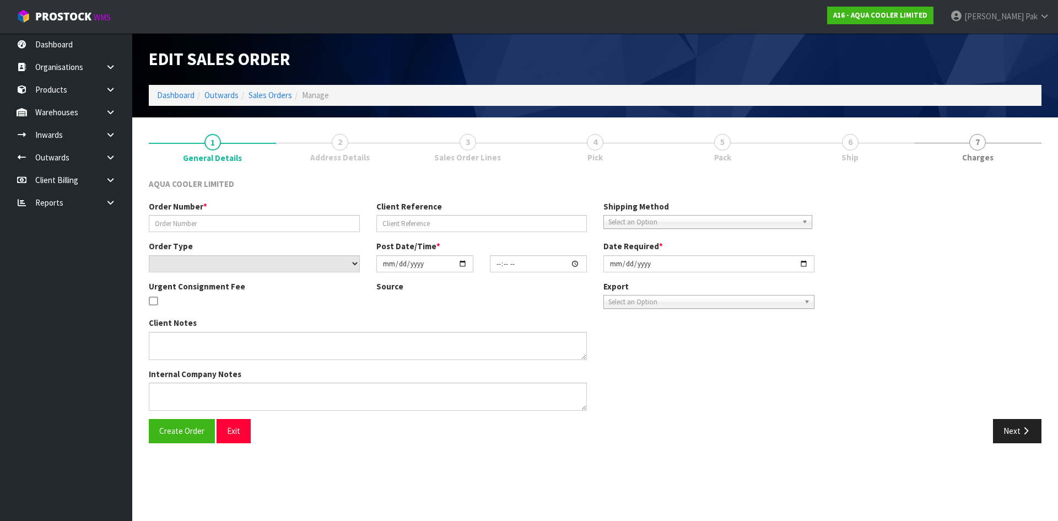
type input "SO0059402"
type input "#ACDNZ1158"
select select "number:0"
type input "[DATE]"
type input "16:00:13.000"
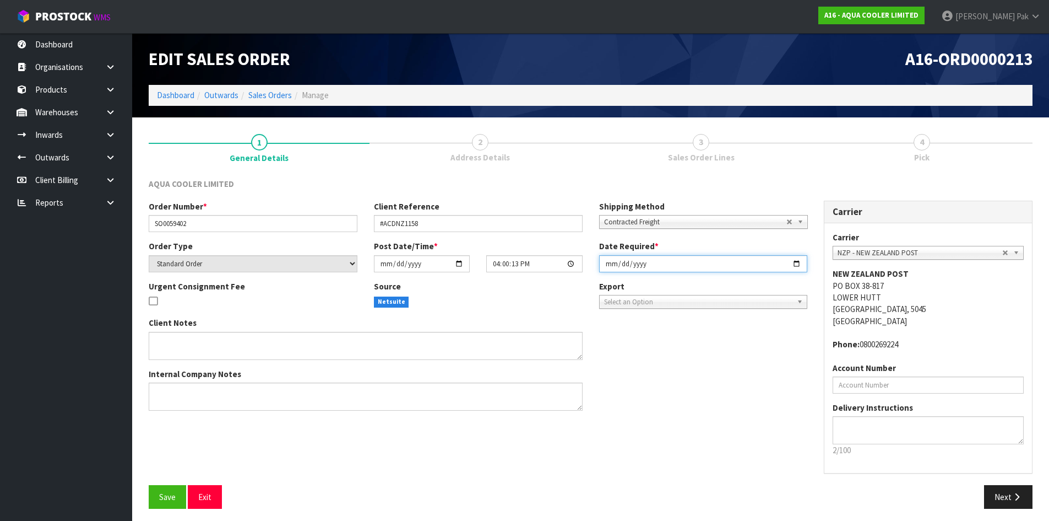
click at [798, 264] on input "2025-08-16" at bounding box center [703, 263] width 209 height 17
type input "2025-08-18"
click at [1012, 500] on icon "button" at bounding box center [1017, 496] width 10 height 8
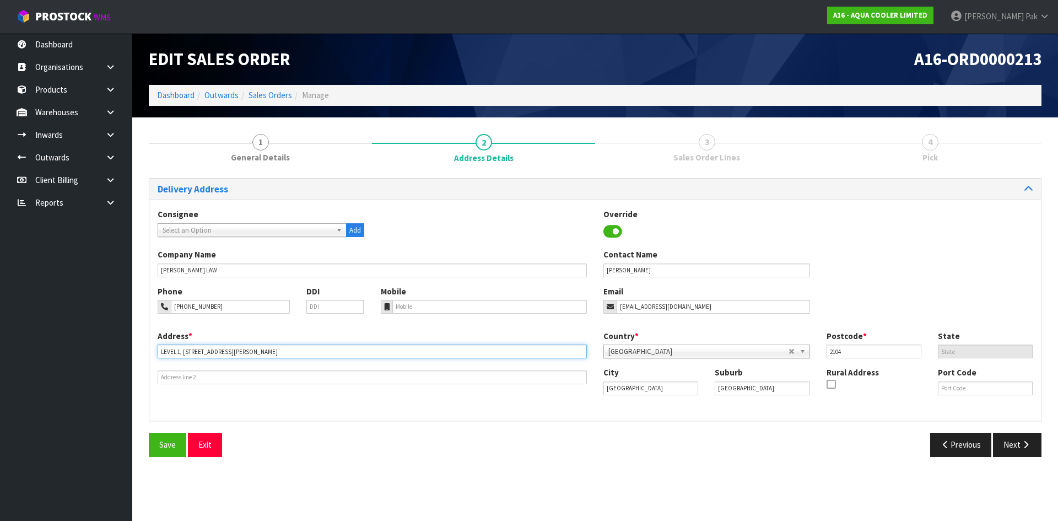
drag, startPoint x: 322, startPoint y: 353, endPoint x: 269, endPoint y: 367, distance: 54.9
click at [269, 367] on div "Address * LEVEL 1, UNIT 2, 5 JACK CONWAY AVENUE, MANUKAU CITY" at bounding box center [372, 357] width 446 height 54
type input "LEVEL 1, UNIT 2, 5 JACK CONWAY AVENUE,"
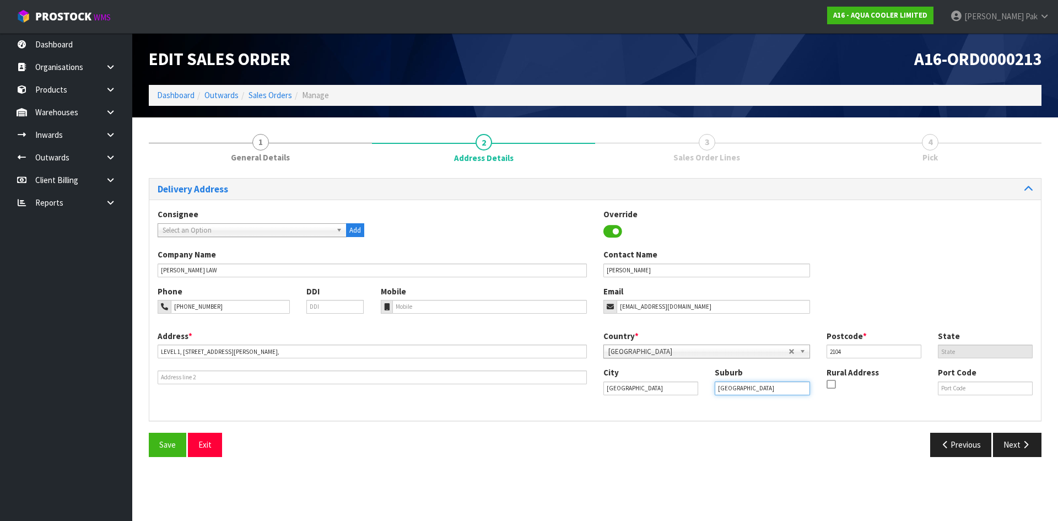
drag, startPoint x: 759, startPoint y: 391, endPoint x: 706, endPoint y: 388, distance: 53.0
click at [706, 388] on div "Suburb AUCKLAND" at bounding box center [761, 380] width 111 height 28
paste input "MANUKAU CITY"
type input "MANUKAU CITY"
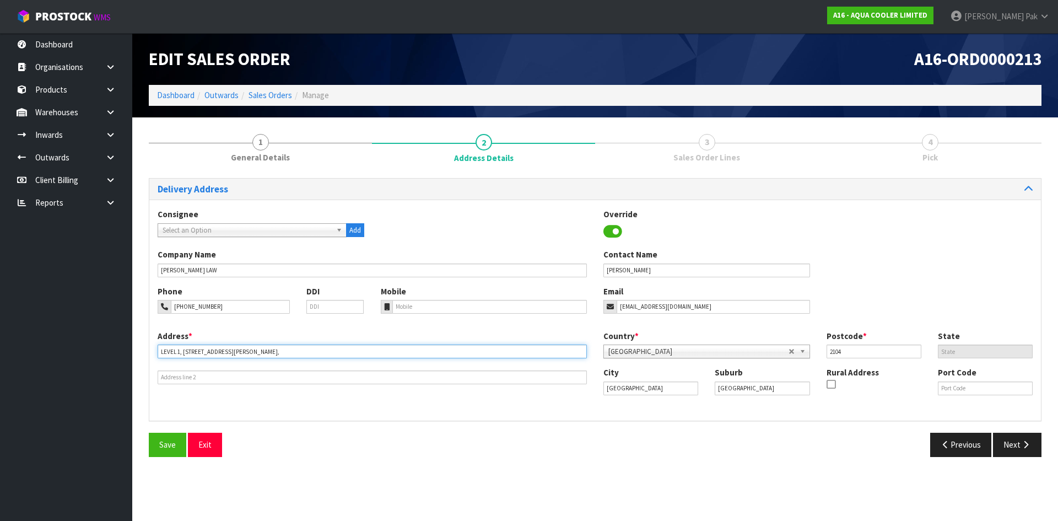
drag, startPoint x: 202, startPoint y: 353, endPoint x: 264, endPoint y: 354, distance: 61.7
click at [264, 354] on input "LEVEL 1, UNIT 2, 5 JACK CONWAY AVENUE," at bounding box center [372, 351] width 429 height 14
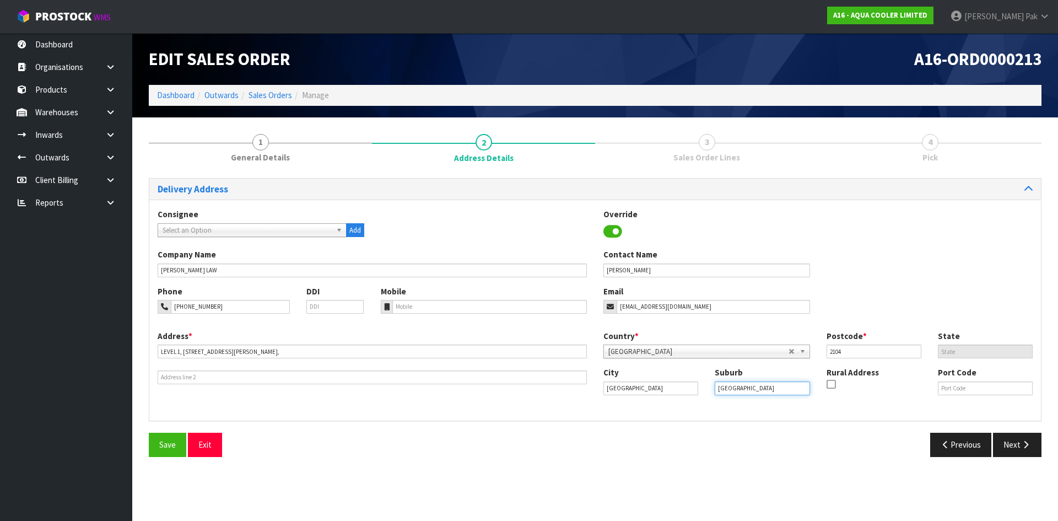
click at [732, 387] on input "MANUKAU CITY" at bounding box center [761, 388] width 95 height 14
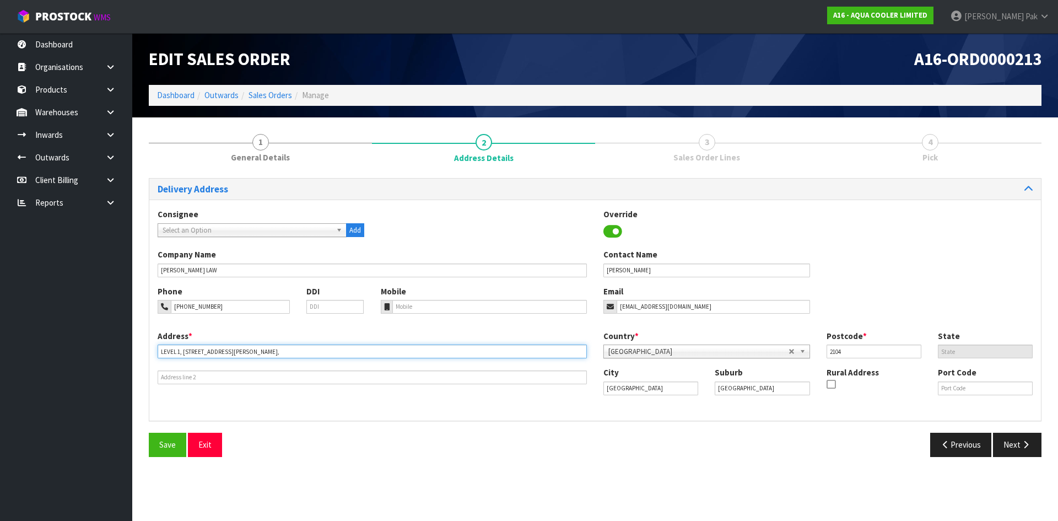
drag, startPoint x: 158, startPoint y: 351, endPoint x: 221, endPoint y: 354, distance: 64.0
click at [221, 354] on input "LEVEL 1, UNIT 2, 5 JACK CONWAY AVENUE," at bounding box center [372, 351] width 429 height 14
click at [310, 356] on input "LEVEL 1, UNIT 2, 5 JACK CONWAY AVENUE," at bounding box center [372, 351] width 429 height 14
drag, startPoint x: 182, startPoint y: 350, endPoint x: 203, endPoint y: 351, distance: 21.0
click at [203, 351] on input "LEVEL 1, UNIT 2, 5 JACK CONWAY AVENUE," at bounding box center [372, 351] width 429 height 14
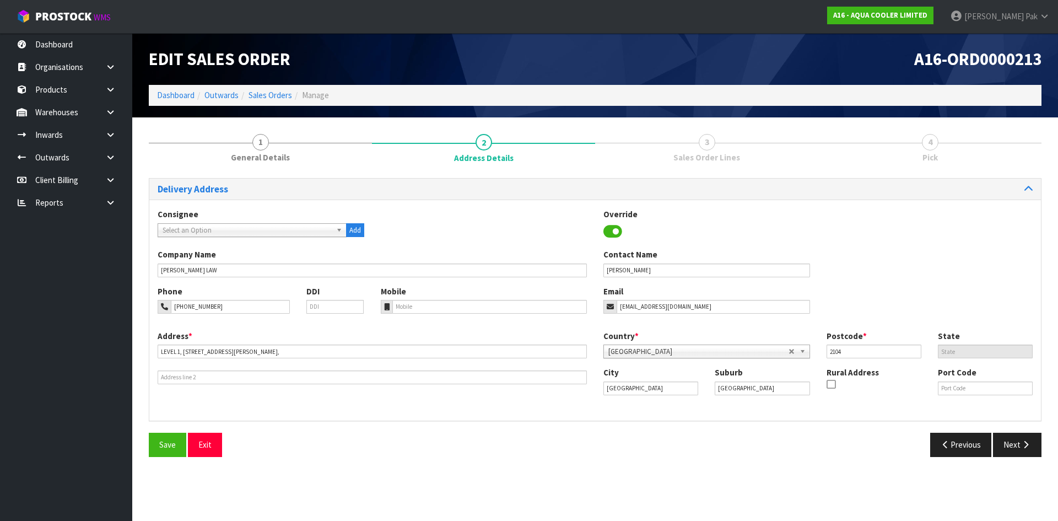
click at [278, 359] on div "Address * LEVEL 1, UNIT 2, 5 JACK CONWAY AVENUE," at bounding box center [372, 357] width 446 height 54
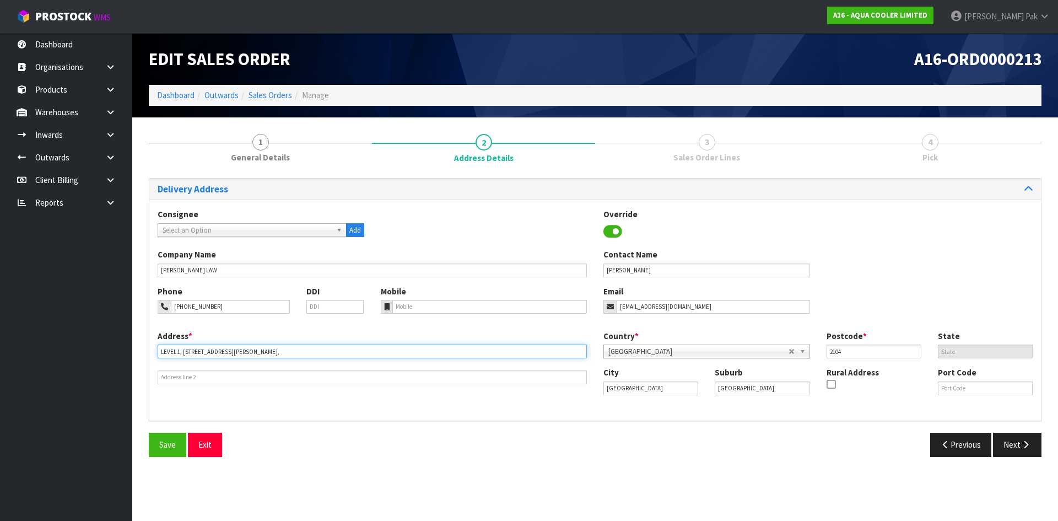
drag, startPoint x: 183, startPoint y: 352, endPoint x: 165, endPoint y: 354, distance: 17.8
click at [147, 349] on div "1 General Details 2 Address Details 3 Sales Order Lines 4 Pick Delivery Address…" at bounding box center [594, 295] width 909 height 339
click at [199, 355] on input "LEVEL 1, UNIT 2, 5 JACK CONWAY AVENUE," at bounding box center [372, 351] width 429 height 14
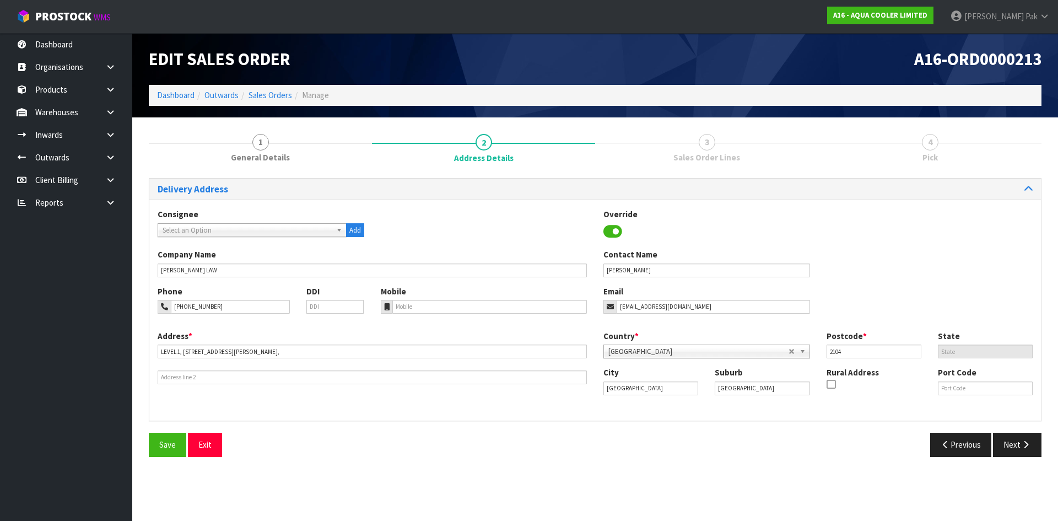
click at [589, 432] on div "Delivery Address Consignee 000001.BAY MECHANICS - BAY MECHANICS 000001A - BRAKE…" at bounding box center [595, 321] width 892 height 287
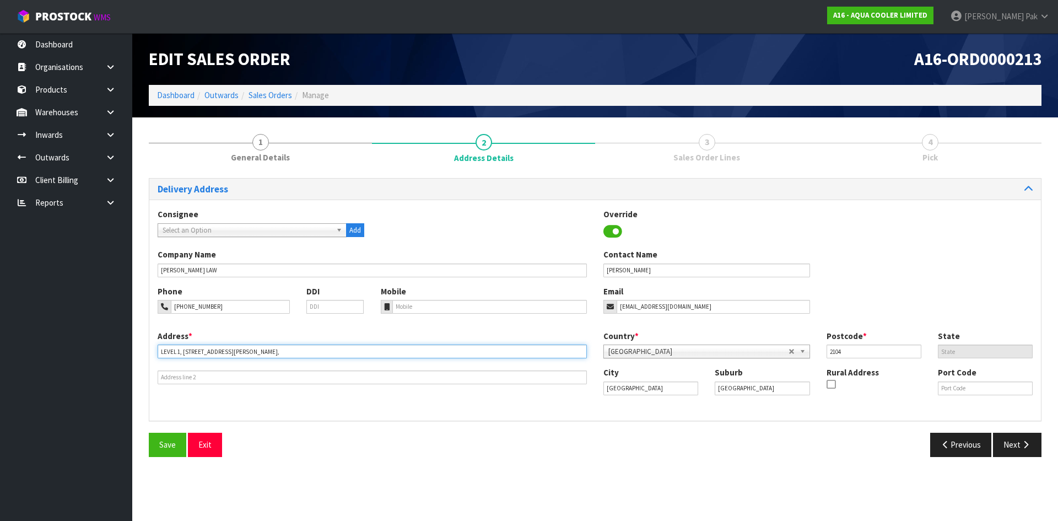
drag, startPoint x: 158, startPoint y: 351, endPoint x: 231, endPoint y: 355, distance: 73.4
click at [231, 355] on input "LEVEL 1, UNIT 2, 5 JACK CONWAY AVENUE," at bounding box center [372, 351] width 429 height 14
click at [278, 351] on input "LEVEL 1, UNIT 2, 5 JACK CONWAY AVENUE," at bounding box center [372, 351] width 429 height 14
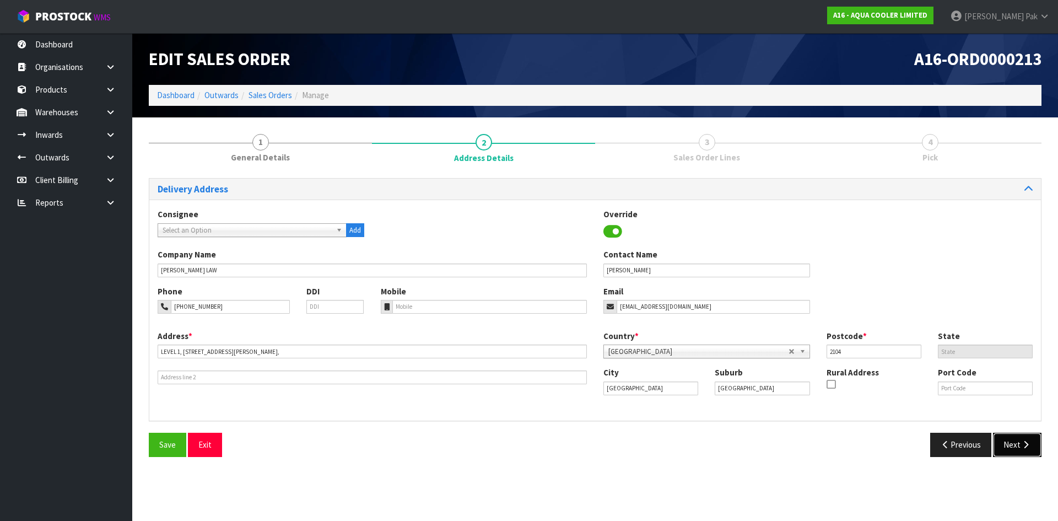
click at [1023, 452] on button "Next" at bounding box center [1017, 444] width 48 height 24
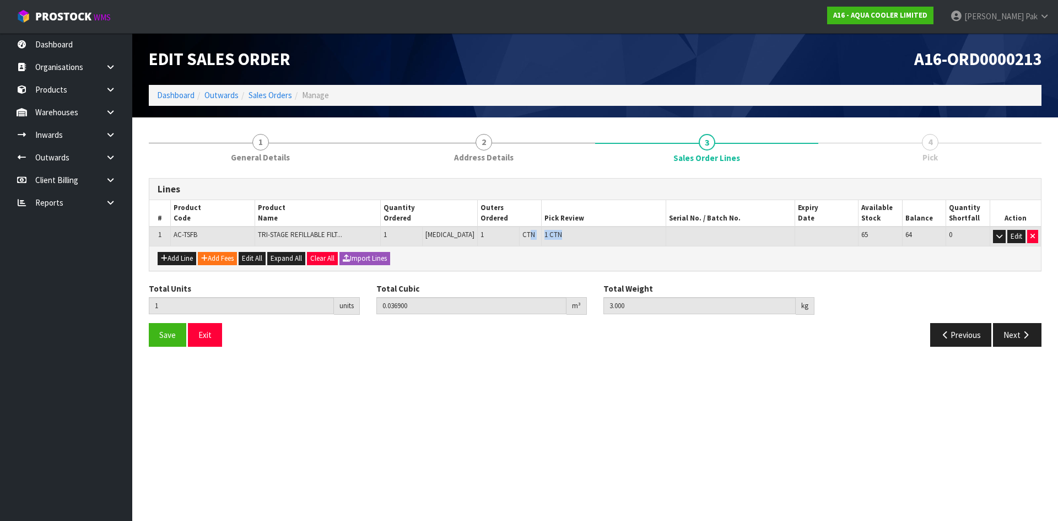
drag, startPoint x: 568, startPoint y: 235, endPoint x: 513, endPoint y: 235, distance: 55.1
click at [513, 235] on tr "1 AC-TSFB TRI-STAGE REFILLABLE FILT... 1 PCE 1 CTN 1 CTN 65 64 0 Edit" at bounding box center [594, 235] width 891 height 19
click at [530, 252] on div "Add Line Add Fees Edit All Expand All Clear All Import Lines" at bounding box center [594, 258] width 891 height 25
click at [1016, 337] on button "Next" at bounding box center [1017, 335] width 48 height 24
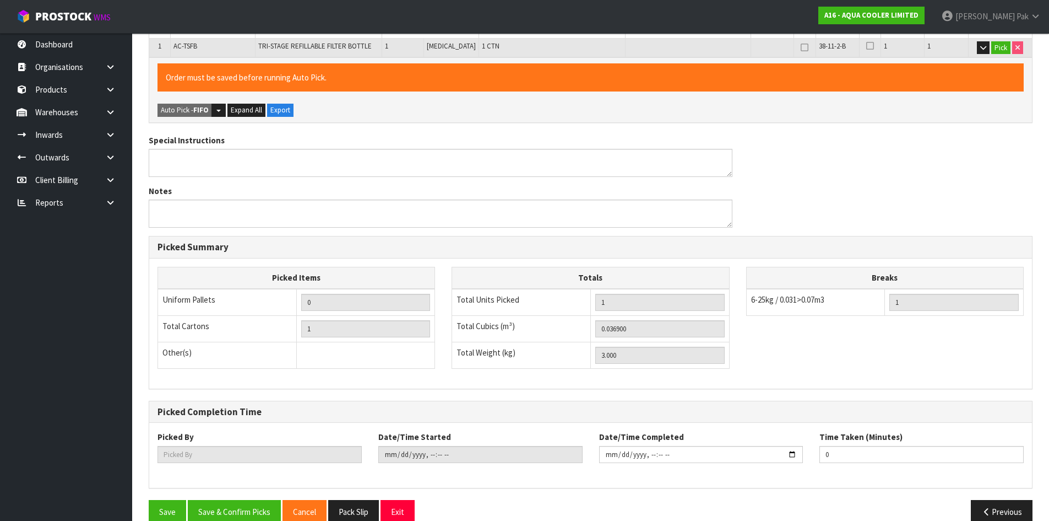
scroll to position [247, 0]
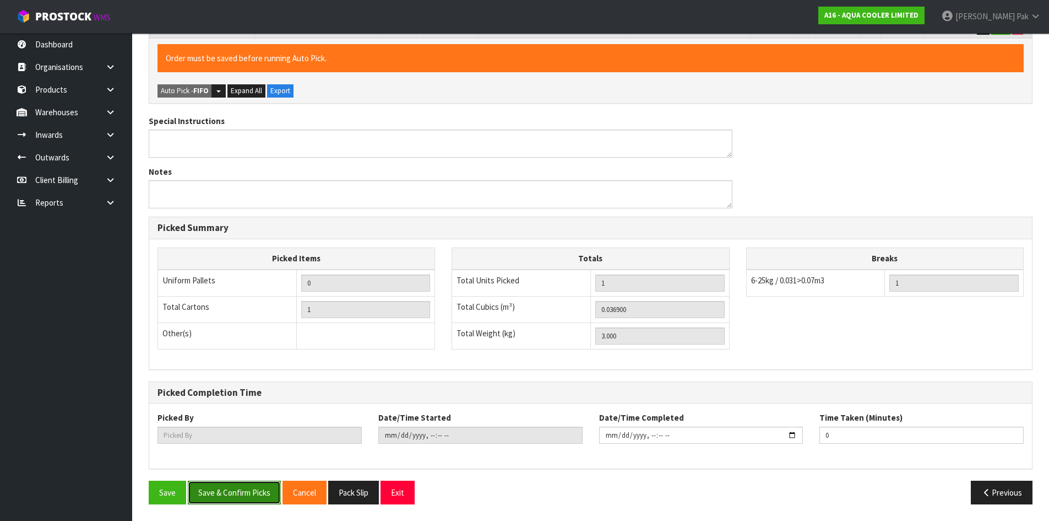
click at [229, 499] on button "Save & Confirm Picks" at bounding box center [234, 492] width 93 height 24
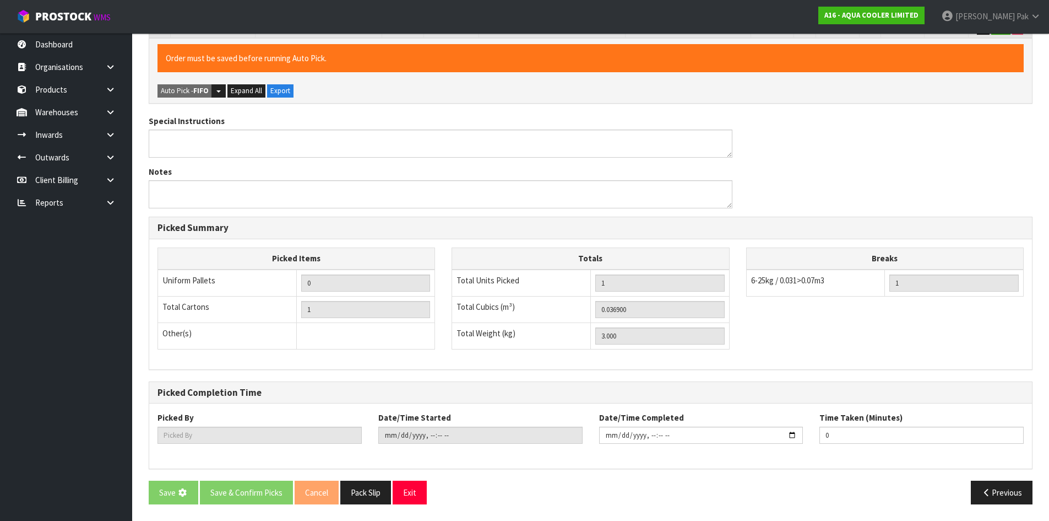
scroll to position [0, 0]
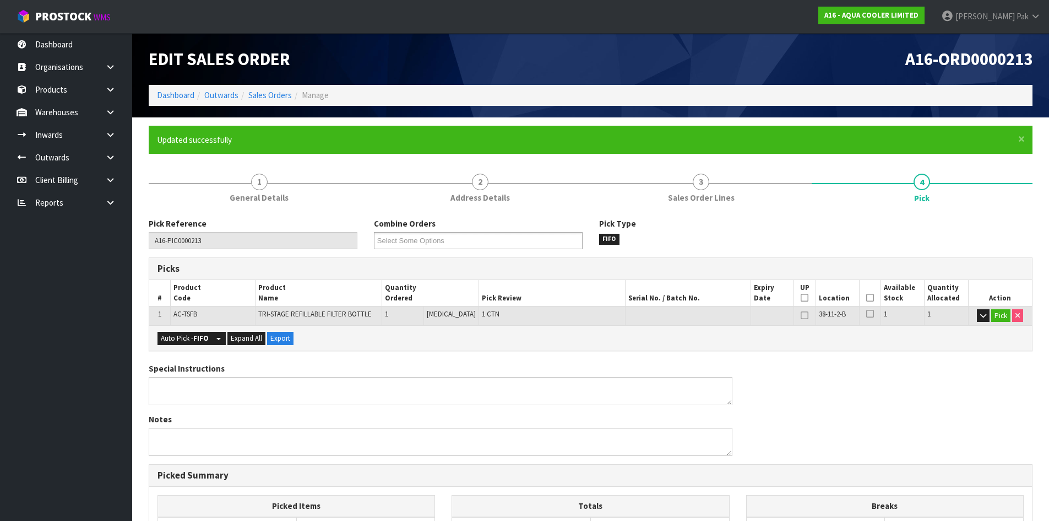
type input "[PERSON_NAME]"
type input "2025-08-18T08:31:47"
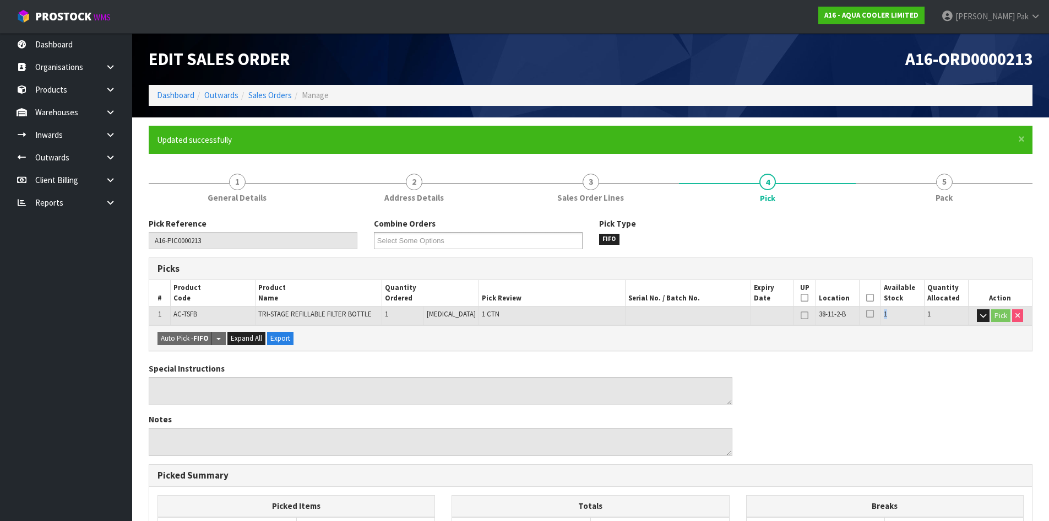
drag, startPoint x: 885, startPoint y: 312, endPoint x: 879, endPoint y: 324, distance: 13.5
click at [871, 316] on tr "1 AC-TSFB TRI-STAGE REFILLABLE FILTER BOTTLE 1 PCE 1 CTN 38-11-2-B 1 1 Pick" at bounding box center [590, 315] width 883 height 19
click at [880, 326] on div "Auto Pick - FIFO Split button! FIFO - First In First Out FEFO - First Expired F…" at bounding box center [590, 337] width 883 height 25
click at [925, 318] on td "1" at bounding box center [947, 315] width 44 height 19
click at [930, 312] on td "1" at bounding box center [947, 315] width 44 height 19
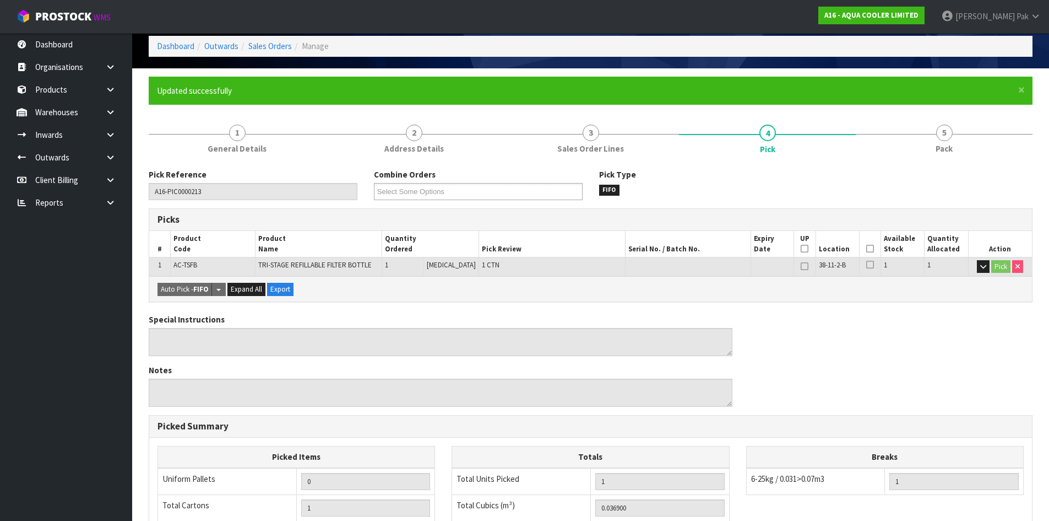
scroll to position [247, 0]
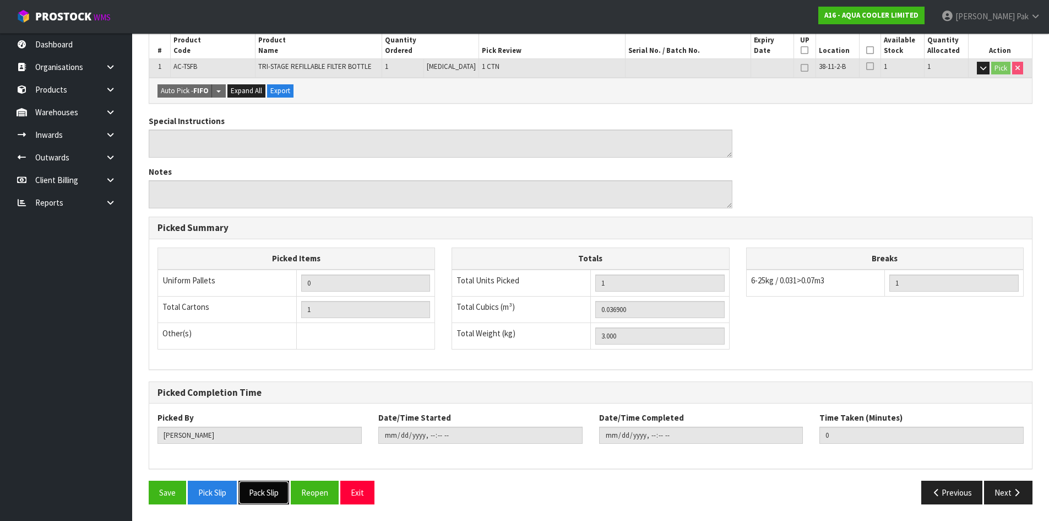
click at [274, 494] on button "Pack Slip" at bounding box center [264, 492] width 51 height 24
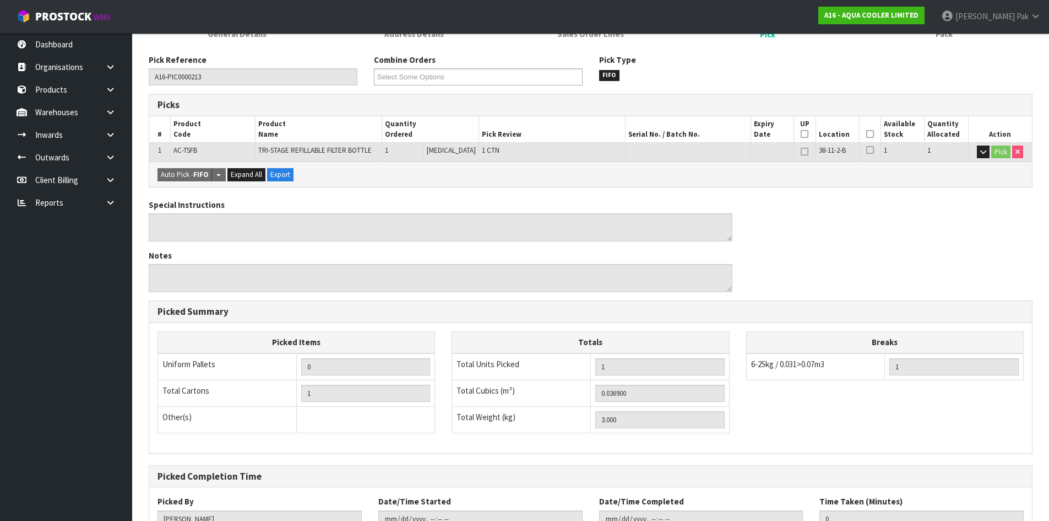
scroll to position [0, 0]
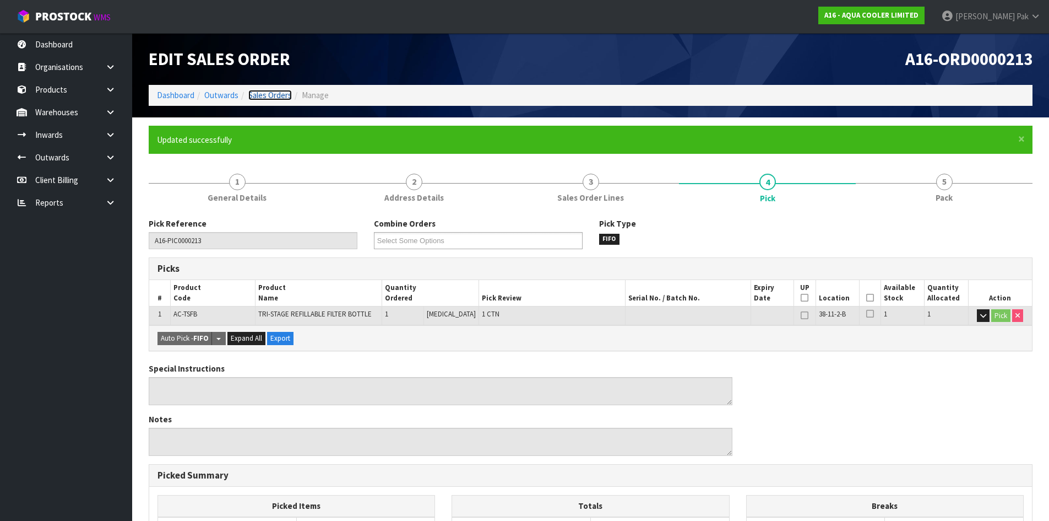
click at [274, 96] on link "Sales Orders" at bounding box center [270, 95] width 44 height 10
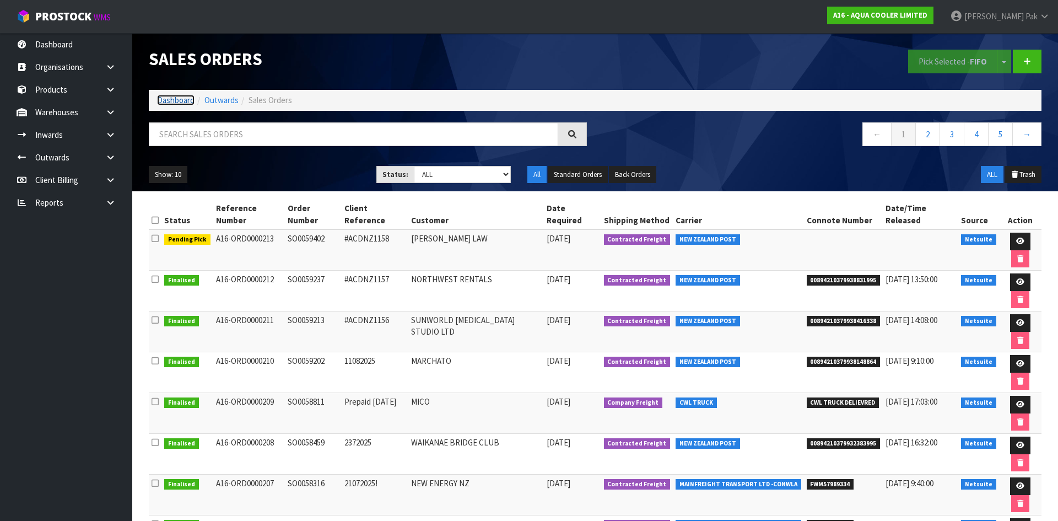
drag, startPoint x: 171, startPoint y: 100, endPoint x: 191, endPoint y: 113, distance: 23.8
click at [171, 100] on link "Dashboard" at bounding box center [175, 100] width 37 height 10
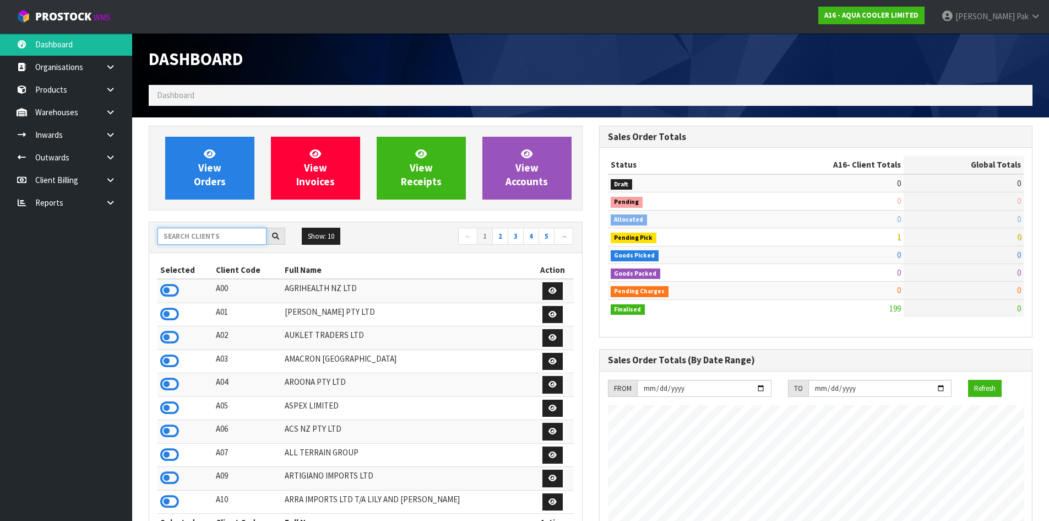
click at [237, 231] on input "text" at bounding box center [212, 236] width 109 height 17
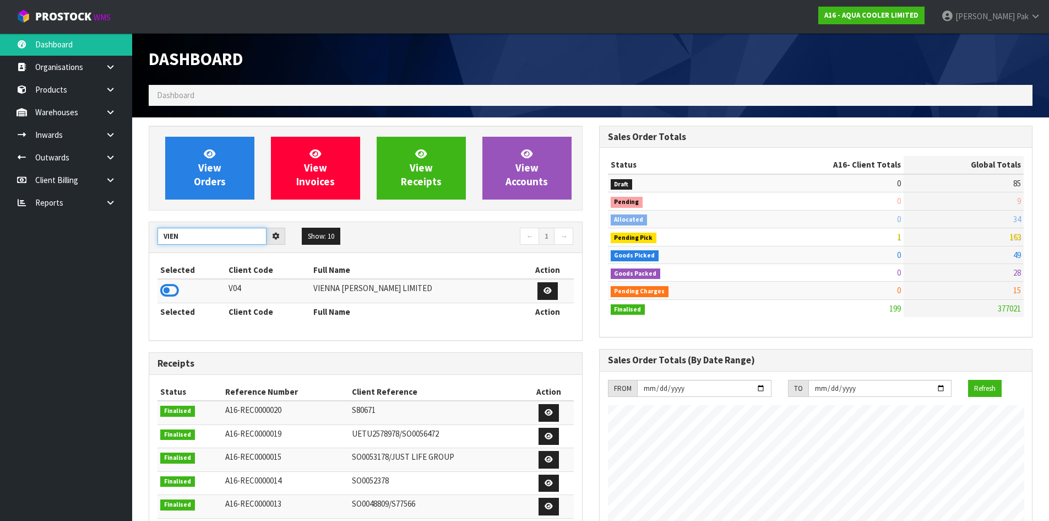
type input "VIEN"
drag, startPoint x: 188, startPoint y: 546, endPoint x: 111, endPoint y: 546, distance: 77.1
drag, startPoint x: 111, startPoint y: 546, endPoint x: 300, endPoint y: 286, distance: 321.1
click at [300, 286] on td "V04" at bounding box center [268, 291] width 85 height 24
click at [165, 284] on icon at bounding box center [169, 290] width 19 height 17
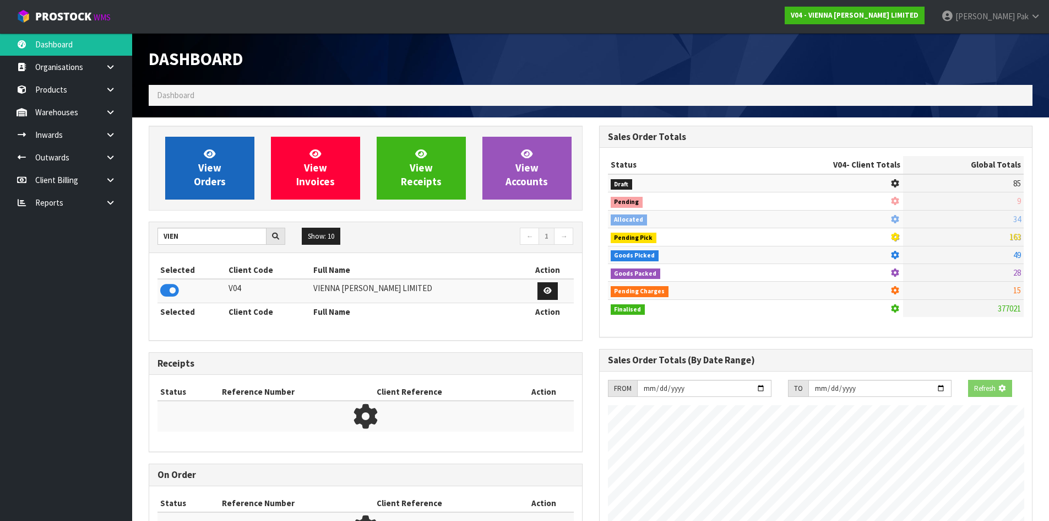
scroll to position [550186, 550409]
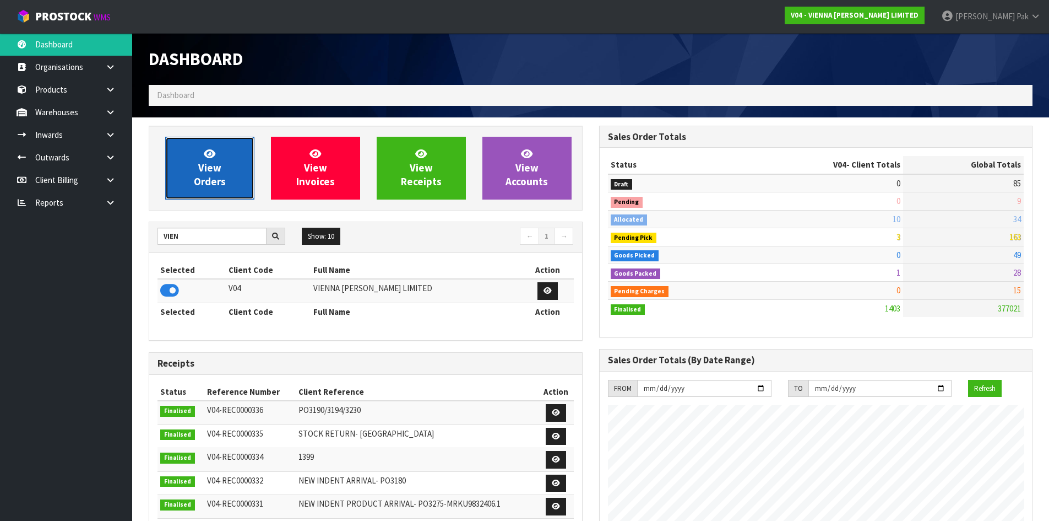
drag, startPoint x: 191, startPoint y: 163, endPoint x: 186, endPoint y: 159, distance: 7.1
click at [191, 163] on link "View Orders" at bounding box center [209, 168] width 89 height 63
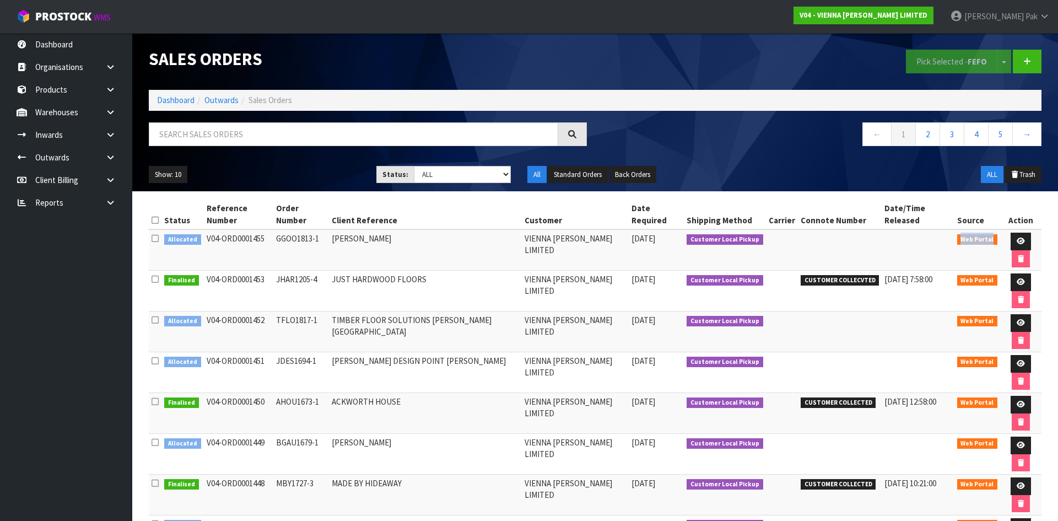
drag, startPoint x: 938, startPoint y: 229, endPoint x: 984, endPoint y: 229, distance: 46.3
click at [984, 229] on tr "Allocated V04-ORD0001455 GGOO1813-1 GARETH GOODBURN VIENNA WOODS LIMITED 15/09/…" at bounding box center [595, 249] width 892 height 41
click at [985, 234] on span "Web Portal" at bounding box center [977, 239] width 41 height 11
click at [187, 96] on link "Dashboard" at bounding box center [175, 100] width 37 height 10
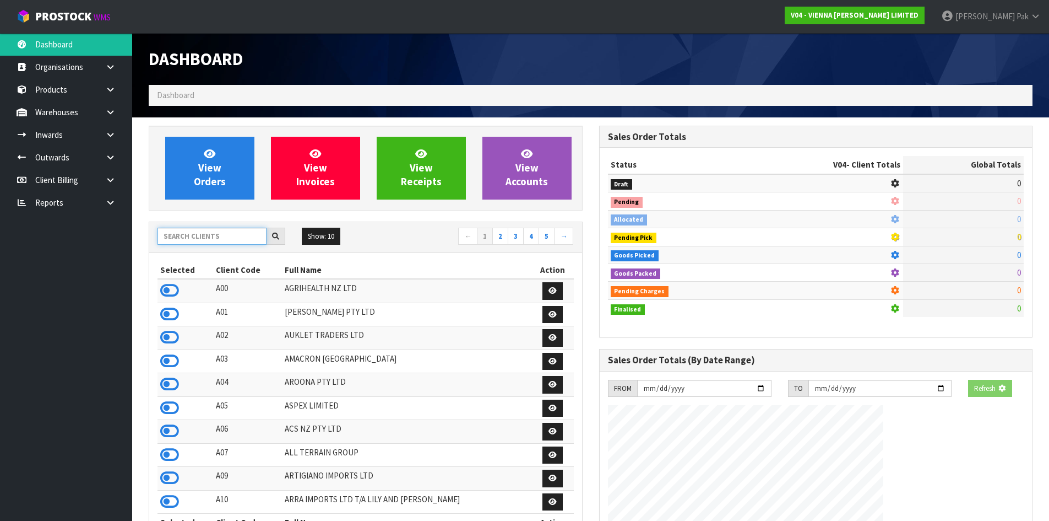
click at [197, 237] on input "text" at bounding box center [212, 236] width 109 height 17
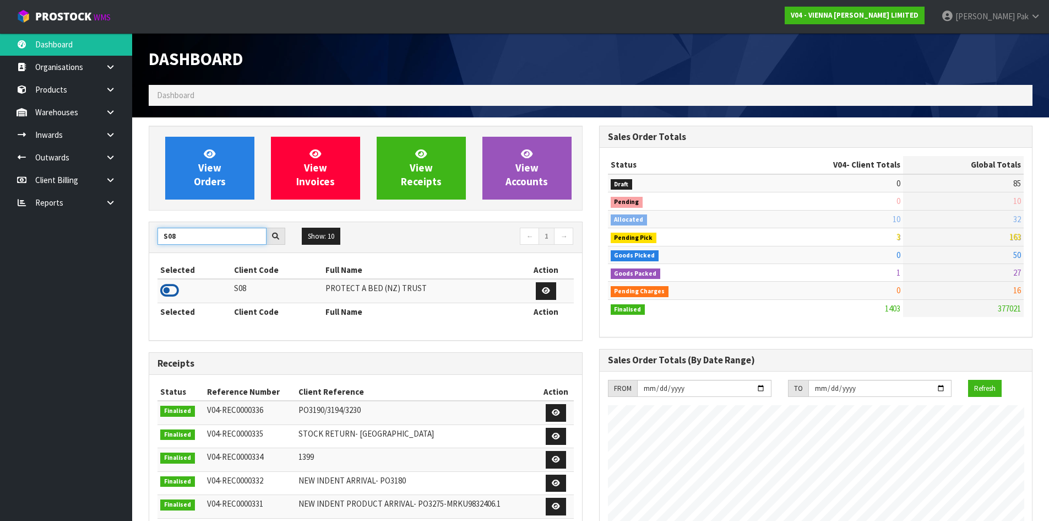
type input "S08"
drag, startPoint x: 169, startPoint y: 291, endPoint x: 176, endPoint y: 270, distance: 22.3
click at [168, 291] on icon at bounding box center [169, 290] width 19 height 17
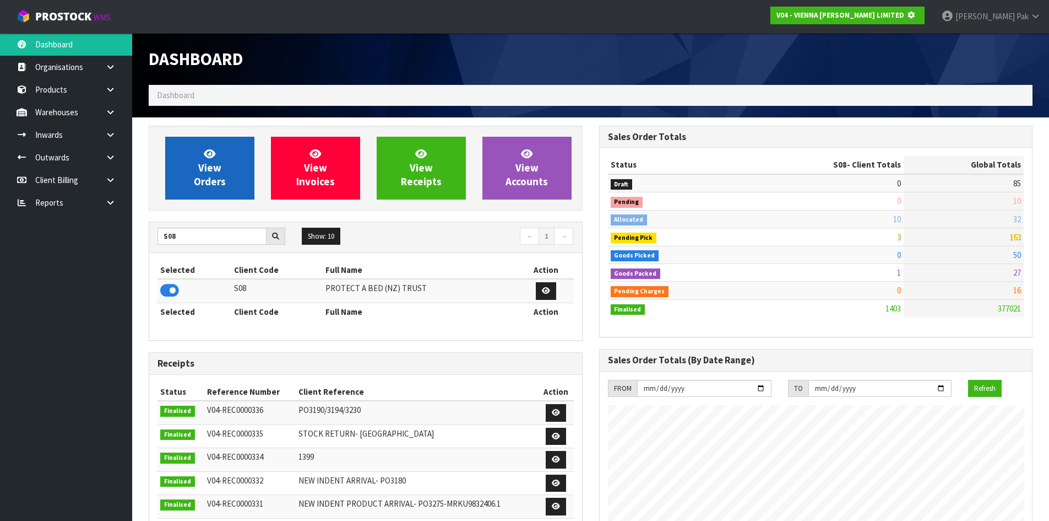
scroll to position [687, 450]
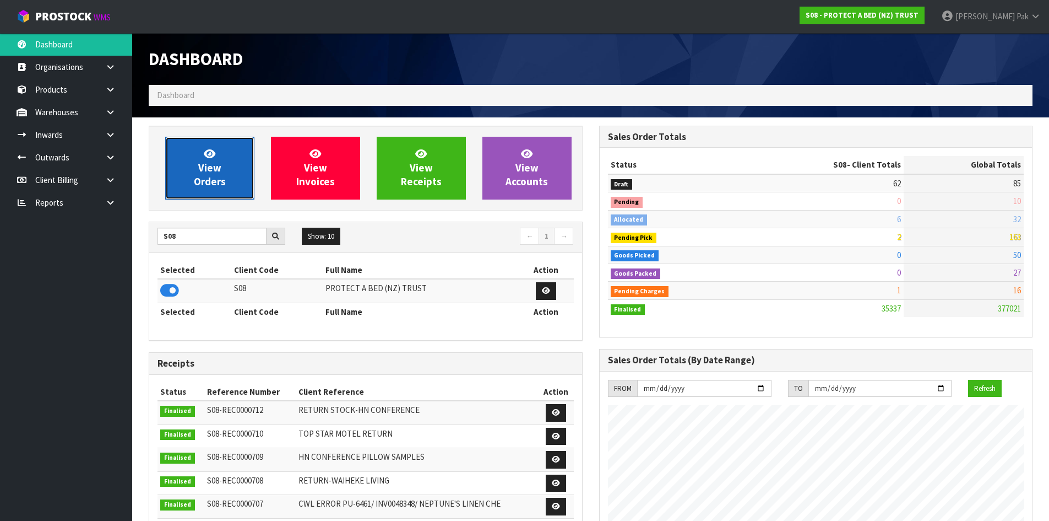
click at [180, 165] on link "View Orders" at bounding box center [209, 168] width 89 height 63
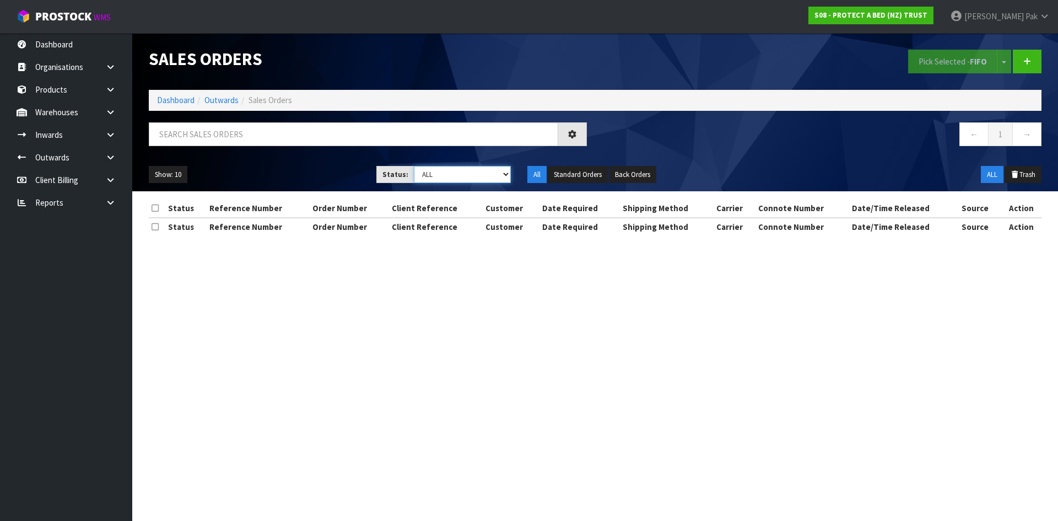
click at [478, 172] on select "Draft Pending Allocated Pending Pick Goods Picked Goods Packed Pending Charges …" at bounding box center [463, 174] width 98 height 17
select select "string:2"
click at [414, 166] on select "Draft Pending Allocated Pending Pick Goods Picked Goods Packed Pending Charges …" at bounding box center [463, 174] width 98 height 17
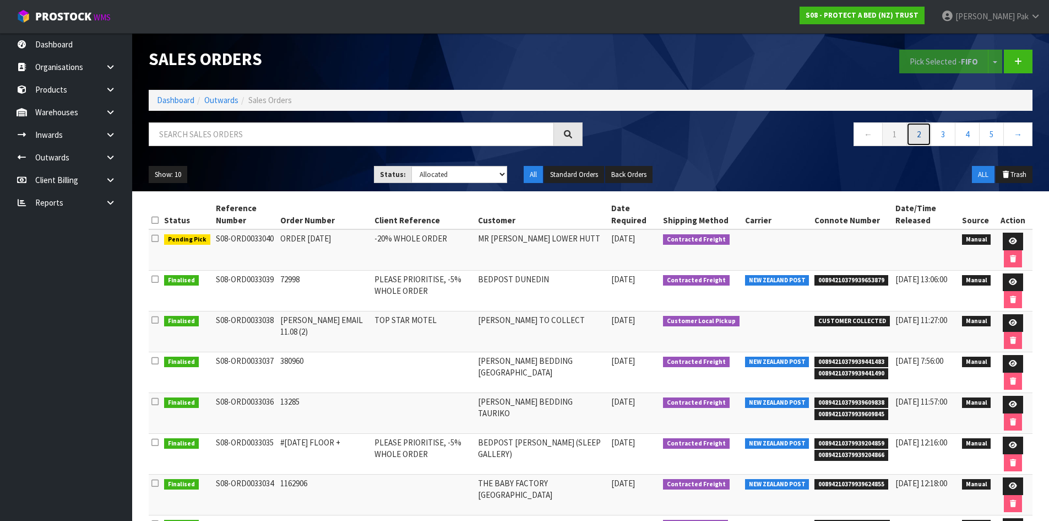
click at [909, 138] on link "2" at bounding box center [919, 134] width 25 height 24
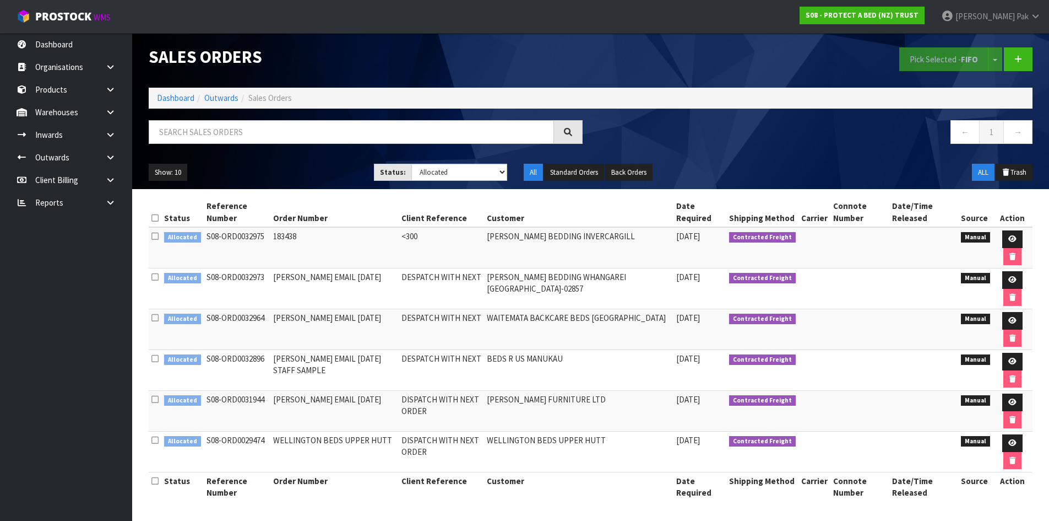
scroll to position [3, 0]
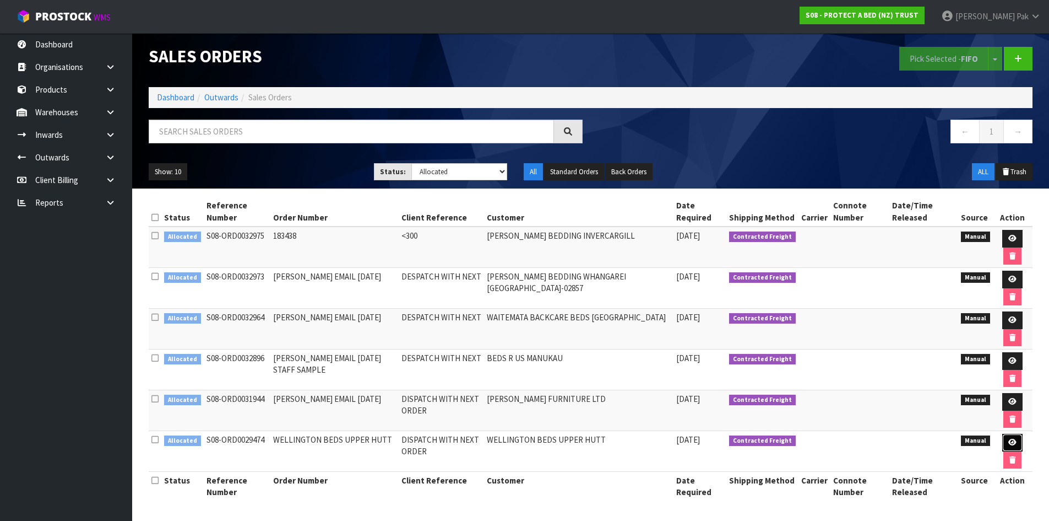
click at [1017, 438] on link at bounding box center [1013, 443] width 20 height 18
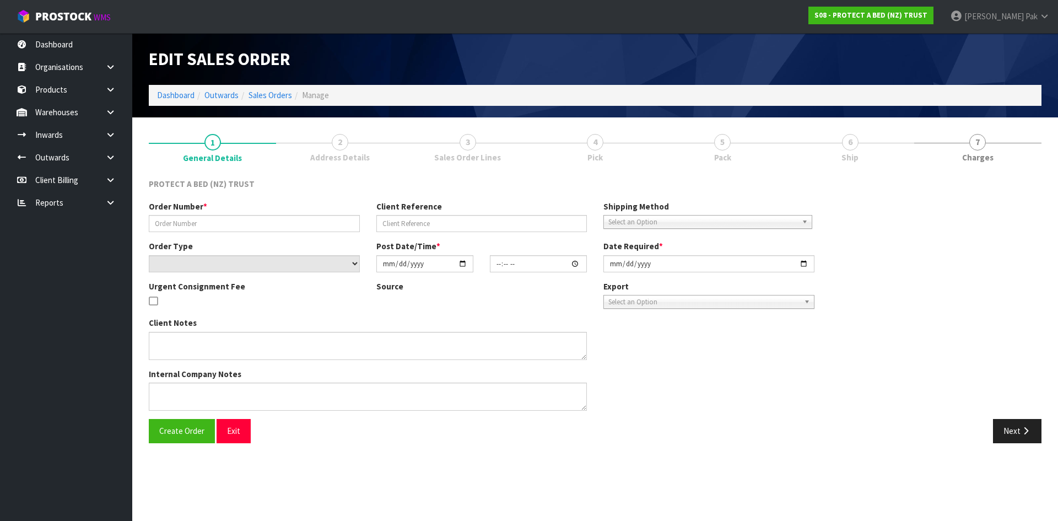
type input "WELLINGTON BEDS UPPER HUTT"
type input "DISPATCH WITH NEXT ORDER"
select select "number:0"
type input "2024-11-26"
type input "11:32:00.000"
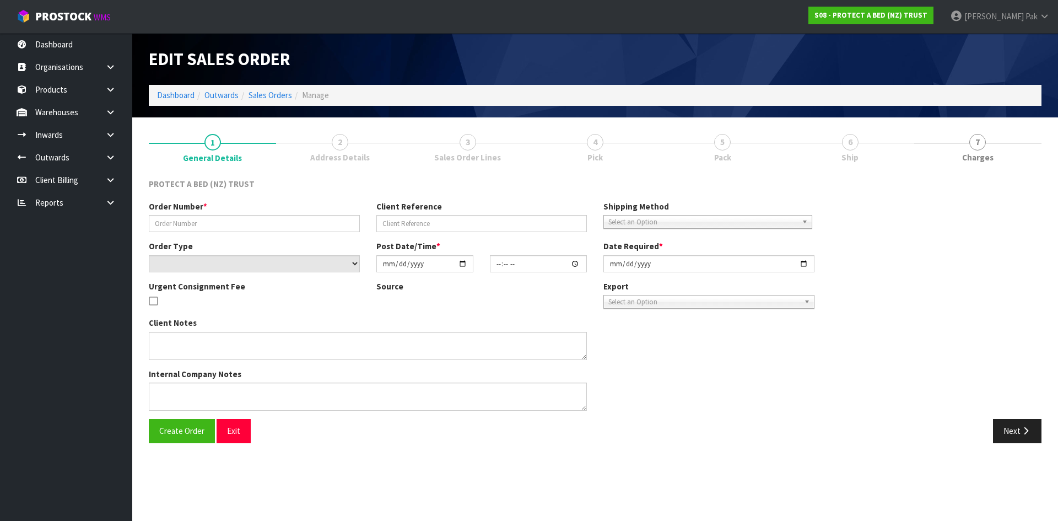
type input "2025-03-12"
type textarea "$ 0 AT NO CHARGE"
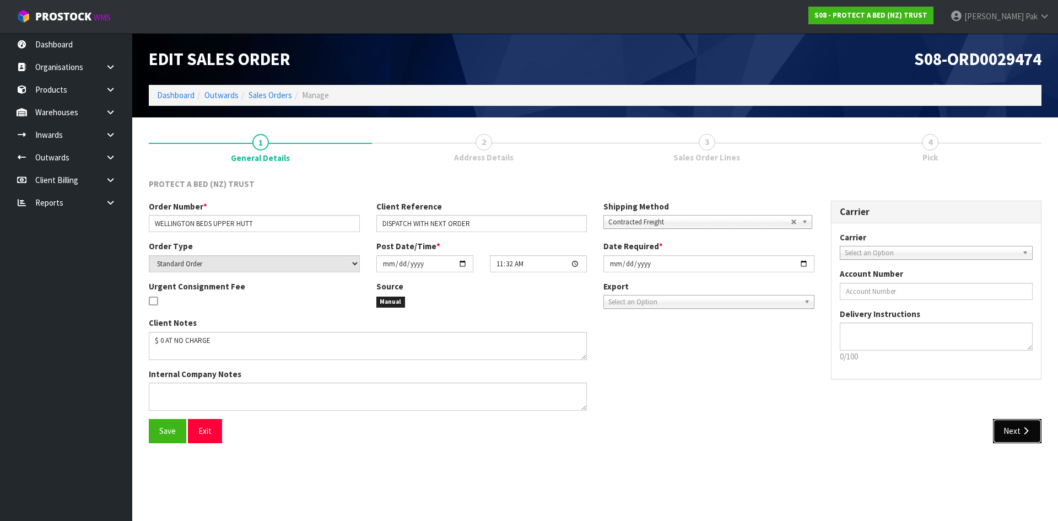
click at [1021, 432] on icon "button" at bounding box center [1025, 430] width 10 height 8
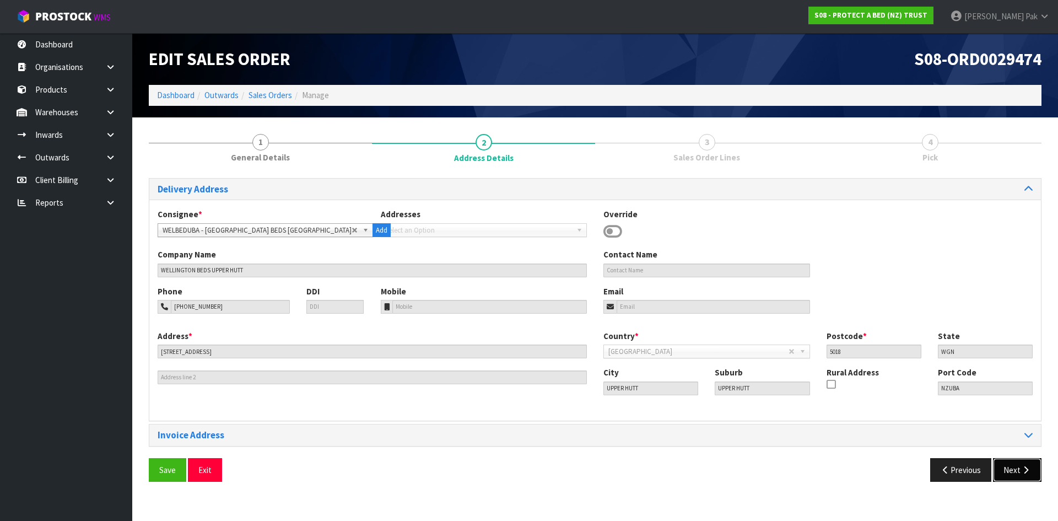
click at [1027, 465] on icon "button" at bounding box center [1025, 469] width 10 height 8
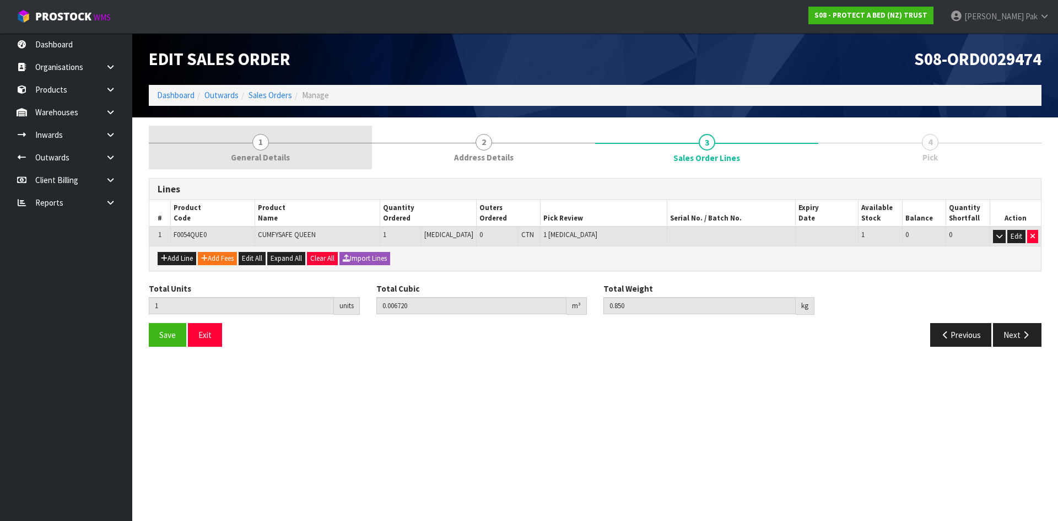
click at [302, 139] on link "1 General Details" at bounding box center [260, 148] width 223 height 44
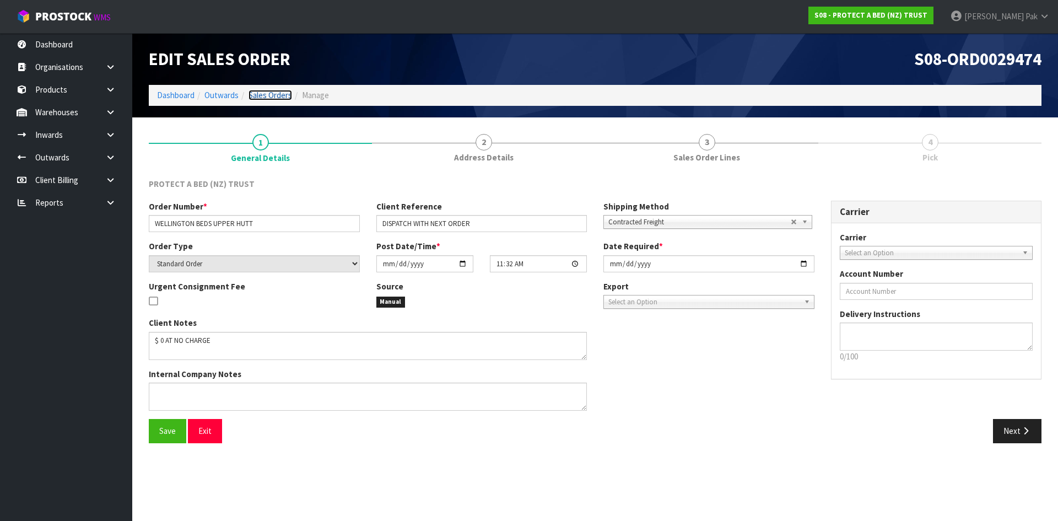
click at [265, 91] on link "Sales Orders" at bounding box center [270, 95] width 44 height 10
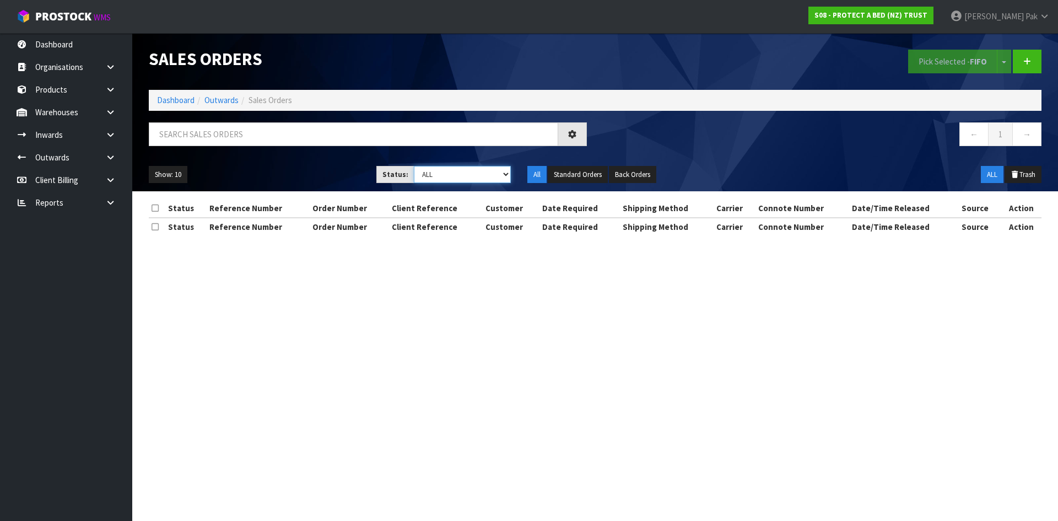
click at [421, 182] on select "Draft Pending Allocated Pending Pick Goods Picked Goods Packed Pending Charges …" at bounding box center [463, 174] width 98 height 17
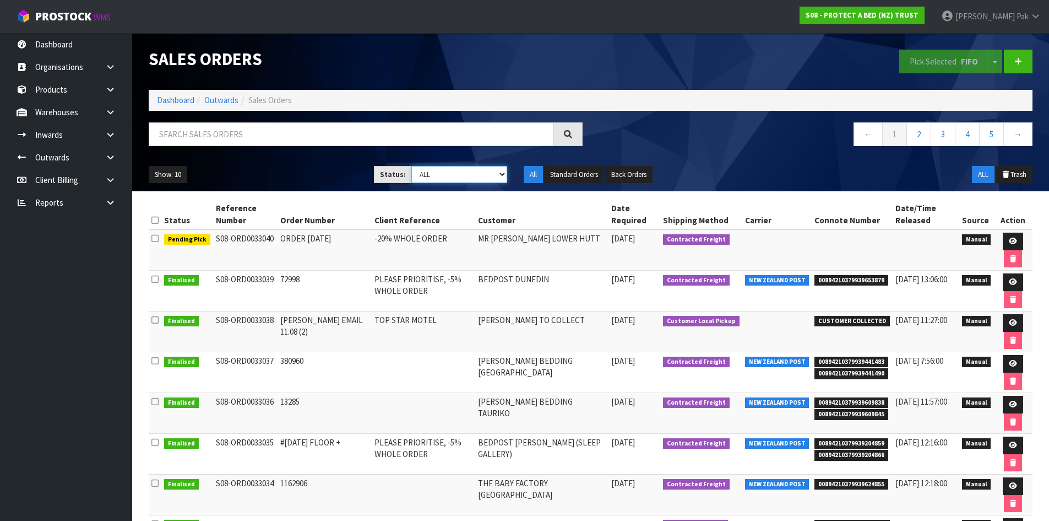
select select "string:2"
click at [411, 166] on select "Draft Pending Allocated Pending Pick Goods Picked Goods Packed Pending Charges …" at bounding box center [459, 174] width 96 height 17
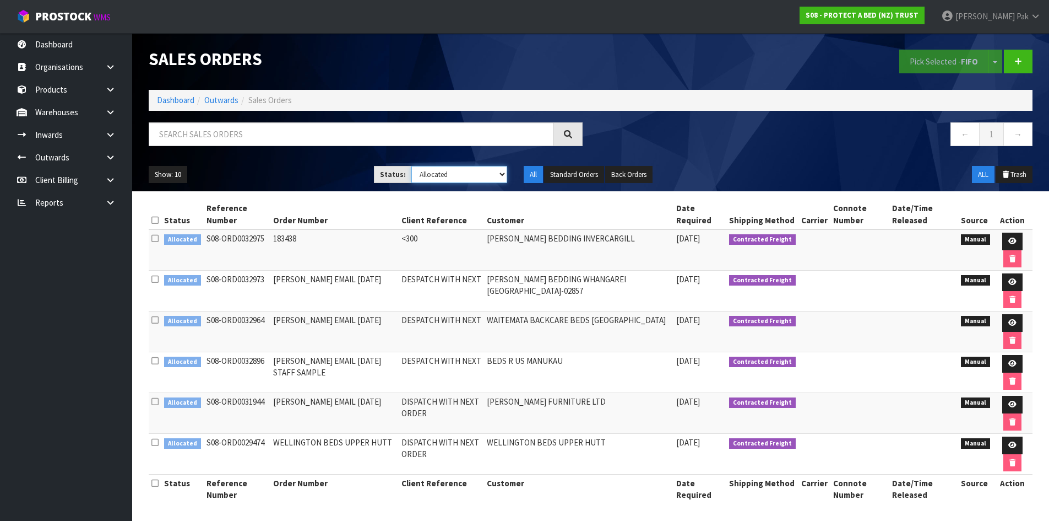
scroll to position [3, 0]
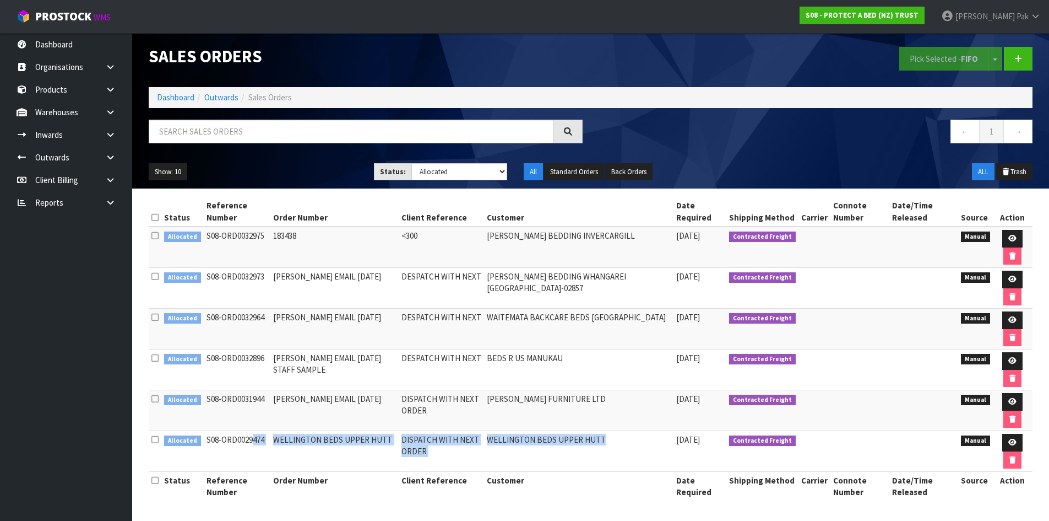
drag, startPoint x: 201, startPoint y: 440, endPoint x: 625, endPoint y: 457, distance: 424.5
click at [634, 446] on tr "Allocated S08-ORD0029474 WELLINGTON BEDS UPPER HUTT DISPATCH WITH NEXT ORDER WE…" at bounding box center [591, 451] width 884 height 41
click at [437, 452] on td "DISPATCH WITH NEXT ORDER" at bounding box center [442, 451] width 86 height 41
click at [418, 440] on td "DISPATCH WITH NEXT ORDER" at bounding box center [442, 451] width 86 height 41
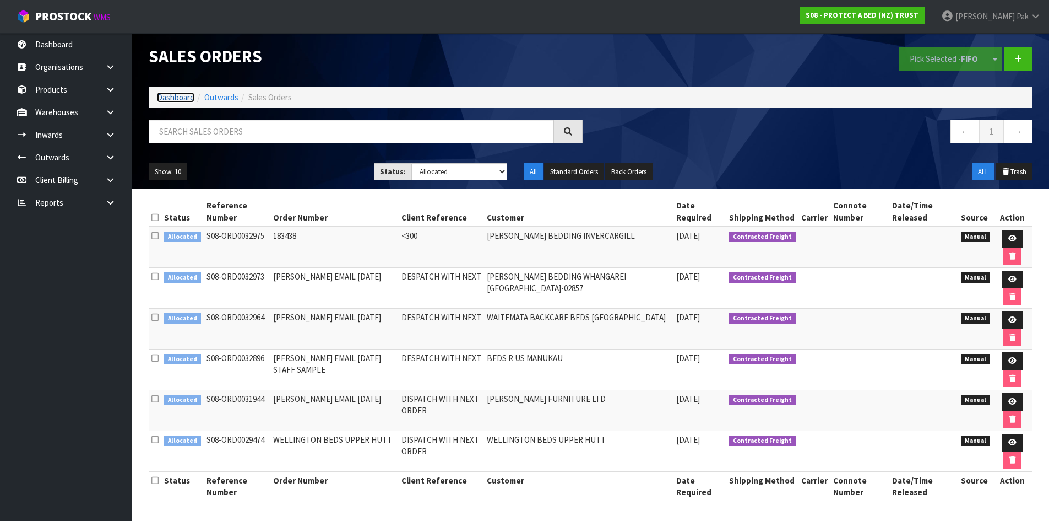
click at [177, 97] on link "Dashboard" at bounding box center [175, 97] width 37 height 10
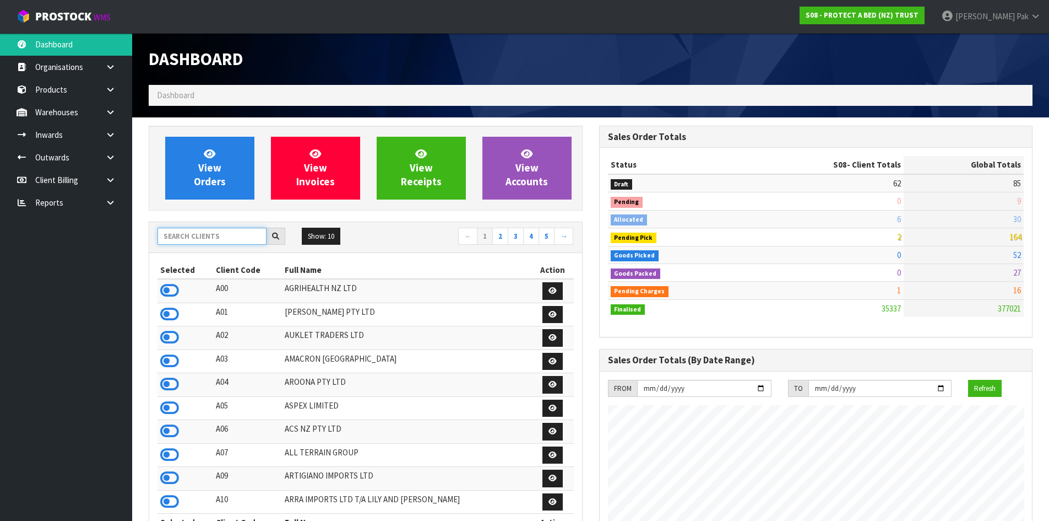
click at [205, 238] on input "text" at bounding box center [212, 236] width 109 height 17
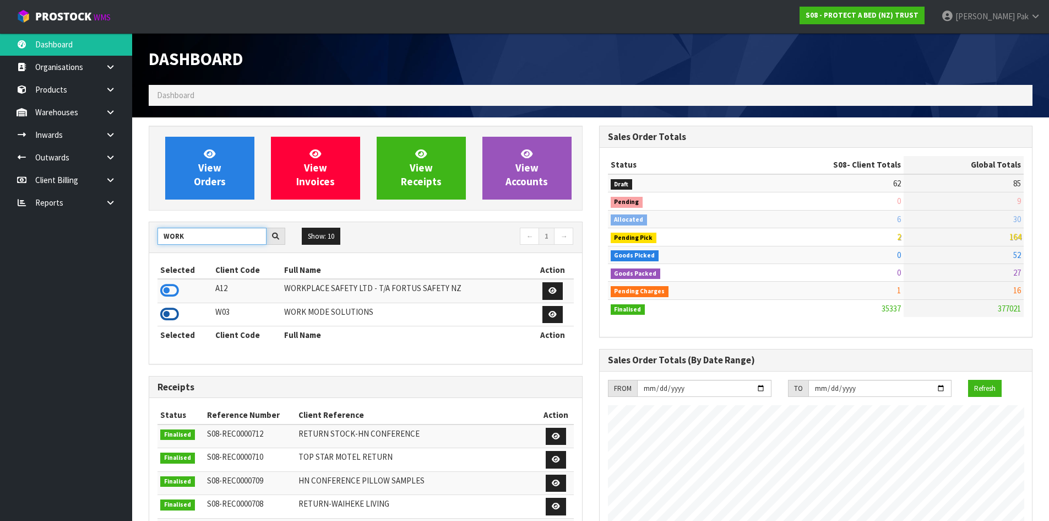
type input "WORK"
click at [164, 320] on icon at bounding box center [169, 314] width 19 height 17
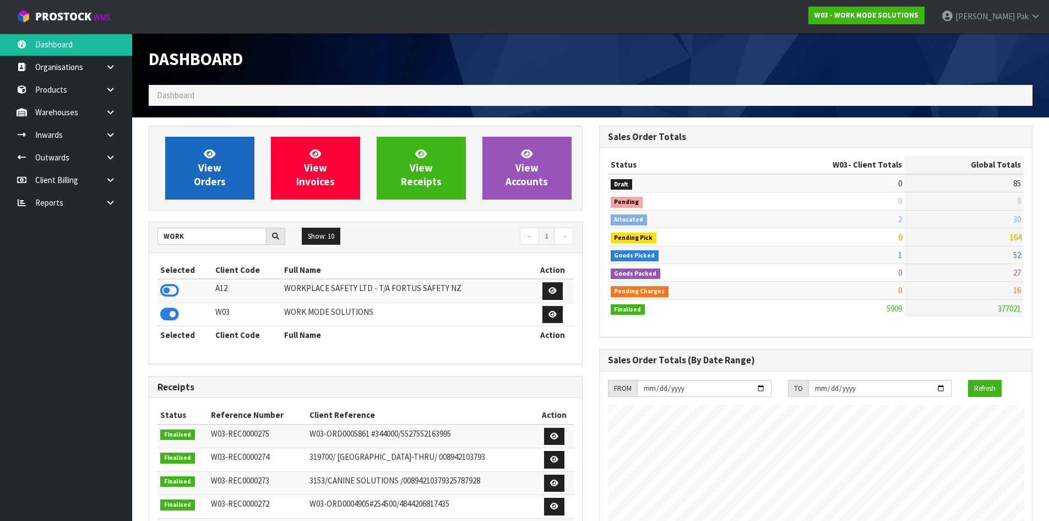
scroll to position [799, 450]
click at [201, 160] on link "View Orders" at bounding box center [209, 168] width 89 height 63
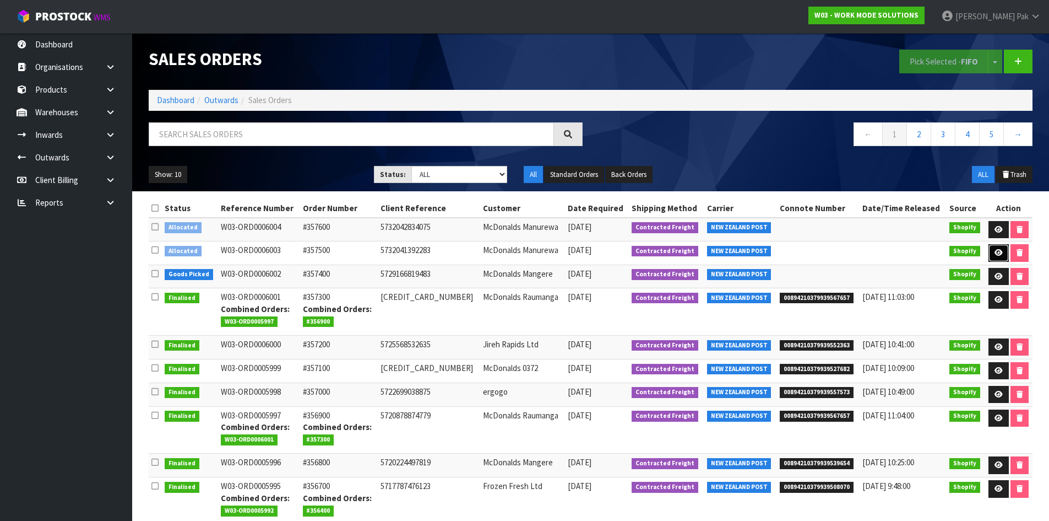
click at [990, 245] on link at bounding box center [999, 253] width 20 height 18
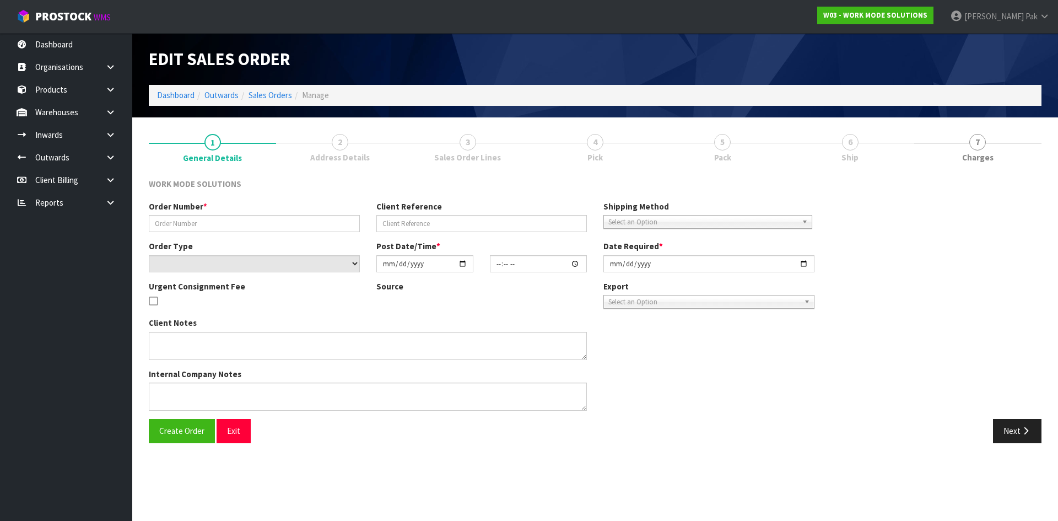
type input "#357500"
type input "5732041392283"
select select "number:0"
type input "[DATE]"
type input "12:44:11.000"
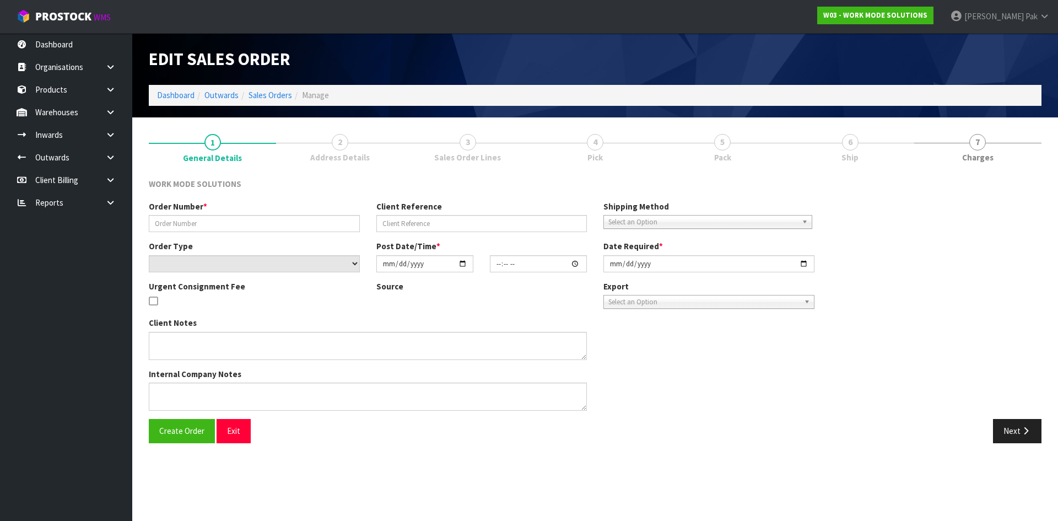
type input "2025-08-18"
type textarea "Wholesale Order: McDonalds Manurewa"
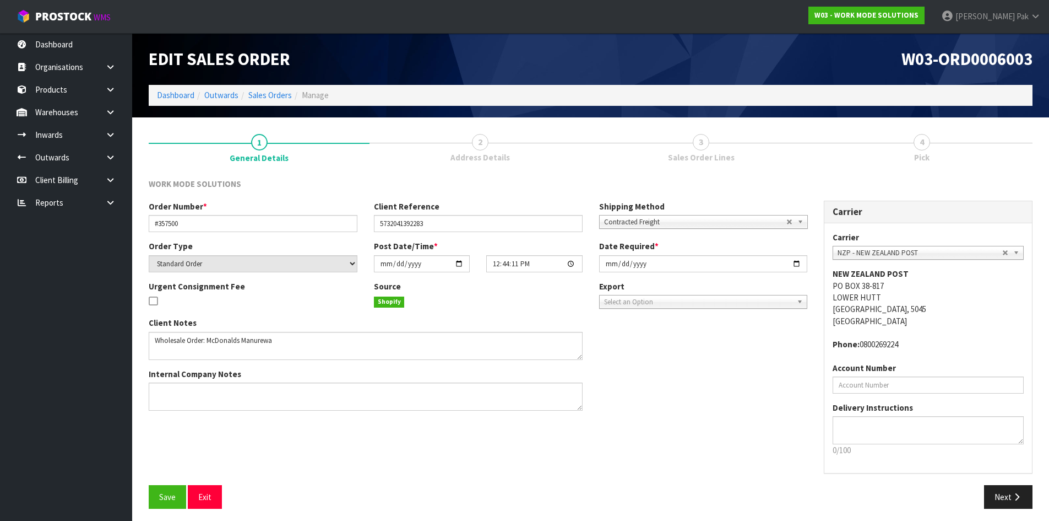
click at [768, 414] on div "Client Notes Internal Company Notes" at bounding box center [477, 368] width 675 height 102
click at [1014, 494] on icon "button" at bounding box center [1017, 496] width 10 height 8
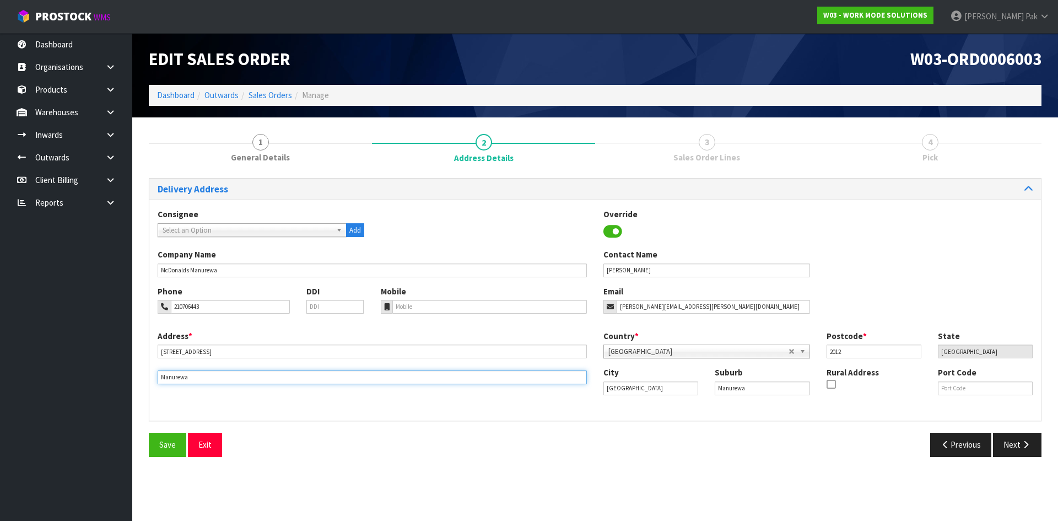
drag, startPoint x: 203, startPoint y: 378, endPoint x: 76, endPoint y: 369, distance: 127.1
click at [71, 371] on body "Toggle navigation ProStock WMS W03 - WORK MODE SOLUTIONS Svetlana Pak Logout Da…" at bounding box center [529, 260] width 1058 height 521
type input "MANUREWA"
drag, startPoint x: 218, startPoint y: 381, endPoint x: 120, endPoint y: 378, distance: 97.5
click at [120, 378] on body "Toggle navigation ProStock WMS W03 - WORK MODE SOLUTIONS Svetlana Pak Logout Da…" at bounding box center [529, 260] width 1058 height 521
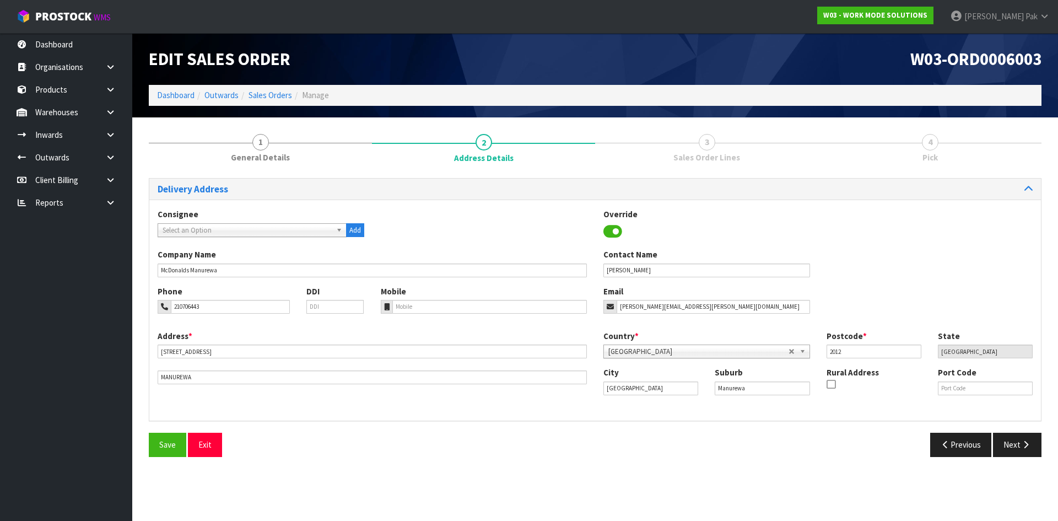
click at [205, 387] on div "Address * 207 Great South Road MANUREWA Country * Afghanistan Aland Islands Alb…" at bounding box center [594, 371] width 891 height 82
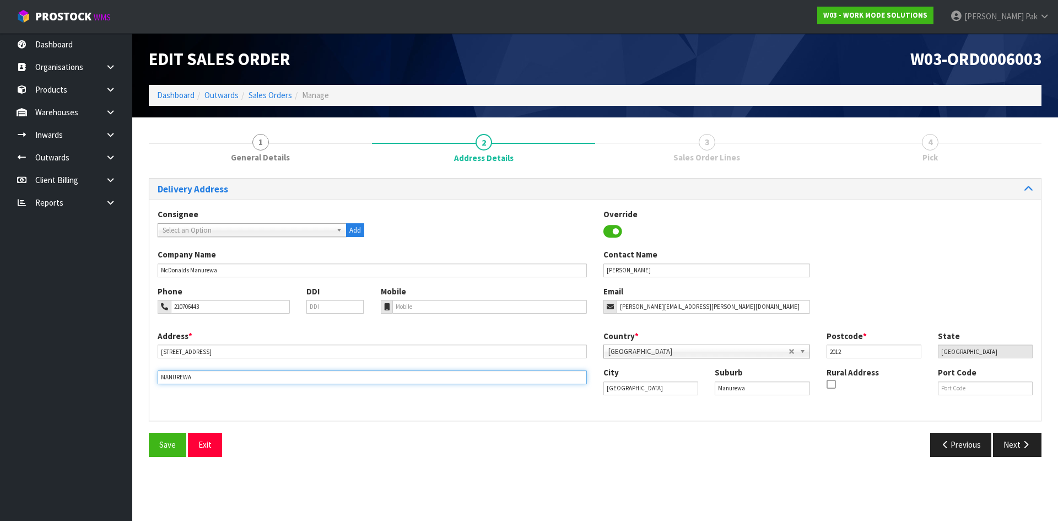
drag, startPoint x: 158, startPoint y: 377, endPoint x: 202, endPoint y: 380, distance: 44.7
click at [202, 380] on input "MANUREWA" at bounding box center [372, 377] width 429 height 14
click at [176, 373] on input "MANUREWA" at bounding box center [372, 377] width 429 height 14
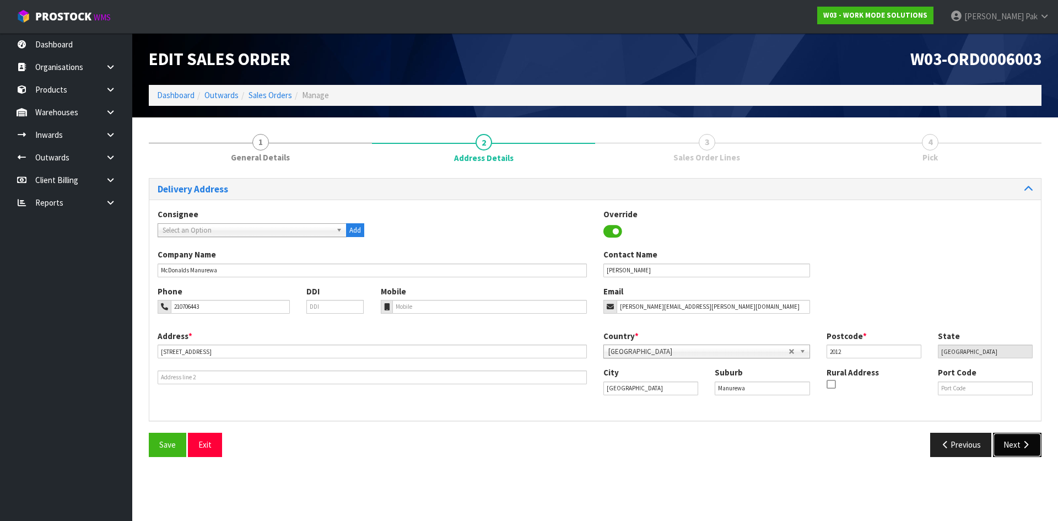
drag, startPoint x: 1016, startPoint y: 441, endPoint x: 1012, endPoint y: 436, distance: 6.6
click at [1017, 441] on button "Next" at bounding box center [1017, 444] width 48 height 24
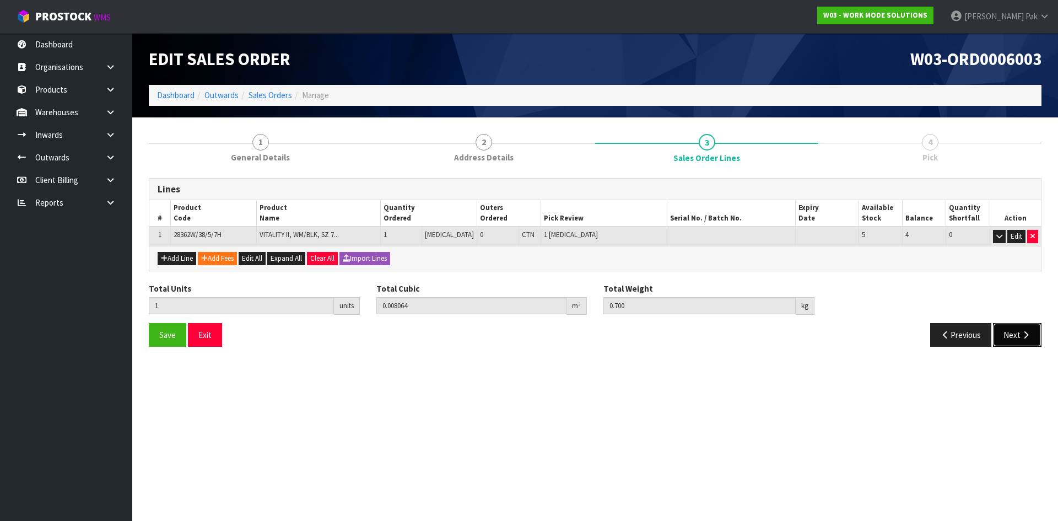
click at [1024, 338] on icon "button" at bounding box center [1025, 335] width 10 height 8
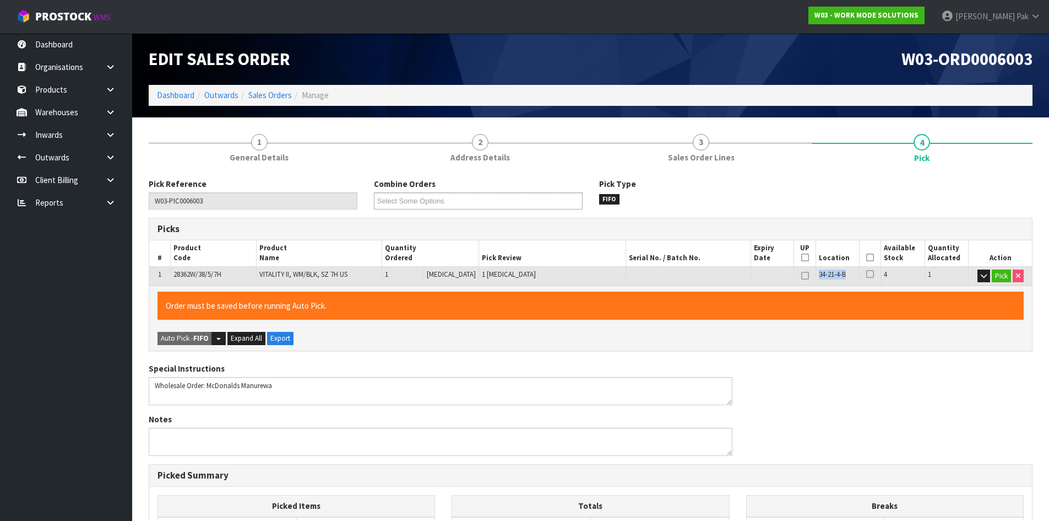
drag, startPoint x: 844, startPoint y: 274, endPoint x: 815, endPoint y: 272, distance: 29.9
click at [816, 272] on td "34-21-4-B" at bounding box center [838, 275] width 44 height 19
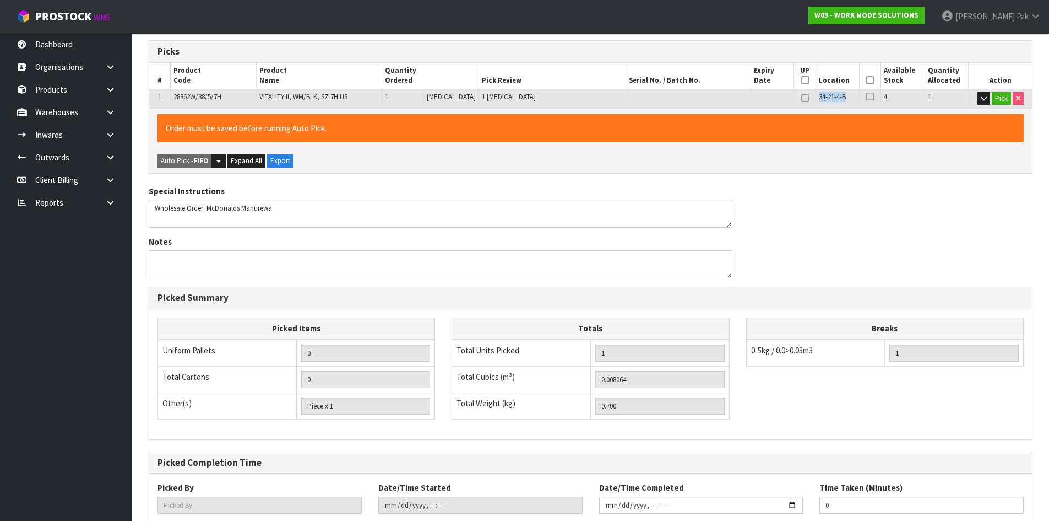
scroll to position [220, 0]
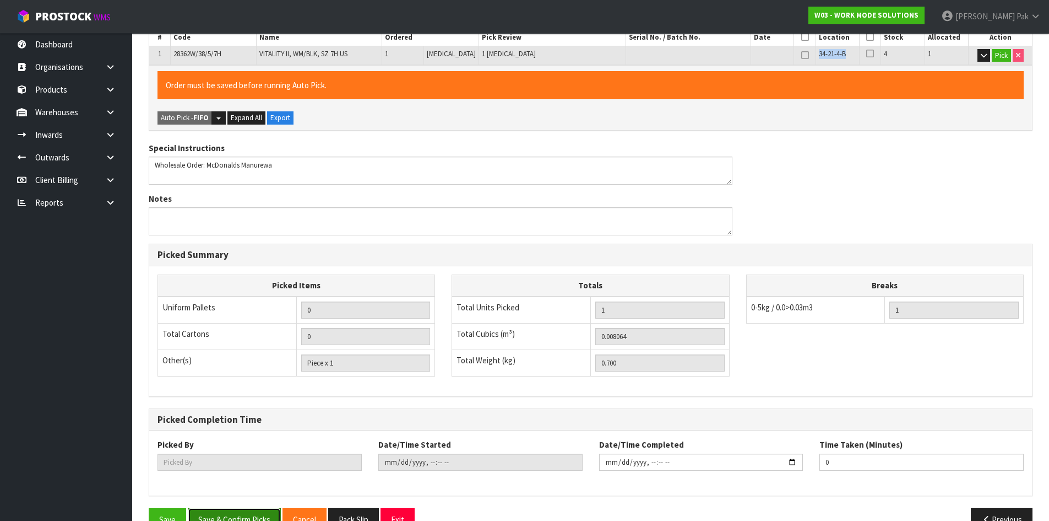
click at [230, 513] on button "Save & Confirm Picks" at bounding box center [234, 519] width 93 height 24
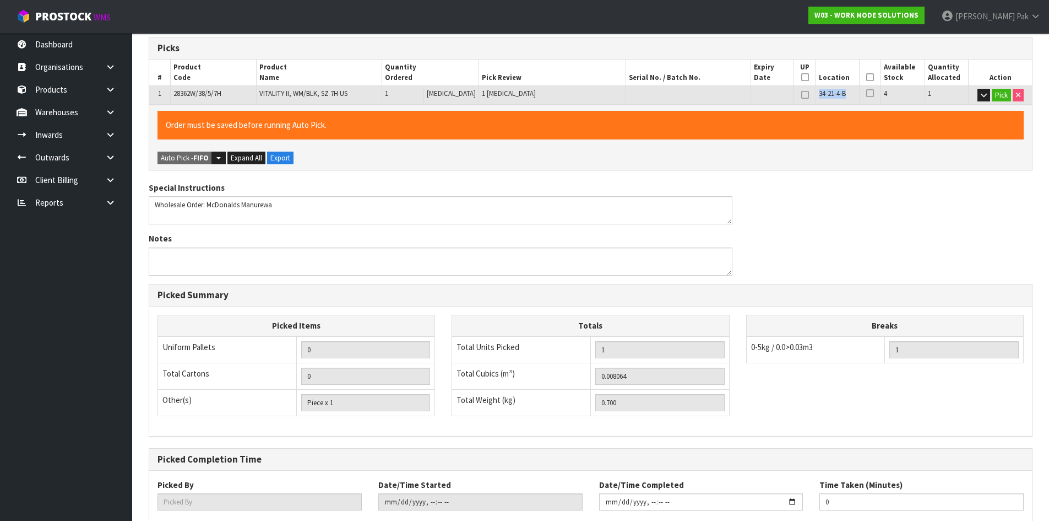
scroll to position [0, 0]
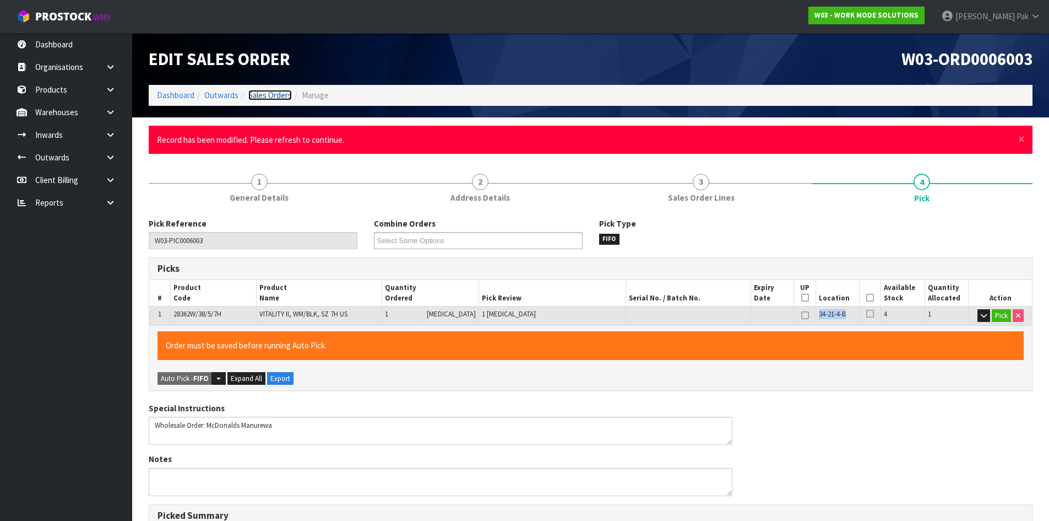
click at [272, 95] on link "Sales Orders" at bounding box center [270, 95] width 44 height 10
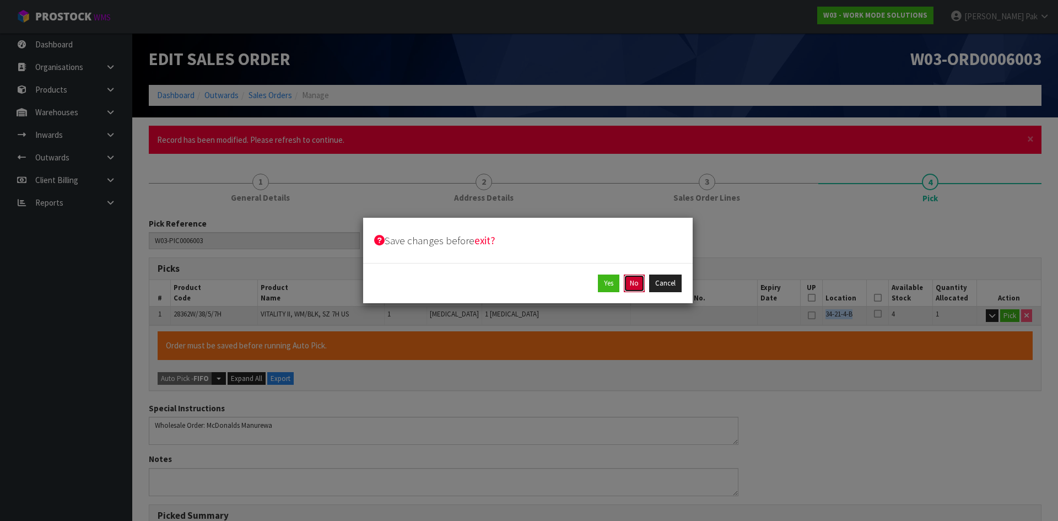
click at [639, 284] on button "No" at bounding box center [634, 283] width 21 height 18
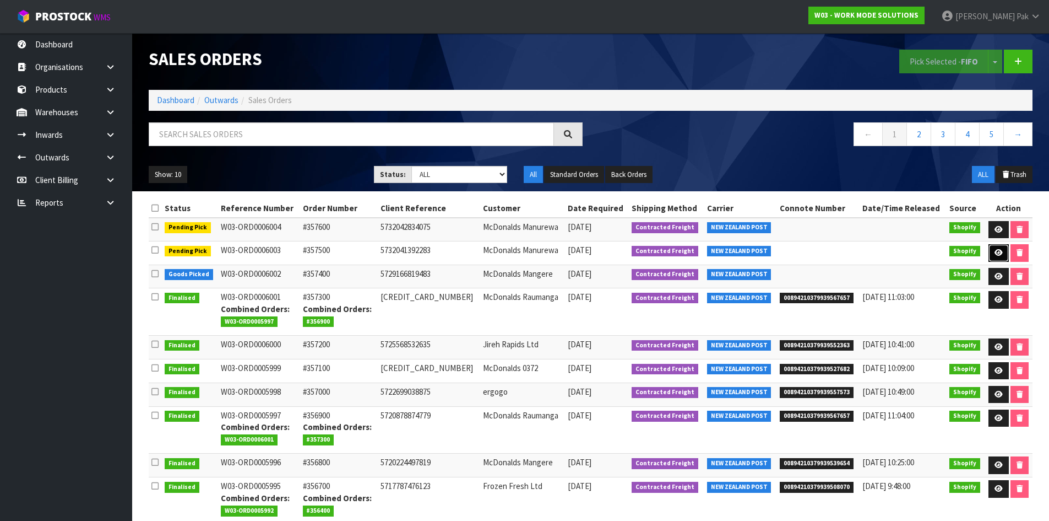
click at [991, 252] on link at bounding box center [999, 253] width 20 height 18
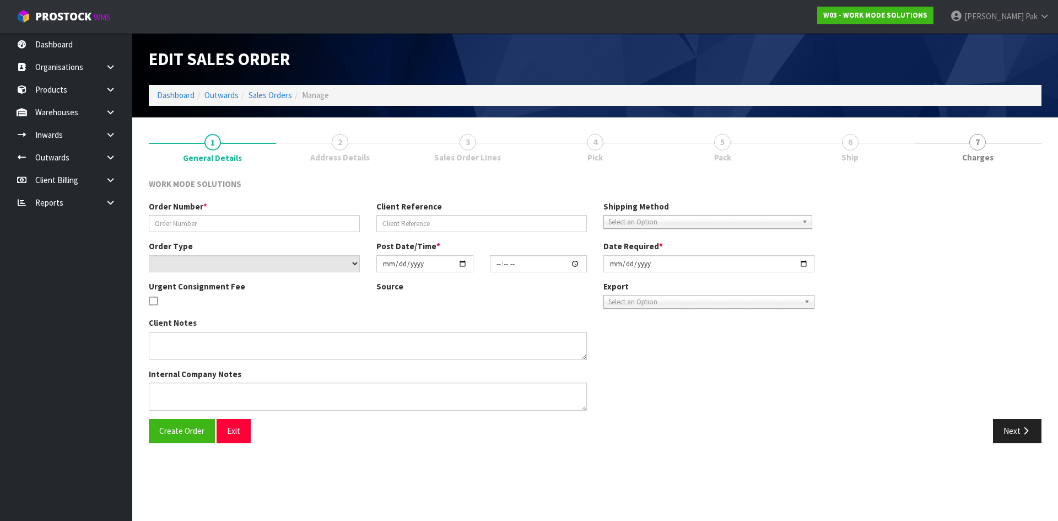
type input "#357500"
type input "5732041392283"
select select "number:0"
type input "[DATE]"
type input "12:44:11.000"
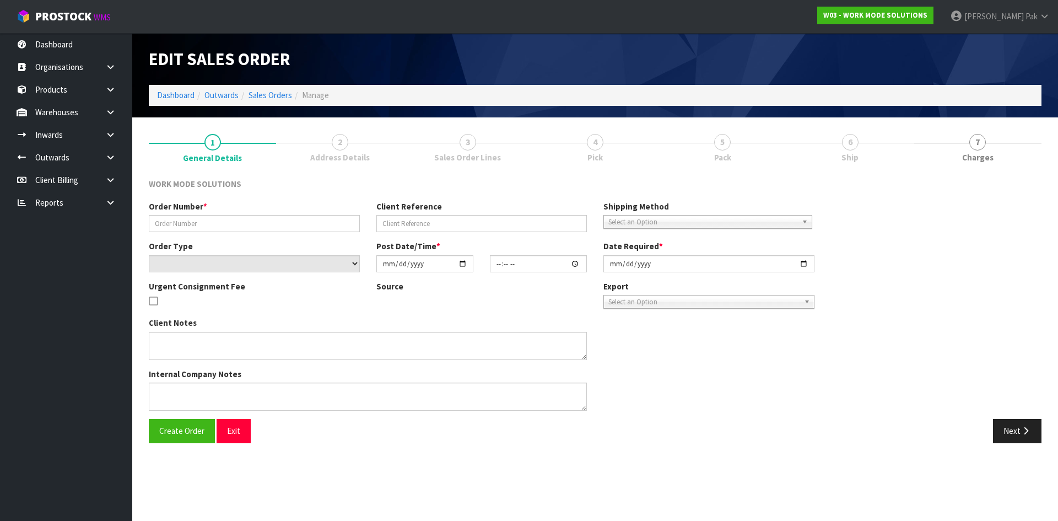
type input "2025-08-18"
type textarea "Wholesale Order: McDonalds Manurewa"
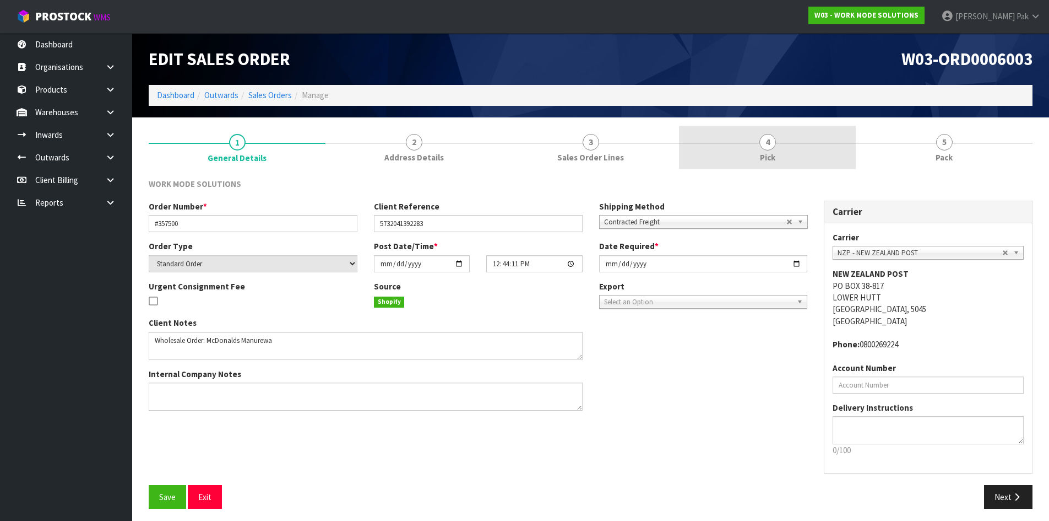
click at [765, 163] on span "Pick" at bounding box center [767, 157] width 15 height 12
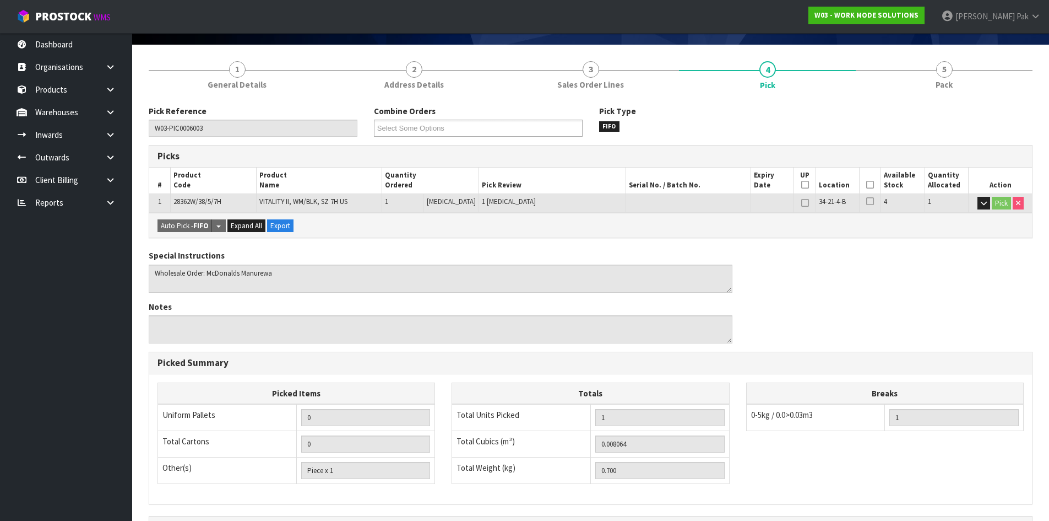
scroll to position [208, 0]
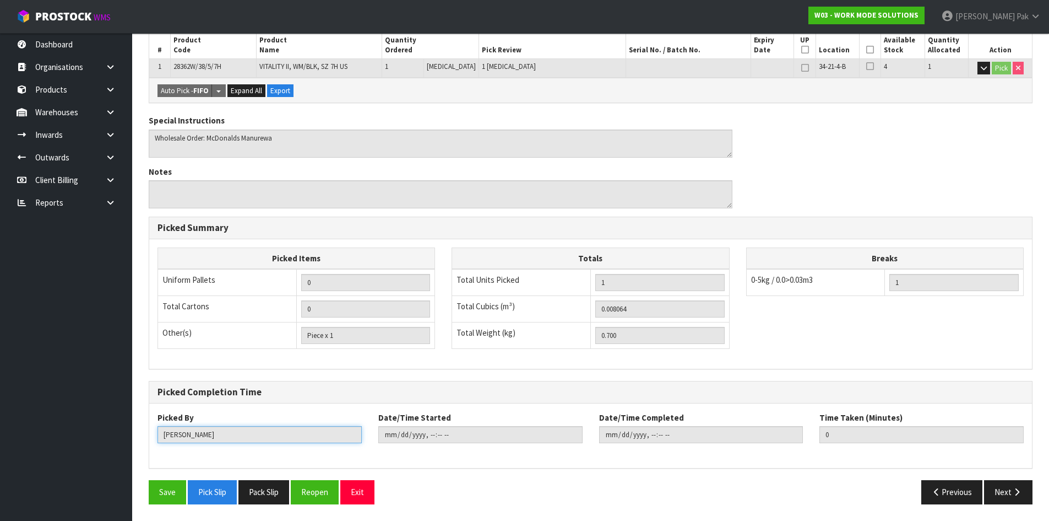
drag, startPoint x: 221, startPoint y: 430, endPoint x: 133, endPoint y: 430, distance: 88.1
click at [133, 430] on section "1 General Details 2 Address Details 3 Sales Order Lines 4 Pick 5 Pack Pick Refe…" at bounding box center [590, 215] width 917 height 611
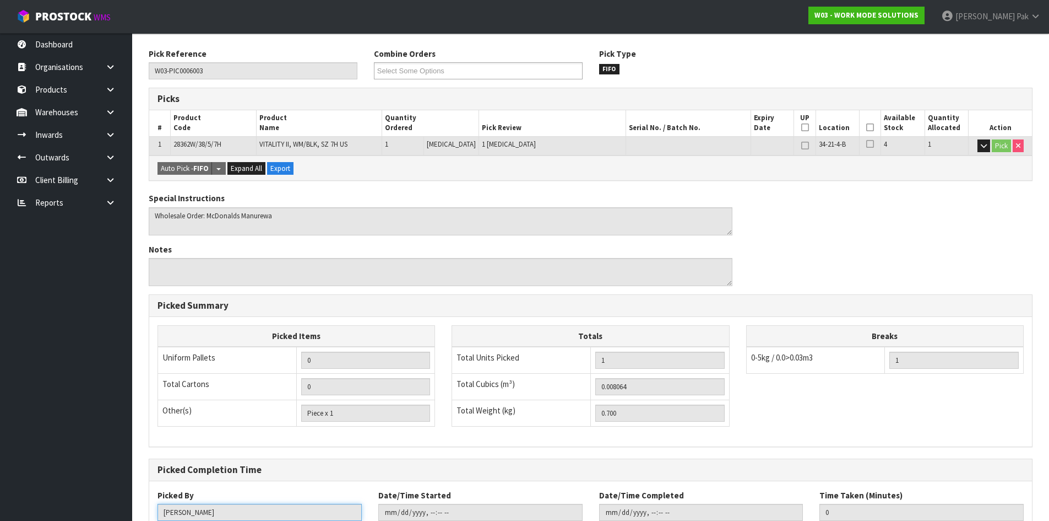
scroll to position [0, 0]
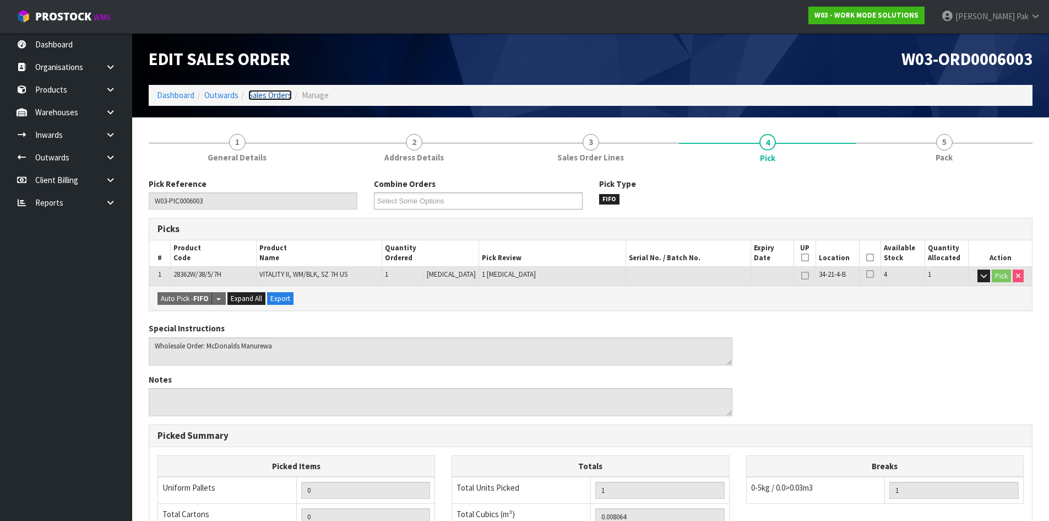
click at [285, 94] on link "Sales Orders" at bounding box center [270, 95] width 44 height 10
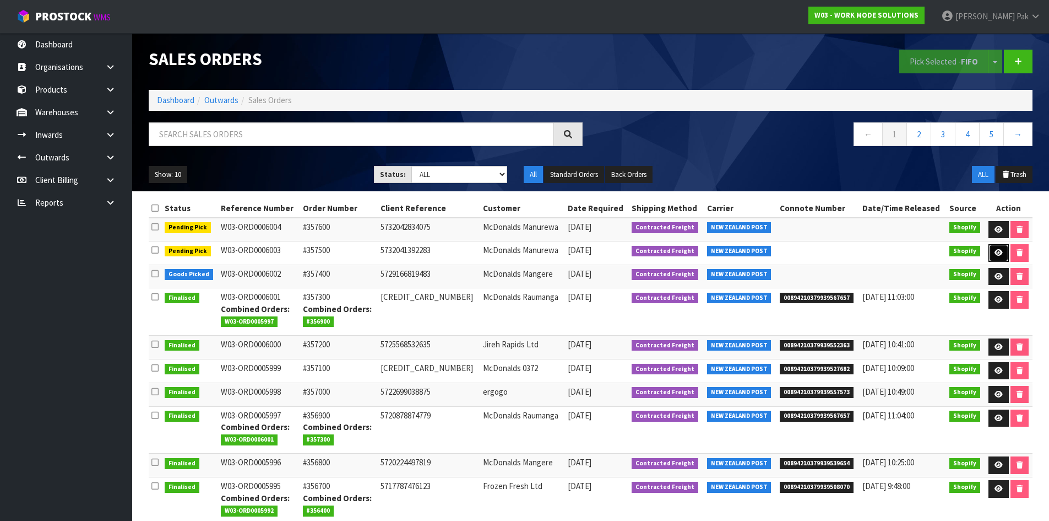
click at [995, 250] on icon at bounding box center [999, 252] width 8 height 7
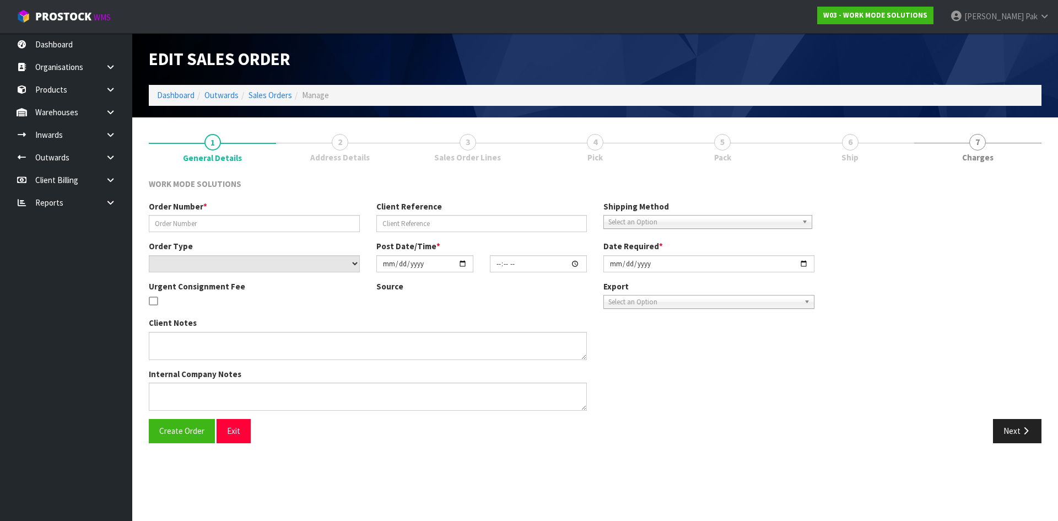
type input "#357500"
type input "5732041392283"
select select "number:0"
type input "[DATE]"
type input "12:44:11.000"
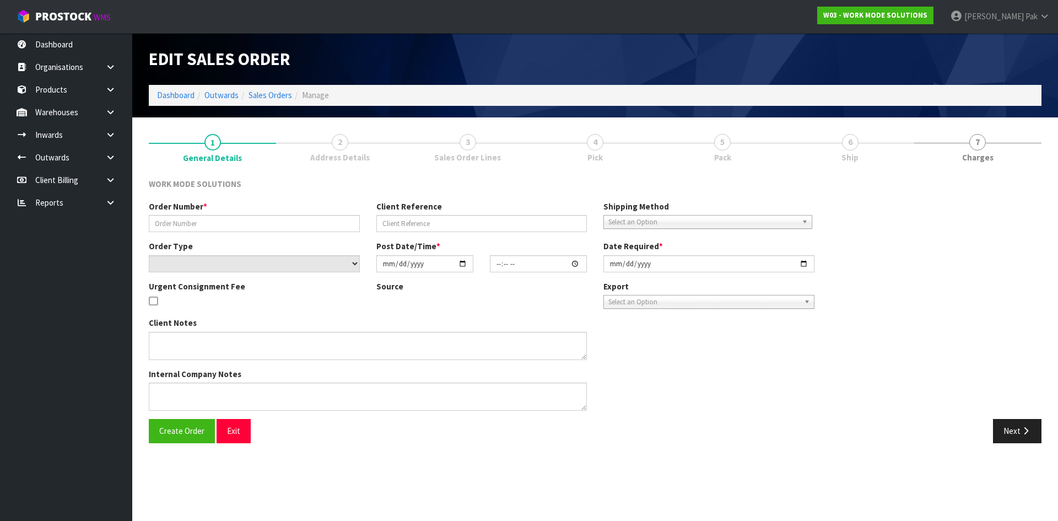
type input "2025-08-18"
type textarea "Wholesale Order: McDonalds Manurewa"
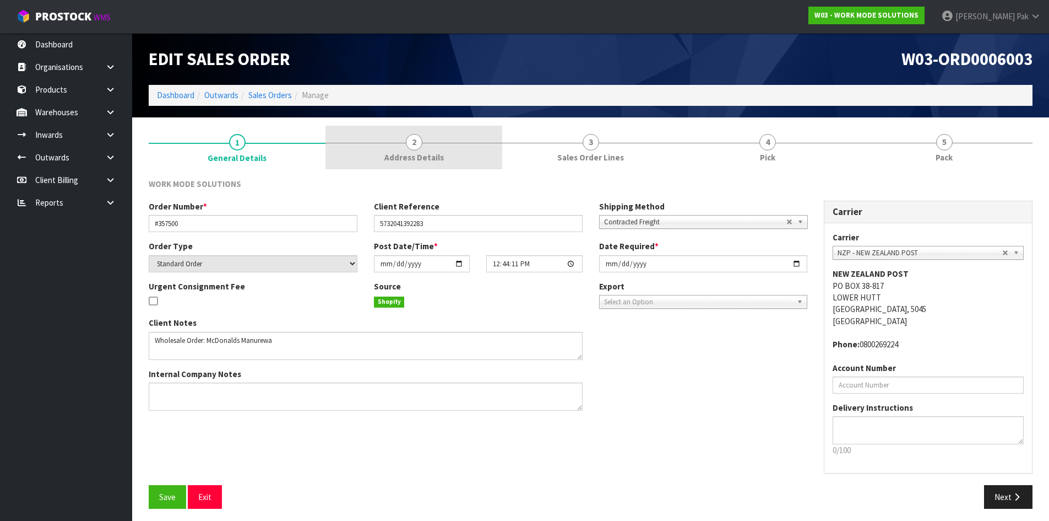
click at [460, 153] on link "2 Address Details" at bounding box center [414, 148] width 177 height 44
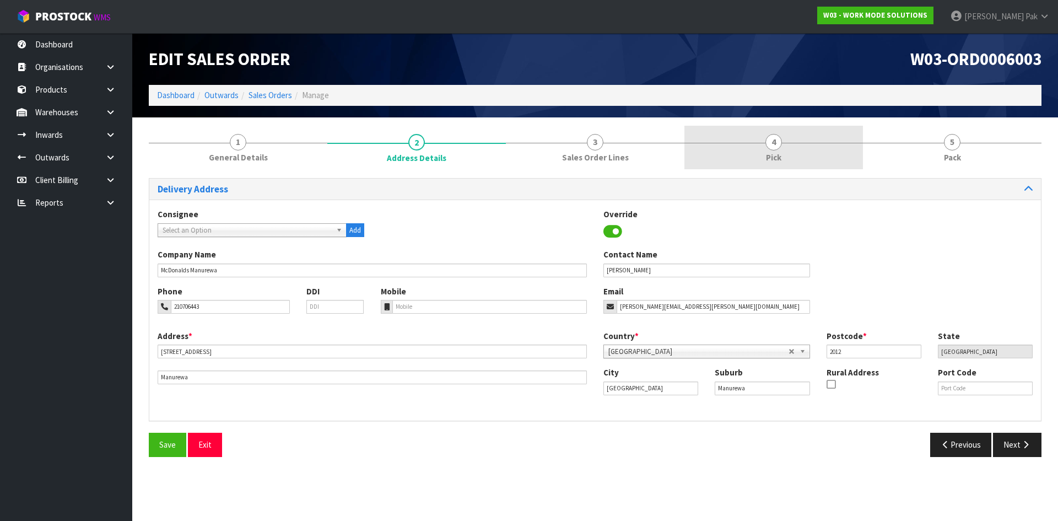
drag, startPoint x: 833, startPoint y: 159, endPoint x: 805, endPoint y: 165, distance: 28.2
click at [831, 158] on link "4 Pick" at bounding box center [773, 148] width 178 height 44
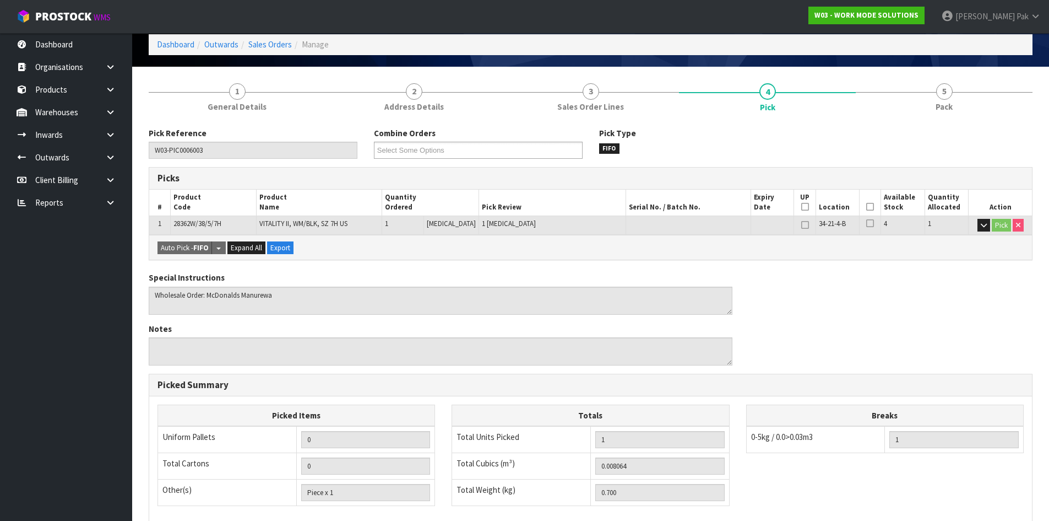
scroll to position [208, 0]
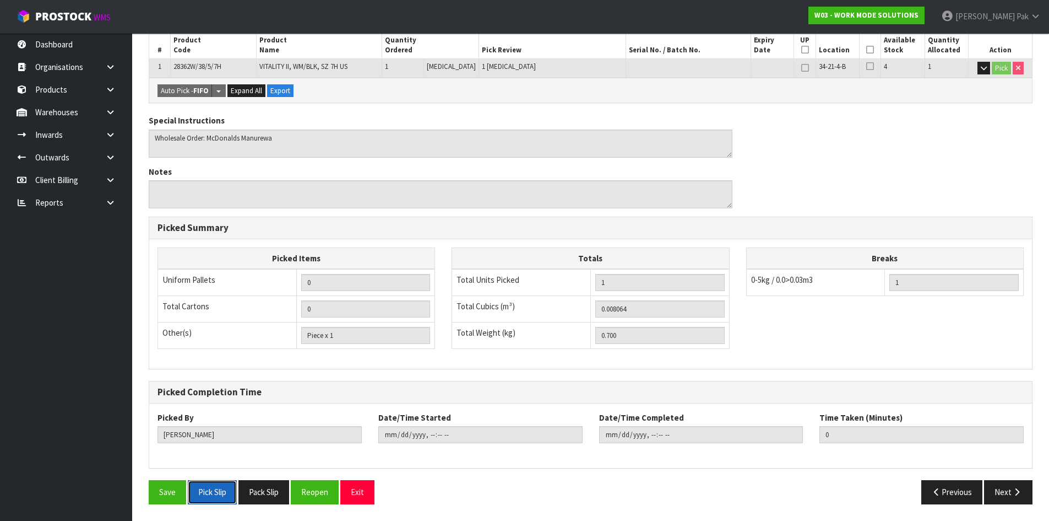
click at [218, 481] on button "Pick Slip" at bounding box center [212, 492] width 49 height 24
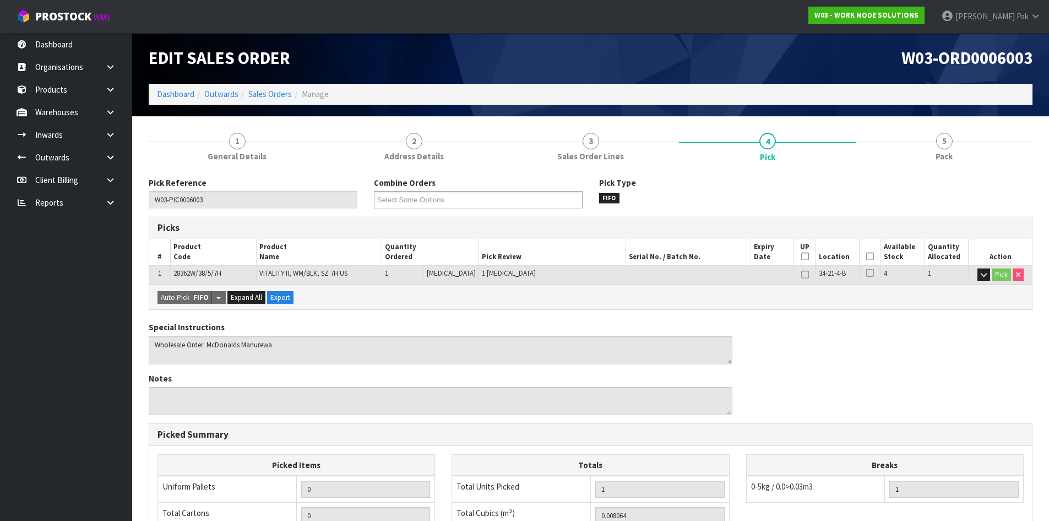
scroll to position [0, 0]
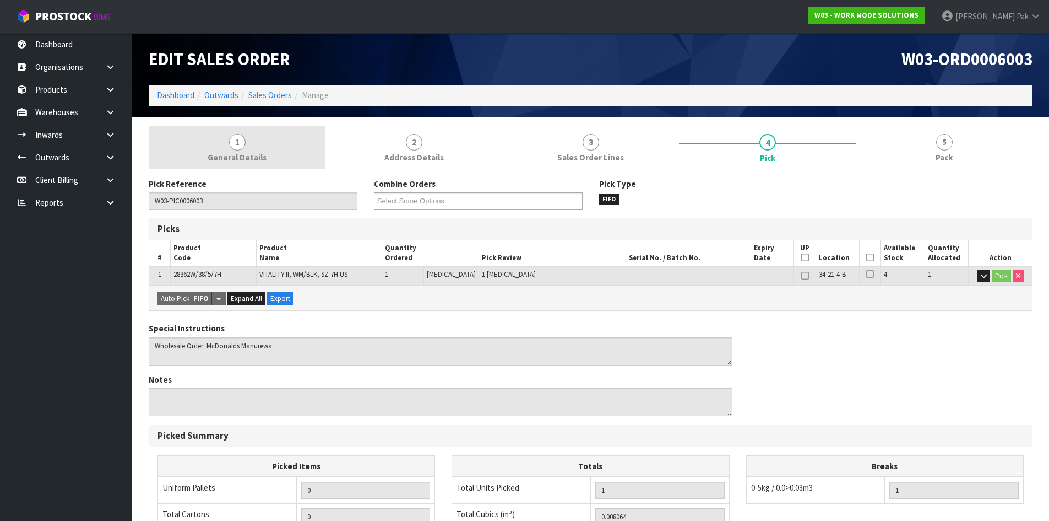
click at [275, 161] on link "1 General Details" at bounding box center [237, 148] width 177 height 44
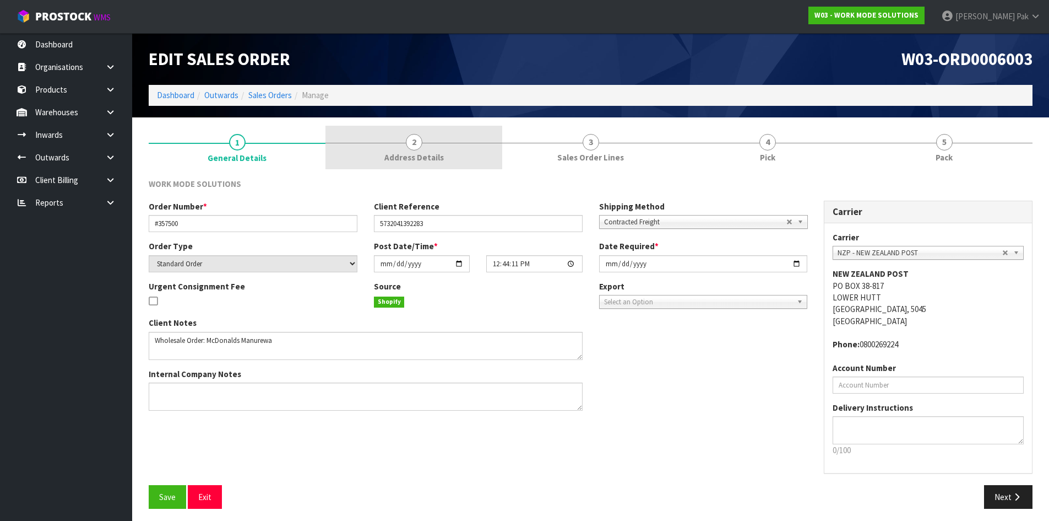
click at [358, 144] on link "2 Address Details" at bounding box center [414, 148] width 177 height 44
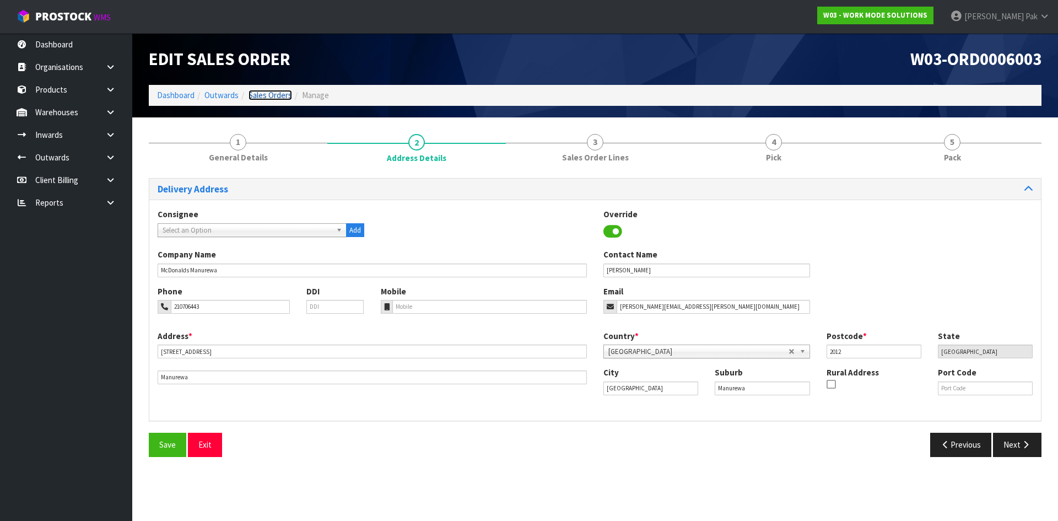
click at [264, 98] on link "Sales Orders" at bounding box center [270, 95] width 44 height 10
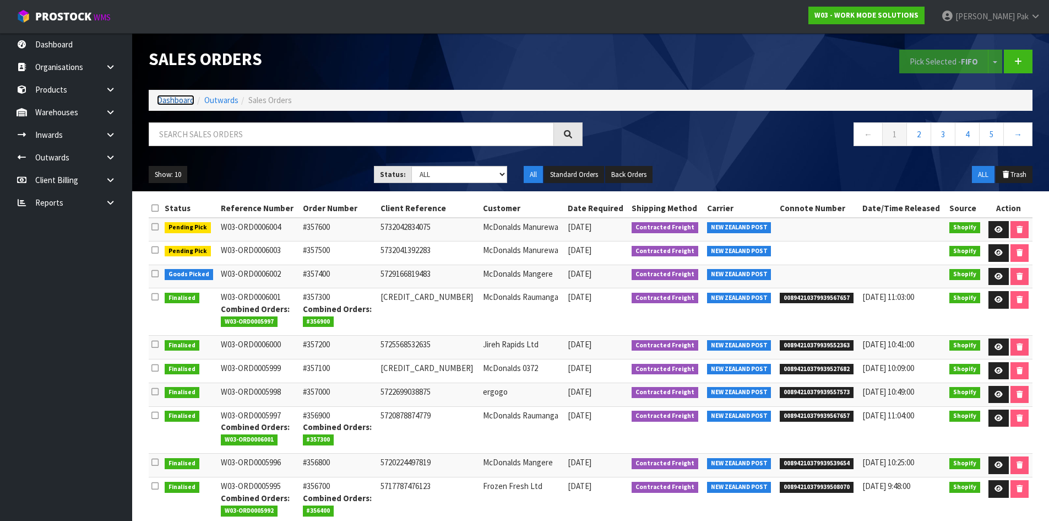
click at [177, 104] on link "Dashboard" at bounding box center [175, 100] width 37 height 10
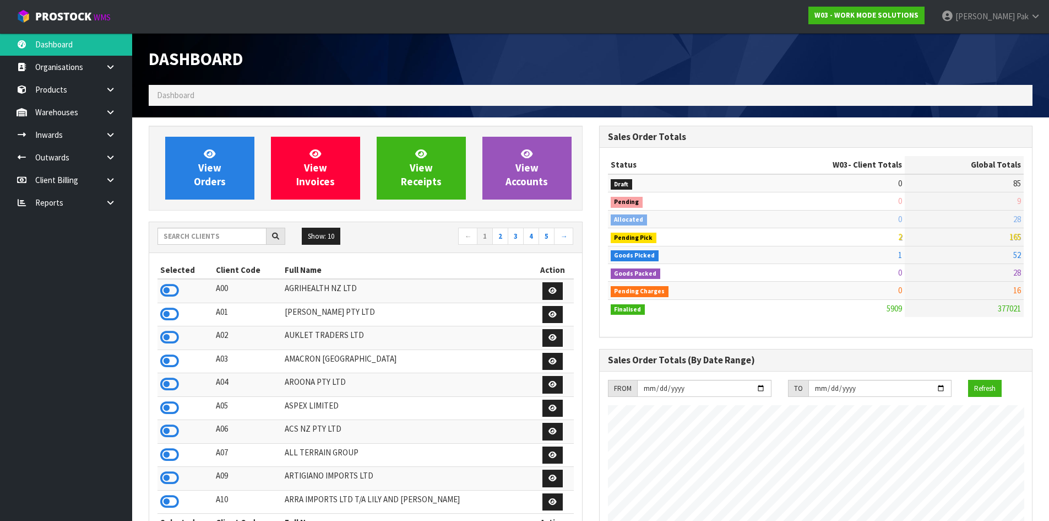
scroll to position [799, 450]
drag, startPoint x: 635, startPoint y: 187, endPoint x: 610, endPoint y: 185, distance: 25.4
click at [610, 185] on td "Draft" at bounding box center [676, 183] width 137 height 18
click at [201, 237] on input "text" at bounding box center [212, 236] width 109 height 17
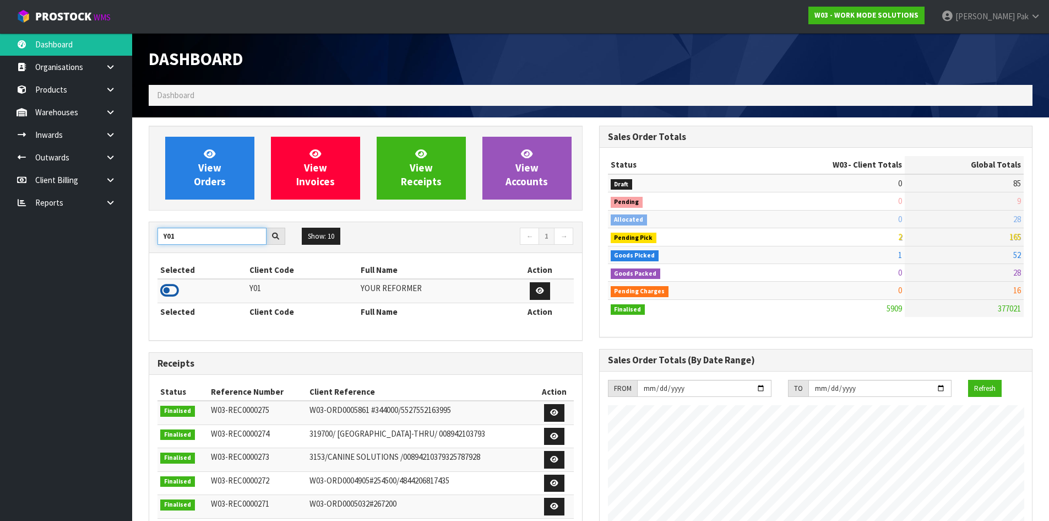
type input "Y01"
click at [169, 290] on icon at bounding box center [169, 290] width 19 height 17
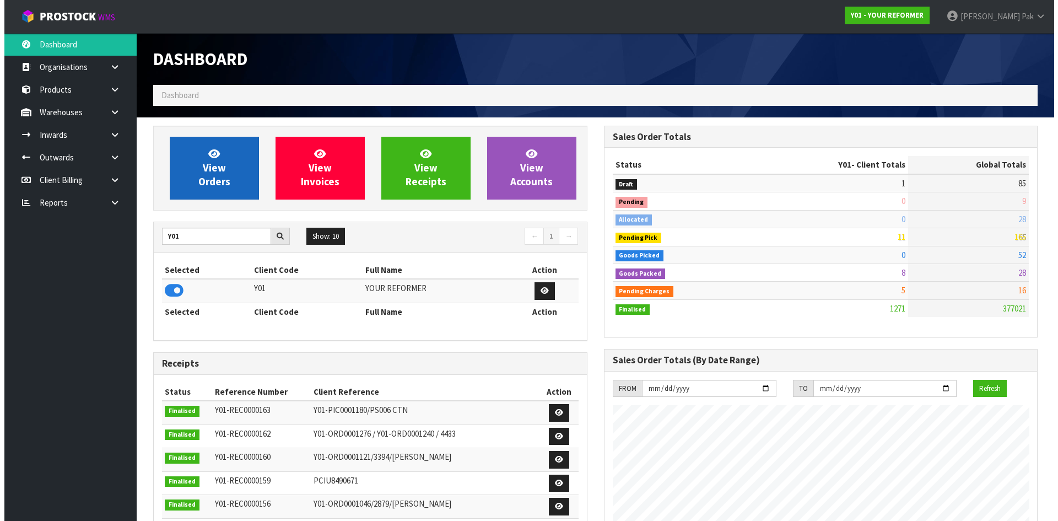
scroll to position [835, 450]
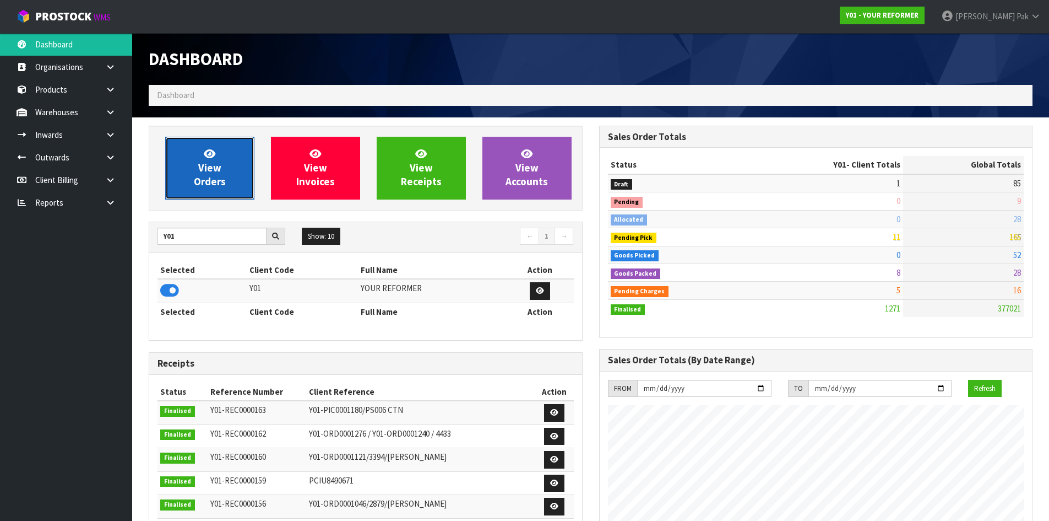
click at [215, 156] on icon at bounding box center [210, 153] width 12 height 10
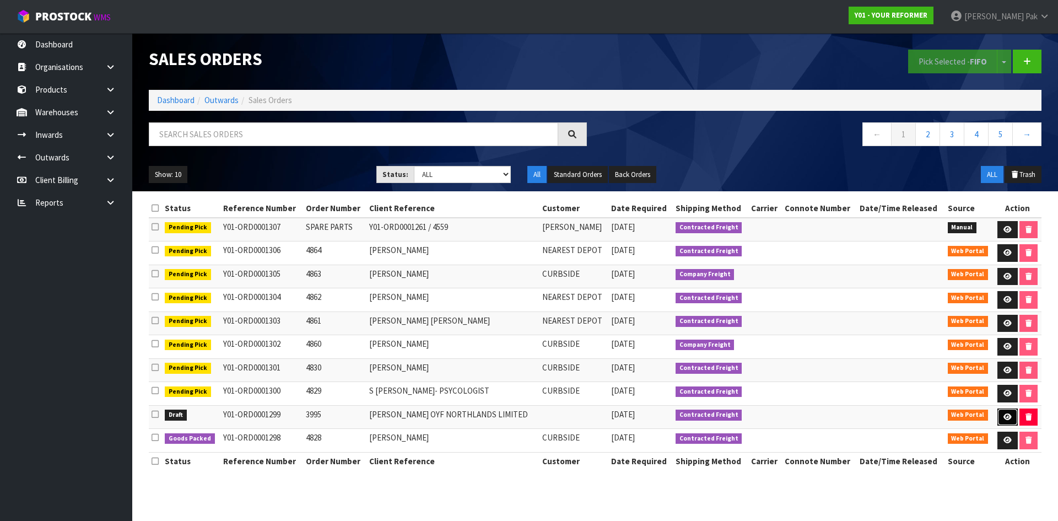
drag, startPoint x: 1000, startPoint y: 414, endPoint x: 848, endPoint y: 337, distance: 170.2
click at [999, 414] on link at bounding box center [1007, 417] width 20 height 18
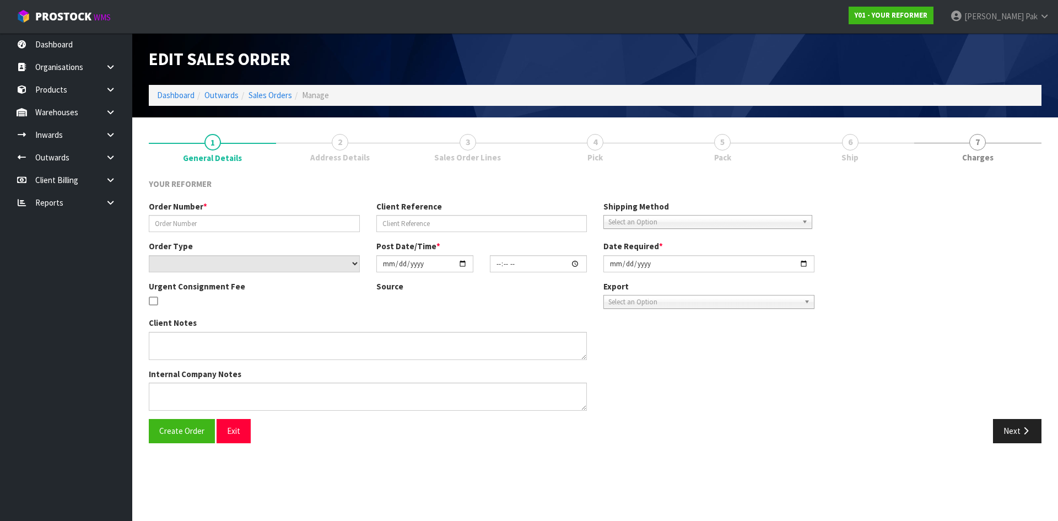
type input "3995"
type input "[PERSON_NAME] OYF NORTHLANDS LIMITED"
select select "number:0"
type input "2025-08-13"
type input "17:36:00.000"
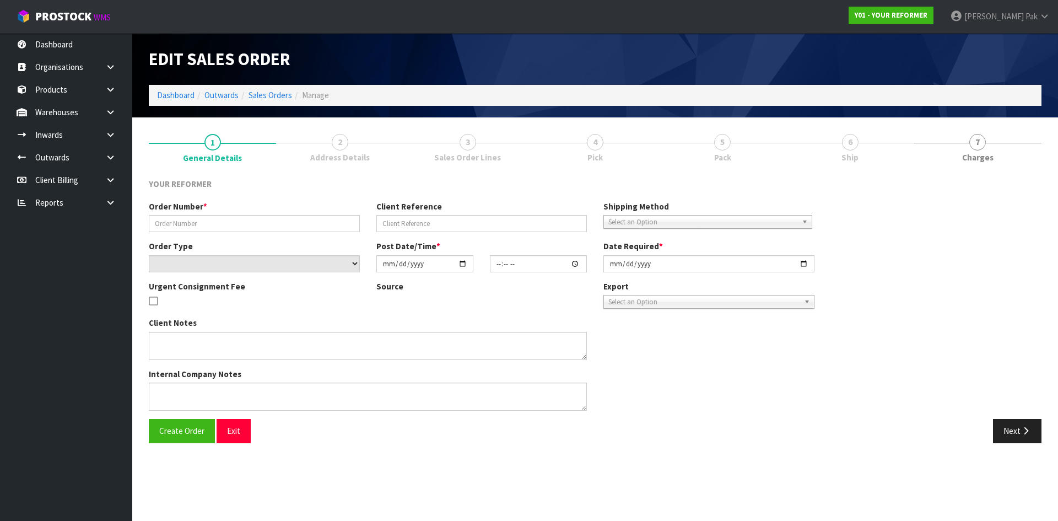
type input "2025-08-14"
type textarea "REFORMERS TO ARRIVE TO NZ 7/SEP BEFORE 8AM OR AFTER 6PM (THURS, FRI AND SAT IS …"
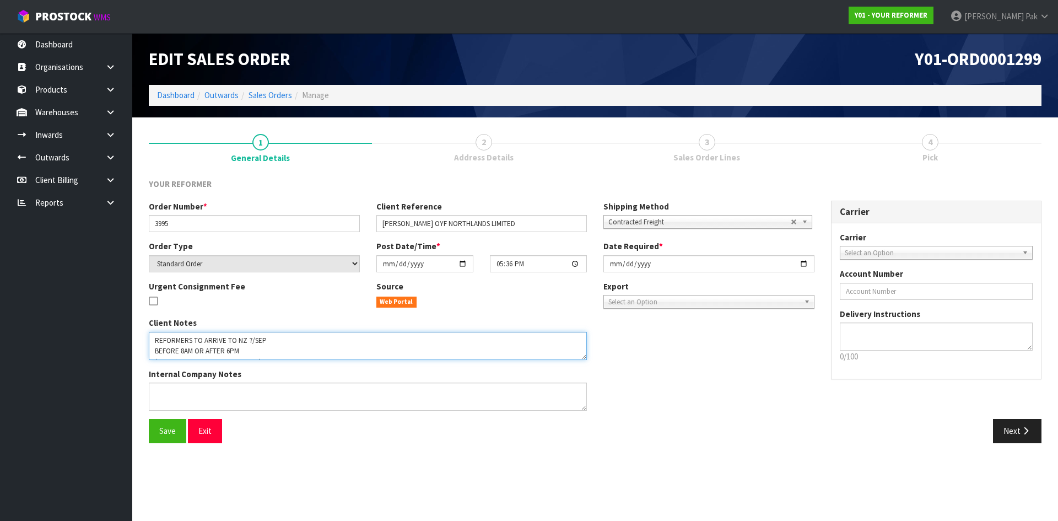
drag, startPoint x: 264, startPoint y: 342, endPoint x: 312, endPoint y: 366, distance: 53.7
click at [217, 340] on textarea at bounding box center [368, 346] width 438 height 28
click at [728, 388] on div "Client Notes Internal Company Notes" at bounding box center [481, 368] width 682 height 102
click at [1027, 423] on button "Next" at bounding box center [1017, 431] width 48 height 24
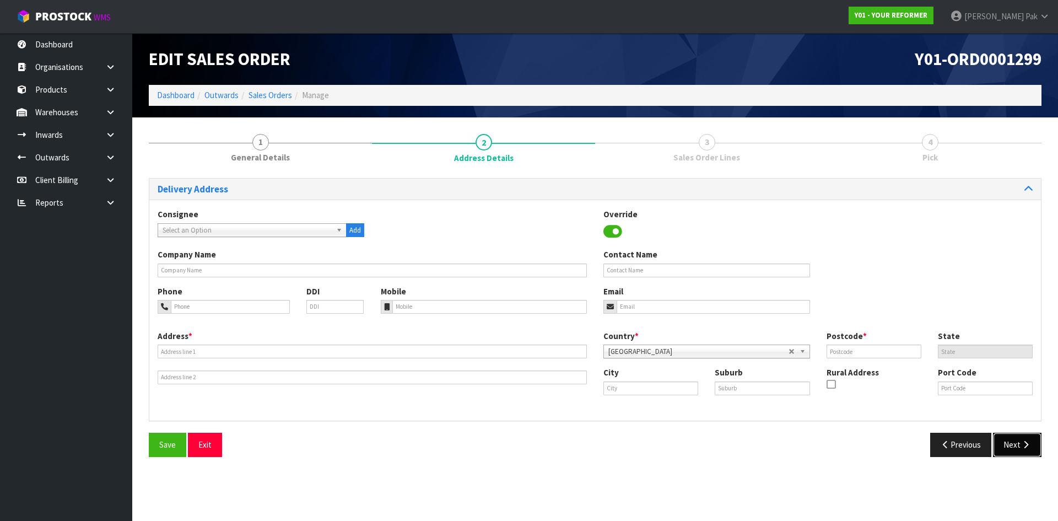
click at [1026, 452] on button "Next" at bounding box center [1017, 444] width 48 height 24
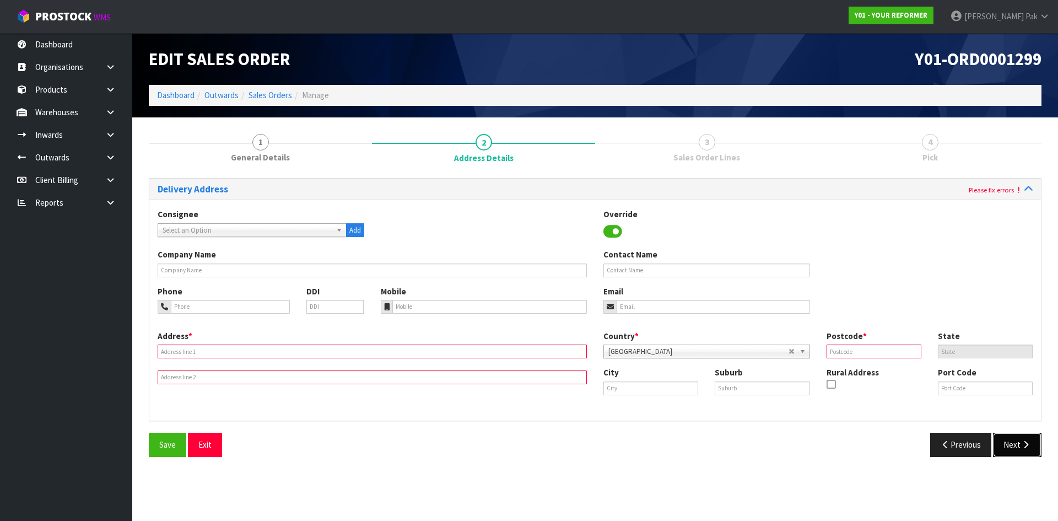
click at [1021, 443] on icon "button" at bounding box center [1025, 444] width 10 height 8
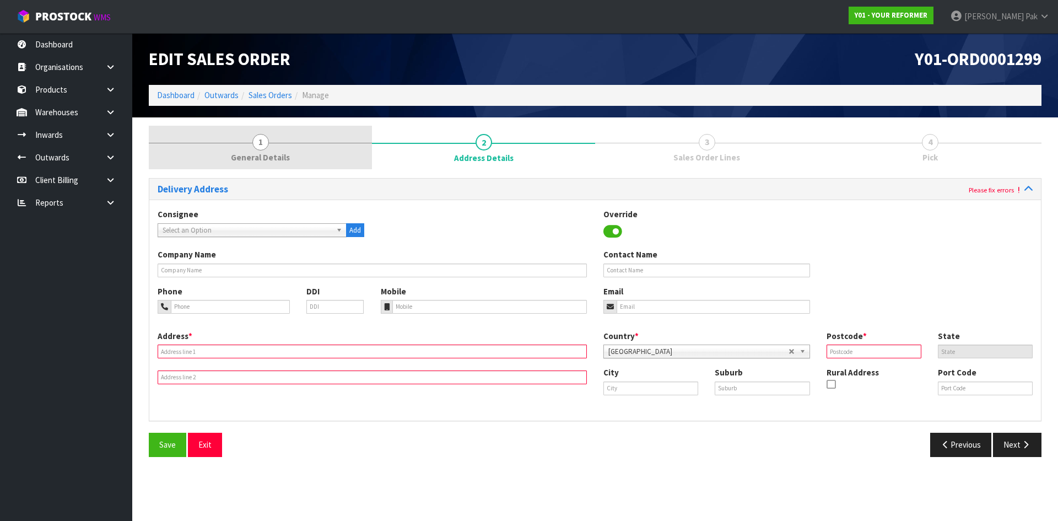
click at [277, 142] on link "1 General Details" at bounding box center [260, 148] width 223 height 44
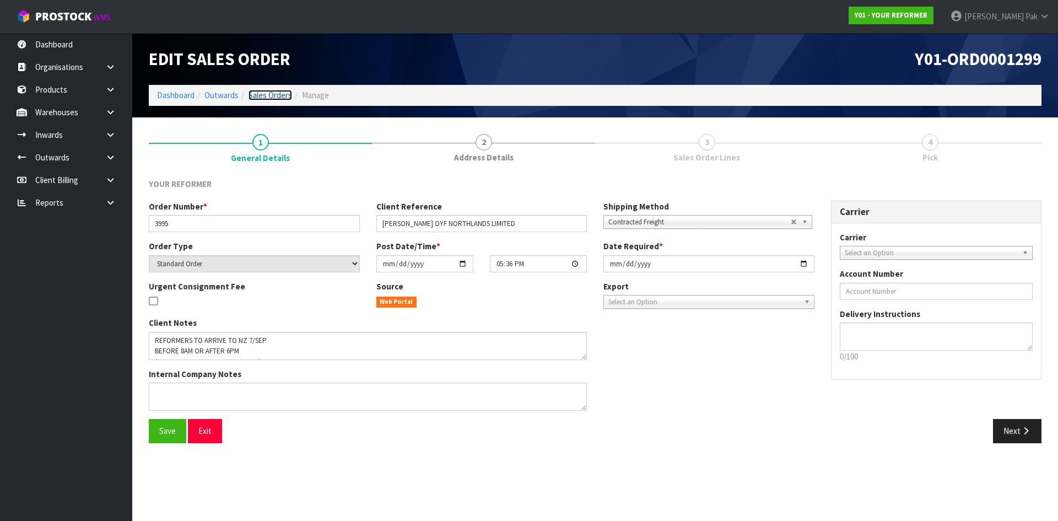
click at [269, 98] on link "Sales Orders" at bounding box center [270, 95] width 44 height 10
